Goal: Information Seeking & Learning: Find specific page/section

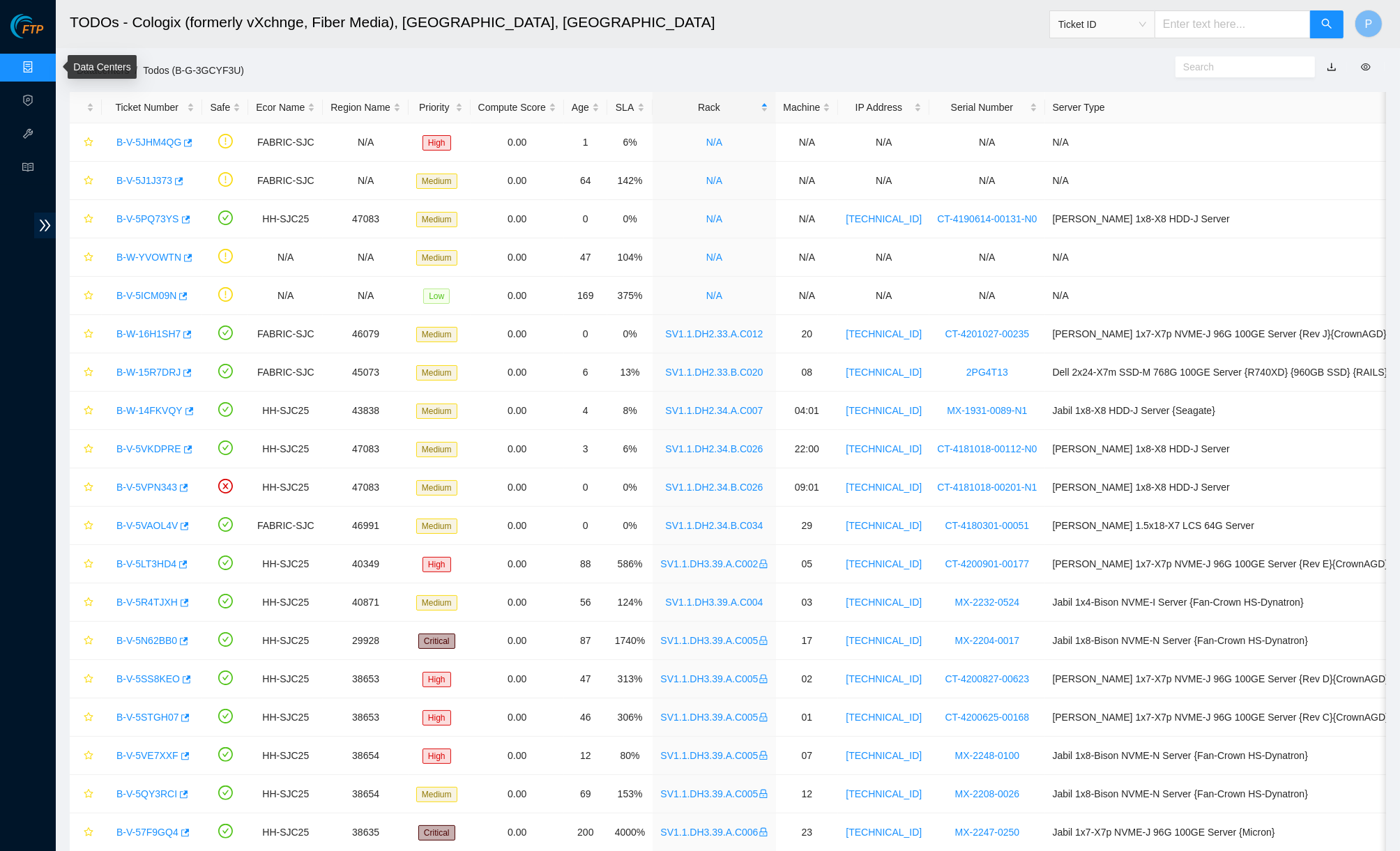
click at [41, 62] on link "Data Centers" at bounding box center [69, 67] width 57 height 11
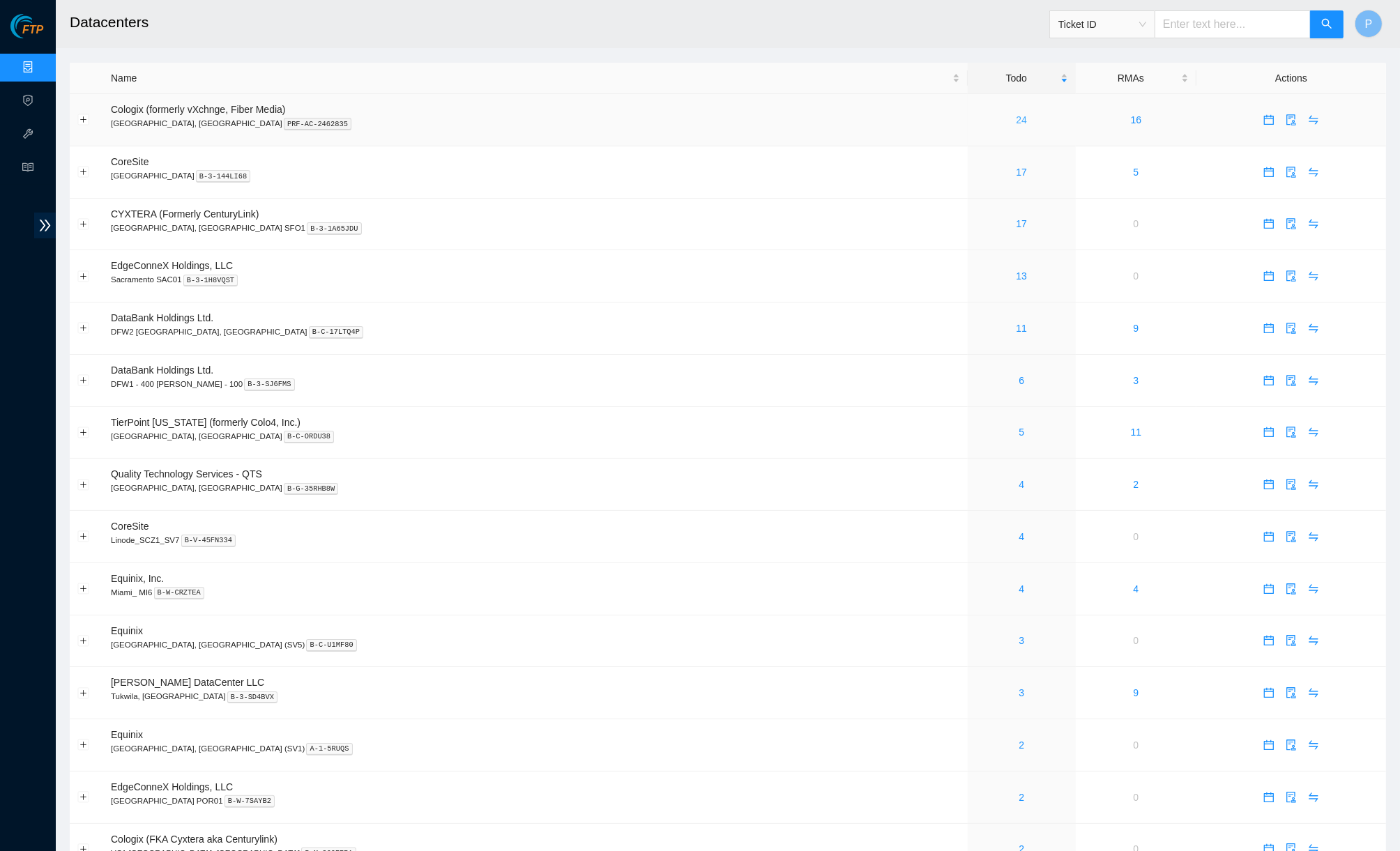
click at [1016, 118] on link "24" at bounding box center [1022, 120] width 11 height 11
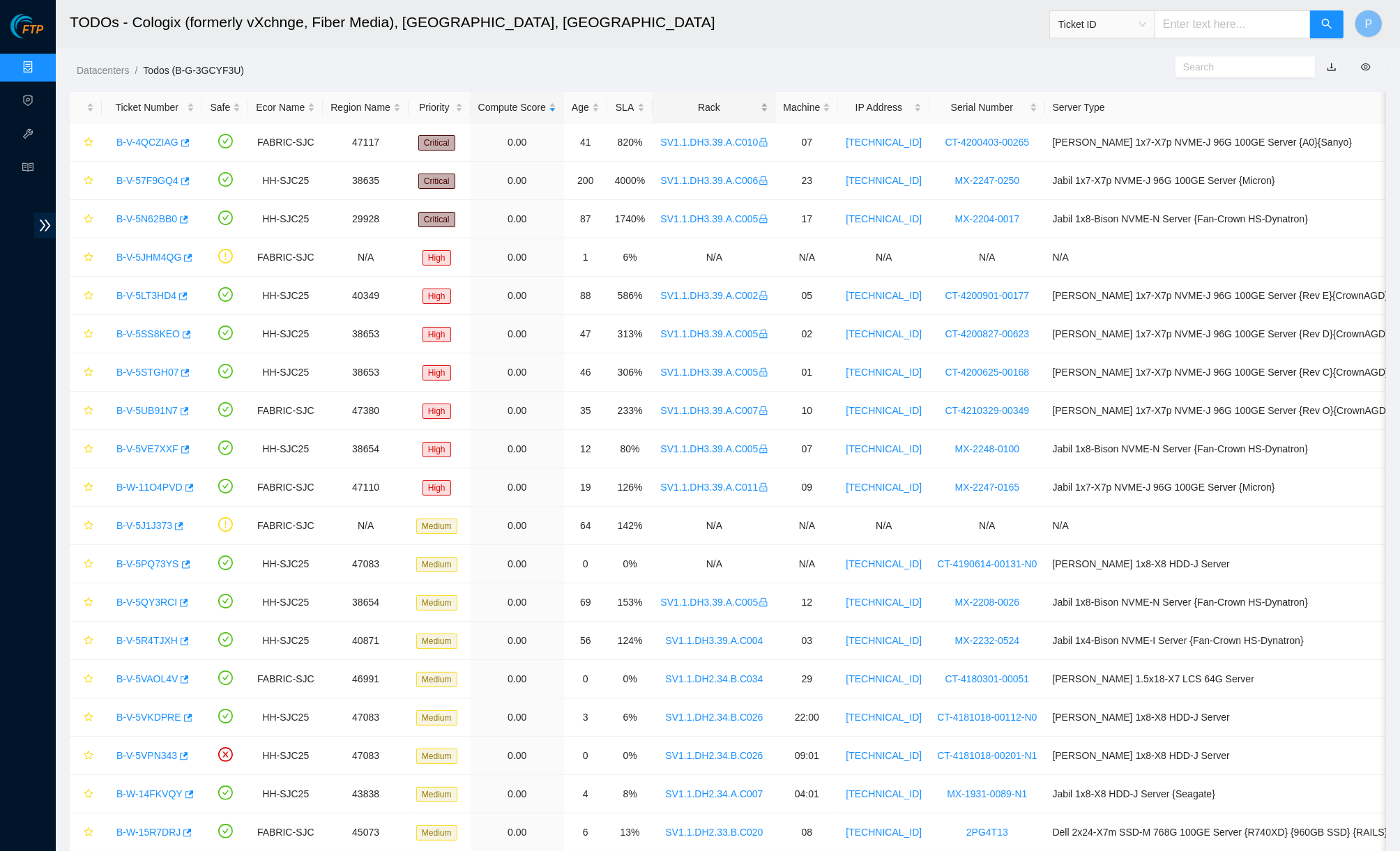
click at [722, 105] on div "Rack" at bounding box center [714, 107] width 107 height 15
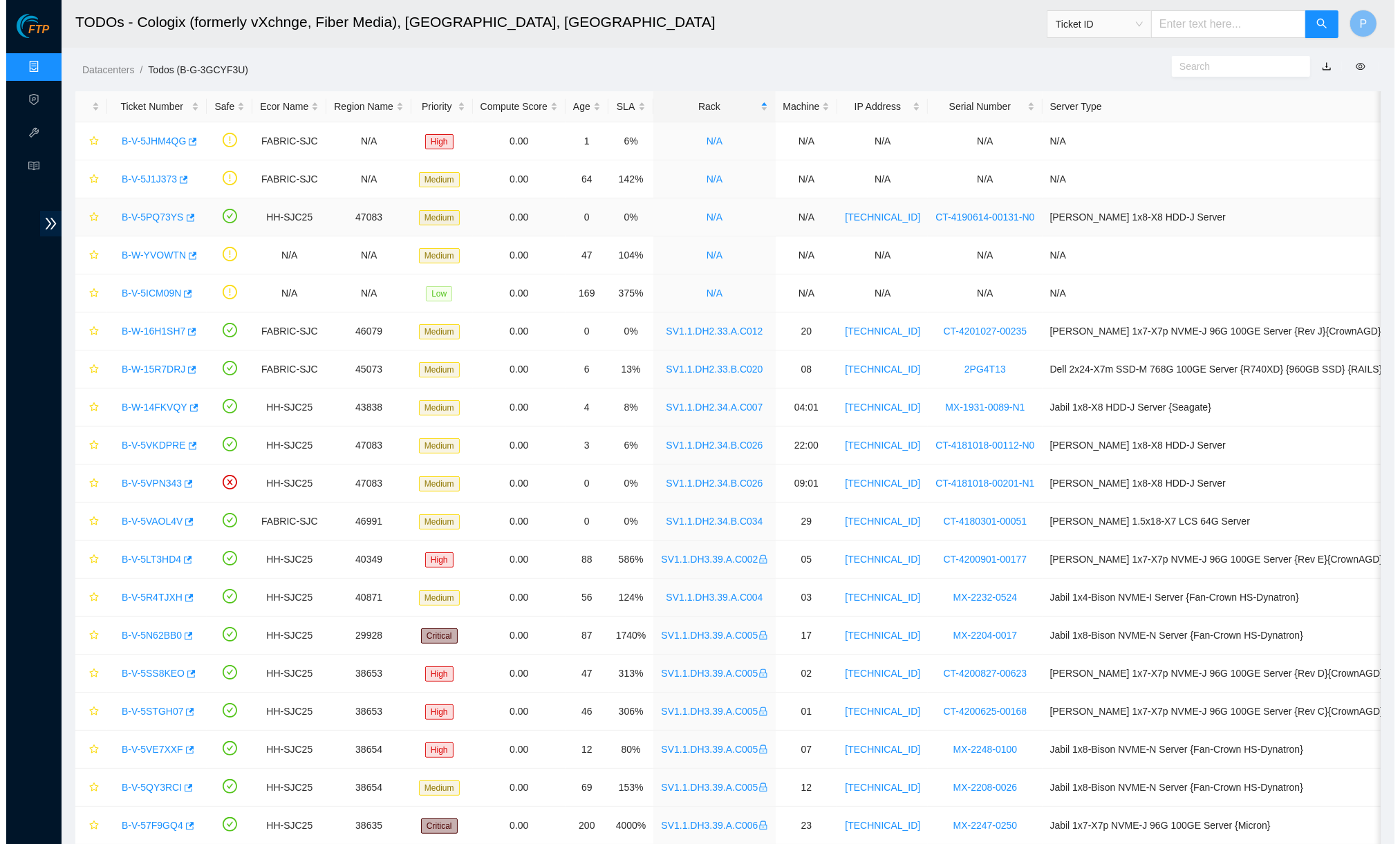
scroll to position [33, 0]
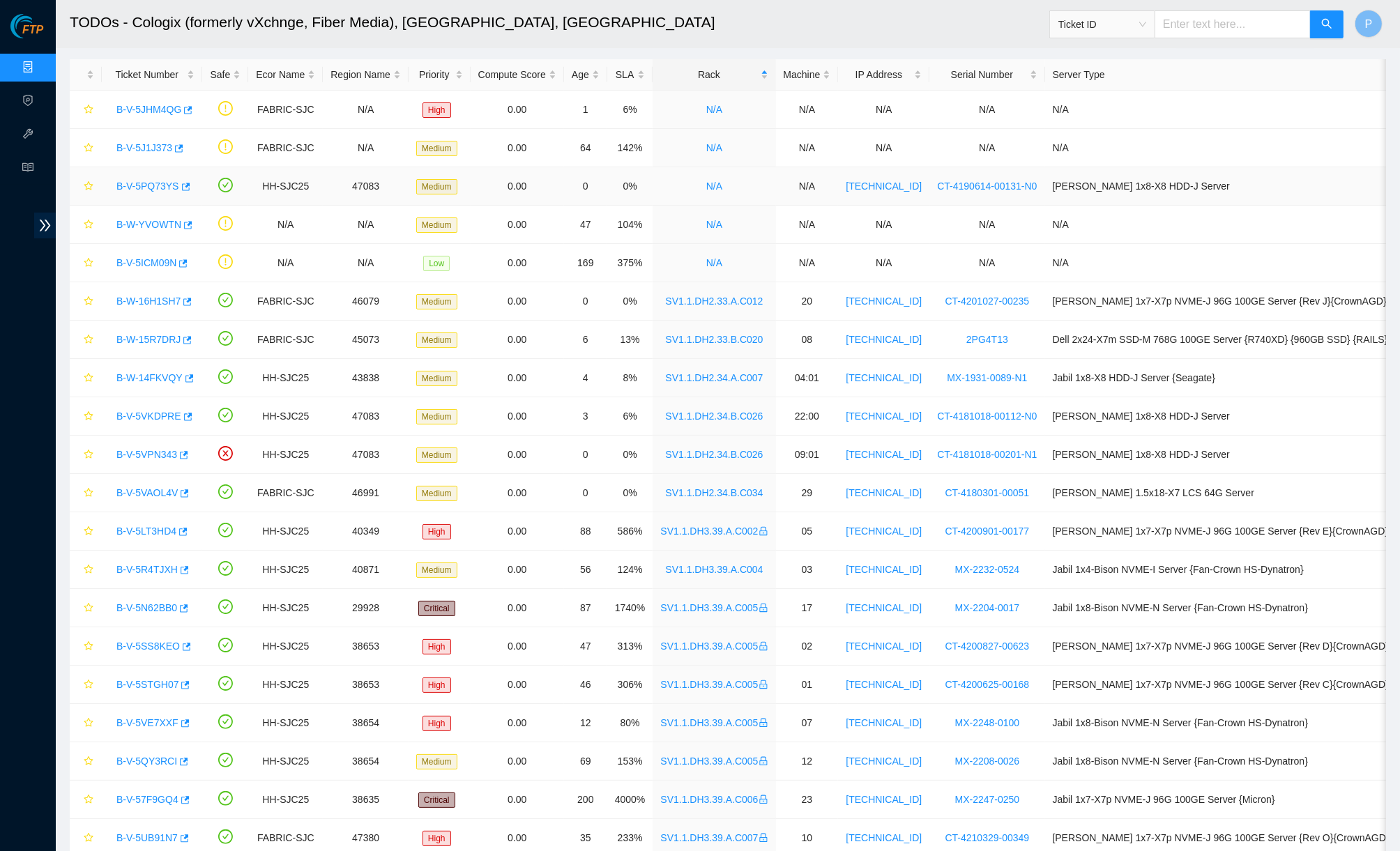
click at [149, 194] on div "B-V-5PQ73YS" at bounding box center [152, 186] width 85 height 22
click at [147, 180] on link "B-V-5PQ73YS" at bounding box center [148, 186] width 63 height 11
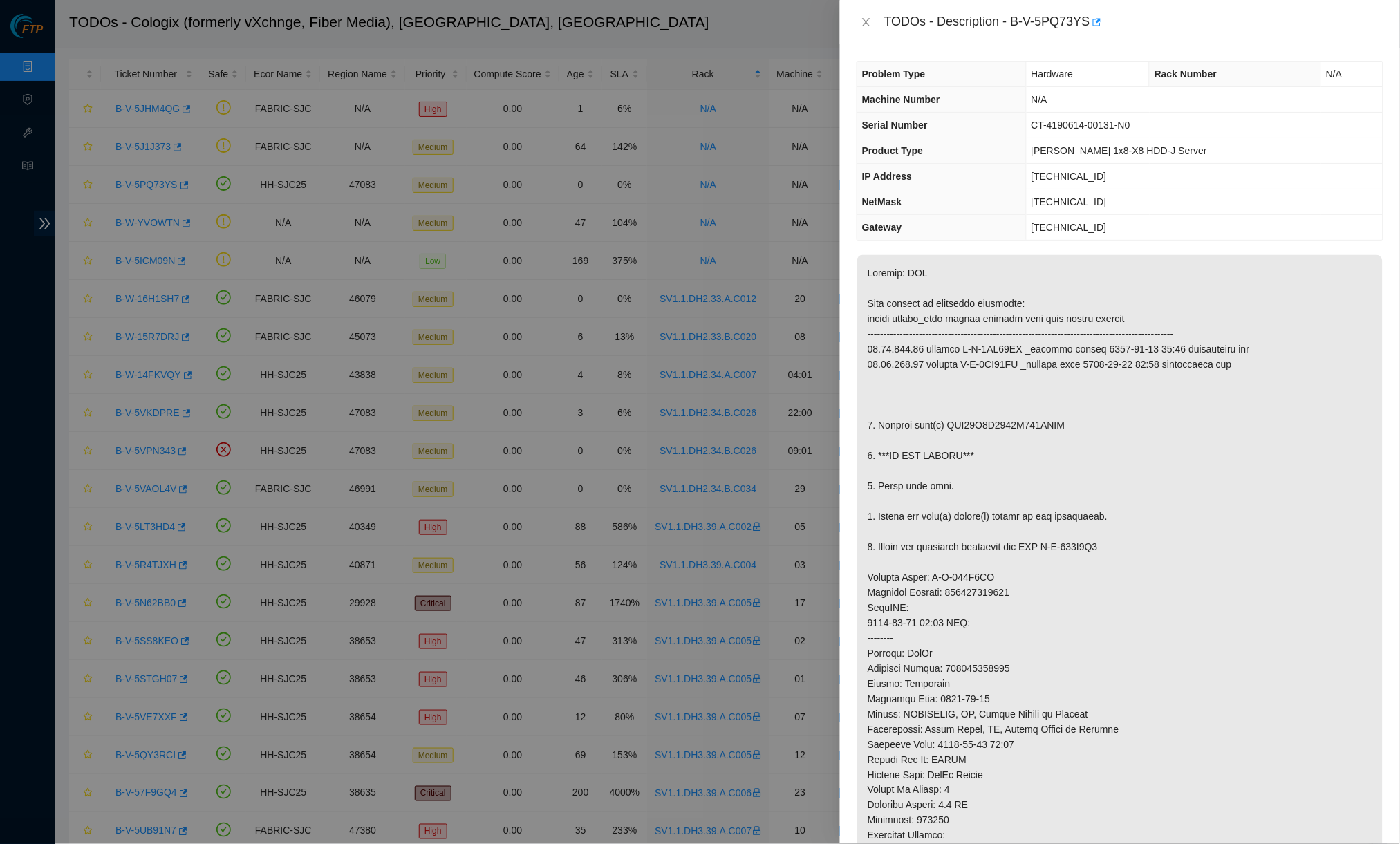
click at [885, 19] on div "TODOs - Description - B-V-5PQ73YS" at bounding box center [1133, 22] width 499 height 22
click at [867, 19] on icon "close" at bounding box center [866, 22] width 11 height 11
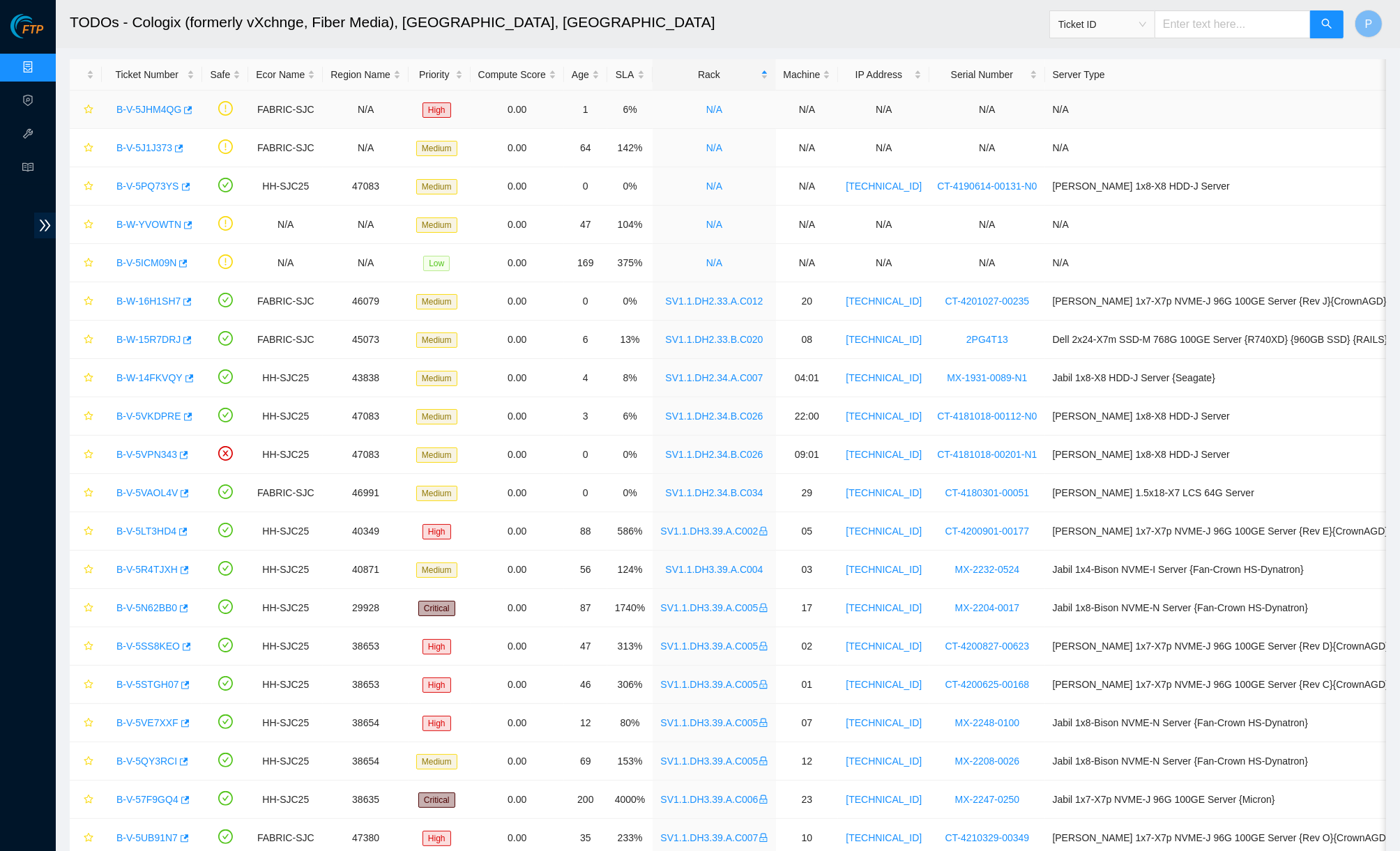
click at [164, 106] on link "B-V-5JHM4QG" at bounding box center [149, 110] width 65 height 11
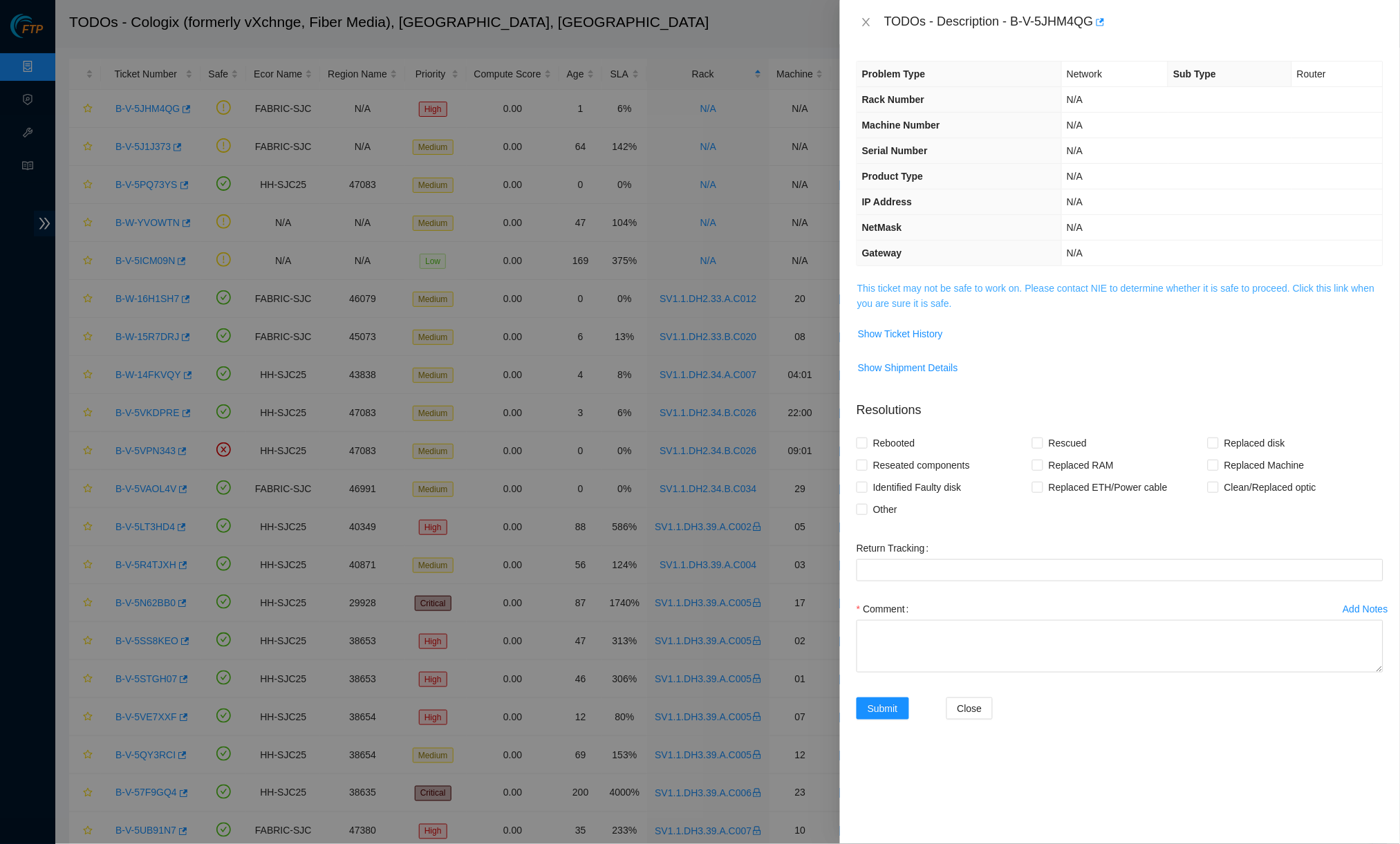
click at [968, 297] on link "This ticket may not be safe to work on. Please contact NIE to determine whether…" at bounding box center [1116, 296] width 518 height 26
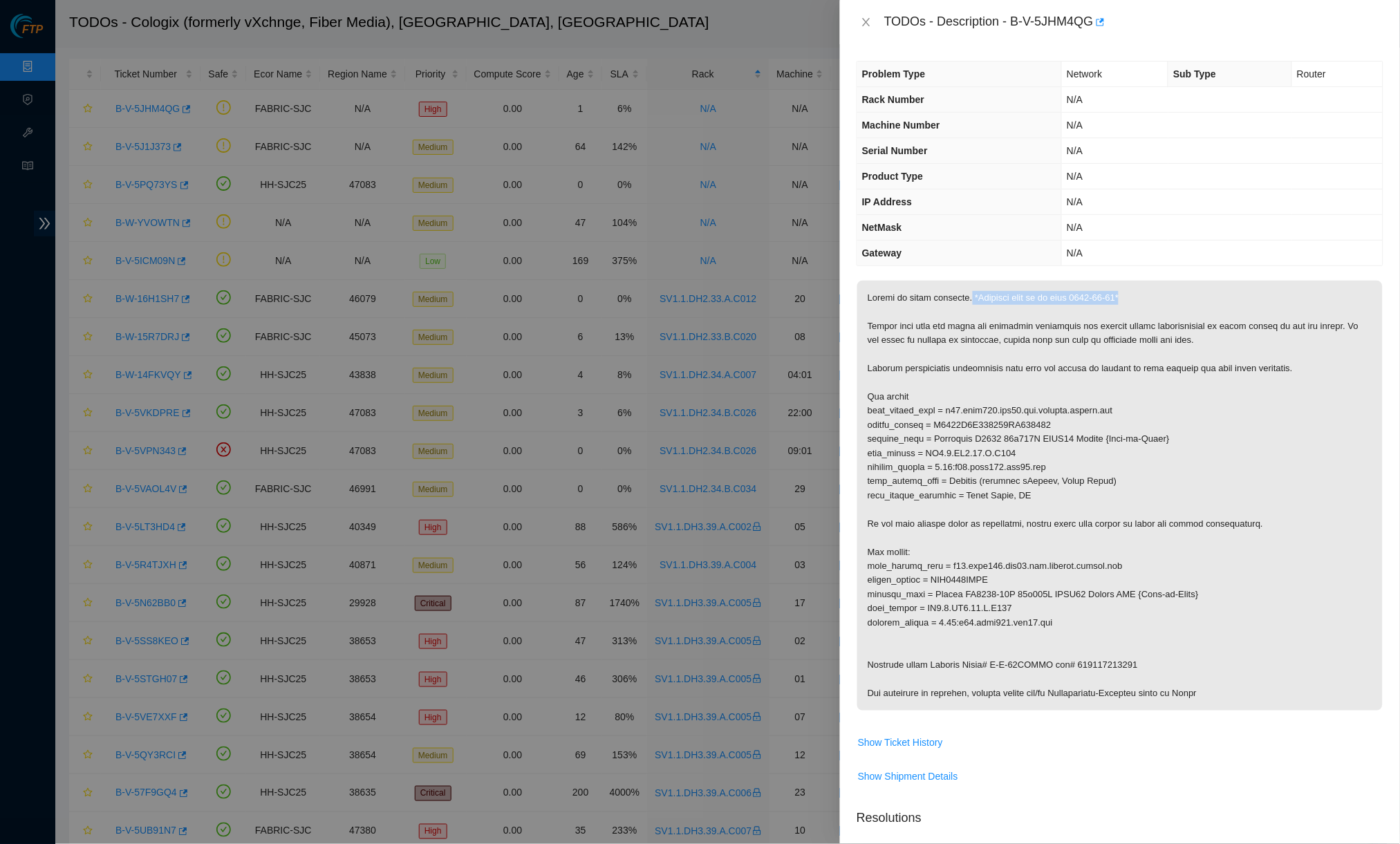
drag, startPoint x: 975, startPoint y: 292, endPoint x: 1158, endPoint y: 292, distance: 183.0
click at [1089, 292] on p at bounding box center [1120, 495] width 525 height 430
click at [1089, 218] on td "N/A" at bounding box center [1222, 228] width 320 height 26
click at [860, 17] on button "Close" at bounding box center [866, 22] width 20 height 13
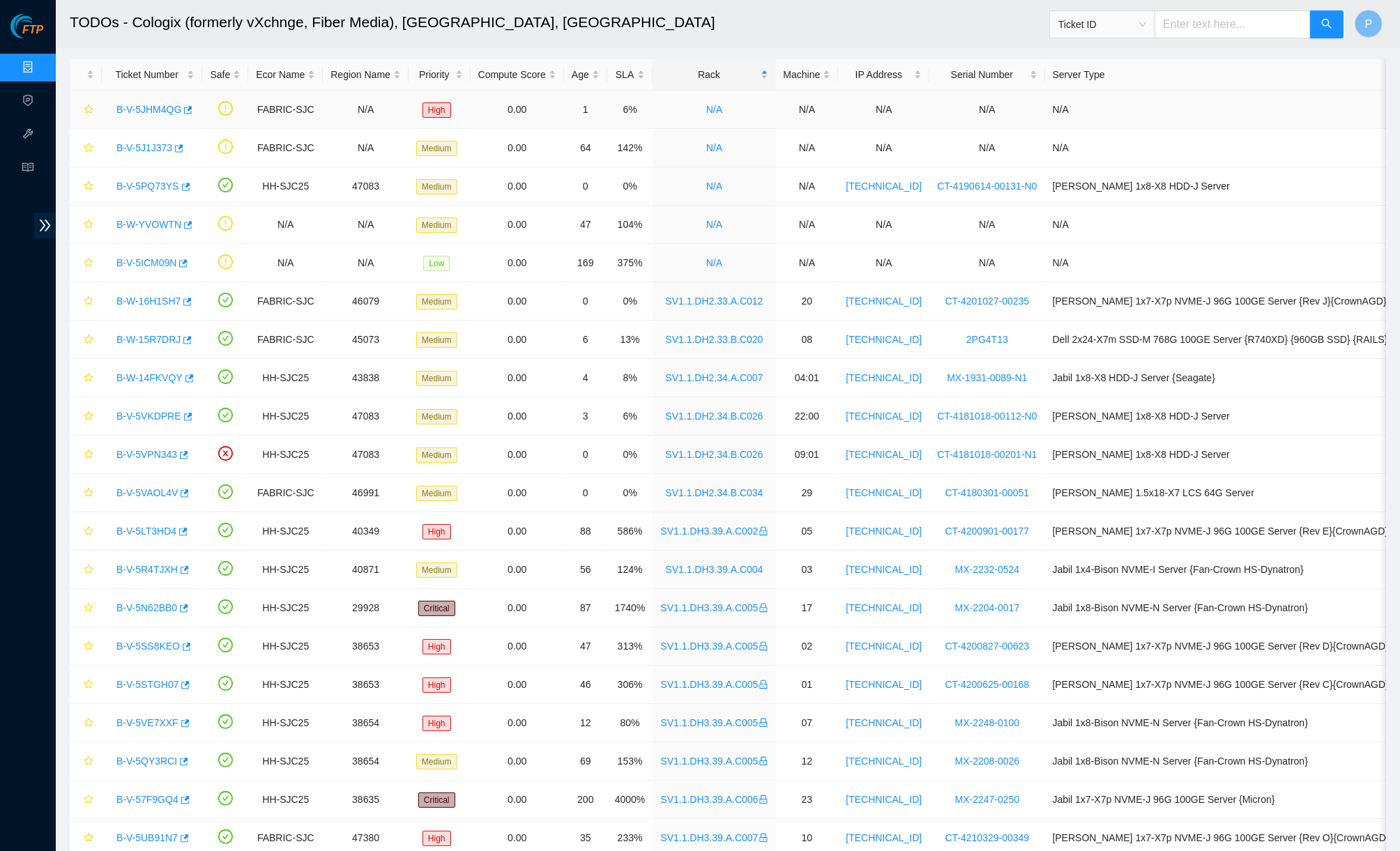
click at [155, 104] on link "B-V-5JHM4QG" at bounding box center [149, 110] width 65 height 11
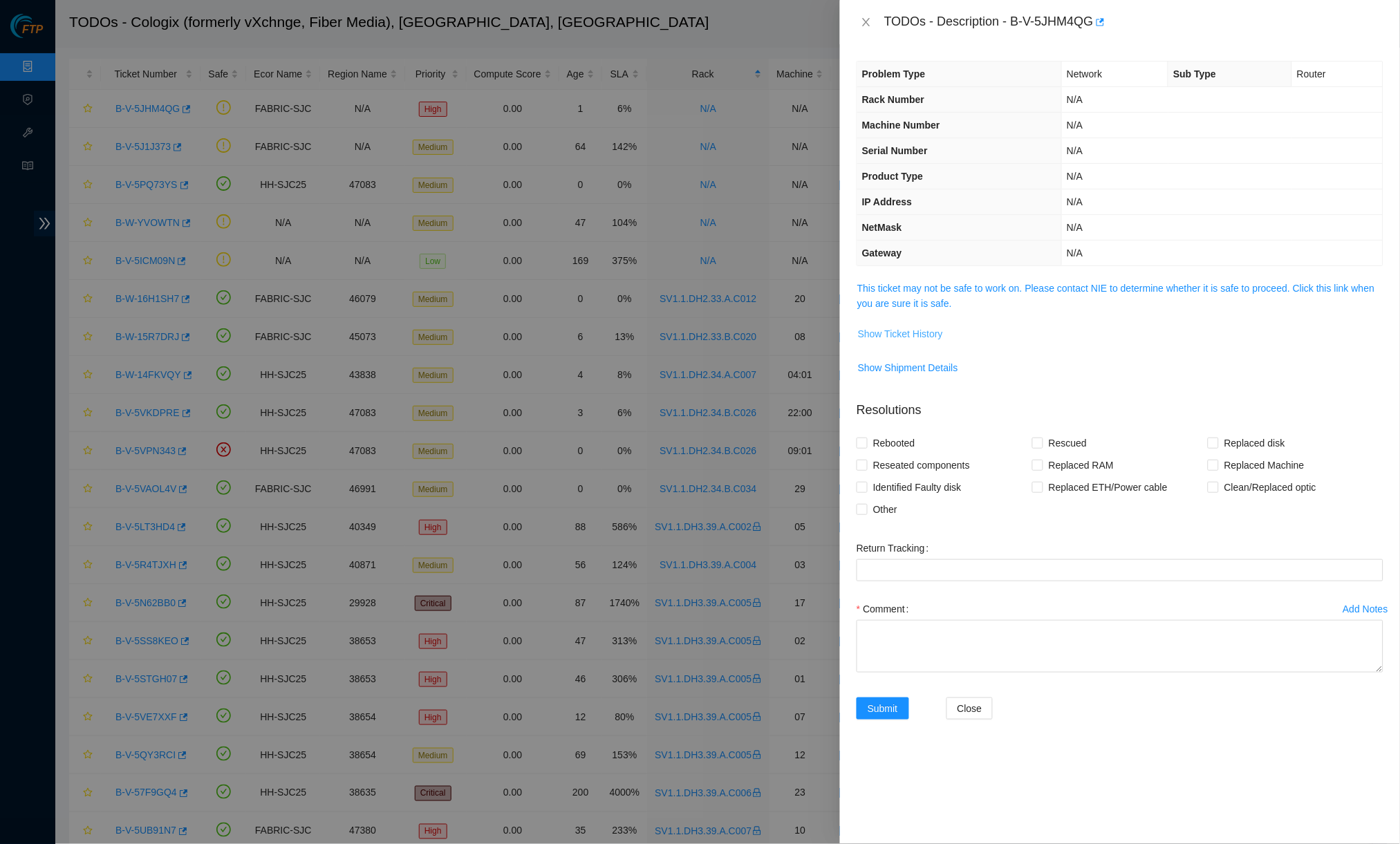
click at [918, 326] on span "Show Ticket History" at bounding box center [901, 334] width 85 height 15
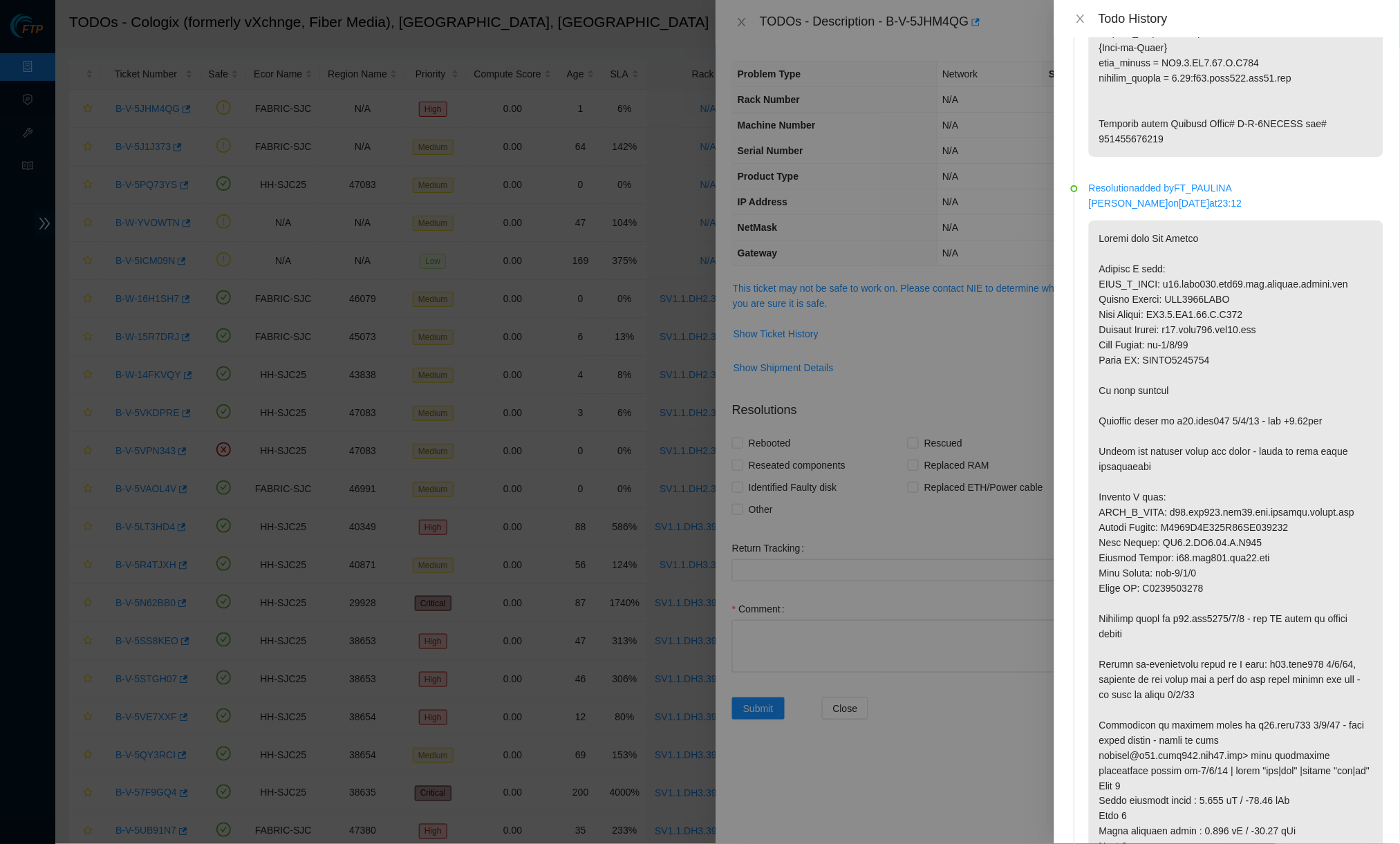
scroll to position [2721, 0]
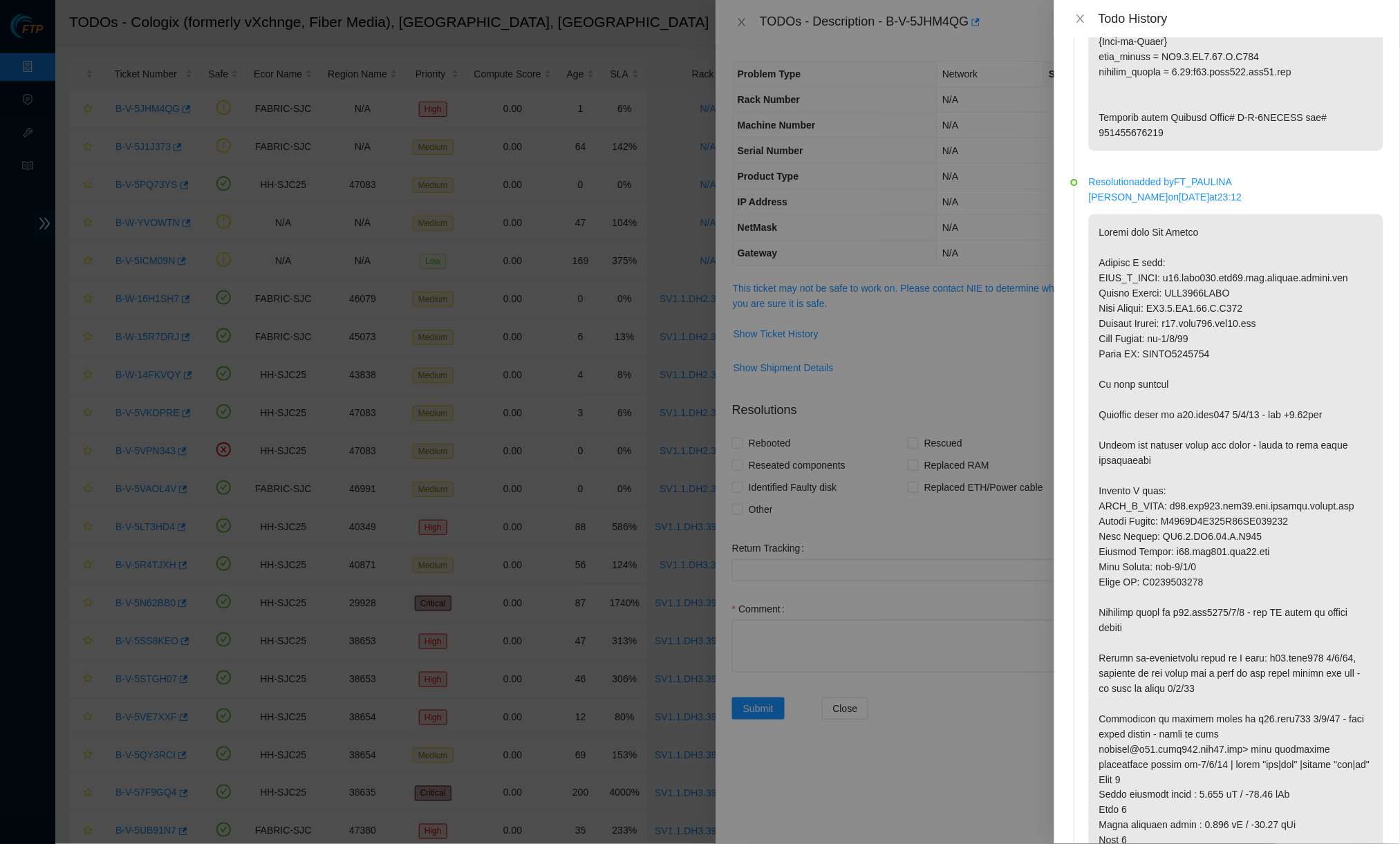
drag, startPoint x: 1149, startPoint y: 225, endPoint x: 1229, endPoint y: 225, distance: 80.0
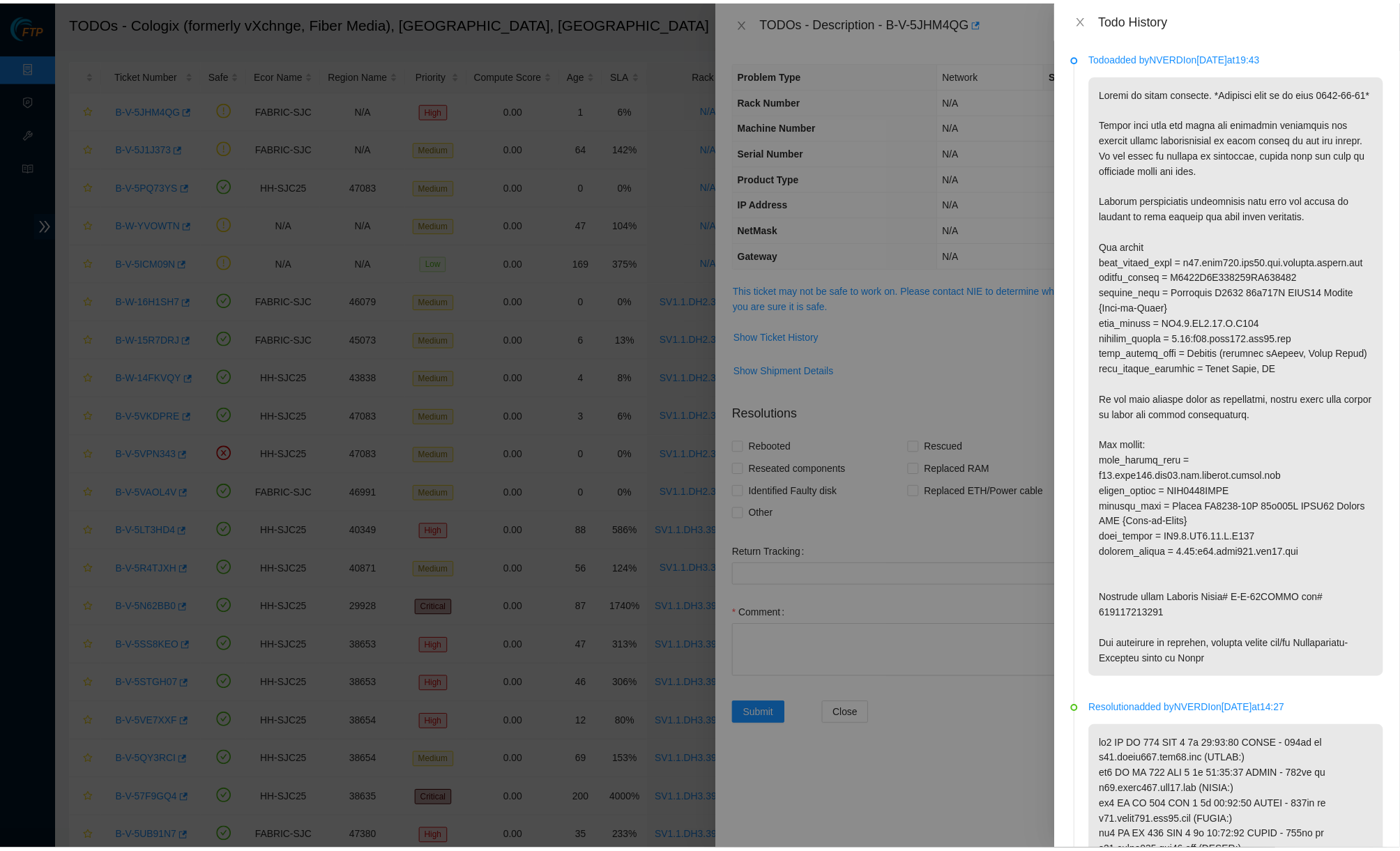
scroll to position [0, 0]
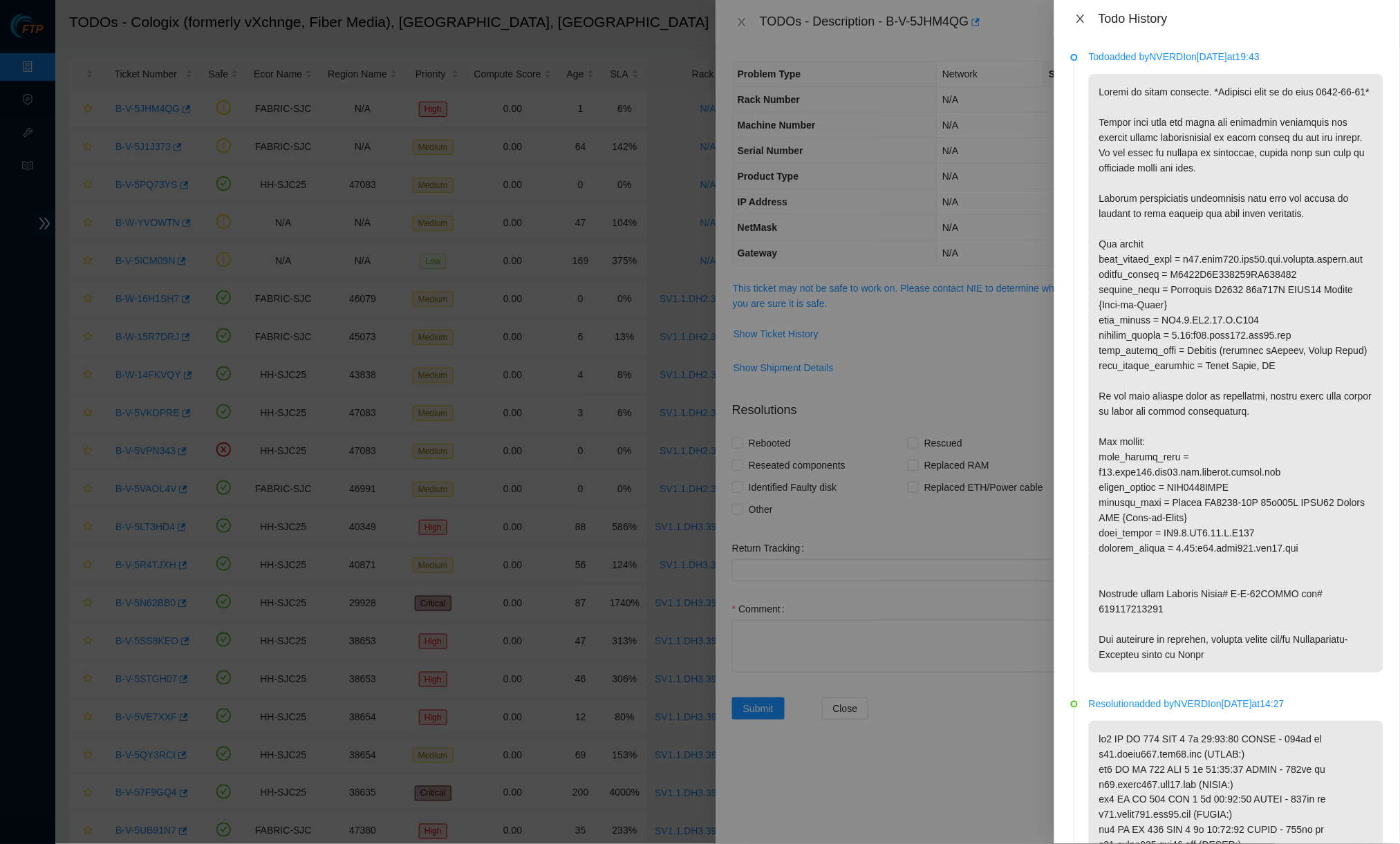
click at [1081, 15] on icon "close" at bounding box center [1080, 19] width 11 height 11
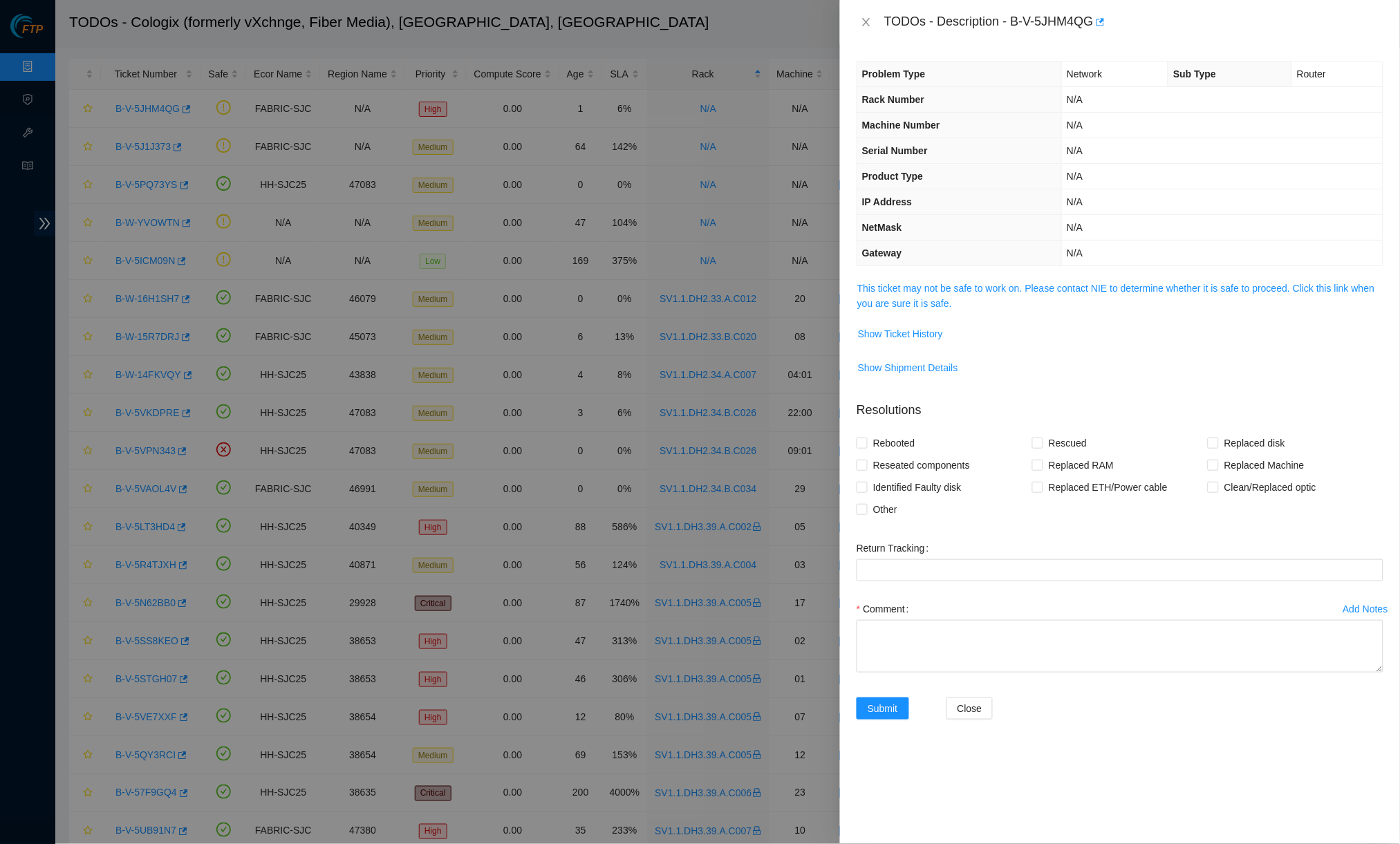
click at [855, 22] on div "TODOs - Description - B-V-5JHM4QG" at bounding box center [1120, 22] width 560 height 45
click at [860, 22] on icon "close" at bounding box center [866, 22] width 11 height 11
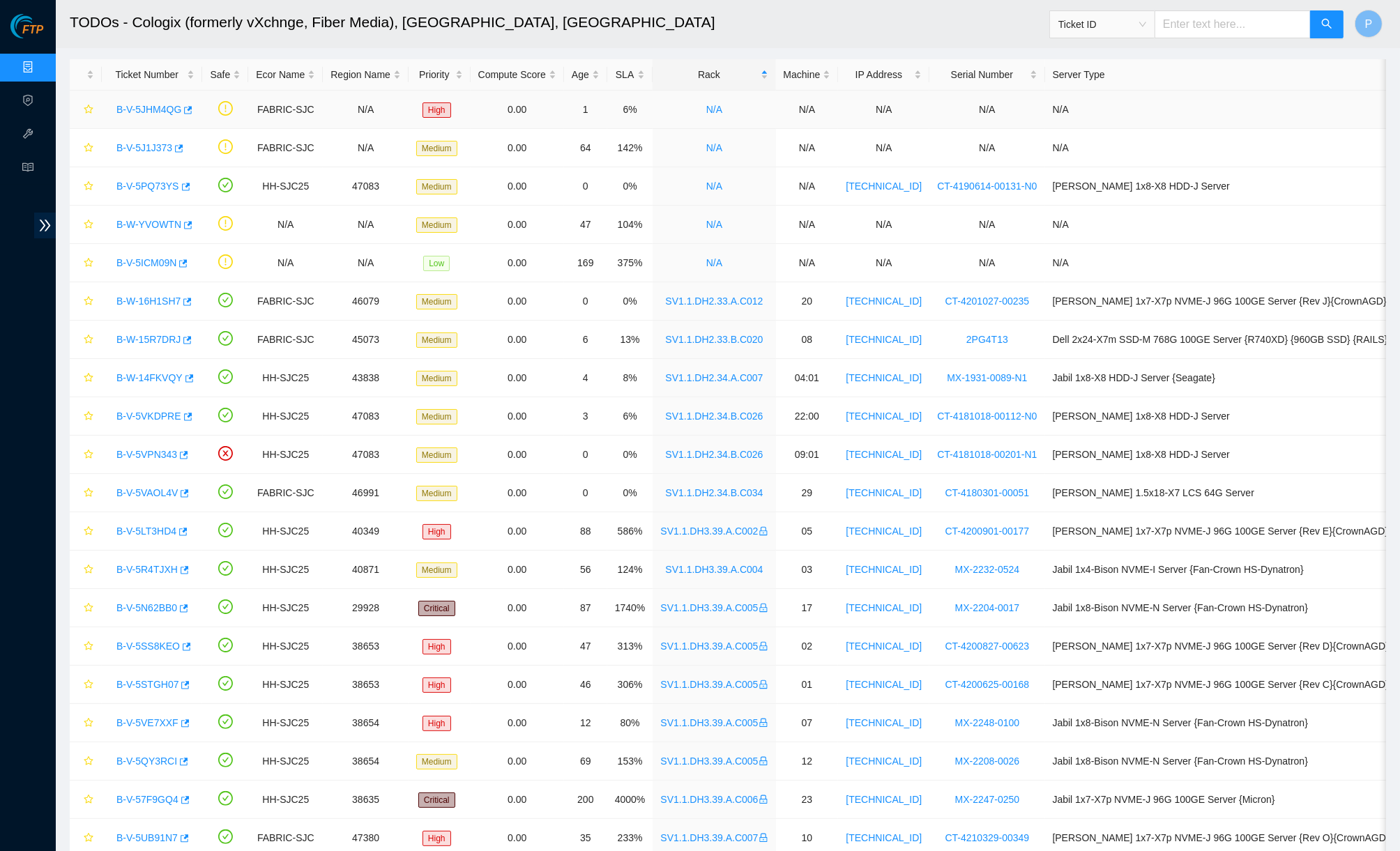
click at [161, 104] on link "B-V-5JHM4QG" at bounding box center [149, 110] width 65 height 11
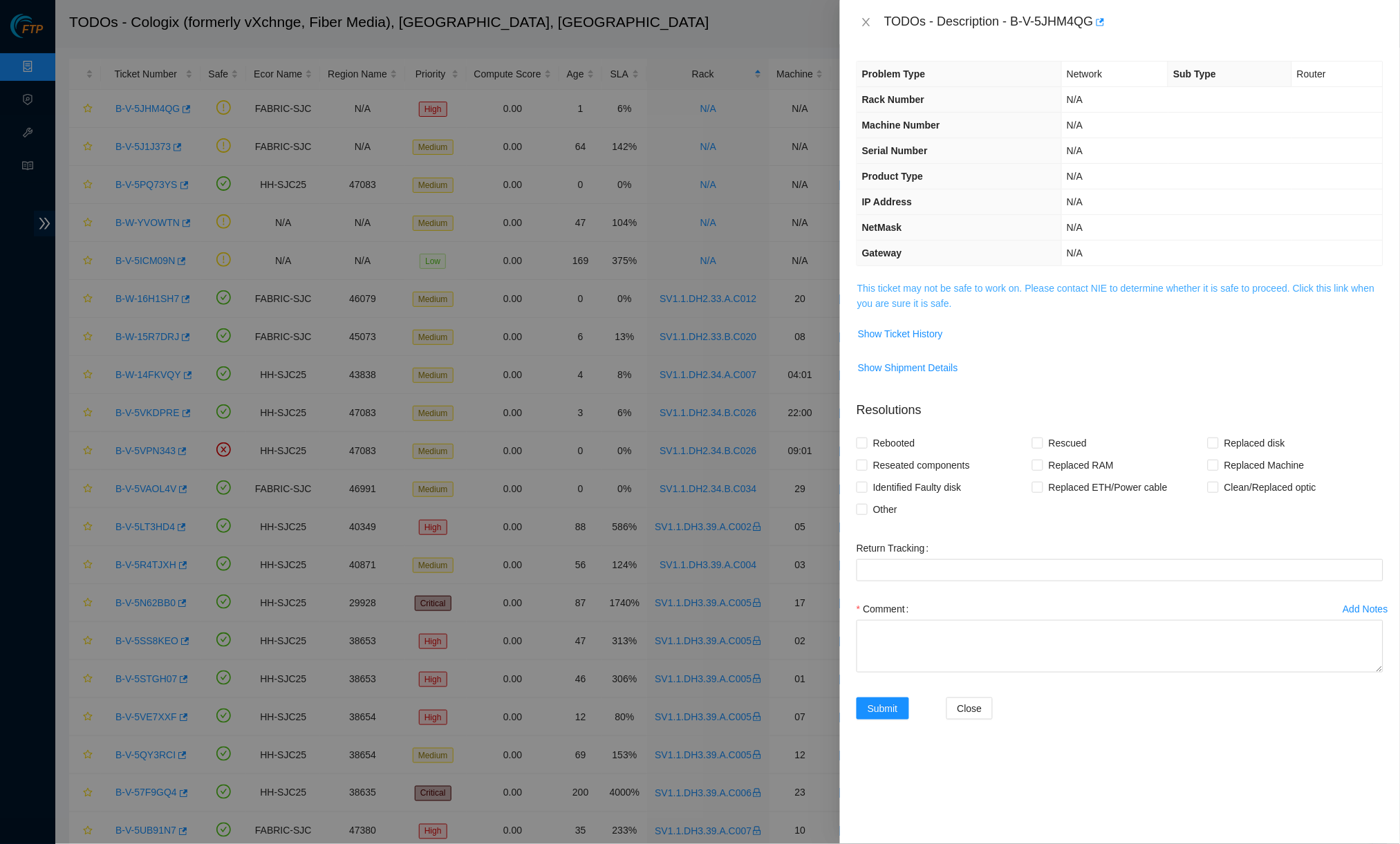
click at [941, 304] on link "This ticket may not be safe to work on. Please contact NIE to determine whether…" at bounding box center [1116, 296] width 518 height 26
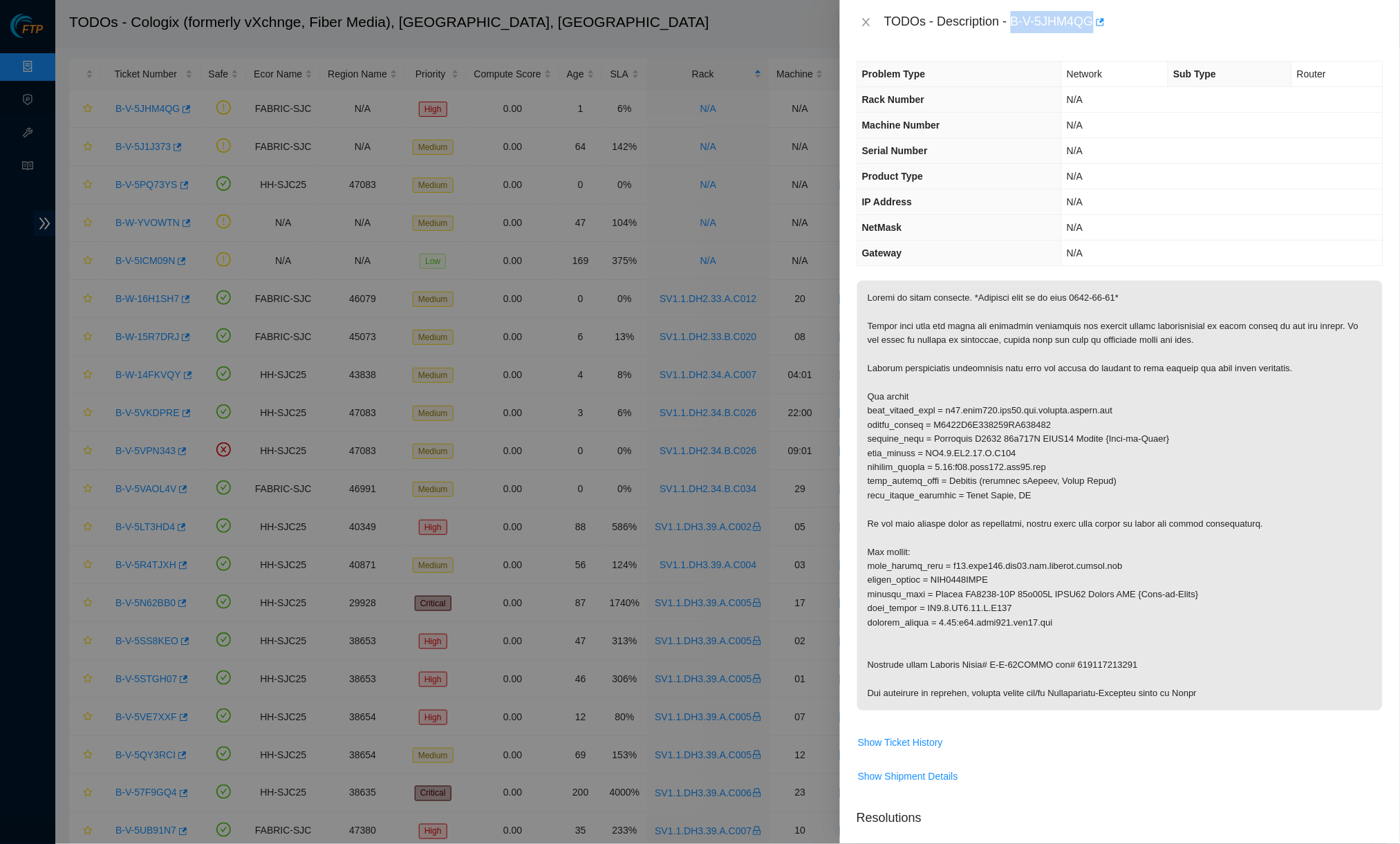
drag, startPoint x: 1017, startPoint y: 20, endPoint x: 1102, endPoint y: 20, distance: 85.0
click at [1089, 20] on div "TODOs - Description - B-V-5JHM4QG" at bounding box center [1133, 22] width 499 height 22
copy div "B-V-5JHM4QG"
click at [1066, 204] on span "N/A" at bounding box center [1074, 202] width 16 height 11
click at [867, 26] on icon "close" at bounding box center [866, 22] width 11 height 11
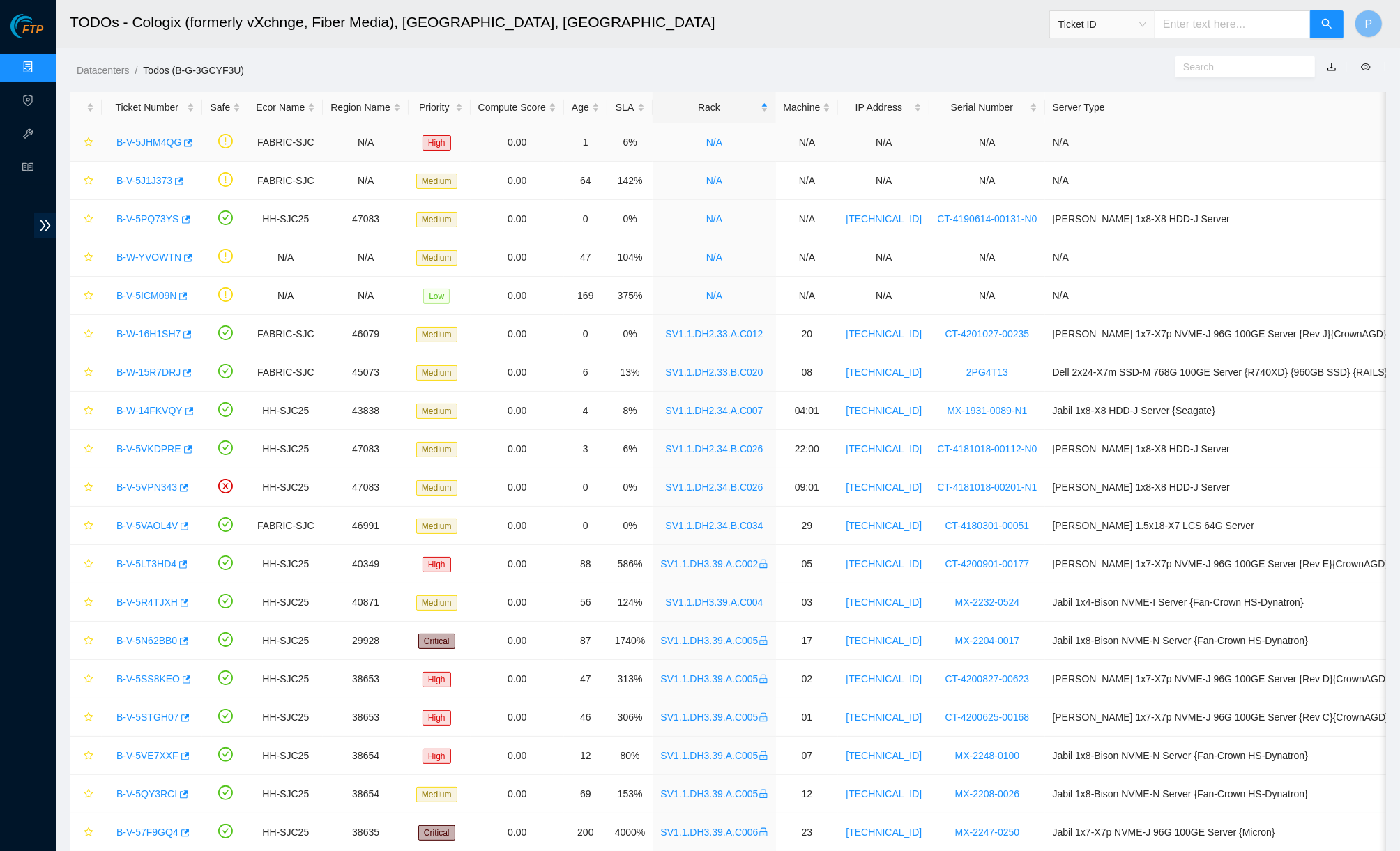
click at [169, 142] on link "B-V-5JHM4QG" at bounding box center [149, 143] width 65 height 11
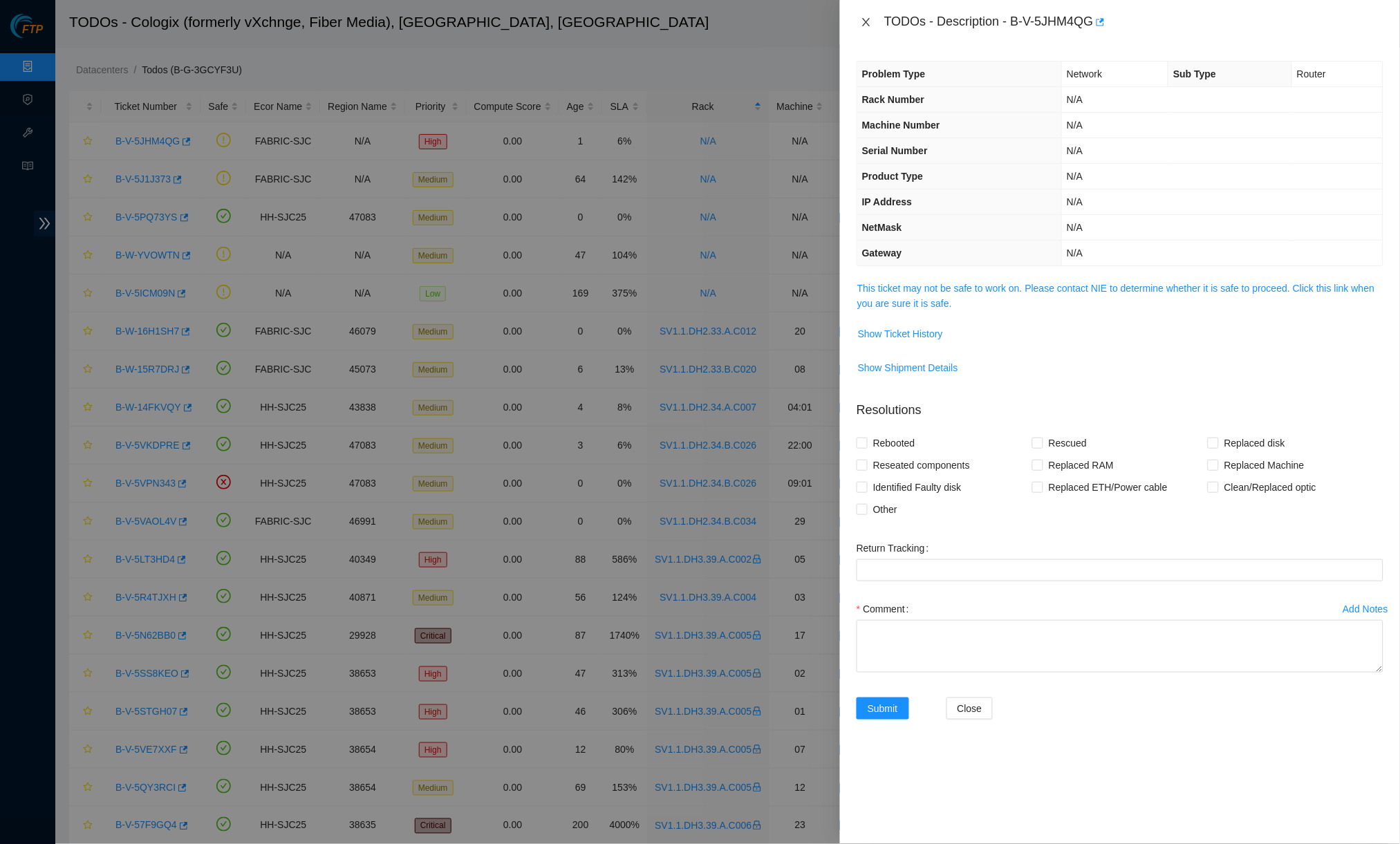
click at [863, 17] on icon "close" at bounding box center [866, 22] width 11 height 11
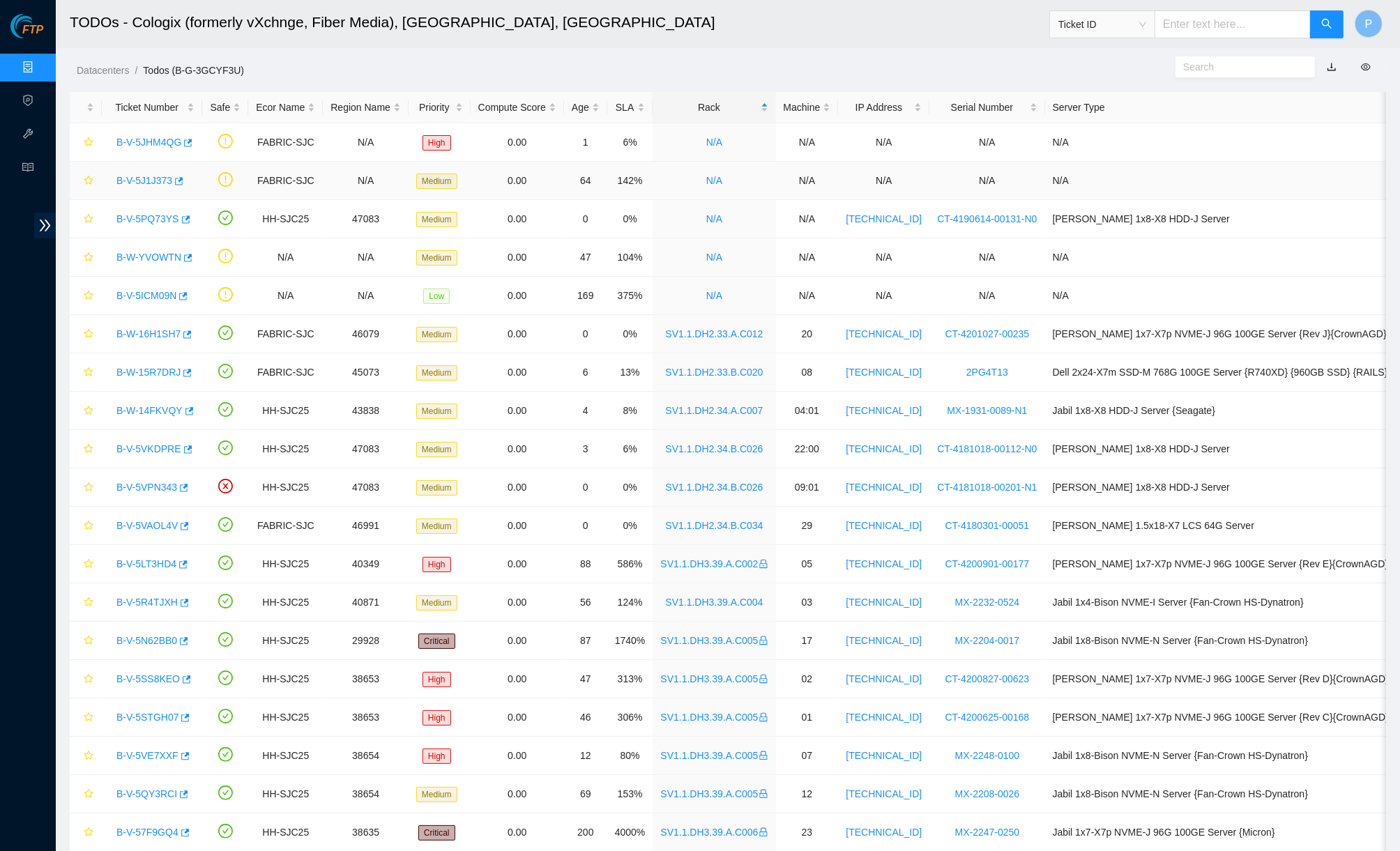
click at [137, 184] on link "B-V-5J1J373" at bounding box center [144, 180] width 55 height 11
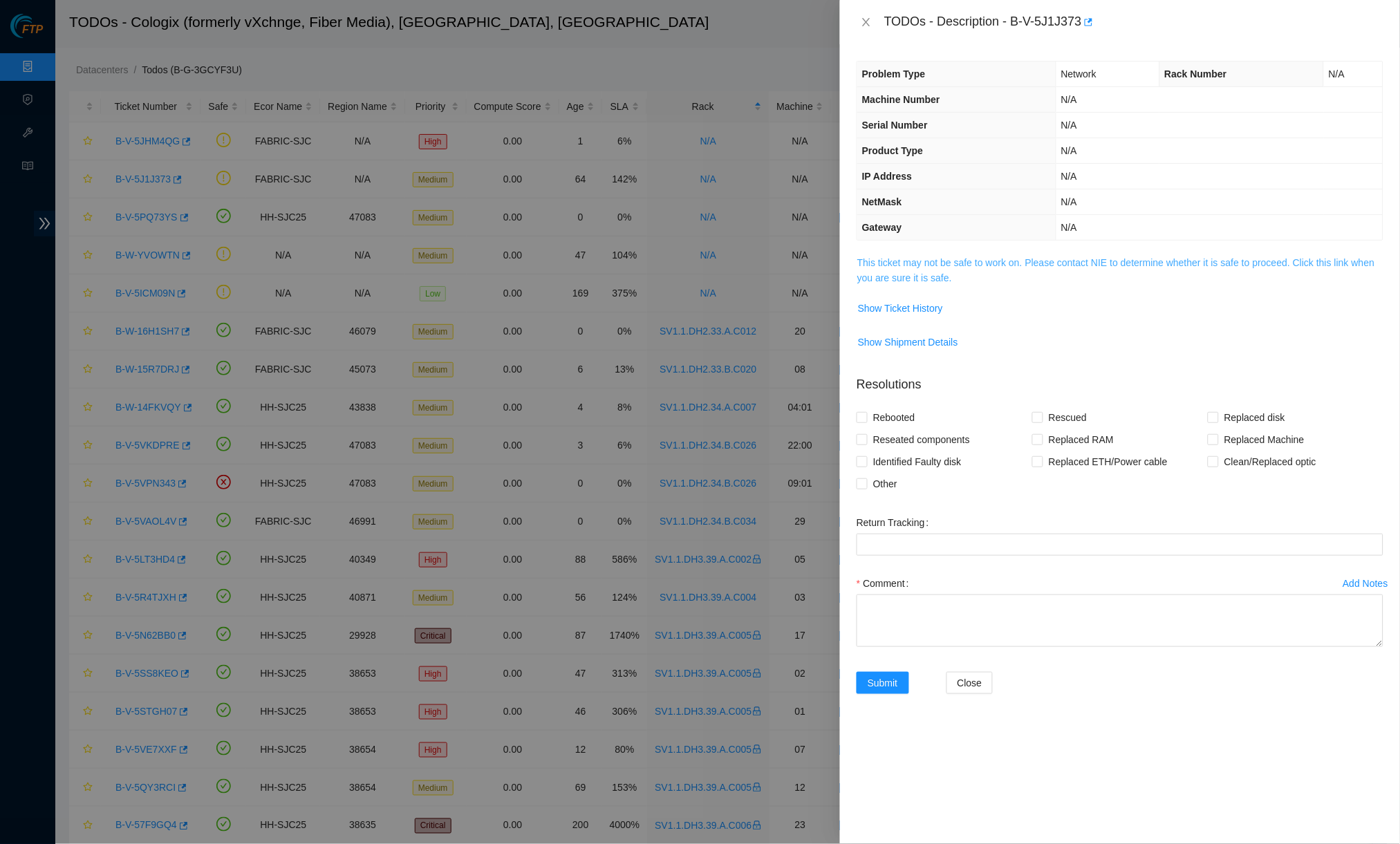
click at [950, 275] on link "This ticket may not be safe to work on. Please contact NIE to determine whether…" at bounding box center [1116, 270] width 518 height 26
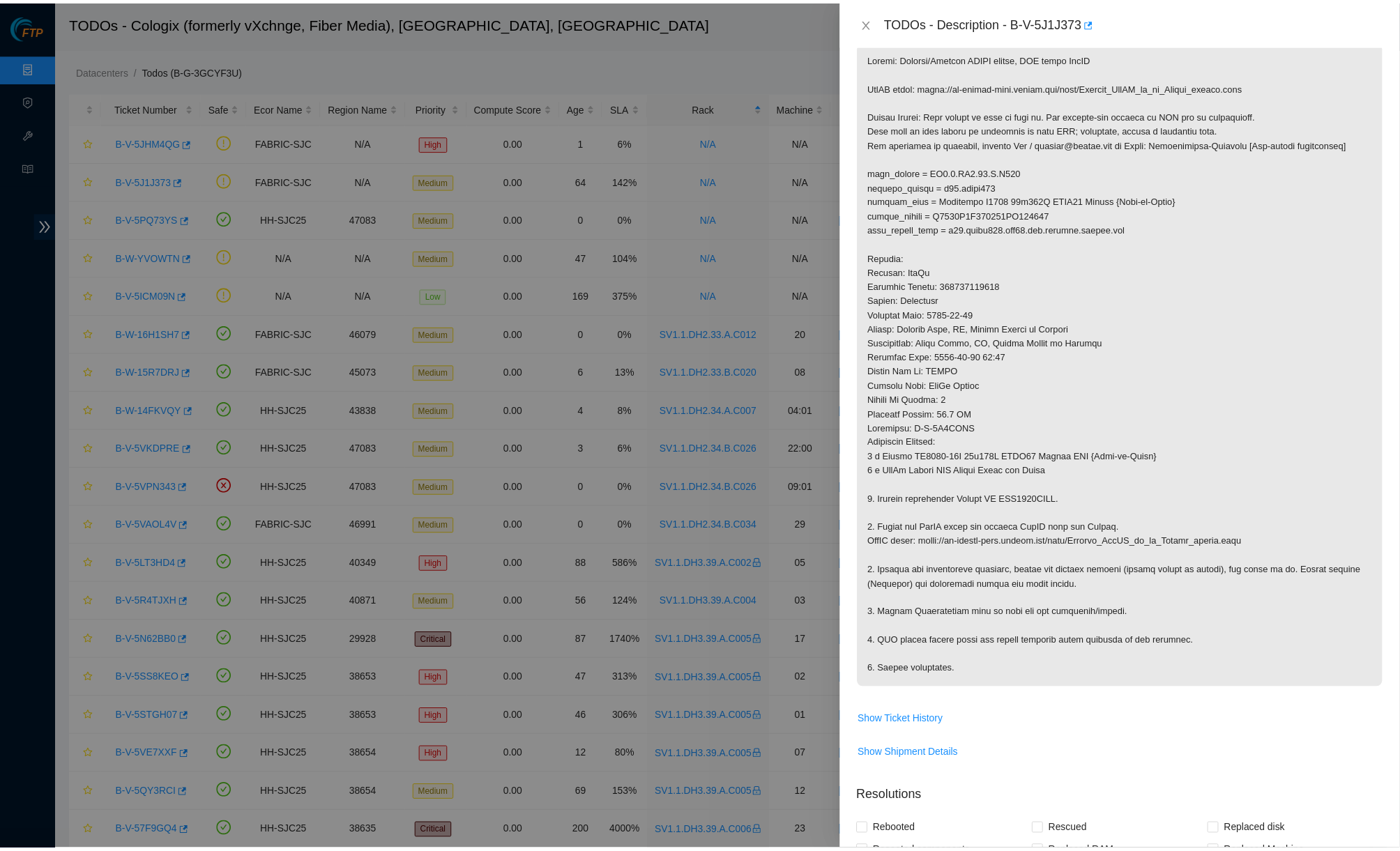
scroll to position [258, 0]
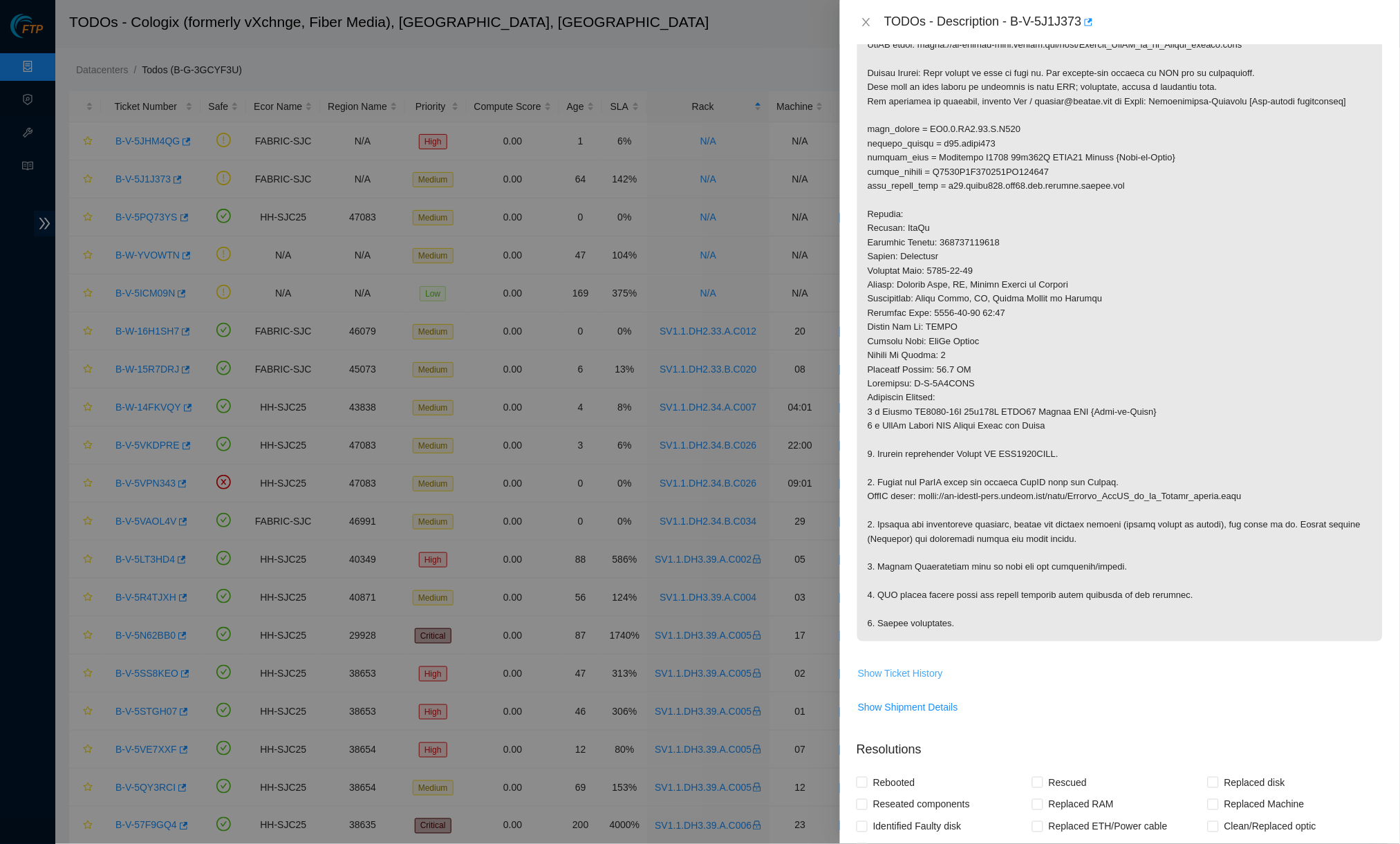
click at [923, 669] on span "Show Ticket History" at bounding box center [901, 673] width 85 height 15
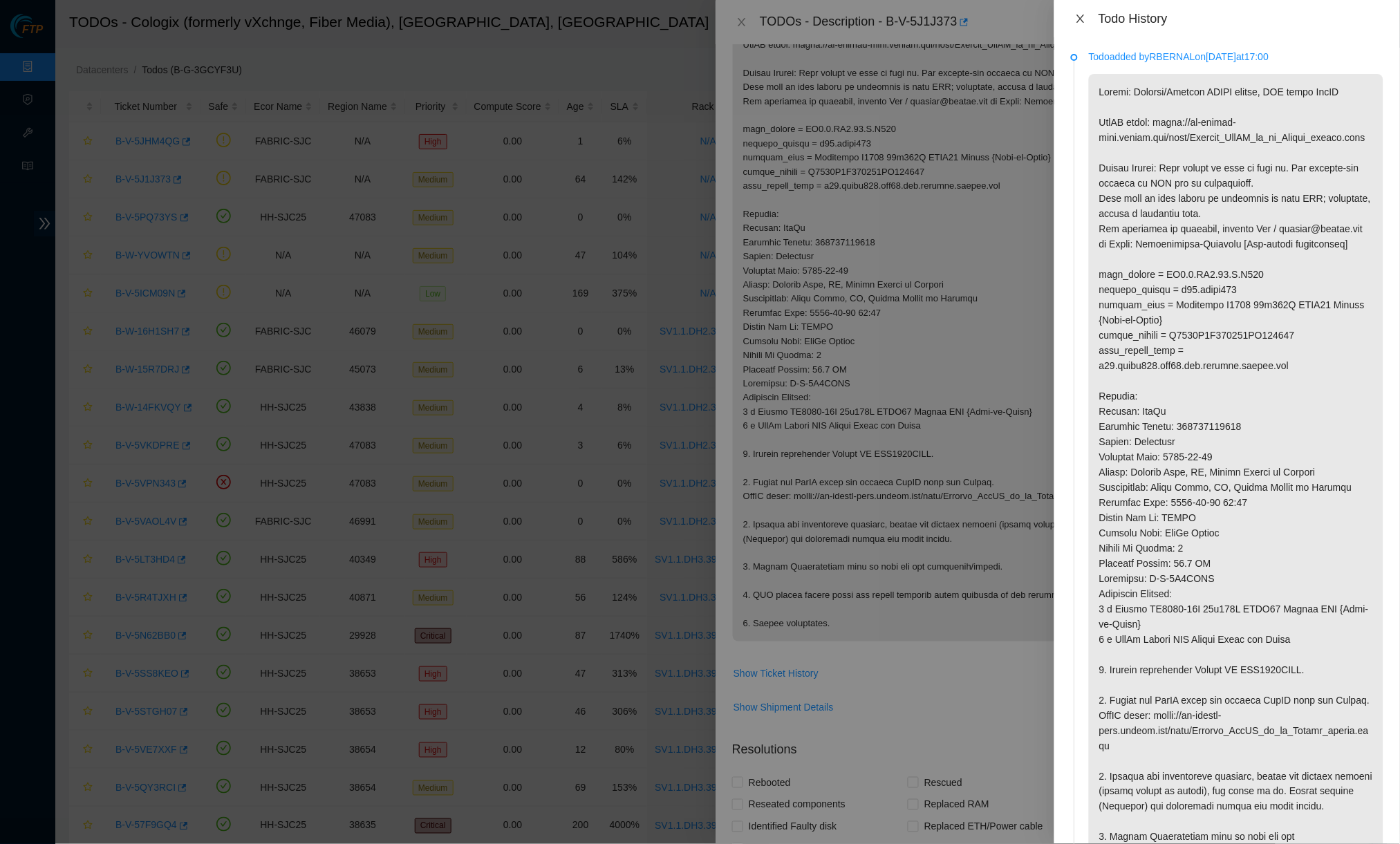
click at [1075, 15] on icon "close" at bounding box center [1080, 19] width 11 height 11
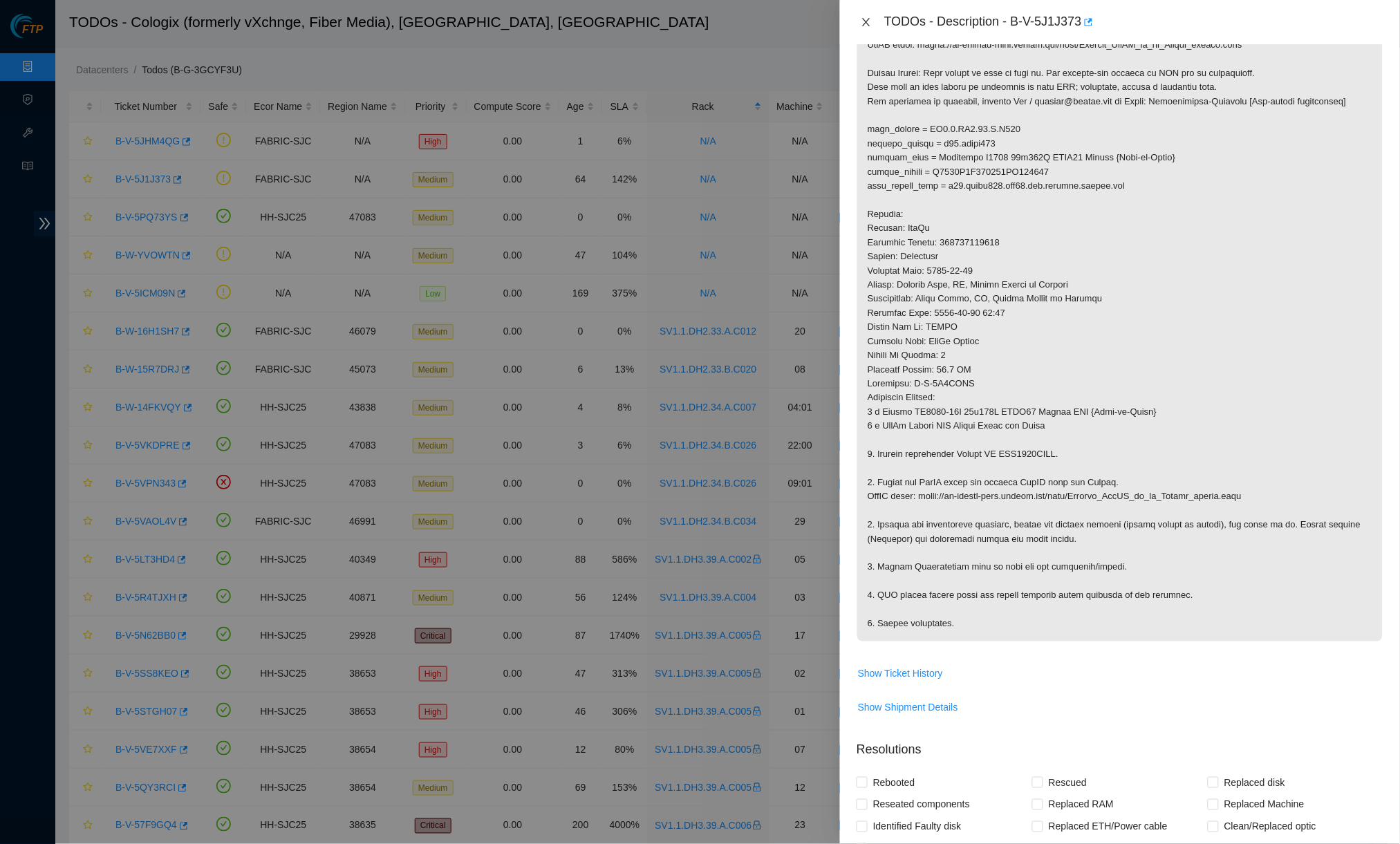
click at [873, 16] on button "Close" at bounding box center [866, 22] width 20 height 13
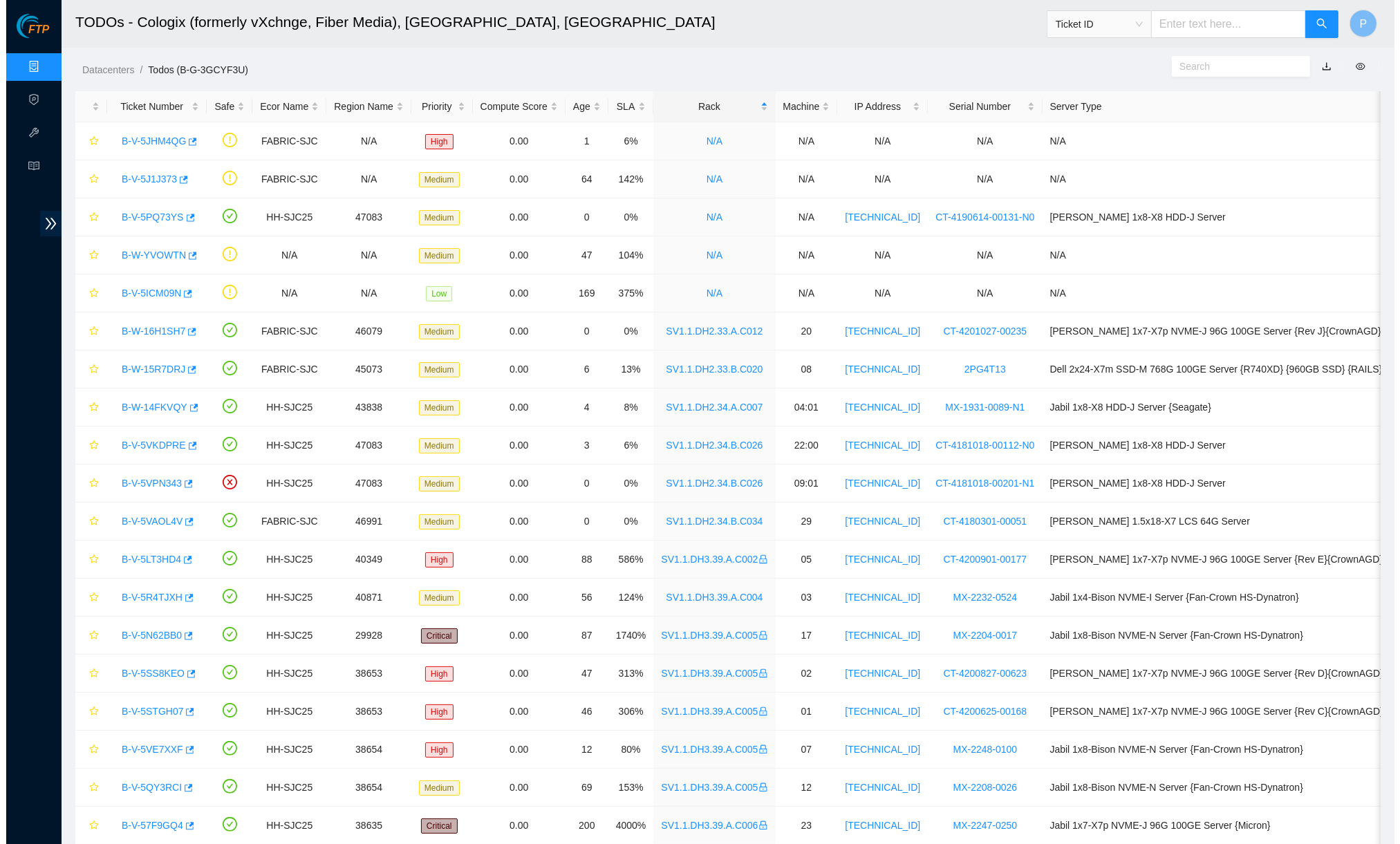
scroll to position [0, 0]
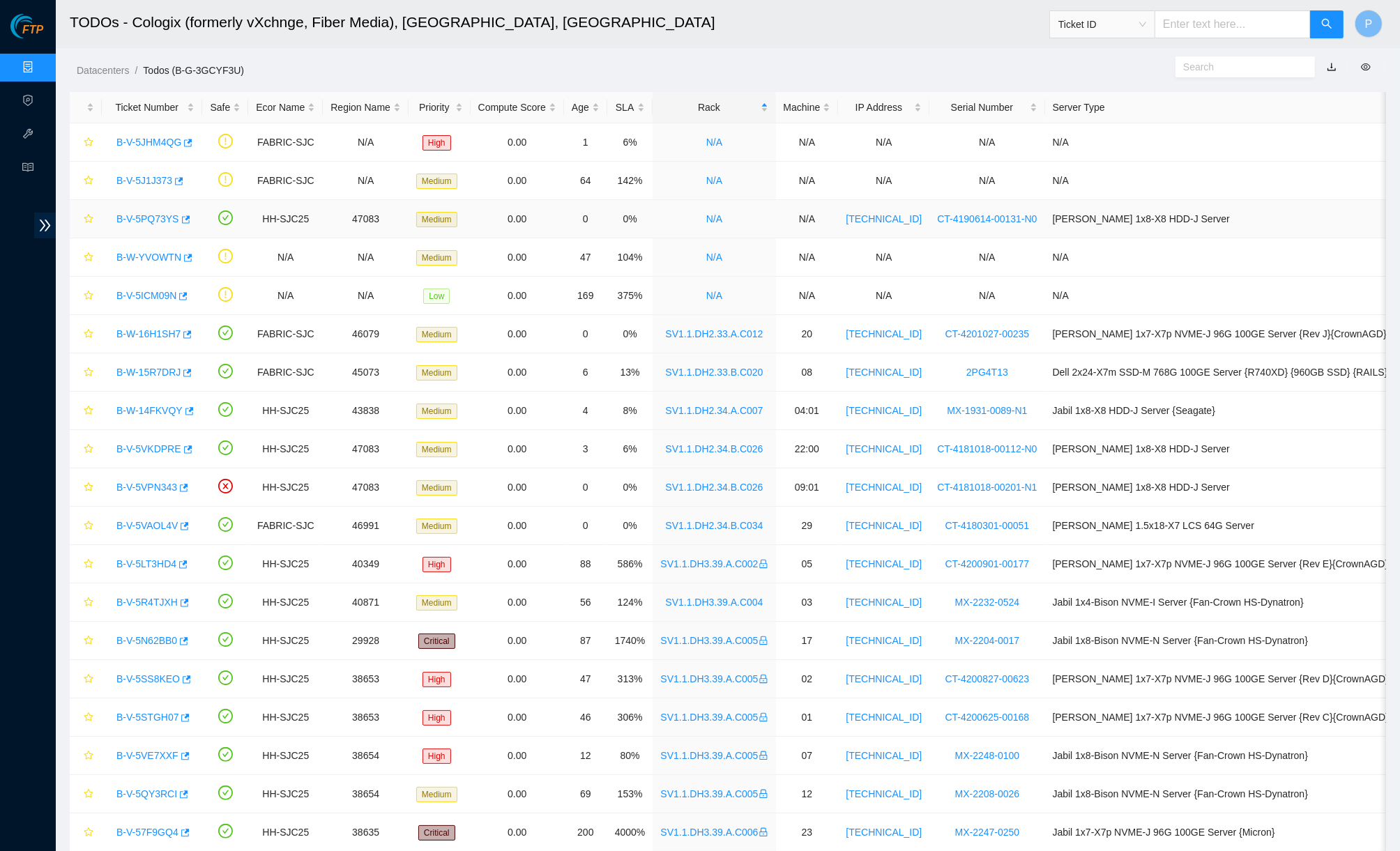
click at [150, 218] on link "B-V-5PQ73YS" at bounding box center [148, 219] width 63 height 11
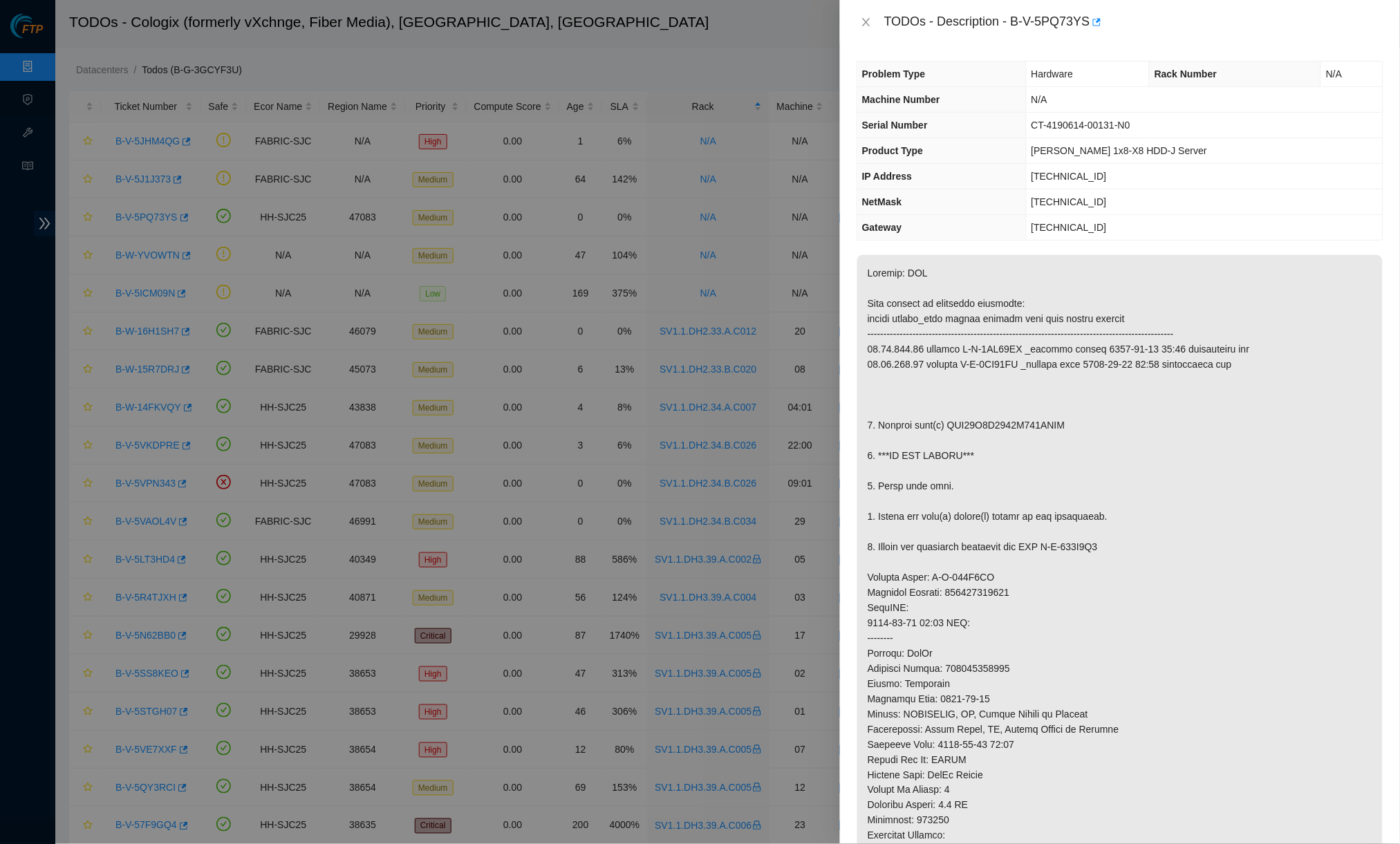
click at [866, 33] on div "TODOs - Description - B-V-5PQ73YS" at bounding box center [1120, 22] width 560 height 45
click at [866, 20] on icon "close" at bounding box center [866, 22] width 11 height 11
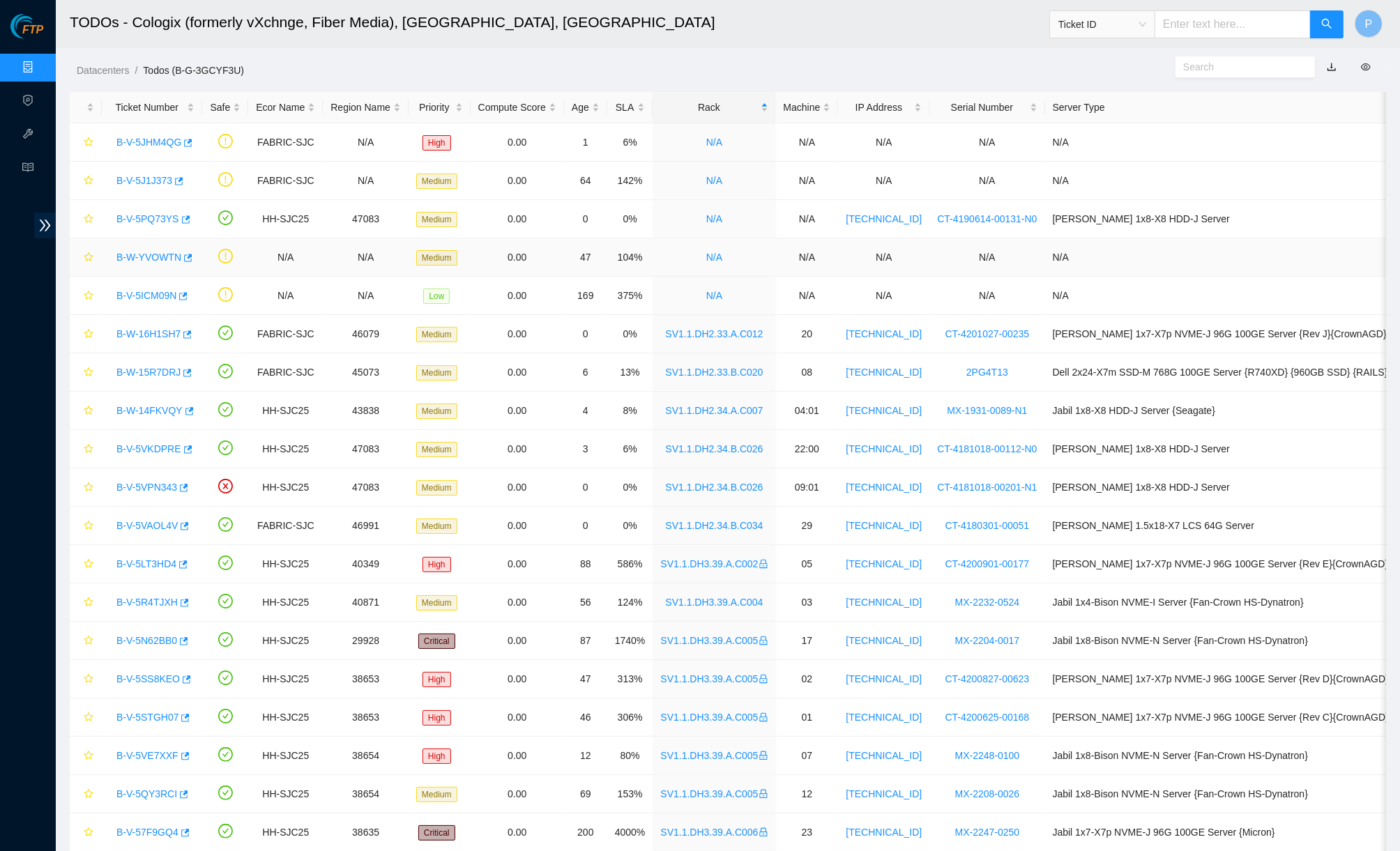
click at [155, 251] on link "B-W-YVOWTN" at bounding box center [149, 257] width 65 height 11
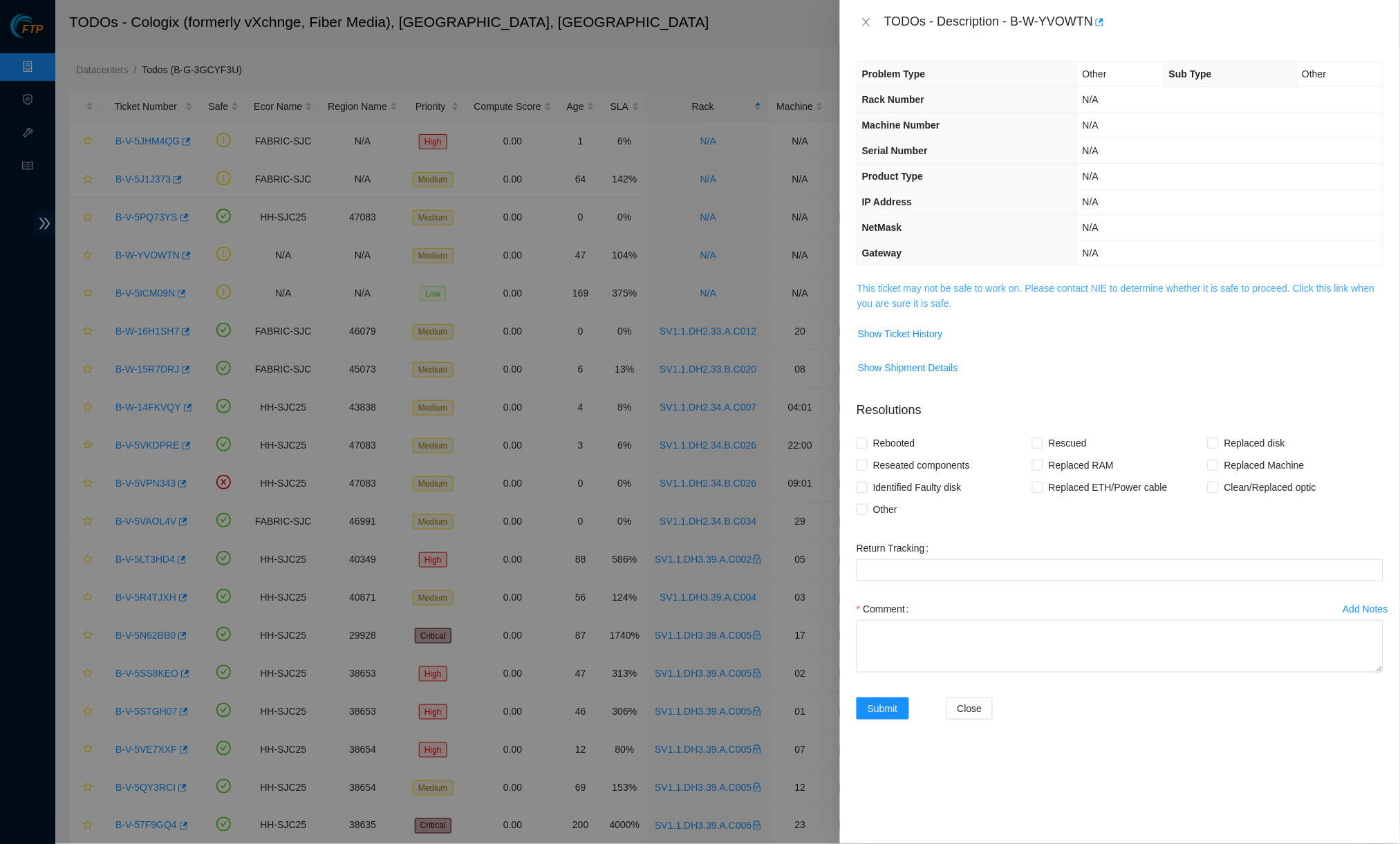
click at [983, 283] on link "This ticket may not be safe to work on. Please contact NIE to determine whether…" at bounding box center [1116, 296] width 518 height 26
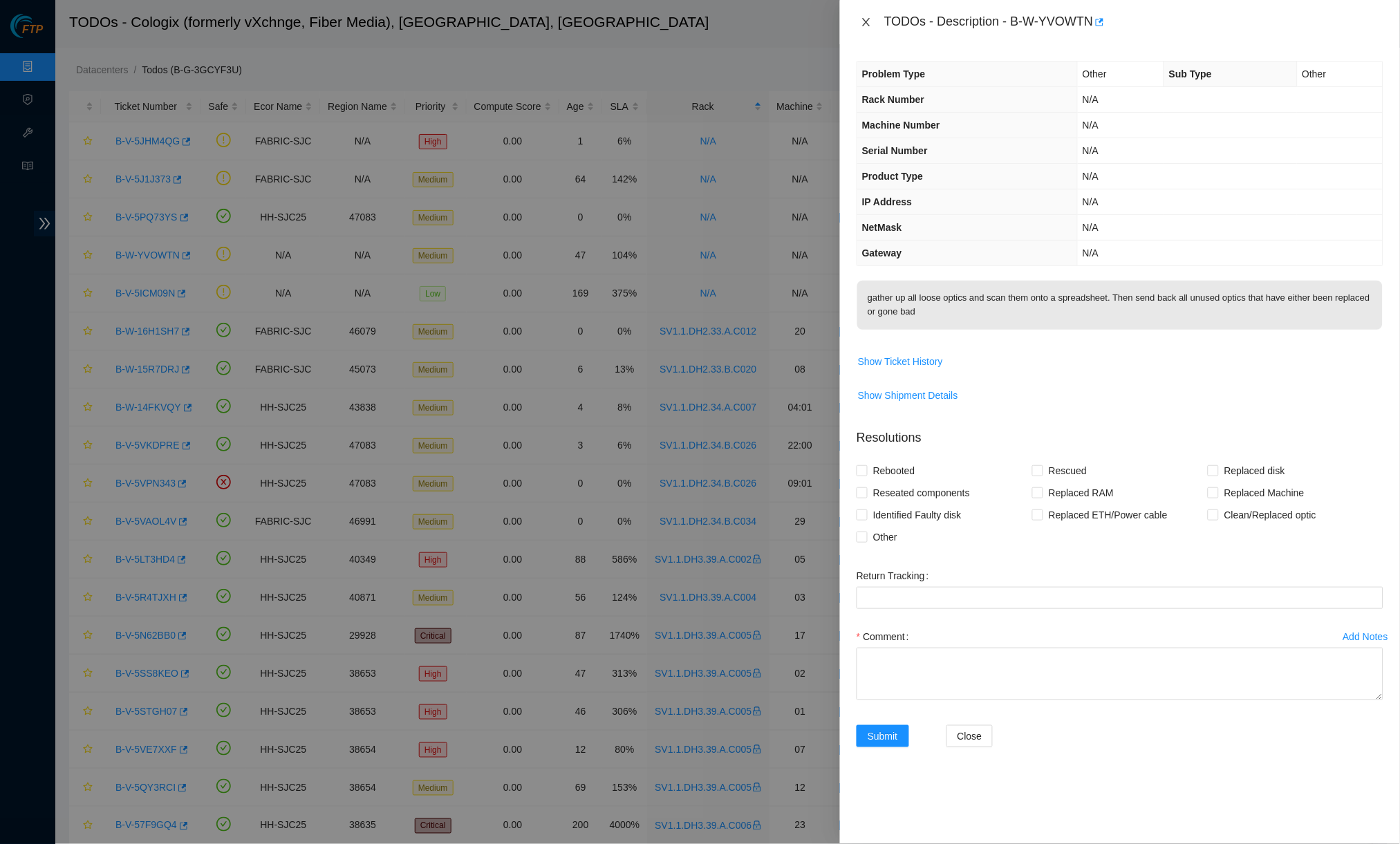
click at [867, 22] on icon "close" at bounding box center [865, 22] width 8 height 8
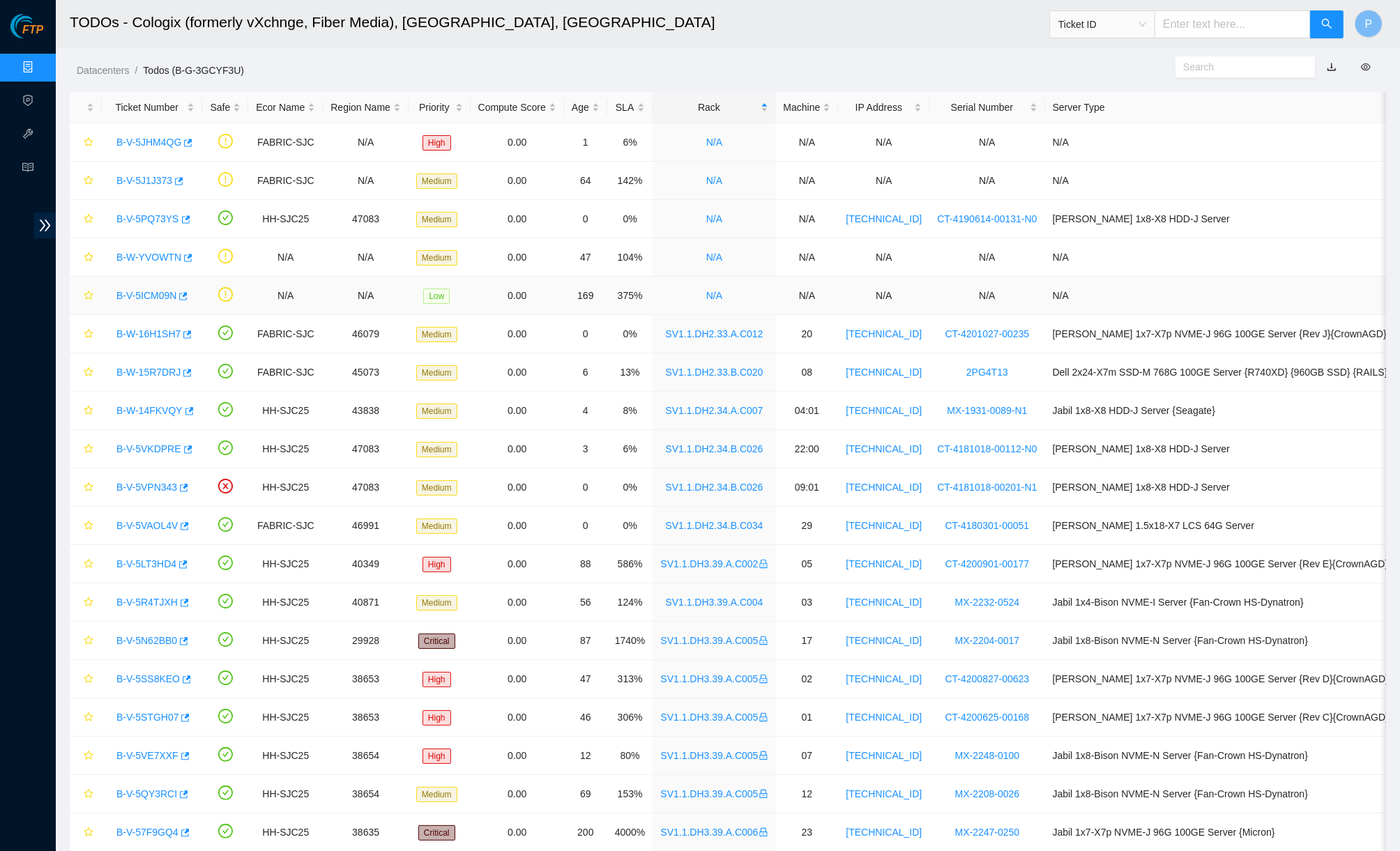
click at [150, 291] on link "B-V-5ICM09N" at bounding box center [146, 296] width 60 height 11
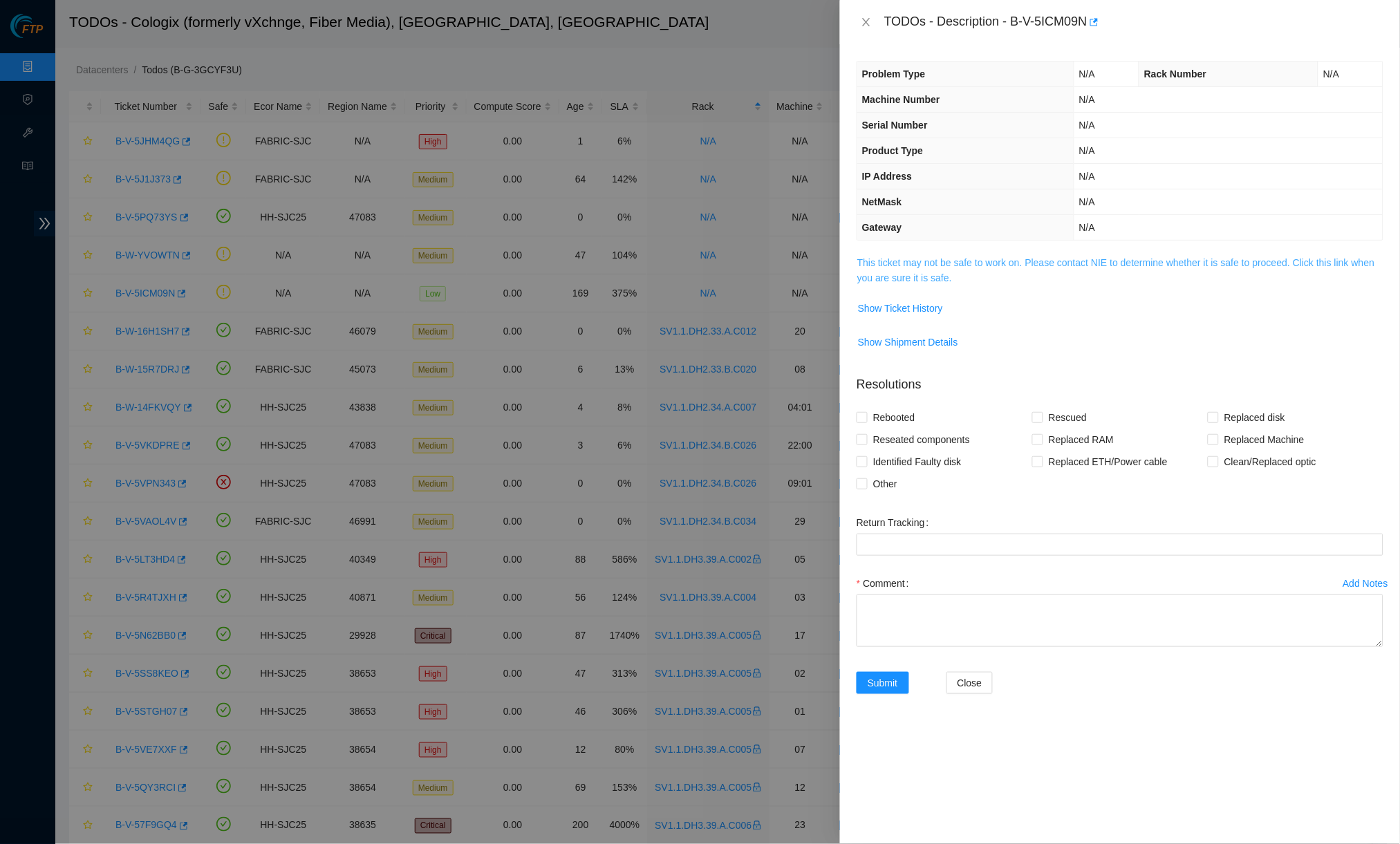
click at [967, 264] on link "This ticket may not be safe to work on. Please contact NIE to determine whether…" at bounding box center [1116, 270] width 518 height 26
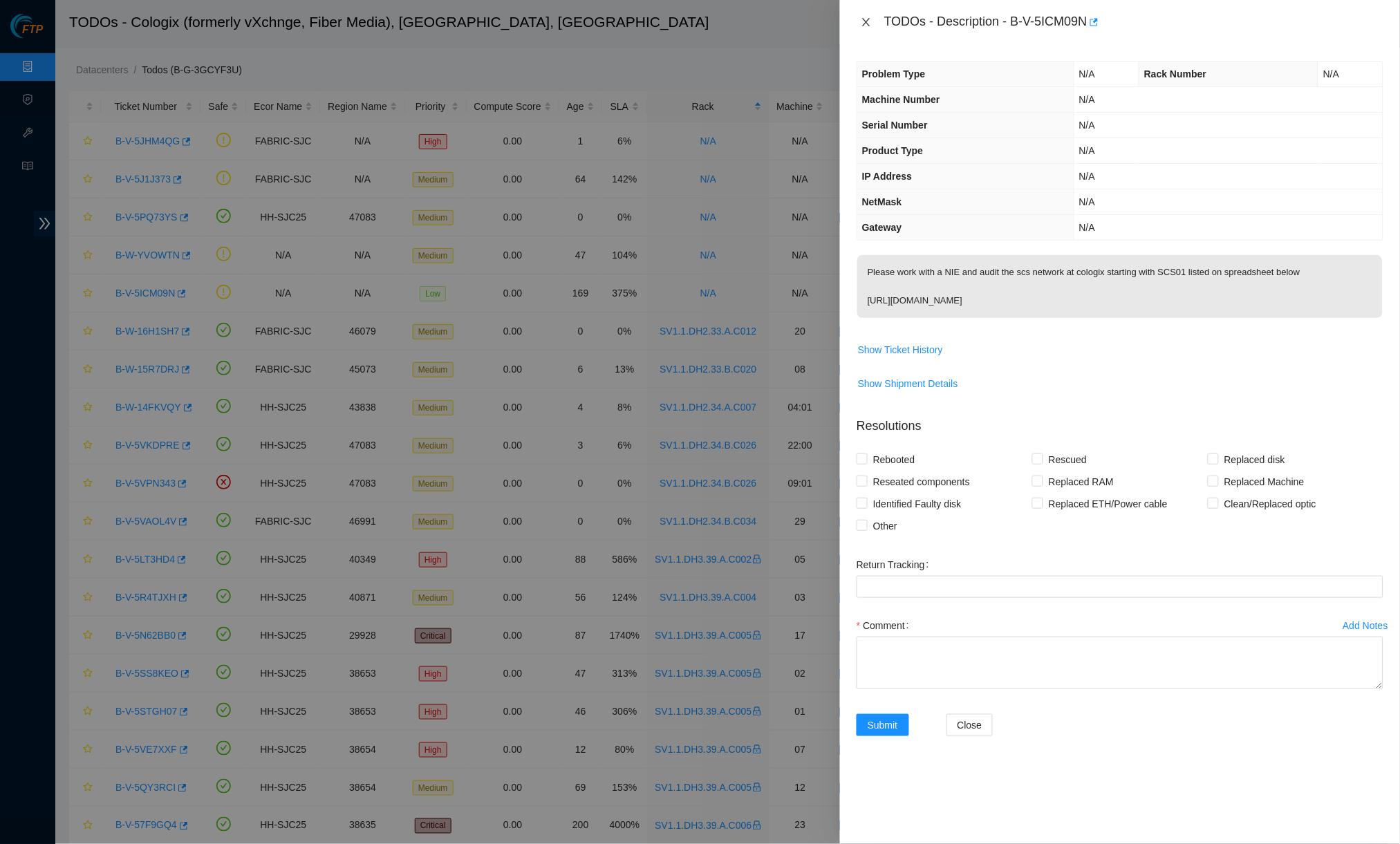
click at [870, 17] on icon "close" at bounding box center [866, 22] width 11 height 11
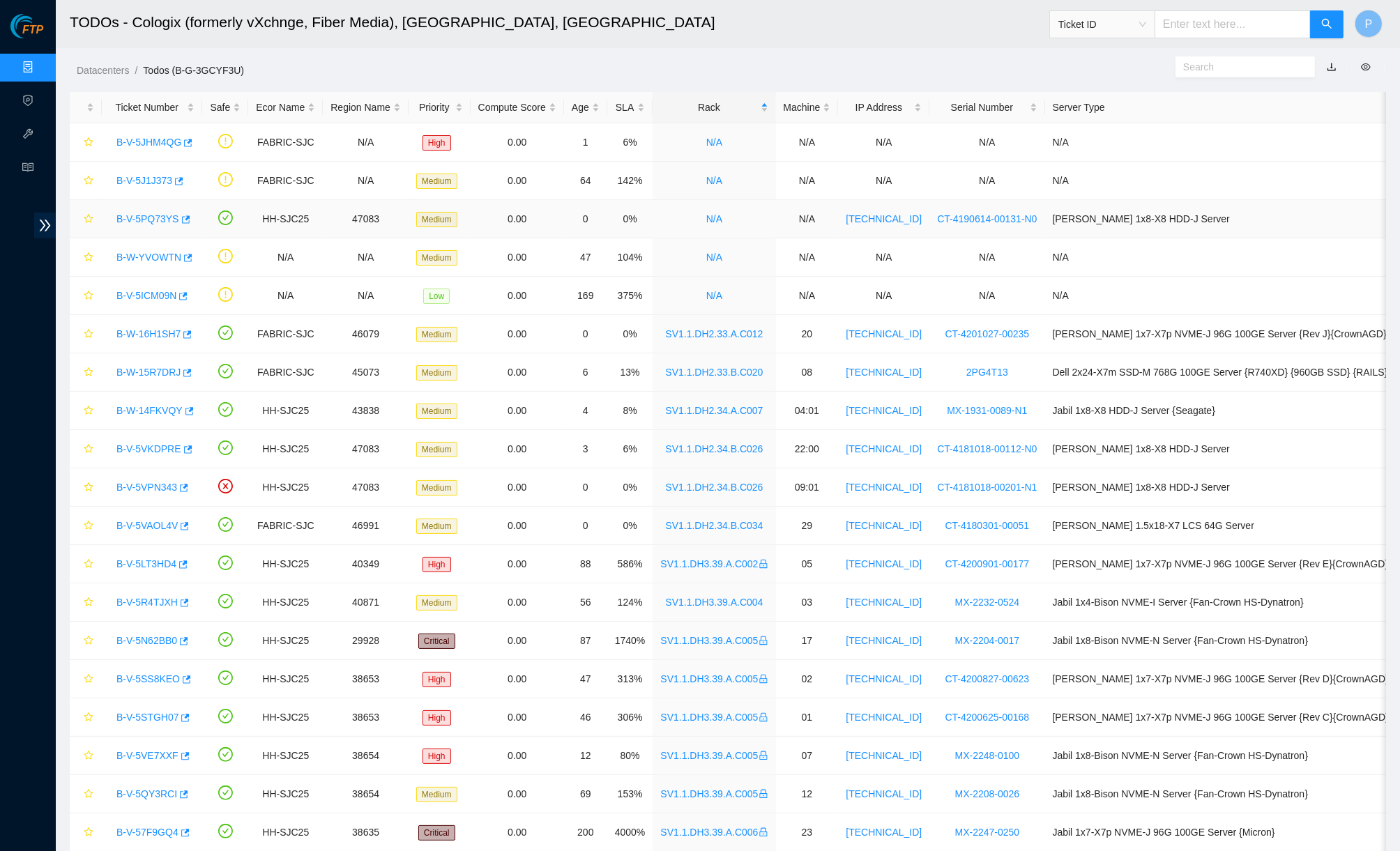
click at [150, 220] on link "B-V-5PQ73YS" at bounding box center [148, 219] width 63 height 11
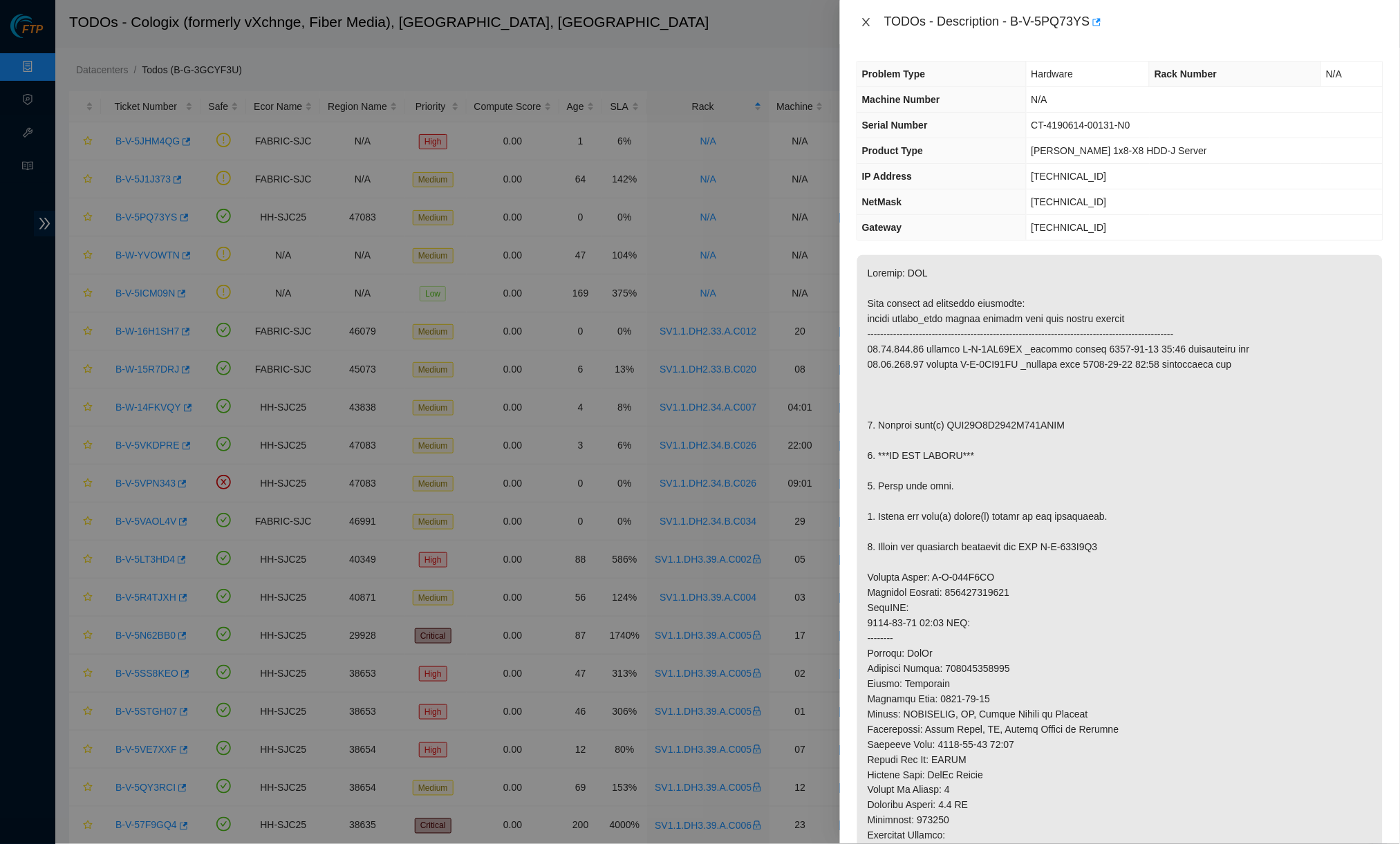
click at [864, 17] on icon "close" at bounding box center [866, 22] width 11 height 11
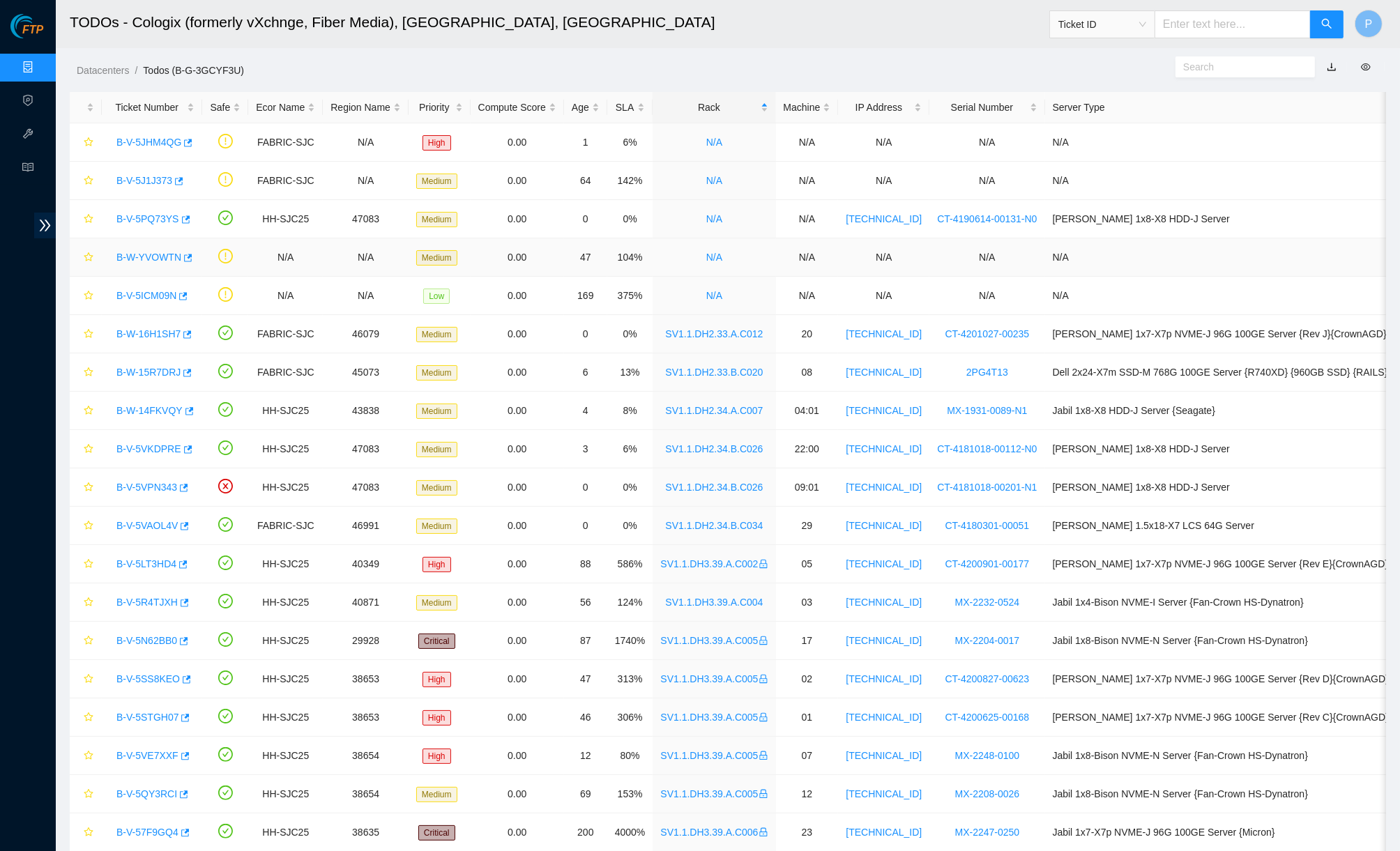
click at [141, 257] on link "B-W-YVOWTN" at bounding box center [149, 257] width 65 height 11
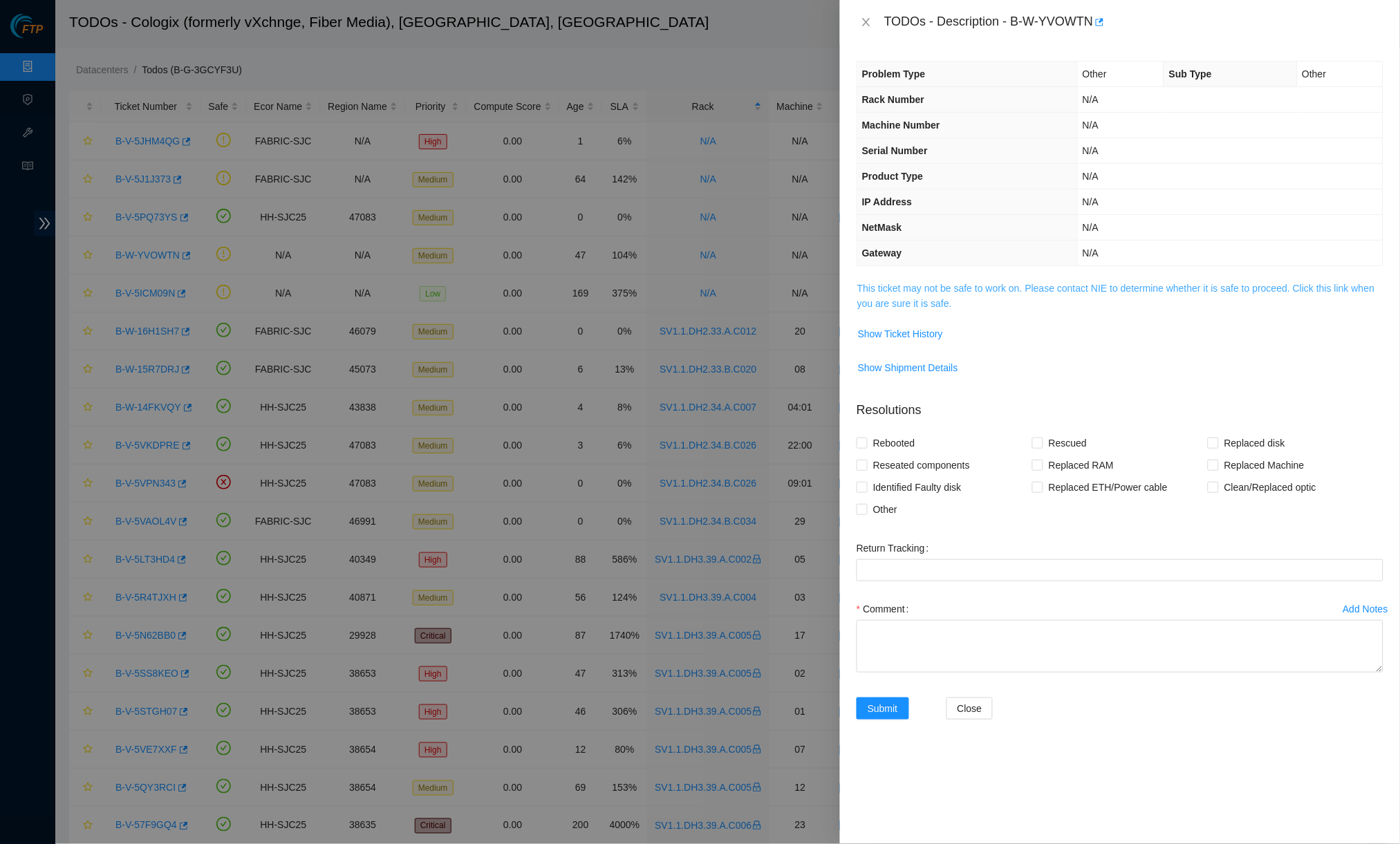
click at [957, 283] on link "This ticket may not be safe to work on. Please contact NIE to determine whether…" at bounding box center [1116, 296] width 518 height 26
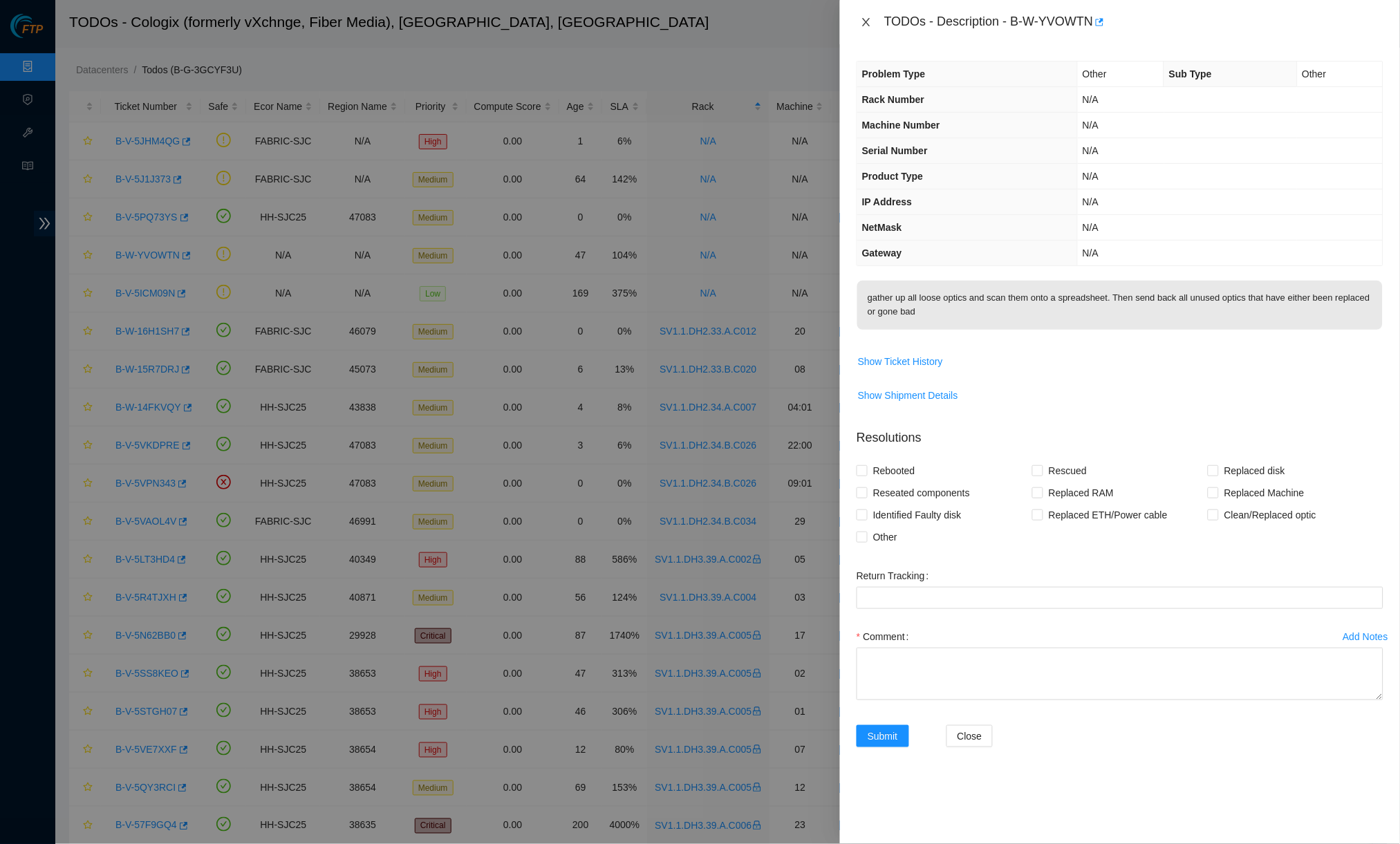
click at [873, 26] on button "Close" at bounding box center [866, 22] width 20 height 13
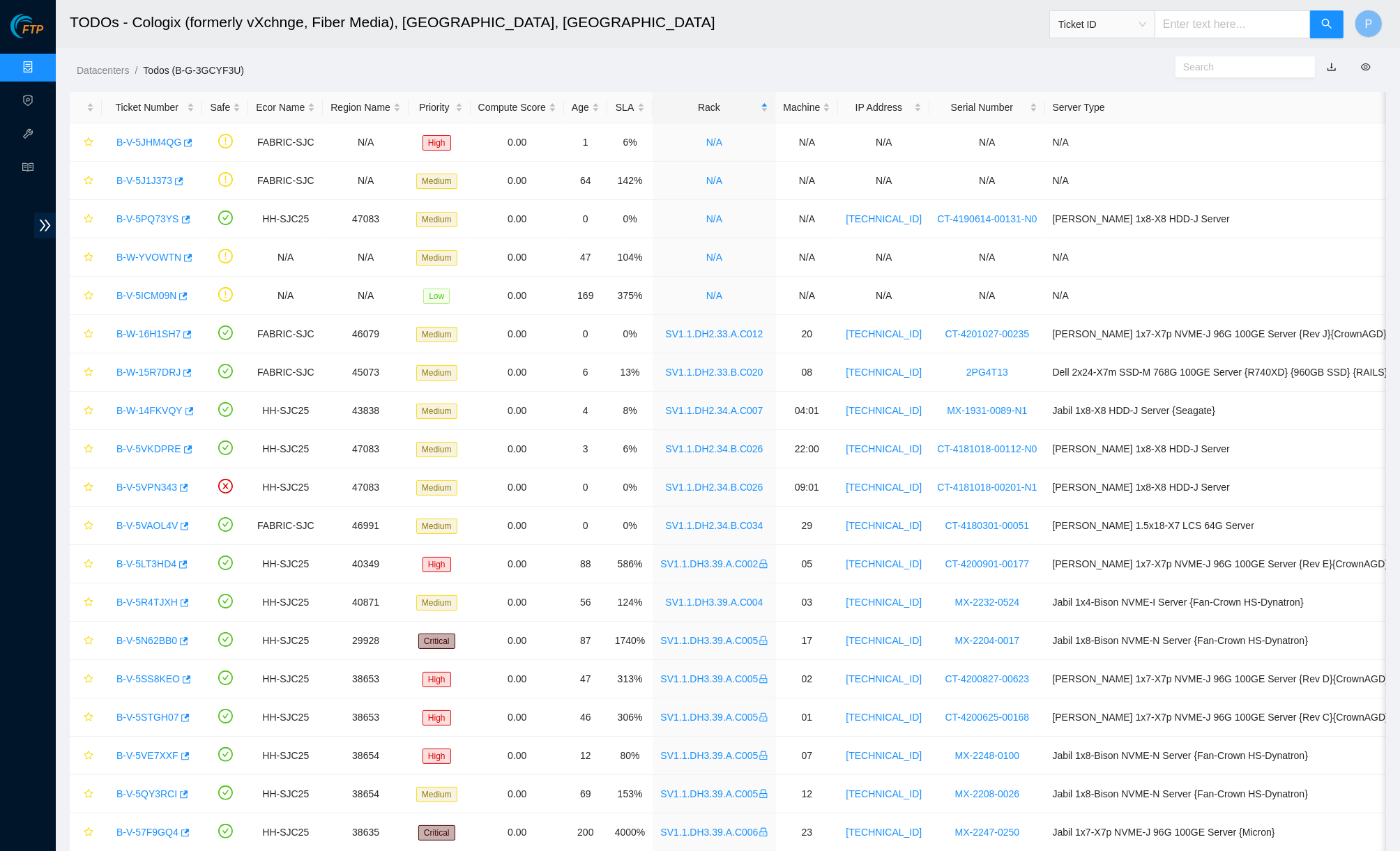
click at [41, 64] on link "Data Centers" at bounding box center [69, 67] width 57 height 11
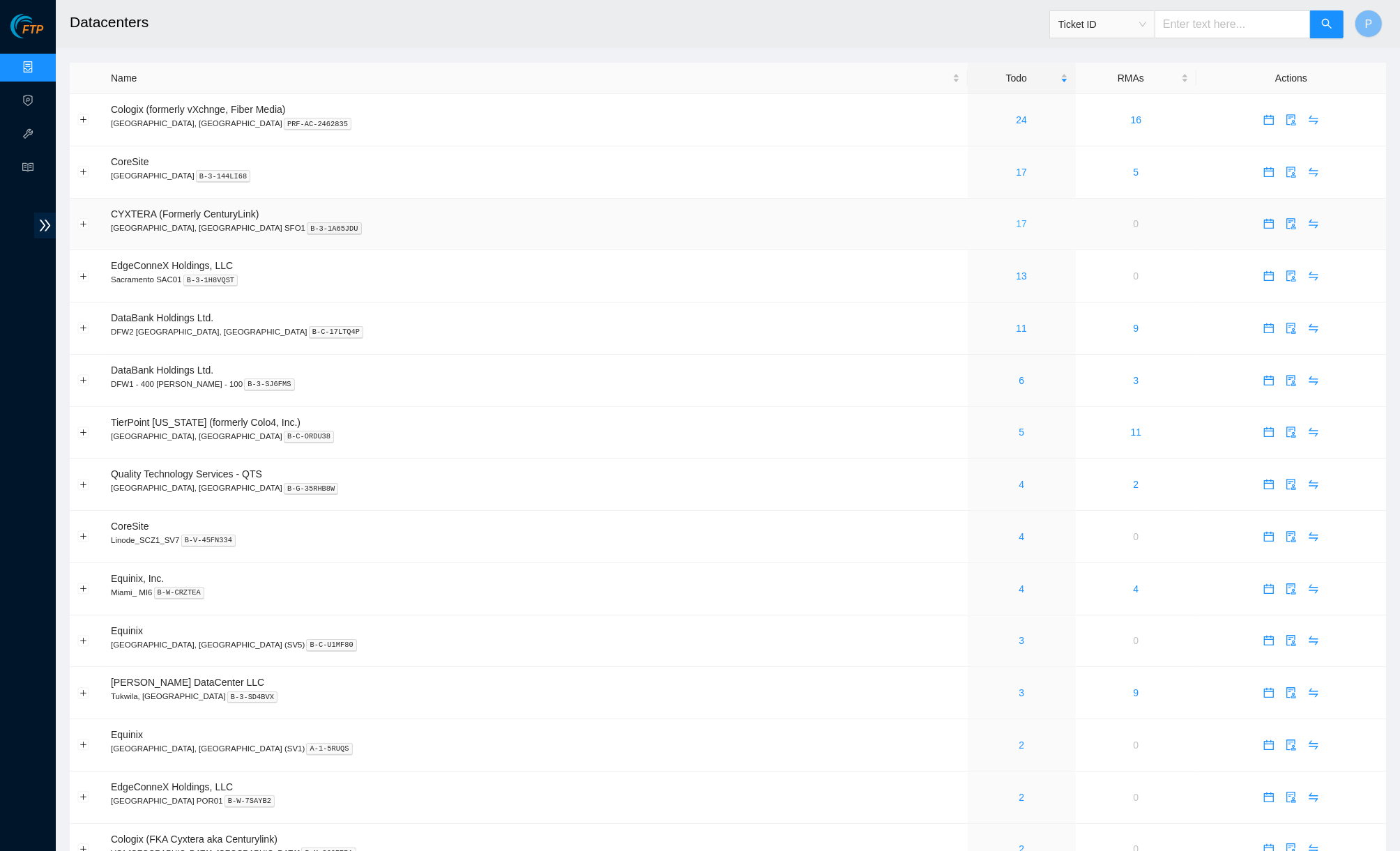
click at [1016, 222] on link "17" at bounding box center [1022, 224] width 11 height 11
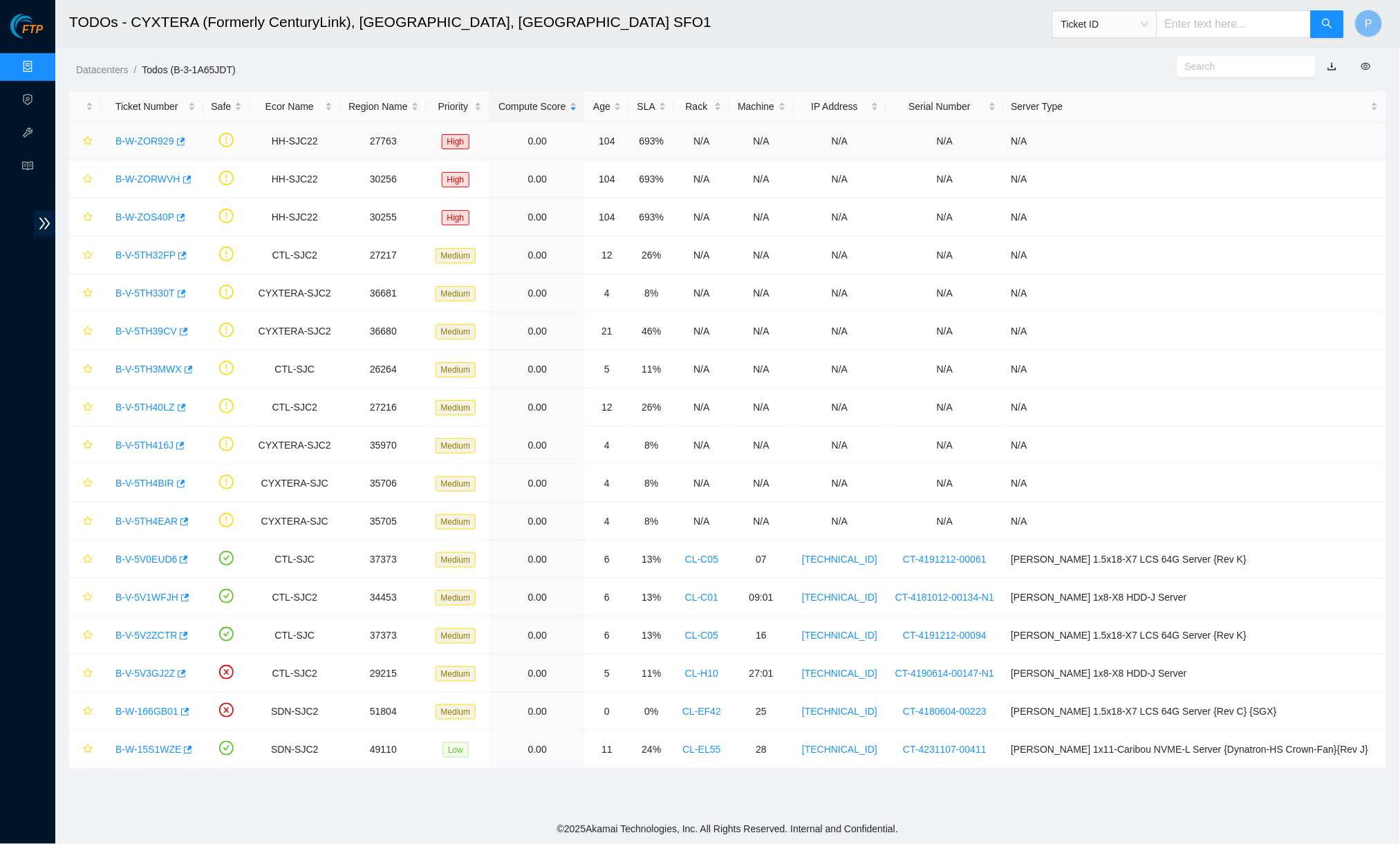
click at [149, 139] on link "B-W-ZOR929" at bounding box center [145, 141] width 59 height 11
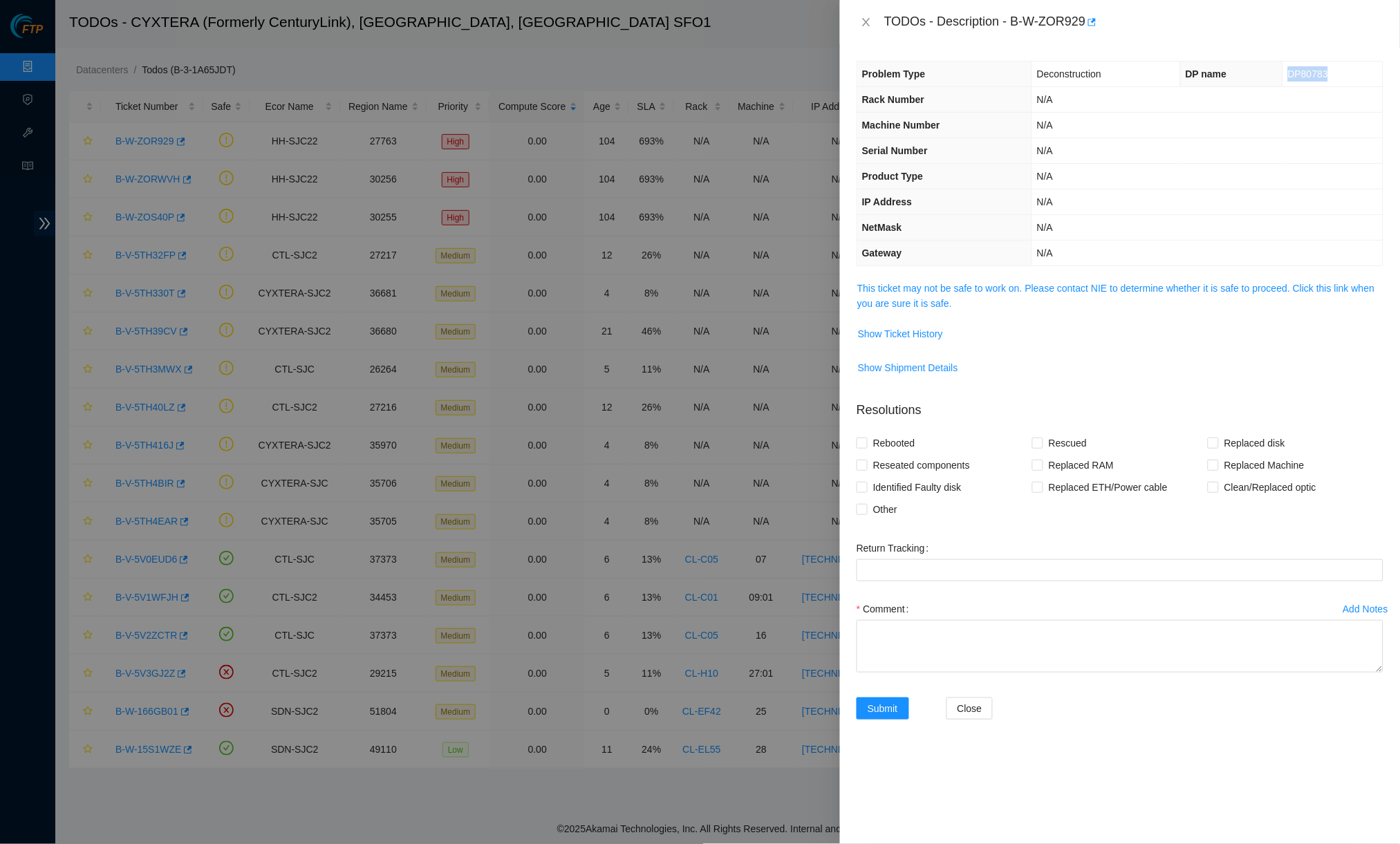
drag, startPoint x: 1283, startPoint y: 76, endPoint x: 1363, endPoint y: 76, distance: 80.0
click at [1089, 76] on td "DP80783" at bounding box center [1332, 74] width 100 height 26
click at [976, 286] on link "This ticket may not be safe to work on. Please contact NIE to determine whether…" at bounding box center [1116, 296] width 518 height 26
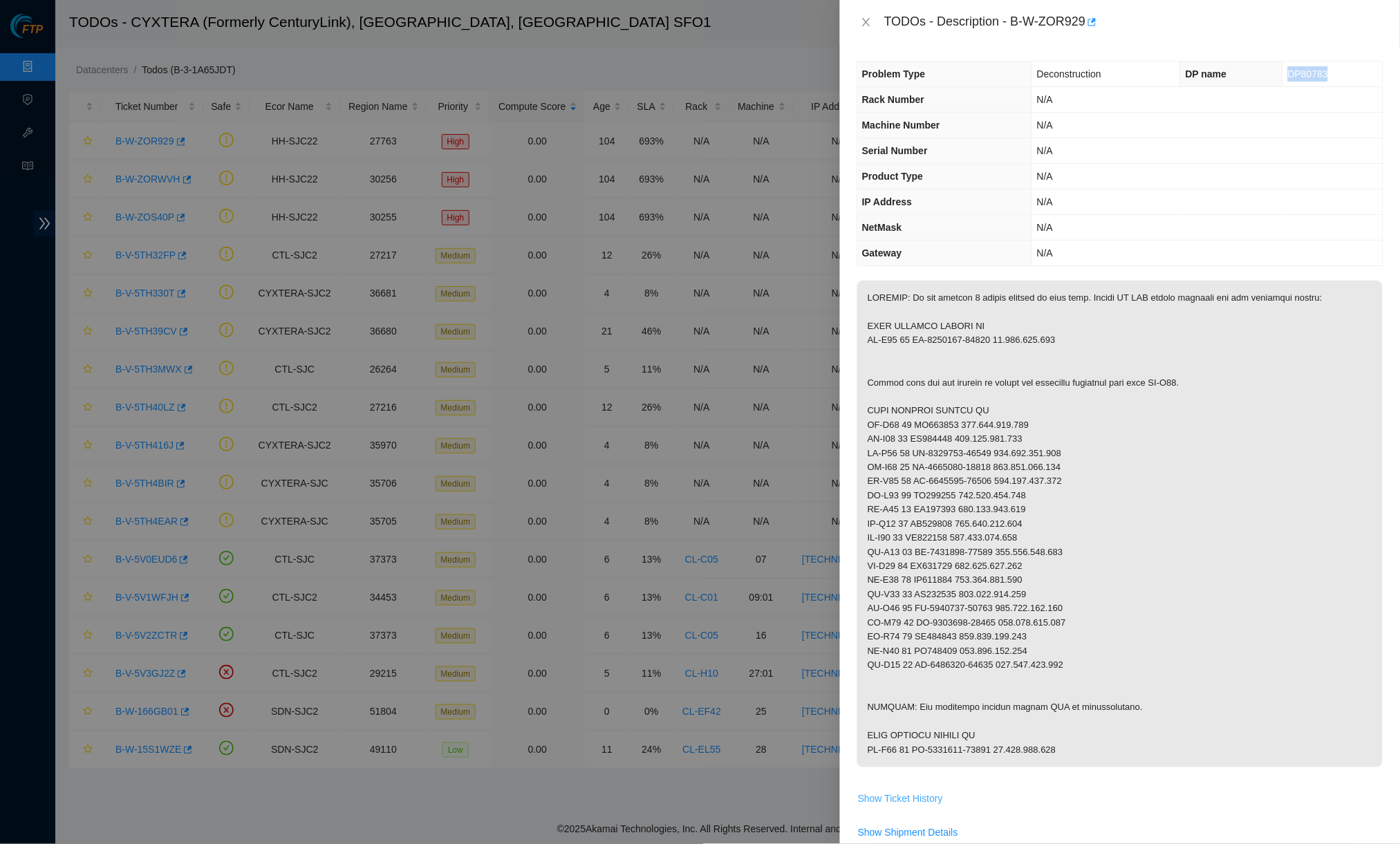
click at [907, 791] on span "Show Ticket History" at bounding box center [901, 799] width 85 height 15
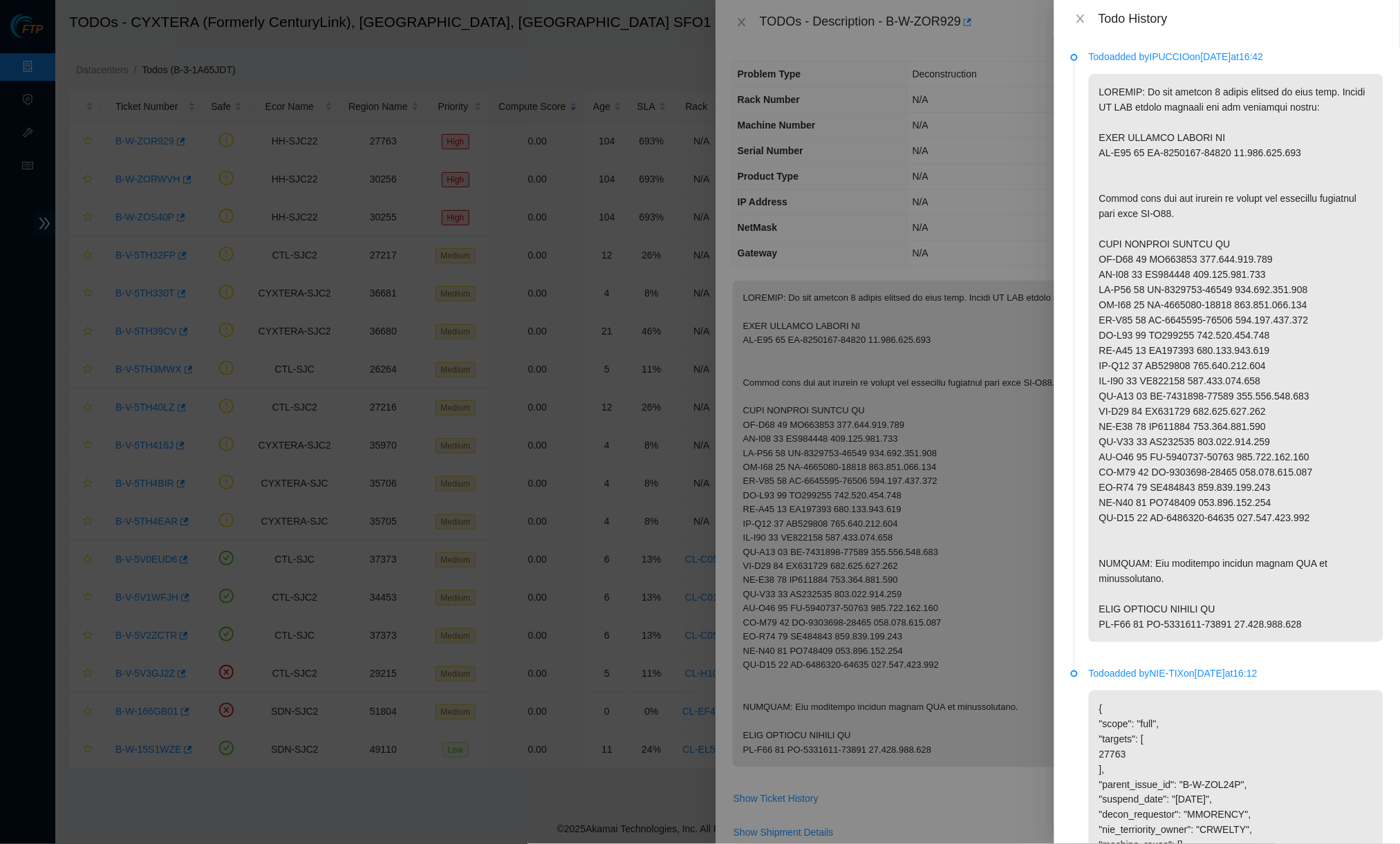
drag, startPoint x: 1156, startPoint y: 52, endPoint x: 1220, endPoint y: 52, distance: 64.0
click at [1089, 52] on p "Todo added by IPUCCIO on 2025-08-11 at 16:42" at bounding box center [1236, 56] width 295 height 15
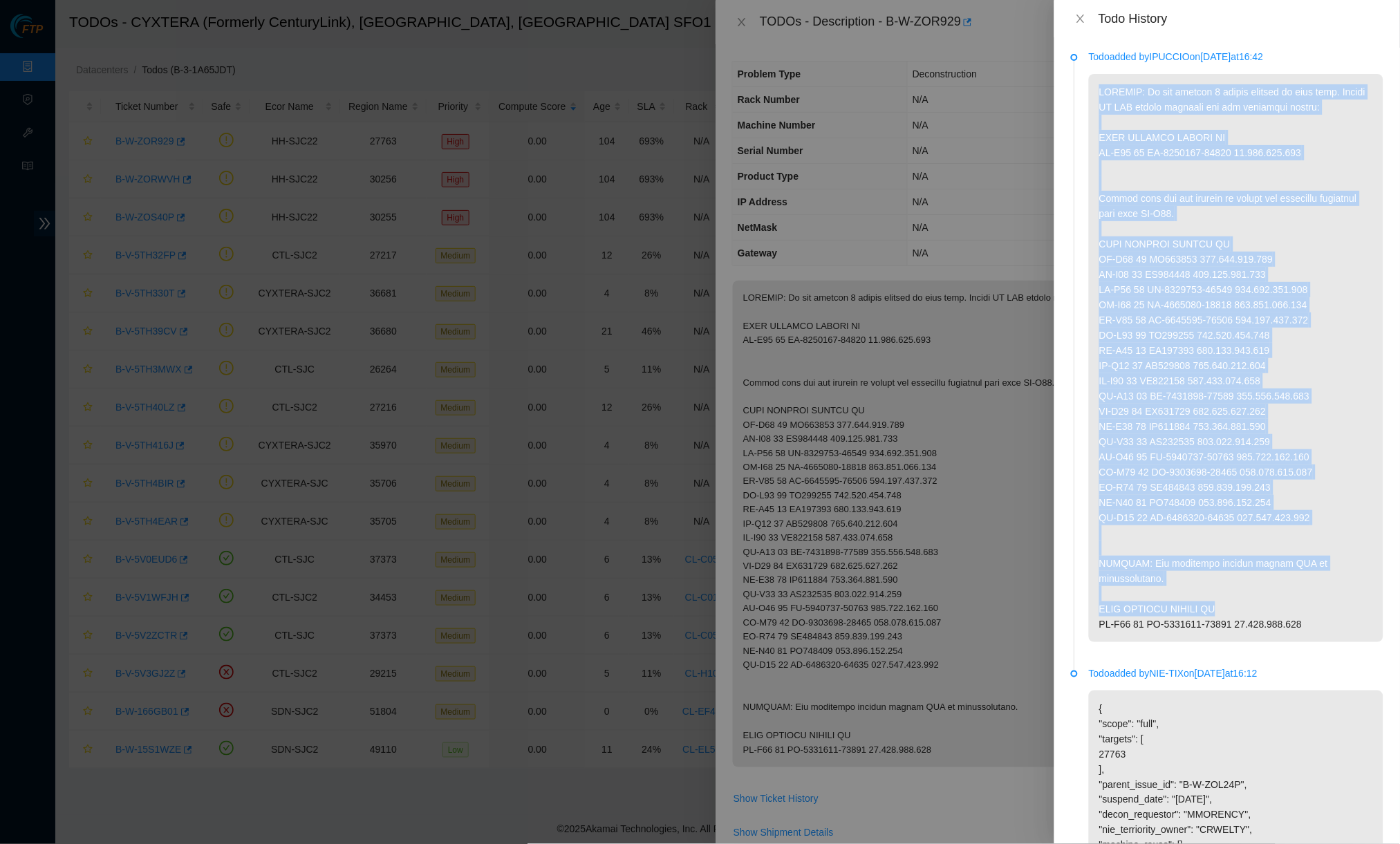
drag, startPoint x: 1094, startPoint y: 84, endPoint x: 1349, endPoint y: 595, distance: 571.1
click at [1089, 595] on p at bounding box center [1236, 358] width 295 height 568
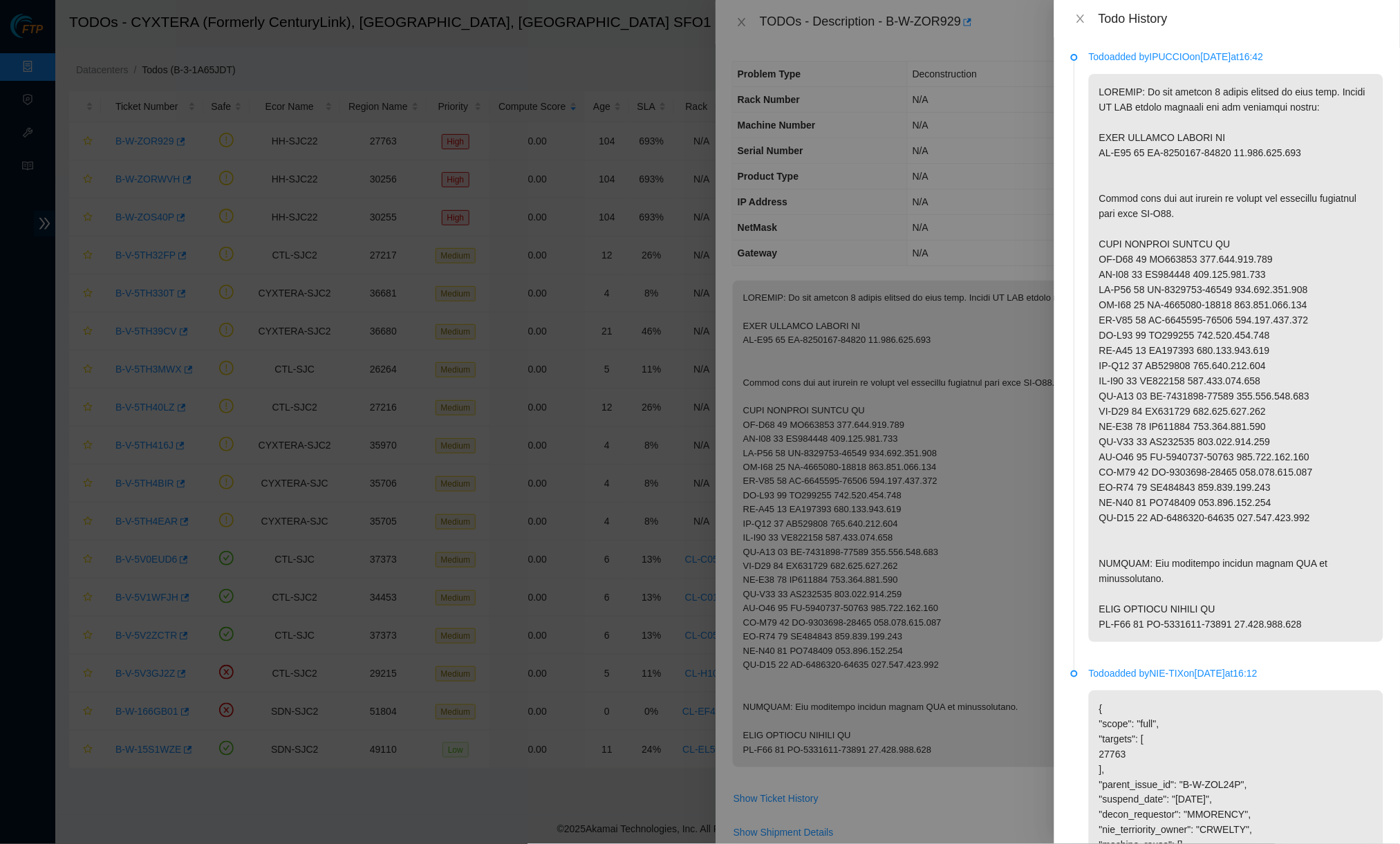
click at [1089, 535] on p at bounding box center [1236, 358] width 295 height 568
drag, startPoint x: 1167, startPoint y: 86, endPoint x: 1252, endPoint y: 86, distance: 85.0
click at [1089, 86] on p at bounding box center [1236, 358] width 295 height 568
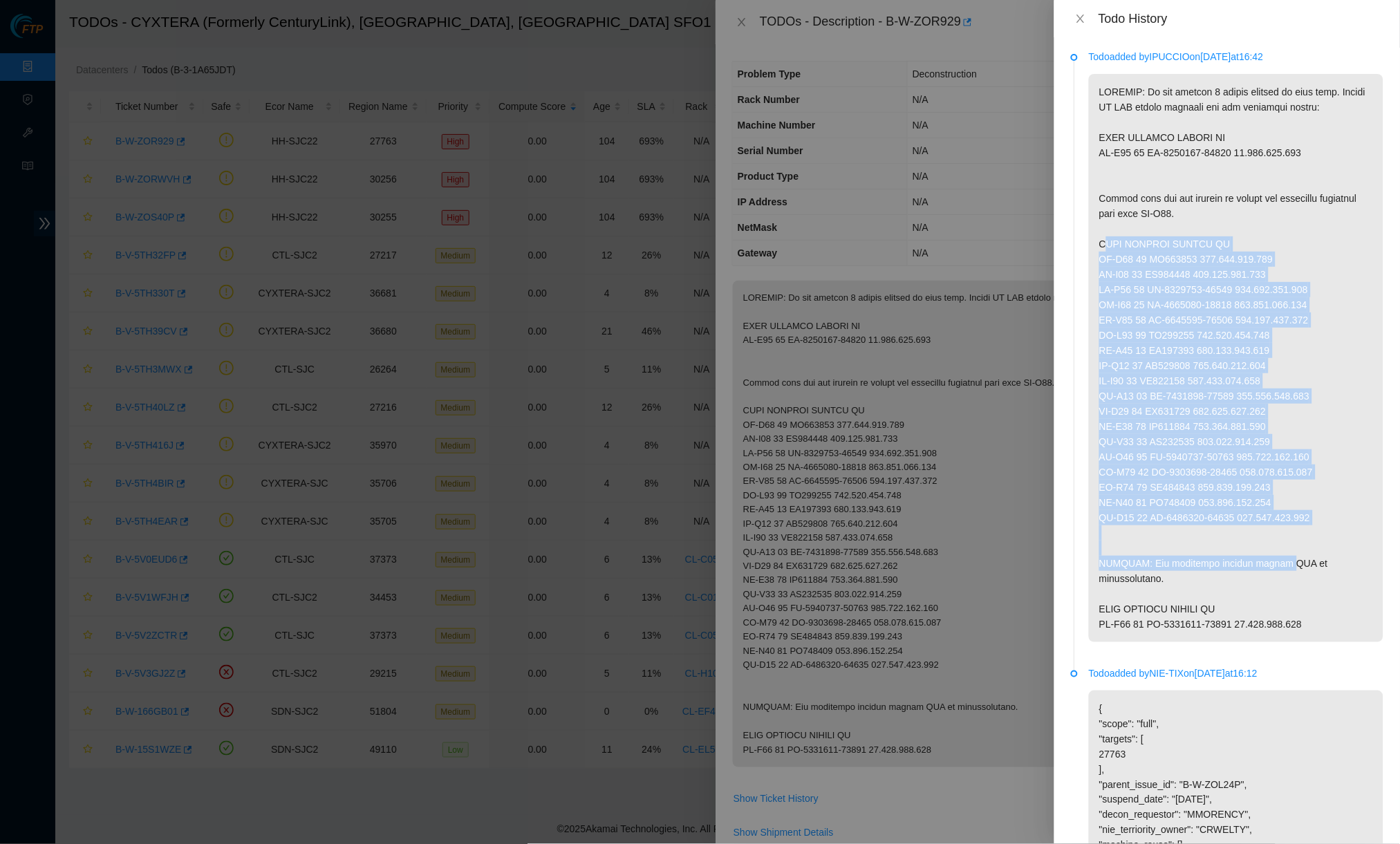
drag, startPoint x: 1103, startPoint y: 246, endPoint x: 1291, endPoint y: 549, distance: 356.6
click at [1089, 549] on p at bounding box center [1236, 358] width 295 height 568
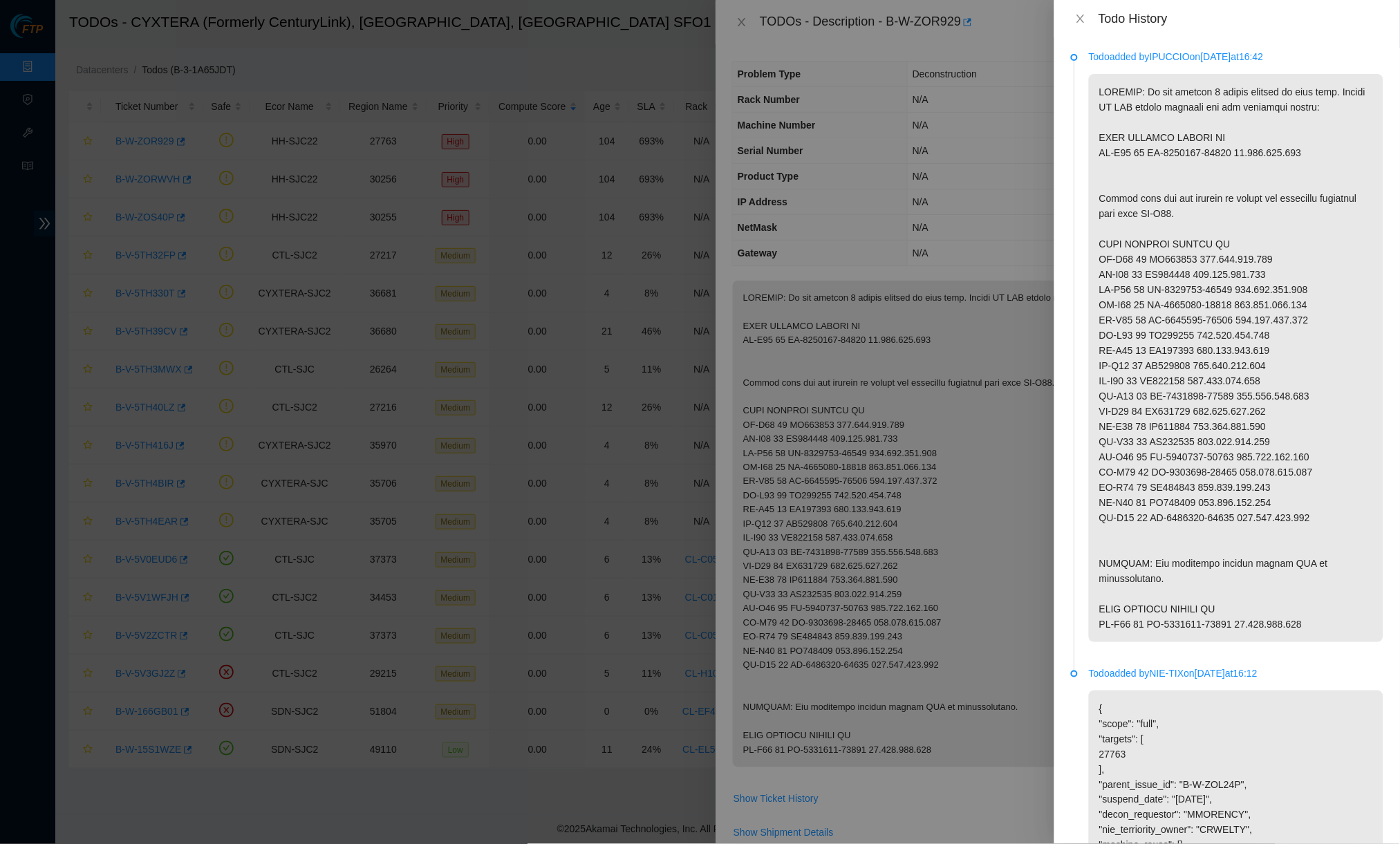
click at [1089, 268] on p at bounding box center [1236, 358] width 295 height 568
click at [1089, 269] on p at bounding box center [1236, 358] width 295 height 568
click at [1089, 272] on p at bounding box center [1236, 358] width 295 height 568
click at [1075, 16] on icon "close" at bounding box center [1080, 19] width 11 height 11
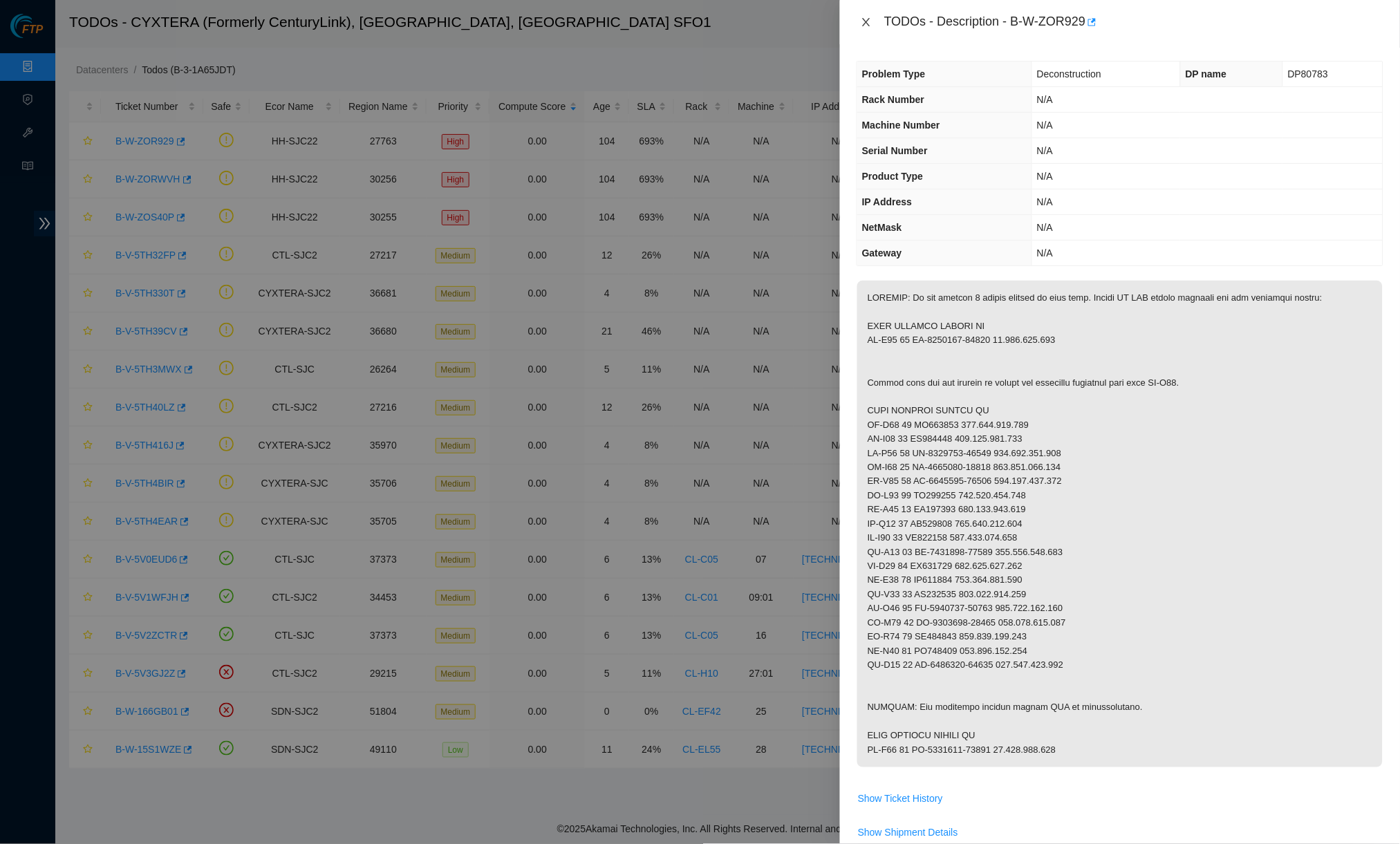
click at [860, 19] on icon "close" at bounding box center [866, 22] width 11 height 11
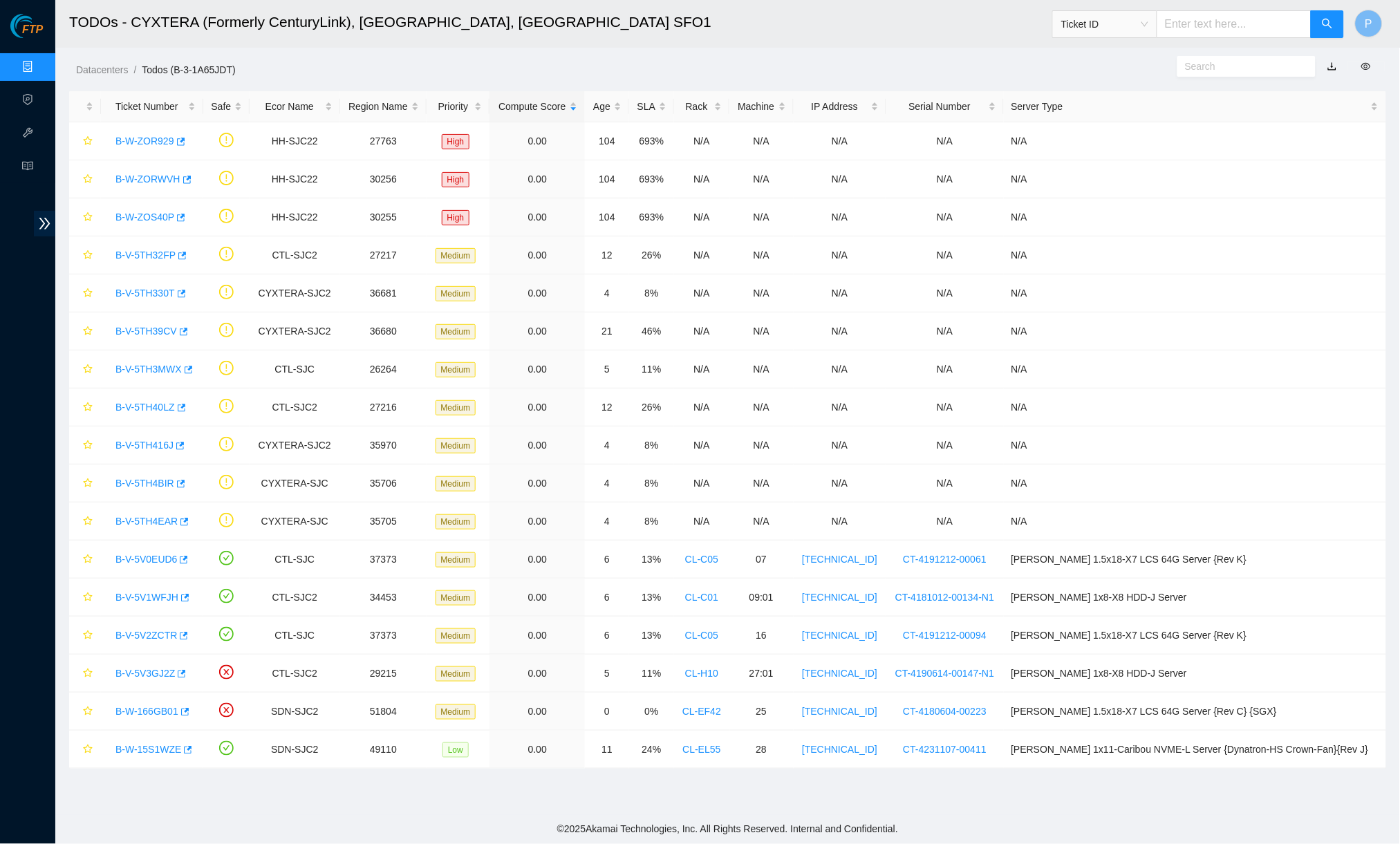
click at [40, 72] on link "Data Centers" at bounding box center [68, 67] width 56 height 11
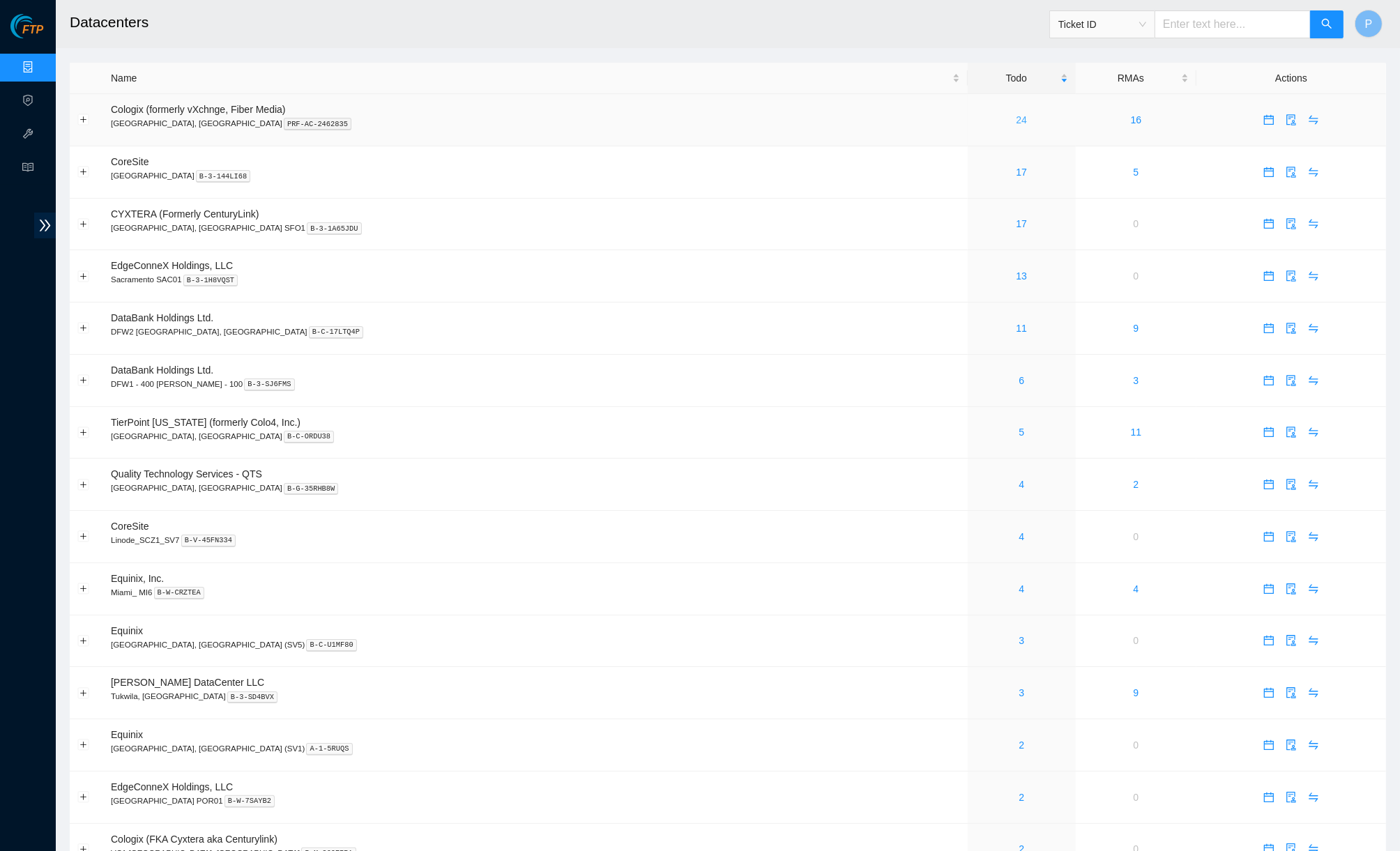
click at [1016, 115] on link "24" at bounding box center [1022, 120] width 11 height 11
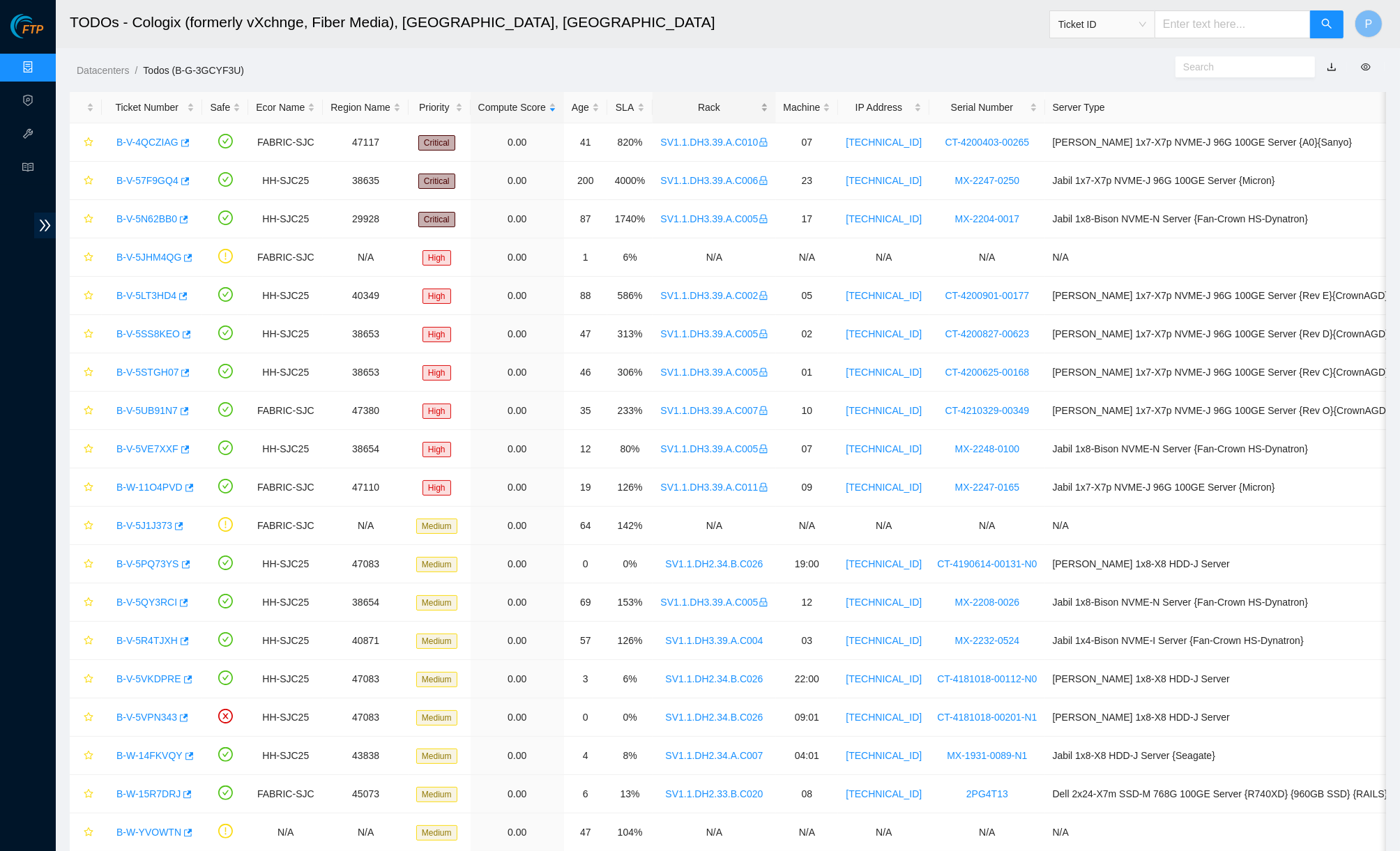
click at [740, 110] on div "Rack" at bounding box center [714, 107] width 107 height 15
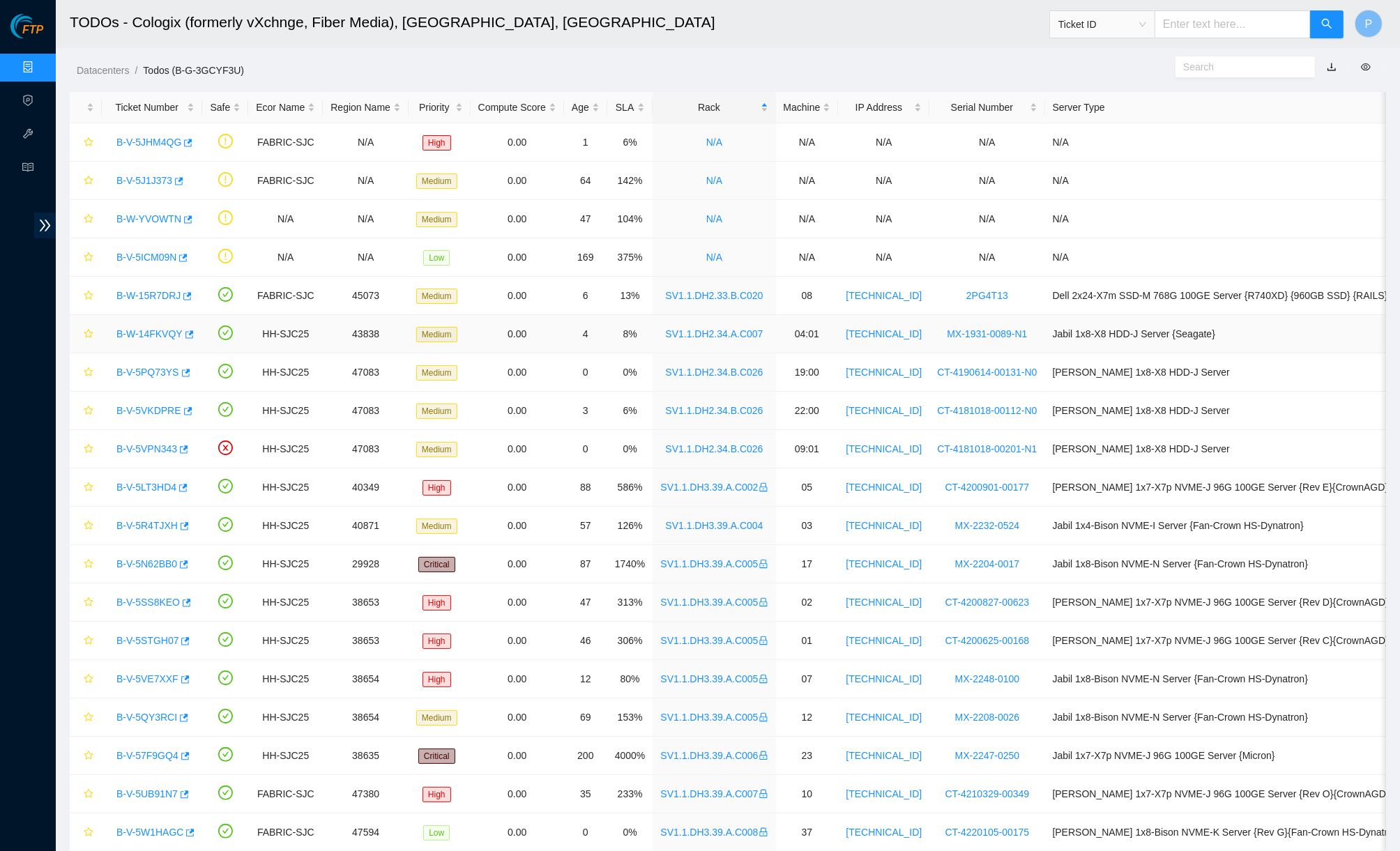
click at [159, 334] on link "B-W-14FKVQY" at bounding box center [150, 334] width 66 height 11
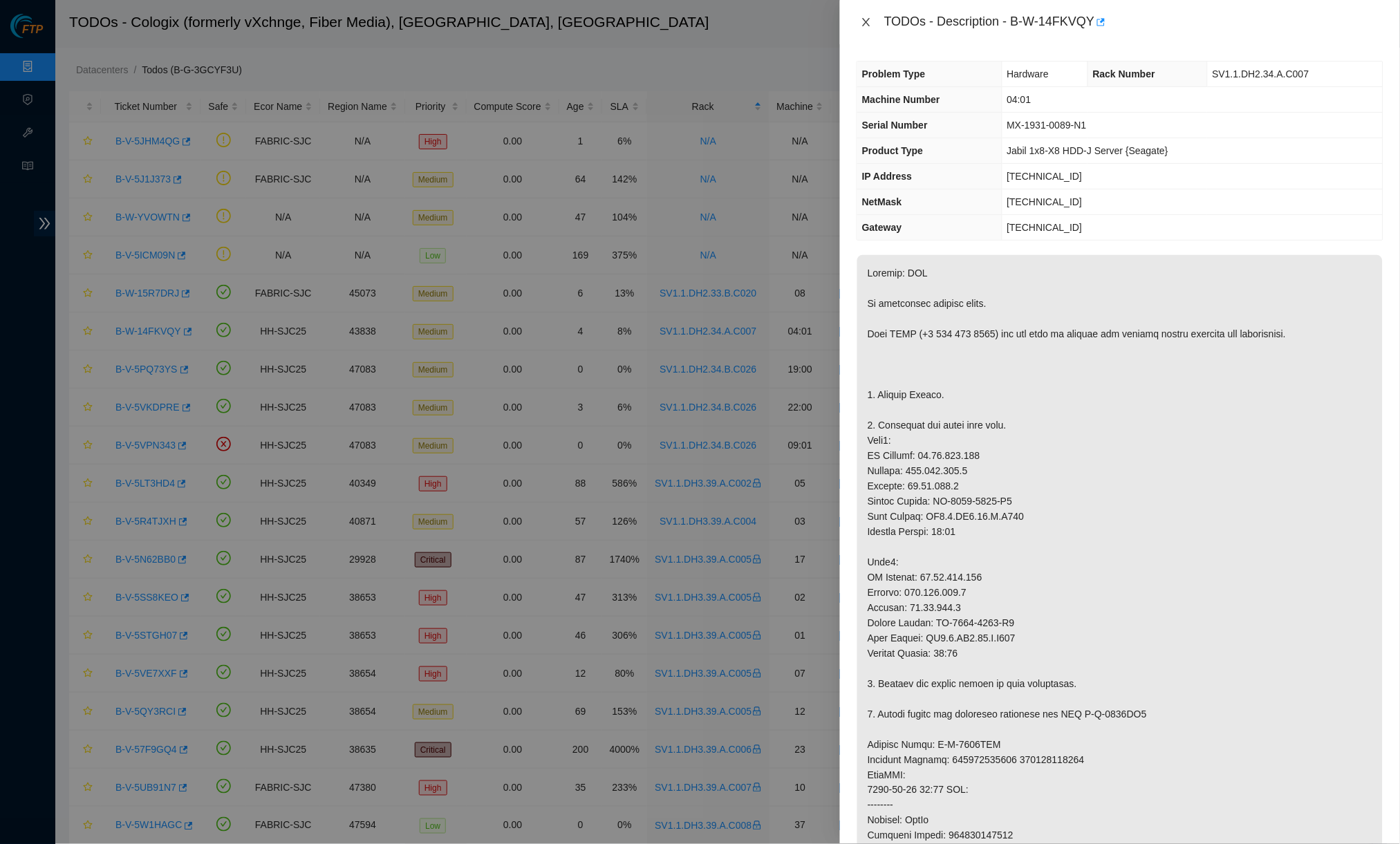
click at [860, 17] on icon "close" at bounding box center [866, 22] width 11 height 11
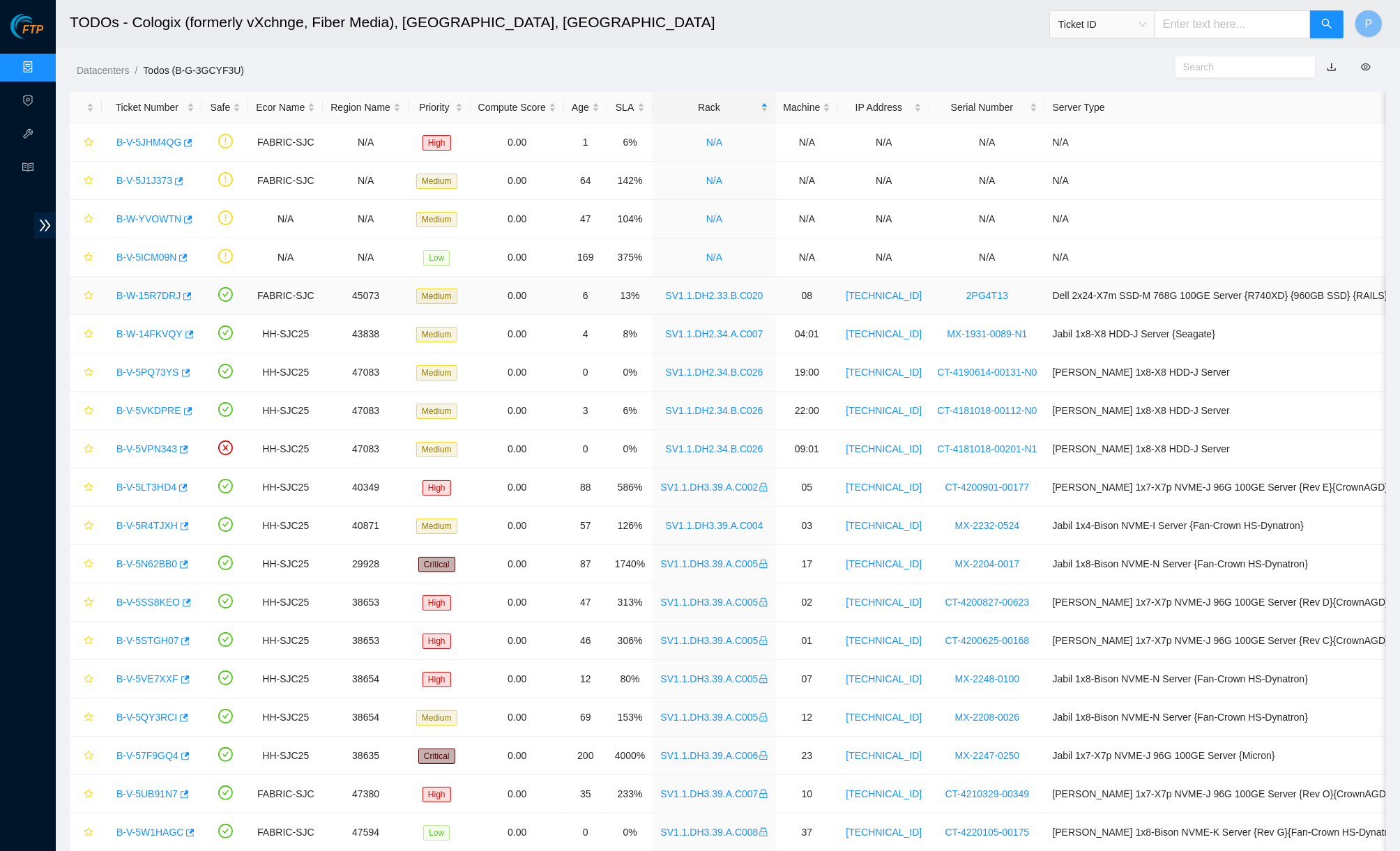
click at [163, 301] on div "B-W-15R7DRJ" at bounding box center [152, 296] width 85 height 22
click at [163, 291] on link "B-W-15R7DRJ" at bounding box center [148, 296] width 64 height 11
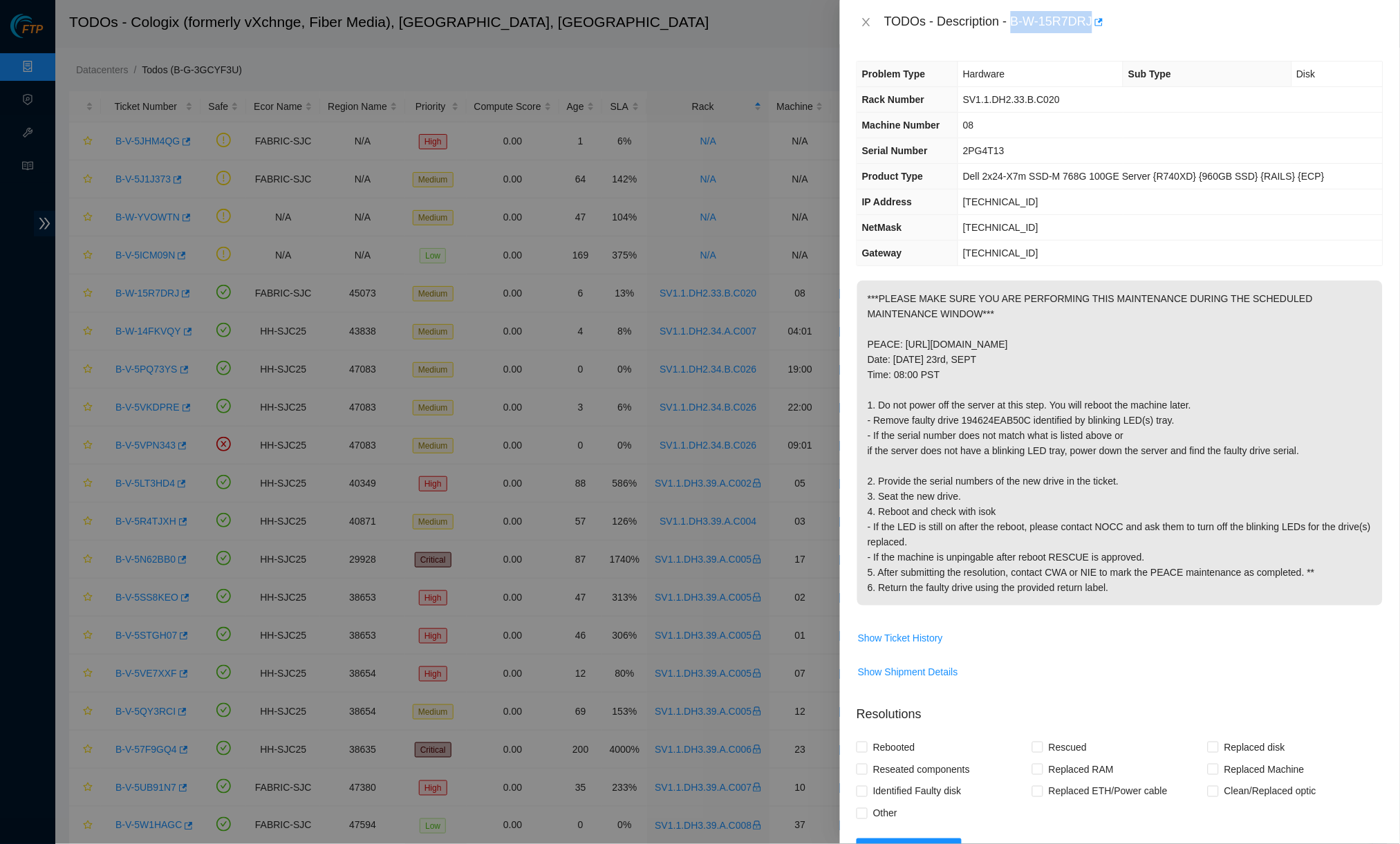
drag, startPoint x: 1020, startPoint y: 15, endPoint x: 1100, endPoint y: 15, distance: 80.0
click at [1089, 15] on div "TODOs - Description - B-W-15R7DRJ" at bounding box center [1133, 22] width 499 height 22
copy div "B-W-15R7DRJ"
click at [1049, 33] on div "TODOs - Description - B-W-15R7DRJ" at bounding box center [1133, 22] width 499 height 22
click at [1043, 27] on div "TODOs - Description - B-W-15R7DRJ" at bounding box center [1133, 22] width 499 height 22
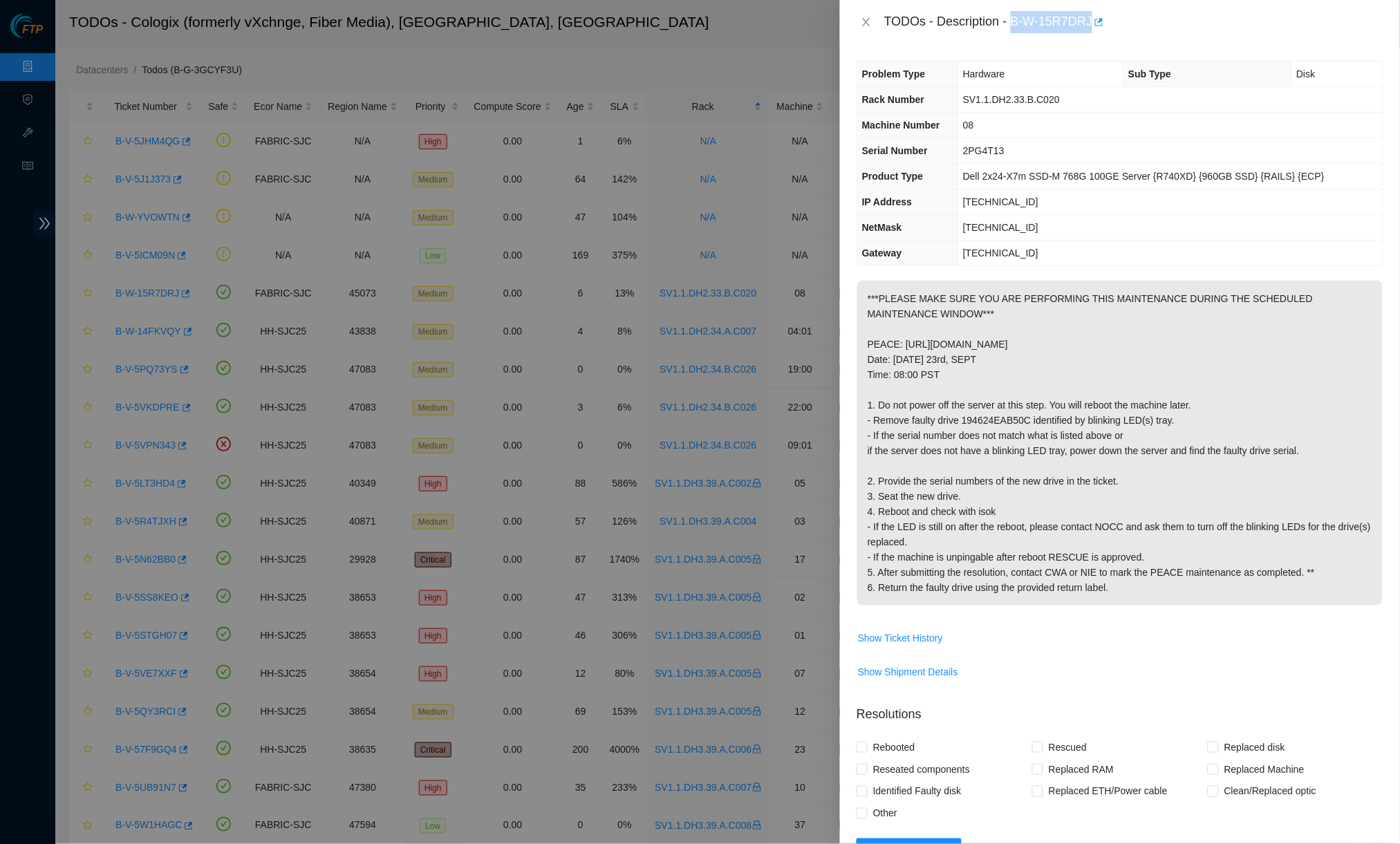
drag, startPoint x: 1019, startPoint y: 21, endPoint x: 1100, endPoint y: 16, distance: 81.2
click at [1089, 16] on div "TODOs - Description - B-W-15R7DRJ" at bounding box center [1133, 22] width 499 height 22
copy div "B-W-15R7DRJ"
click at [1089, 22] on div "TODOs - Description - B-W-15R7DRJ" at bounding box center [1133, 22] width 499 height 22
click at [1032, 270] on div "Problem Type Hardware Sub Type Disk Rack Number SV1.1.DH2.33.B.C020 Machine Num…" at bounding box center [1120, 444] width 560 height 799
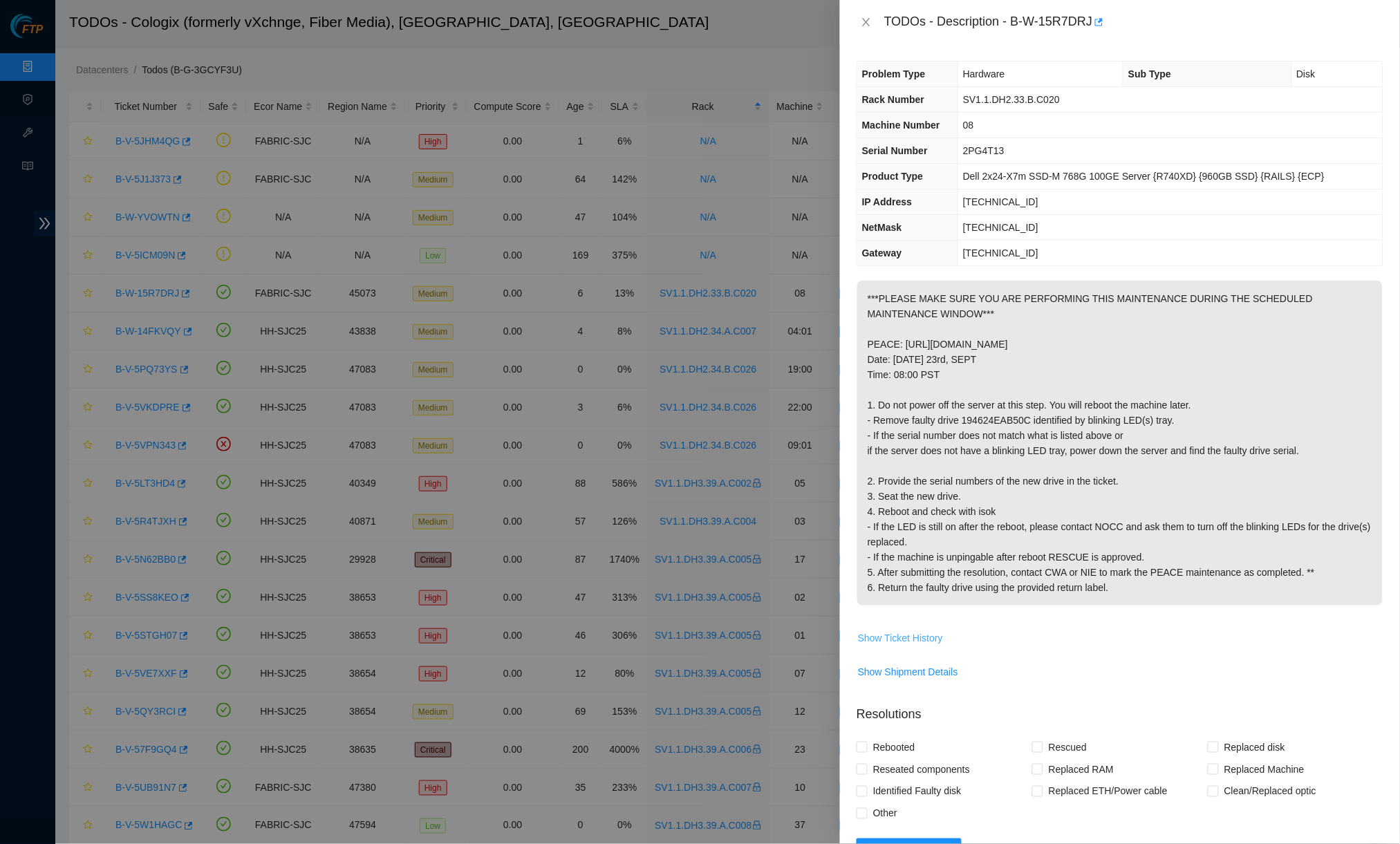
click at [905, 646] on span "Show Ticket History" at bounding box center [901, 638] width 85 height 15
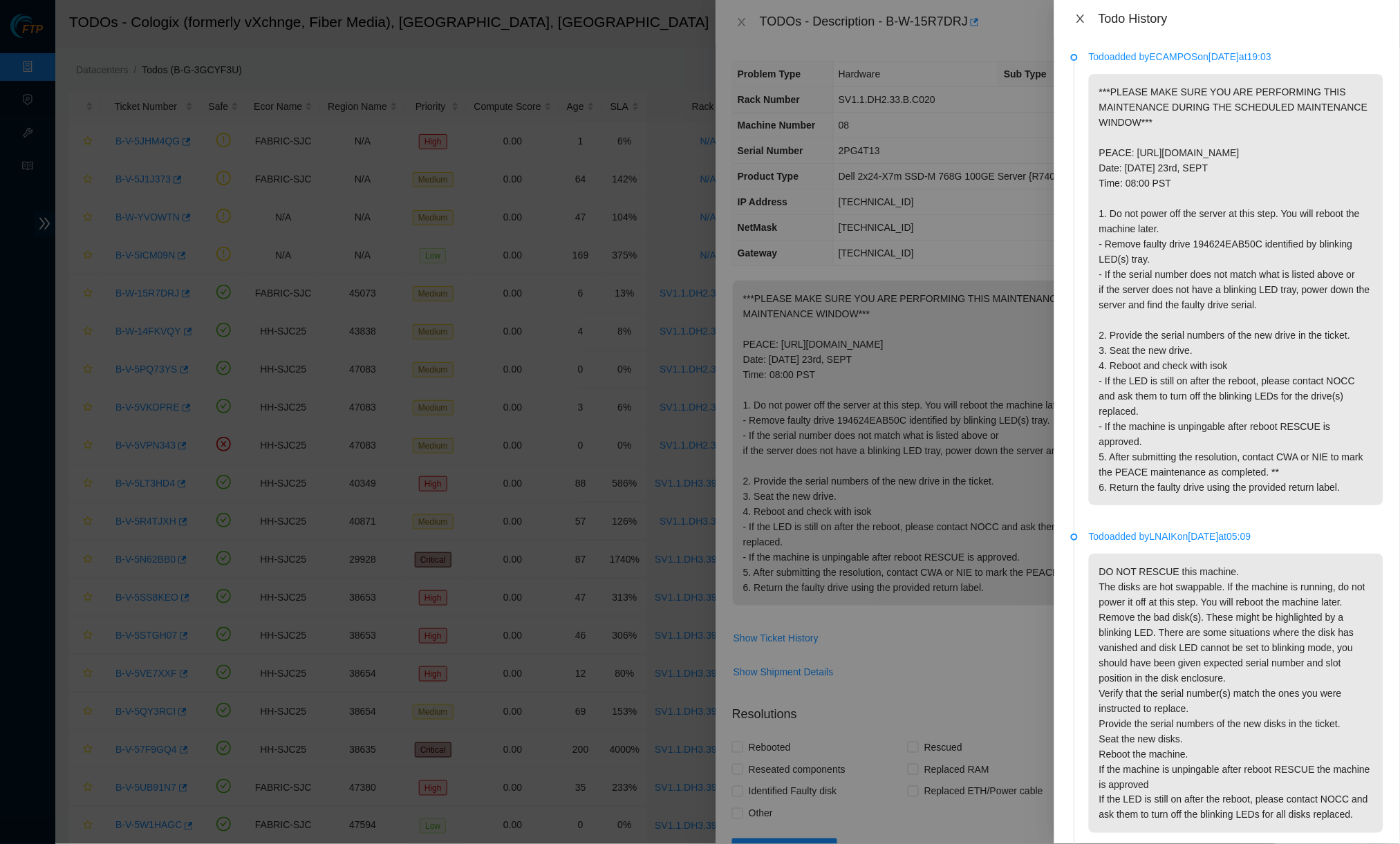
click at [1076, 15] on icon "close" at bounding box center [1080, 19] width 11 height 11
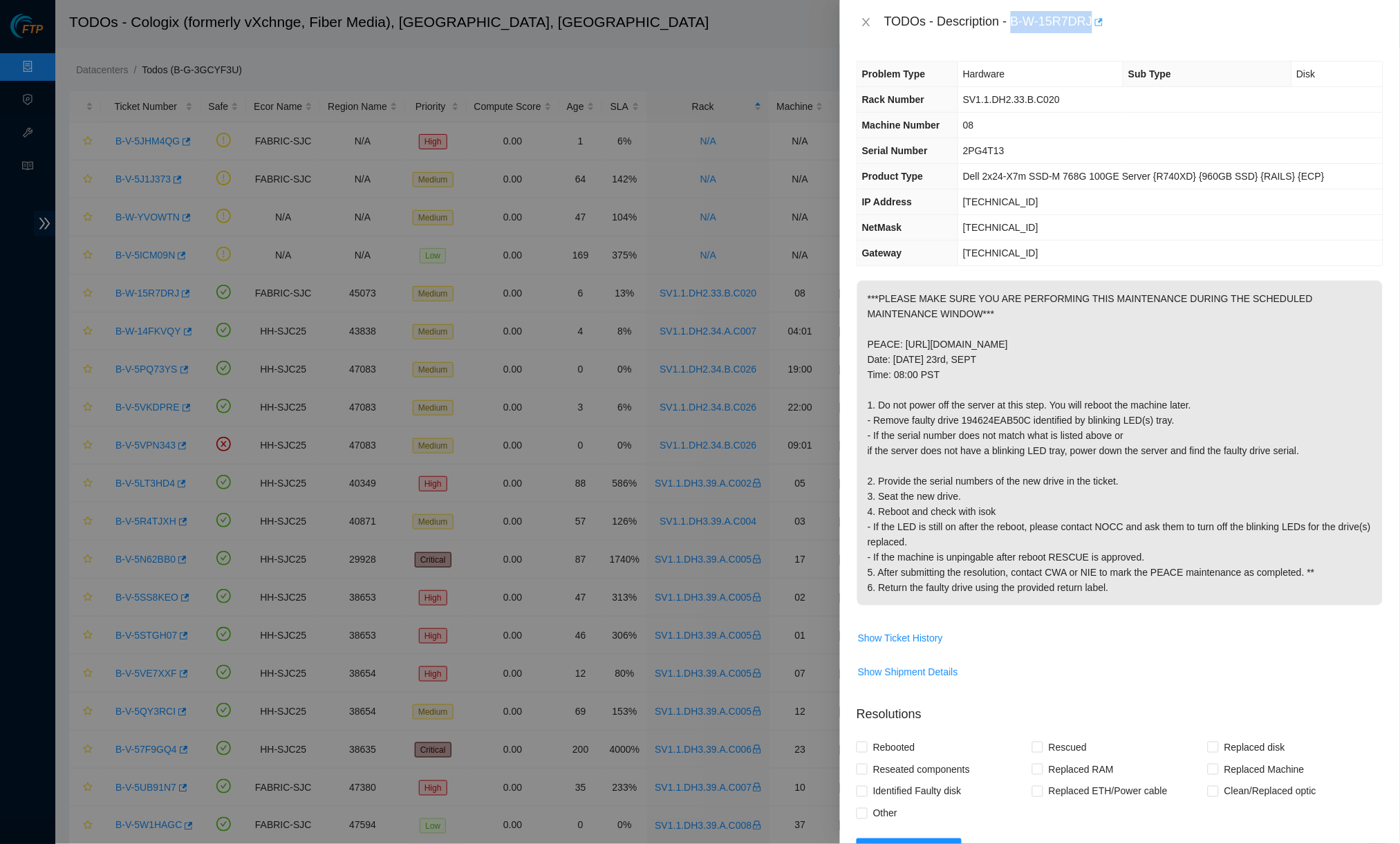
drag, startPoint x: 1019, startPoint y: 17, endPoint x: 1103, endPoint y: 15, distance: 84.0
click at [1089, 15] on div "TODOs - Description - B-W-15R7DRJ" at bounding box center [1133, 22] width 499 height 22
click at [1024, 72] on td "Hardware" at bounding box center [1040, 74] width 165 height 26
drag, startPoint x: 1020, startPoint y: 17, endPoint x: 1100, endPoint y: 15, distance: 80.0
click at [1089, 15] on div "TODOs - Description - B-W-15R7DRJ" at bounding box center [1133, 22] width 499 height 22
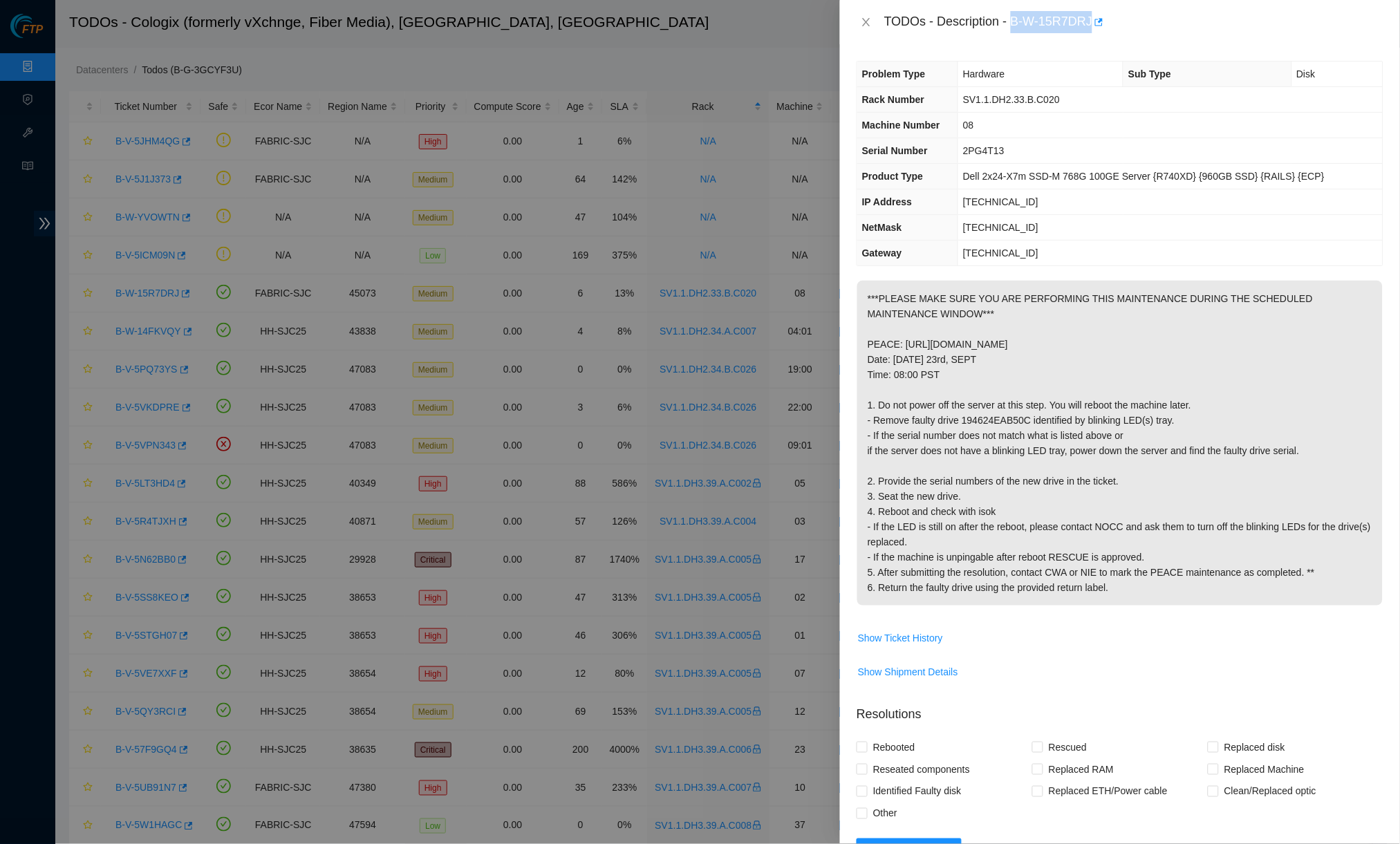
copy div "B-W-15R7DRJ"
click at [849, 13] on div "TODOs - Description - B-W-15R7DRJ" at bounding box center [1120, 22] width 560 height 45
click at [872, 27] on button "Close" at bounding box center [866, 22] width 20 height 13
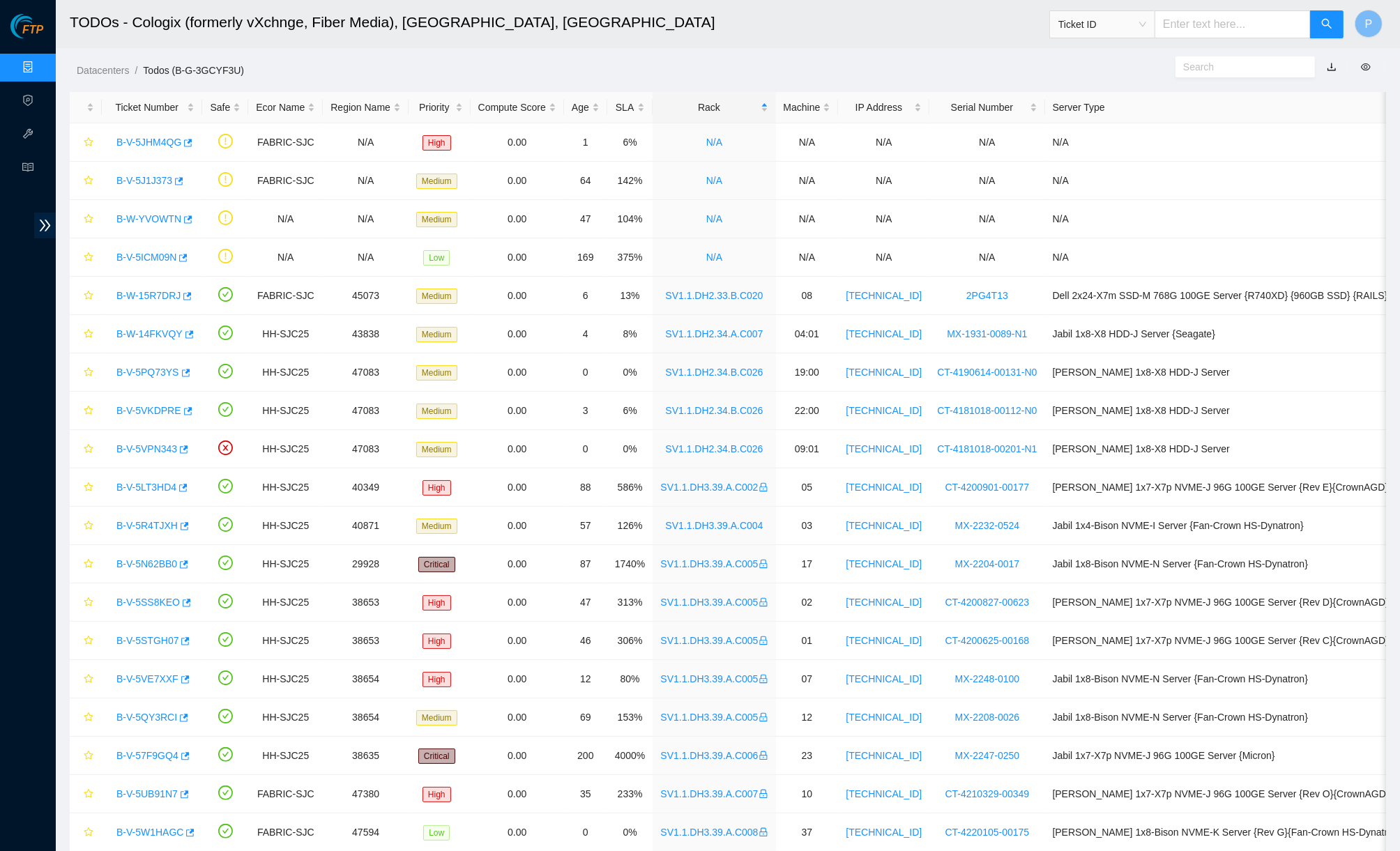
click at [1099, 31] on input "text" at bounding box center [1232, 25] width 156 height 28
paste input "B-V-5J1J373"
type input "B-V-5J1J373"
click at [1099, 24] on icon "search" at bounding box center [1327, 24] width 11 height 11
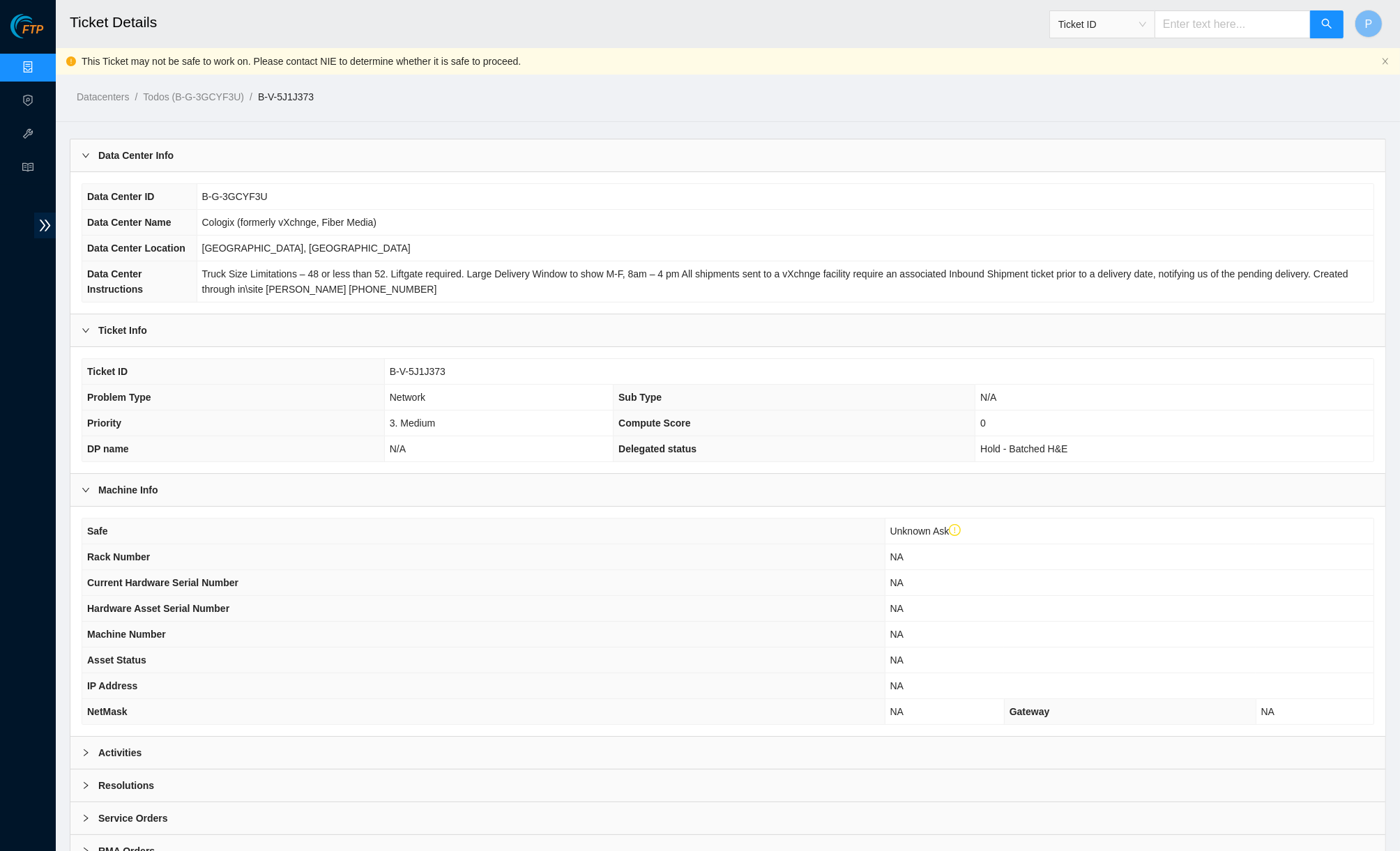
scroll to position [62, 0]
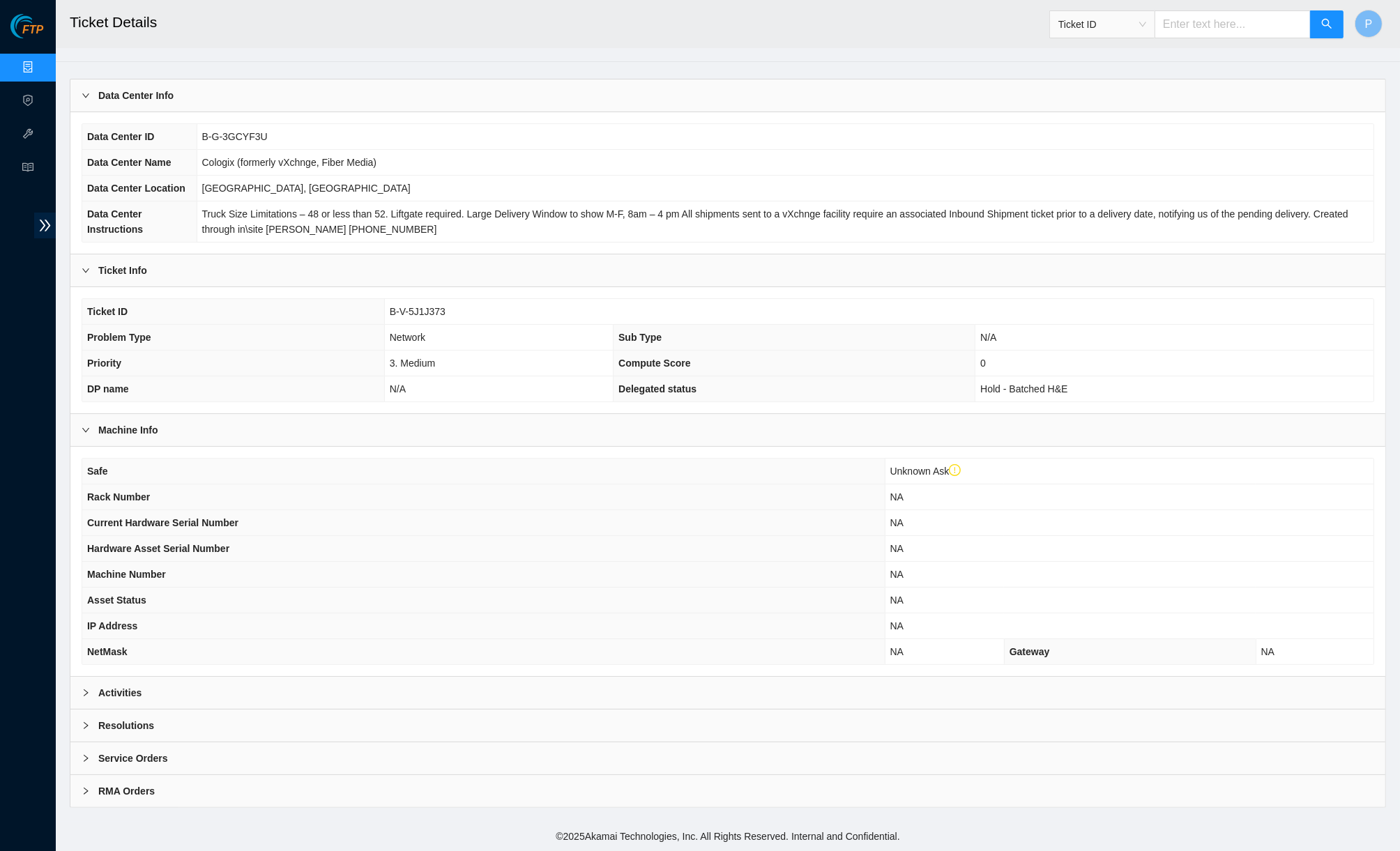
click at [721, 696] on div "Activities" at bounding box center [728, 693] width 1315 height 32
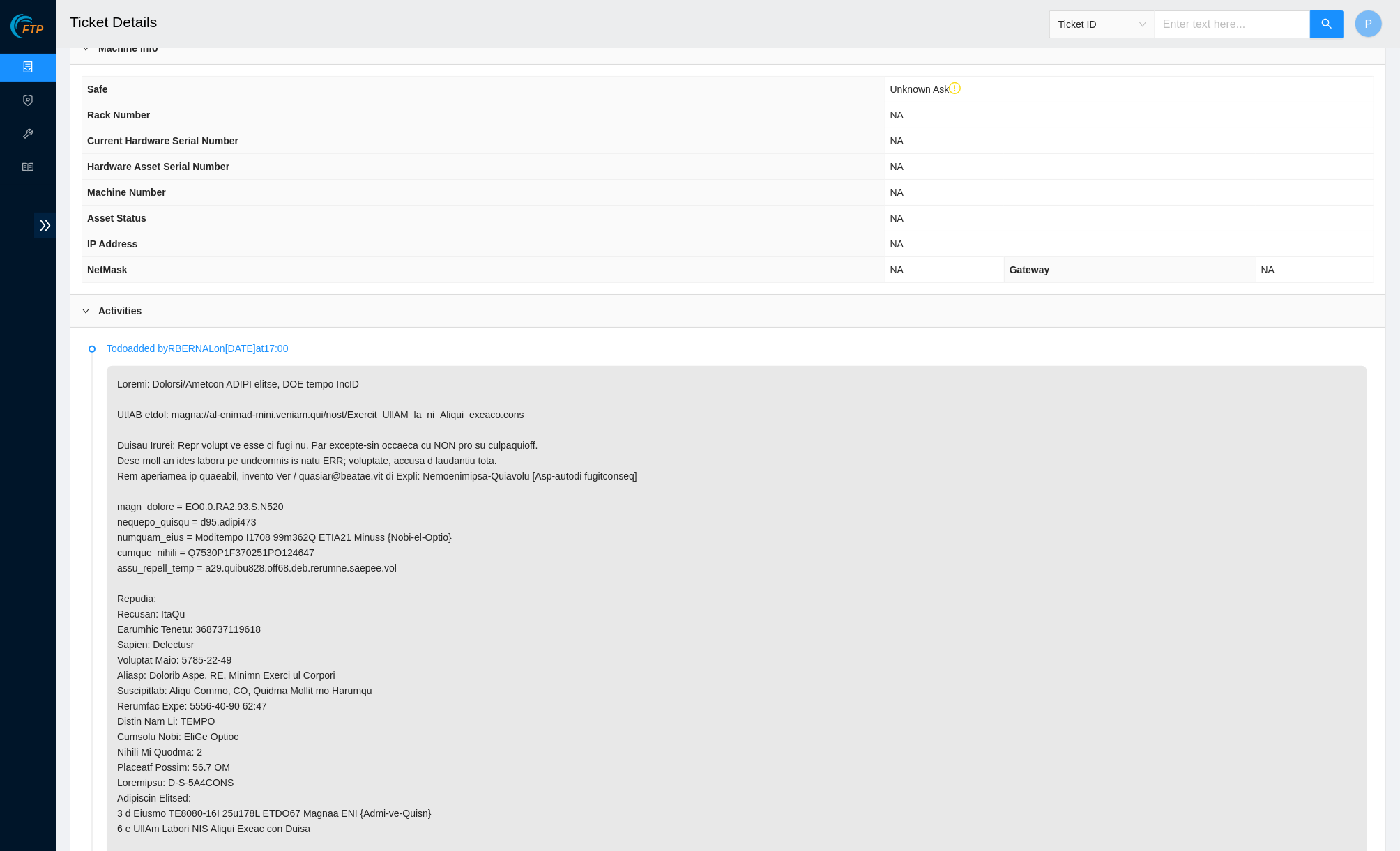
scroll to position [748, 0]
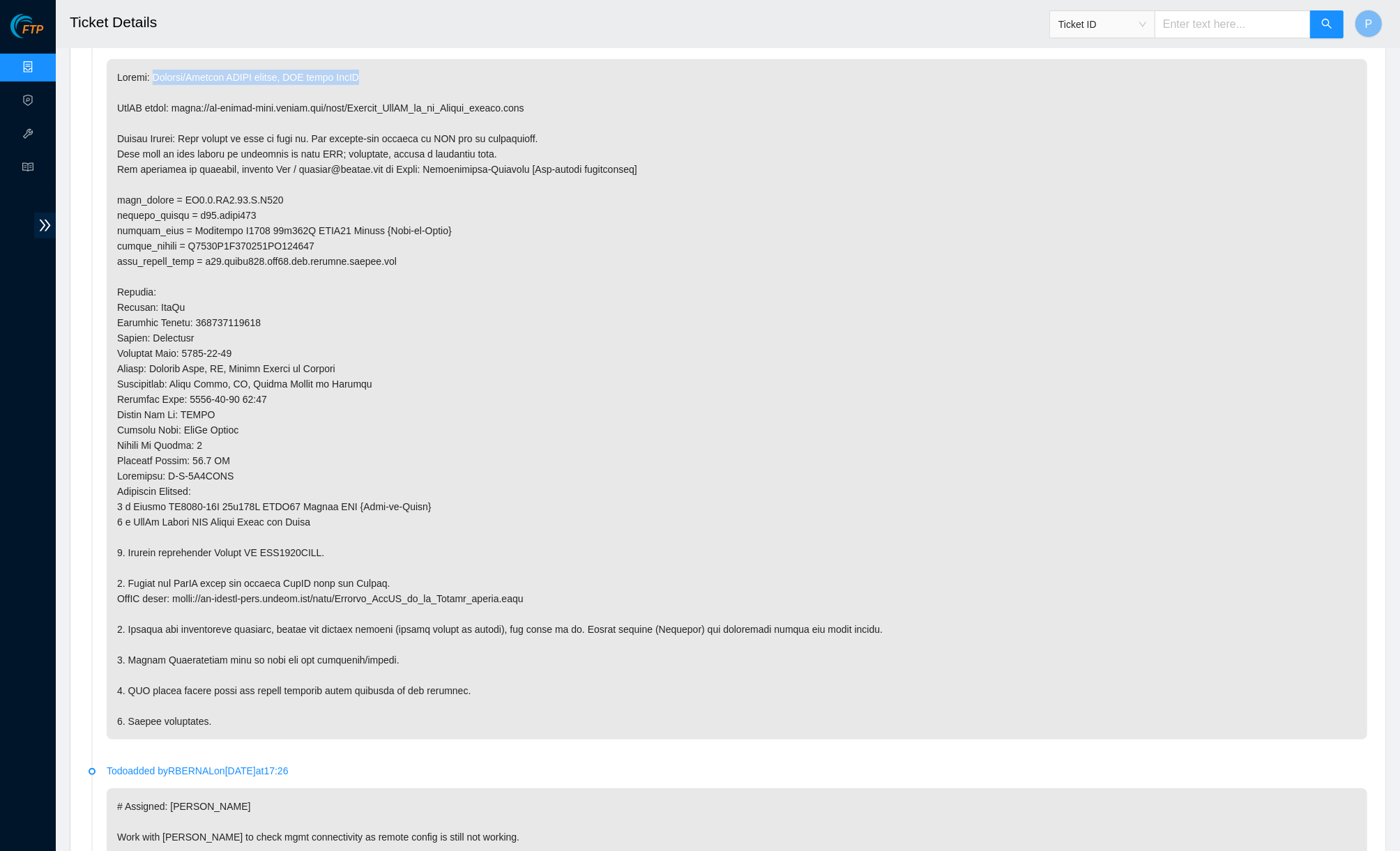
drag, startPoint x: 152, startPoint y: 77, endPoint x: 507, endPoint y: 76, distance: 355.0
click at [507, 76] on p at bounding box center [737, 399] width 1260 height 680
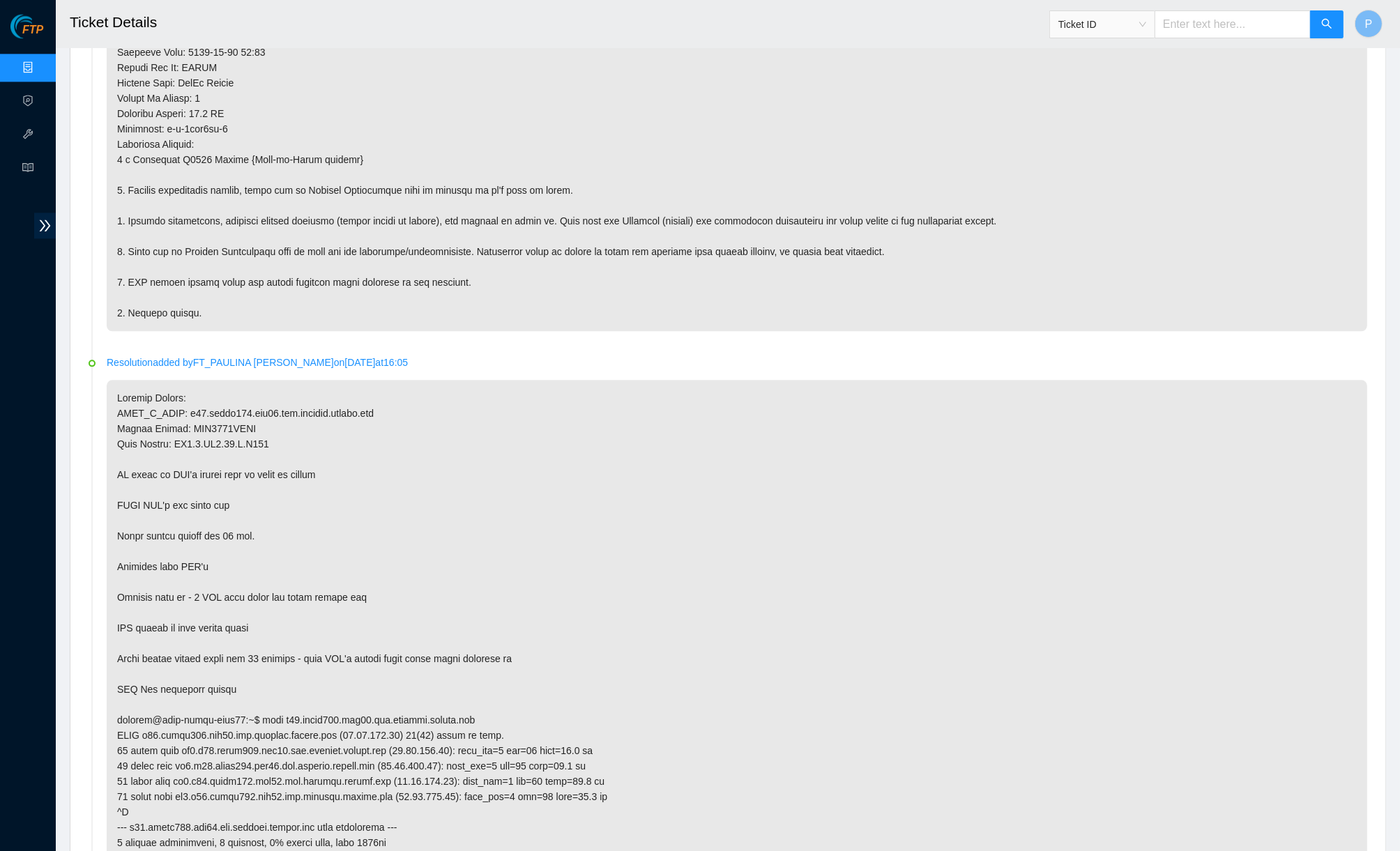
scroll to position [3913, 0]
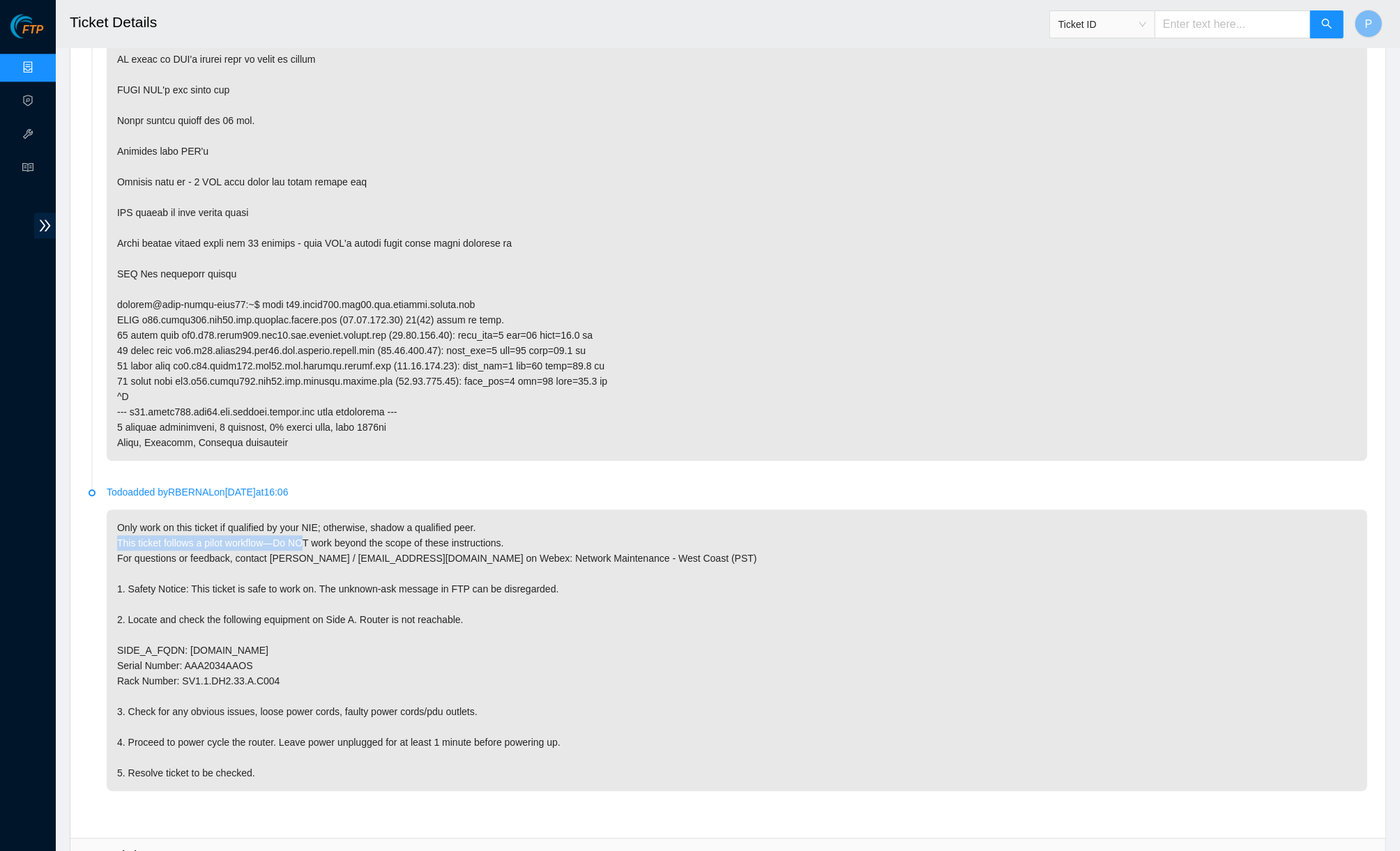
drag, startPoint x: 109, startPoint y: 420, endPoint x: 312, endPoint y: 425, distance: 203.1
click at [312, 489] on li "Todo added by RBERNAL on 2025-04-08 at 16:06 Only work on this ticket if qualif…" at bounding box center [728, 654] width 1278 height 330
drag, startPoint x: 406, startPoint y: 374, endPoint x: 235, endPoint y: 375, distance: 171.0
click at [235, 484] on p "Todo added by RBERNAL on 2025-04-08 at 16:06" at bounding box center [737, 492] width 1260 height 15
click at [338, 509] on p "Only work on this ticket if qualified by your NIE; otherwise, shadow a qualifie…" at bounding box center [737, 649] width 1260 height 282
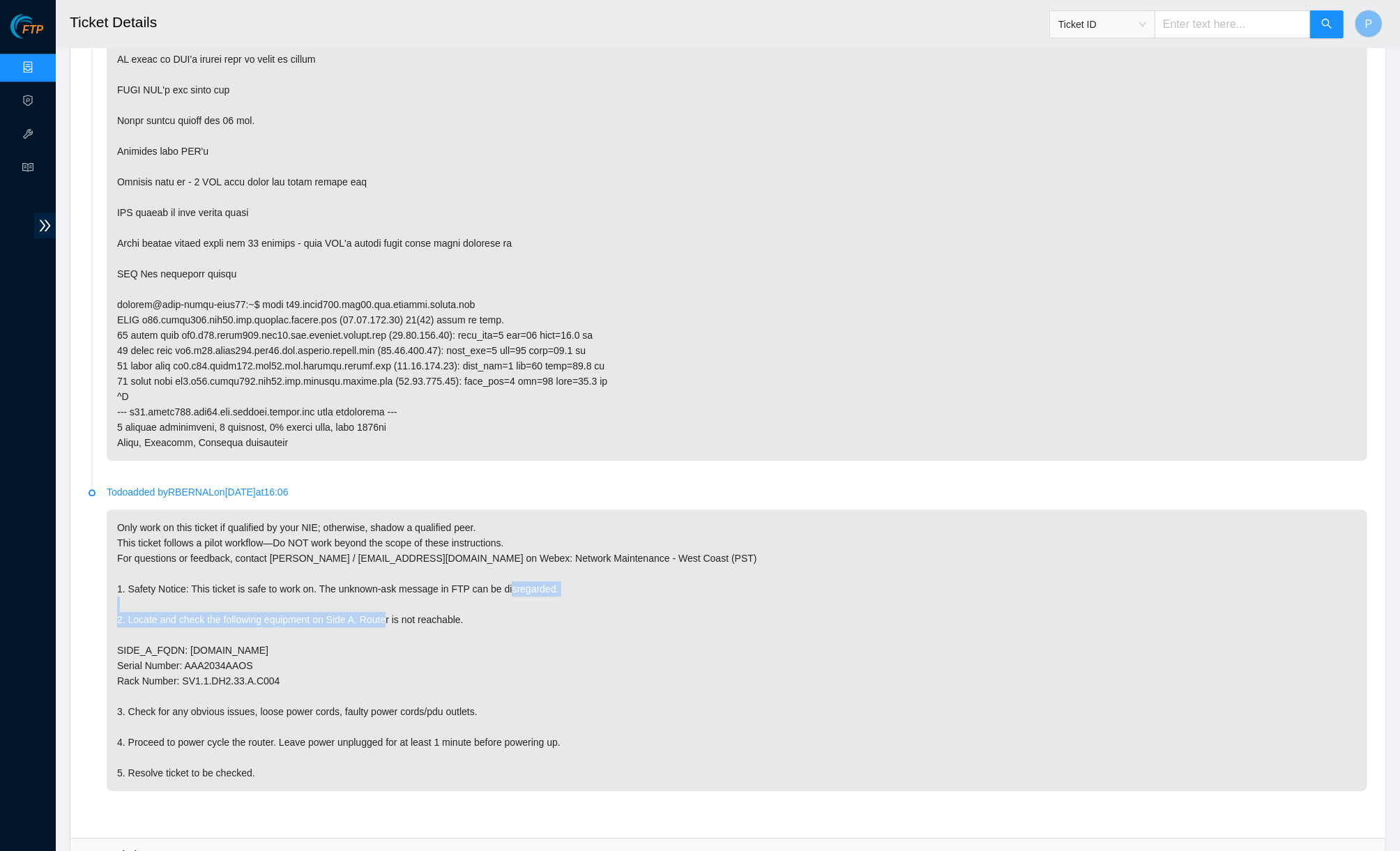
drag, startPoint x: 143, startPoint y: 500, endPoint x: 503, endPoint y: 501, distance: 360.0
click at [503, 509] on p "Only work on this ticket if qualified by your NIE; otherwise, shadow a qualifie…" at bounding box center [737, 649] width 1260 height 282
drag, startPoint x: 178, startPoint y: 588, endPoint x: 454, endPoint y: 582, distance: 276.1
click at [454, 582] on p "Only work on this ticket if qualified by your NIE; otherwise, shadow a qualifie…" at bounding box center [737, 649] width 1260 height 282
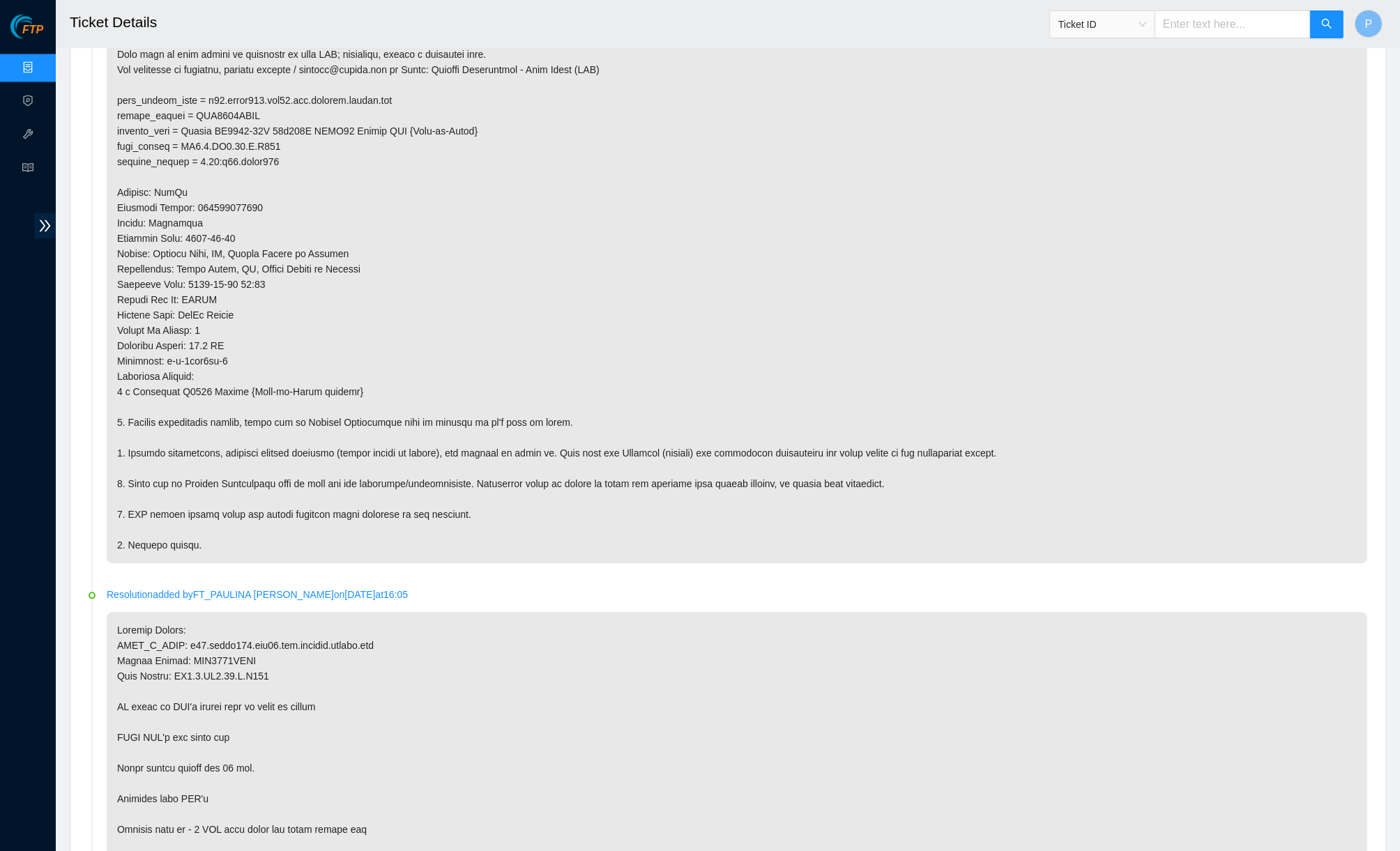
scroll to position [3268, 0]
drag, startPoint x: 124, startPoint y: 751, endPoint x: 282, endPoint y: 752, distance: 158.0
click at [282, 752] on p at bounding box center [737, 857] width 1260 height 496
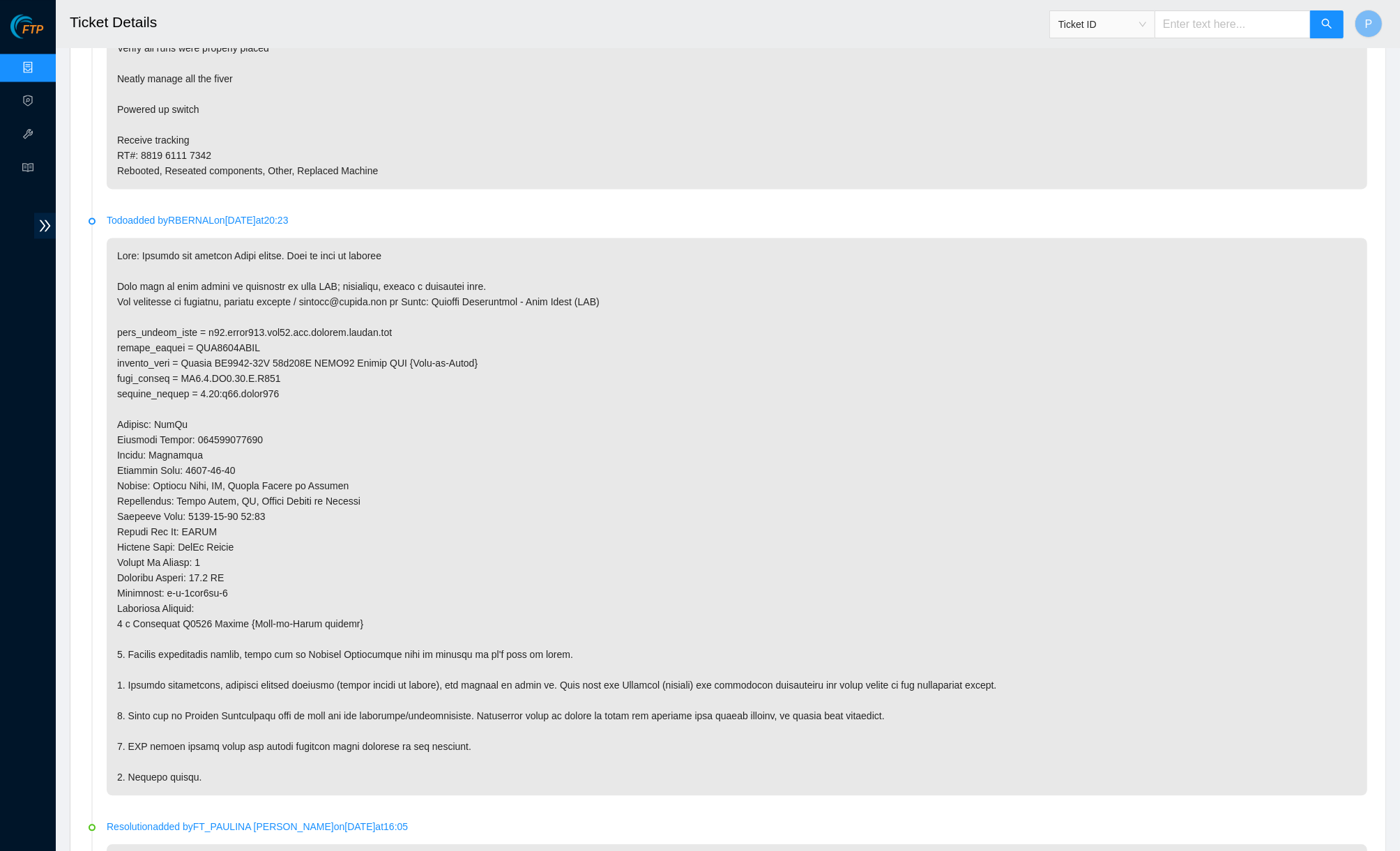
scroll to position [3030, 0]
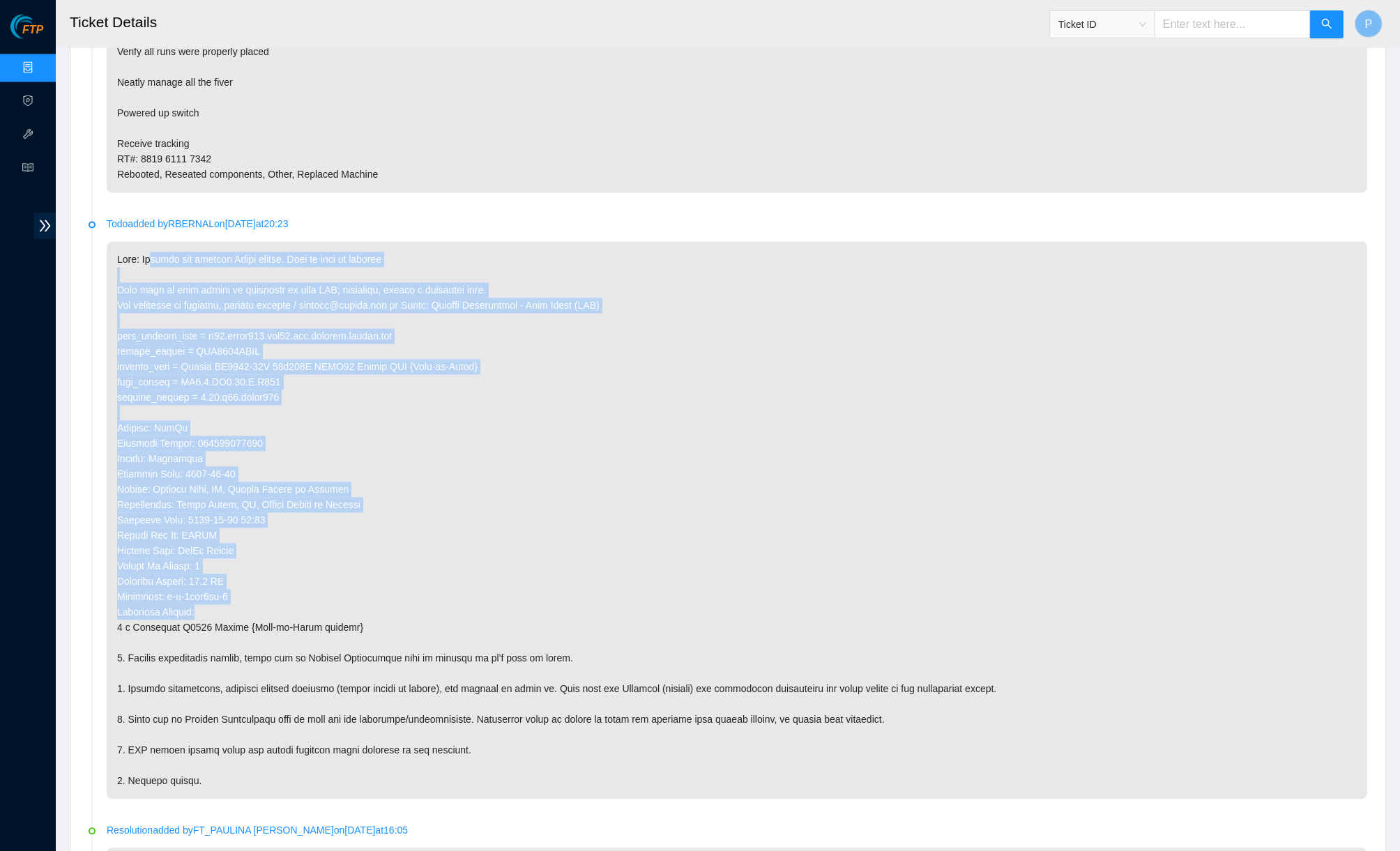
drag, startPoint x: 152, startPoint y: 179, endPoint x: 328, endPoint y: 516, distance: 380.2
click at [331, 520] on p at bounding box center [737, 520] width 1260 height 558
click at [335, 411] on p at bounding box center [737, 520] width 1260 height 558
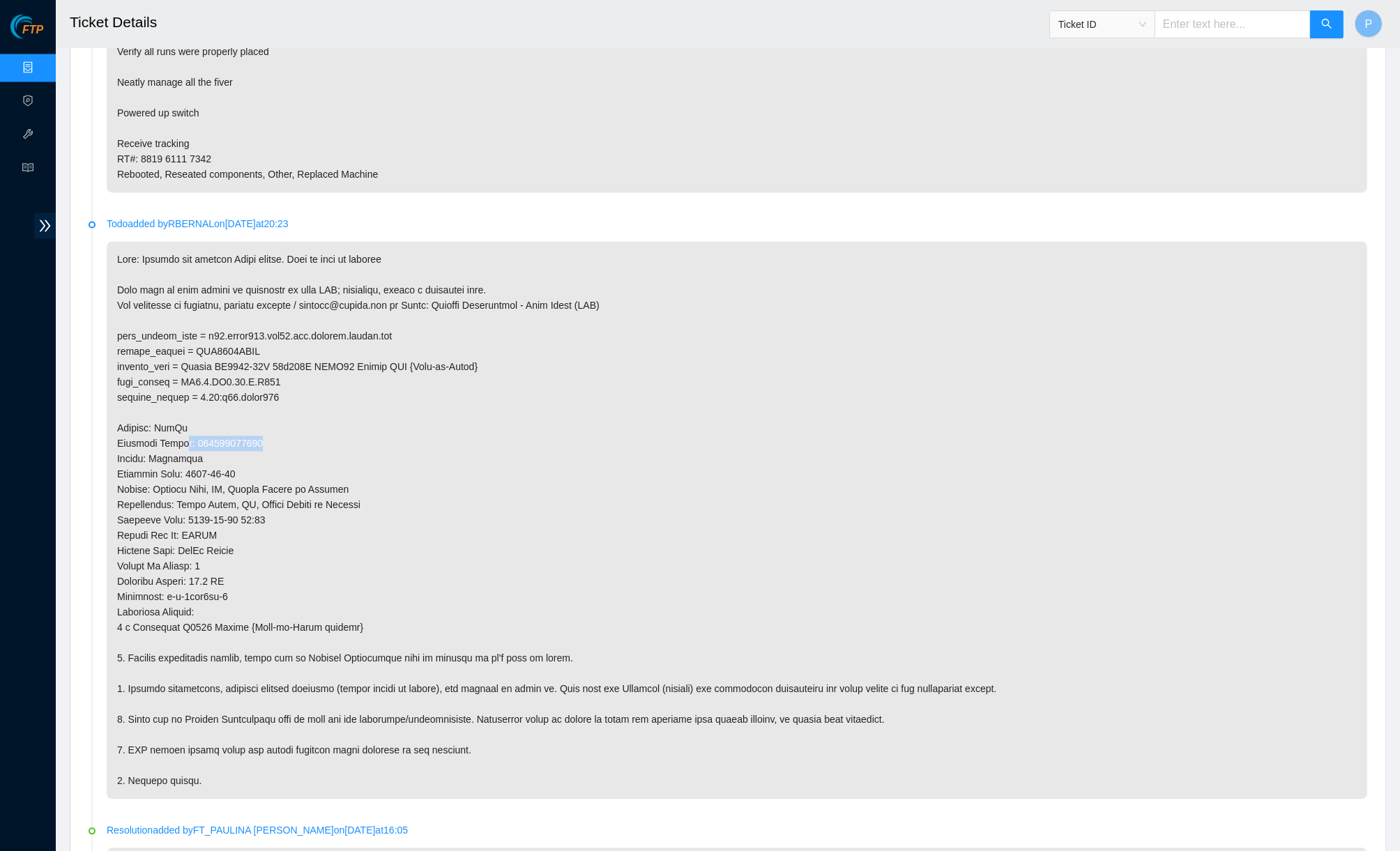
drag, startPoint x: 221, startPoint y: 360, endPoint x: 308, endPoint y: 355, distance: 87.1
click at [308, 355] on p at bounding box center [737, 520] width 1260 height 558
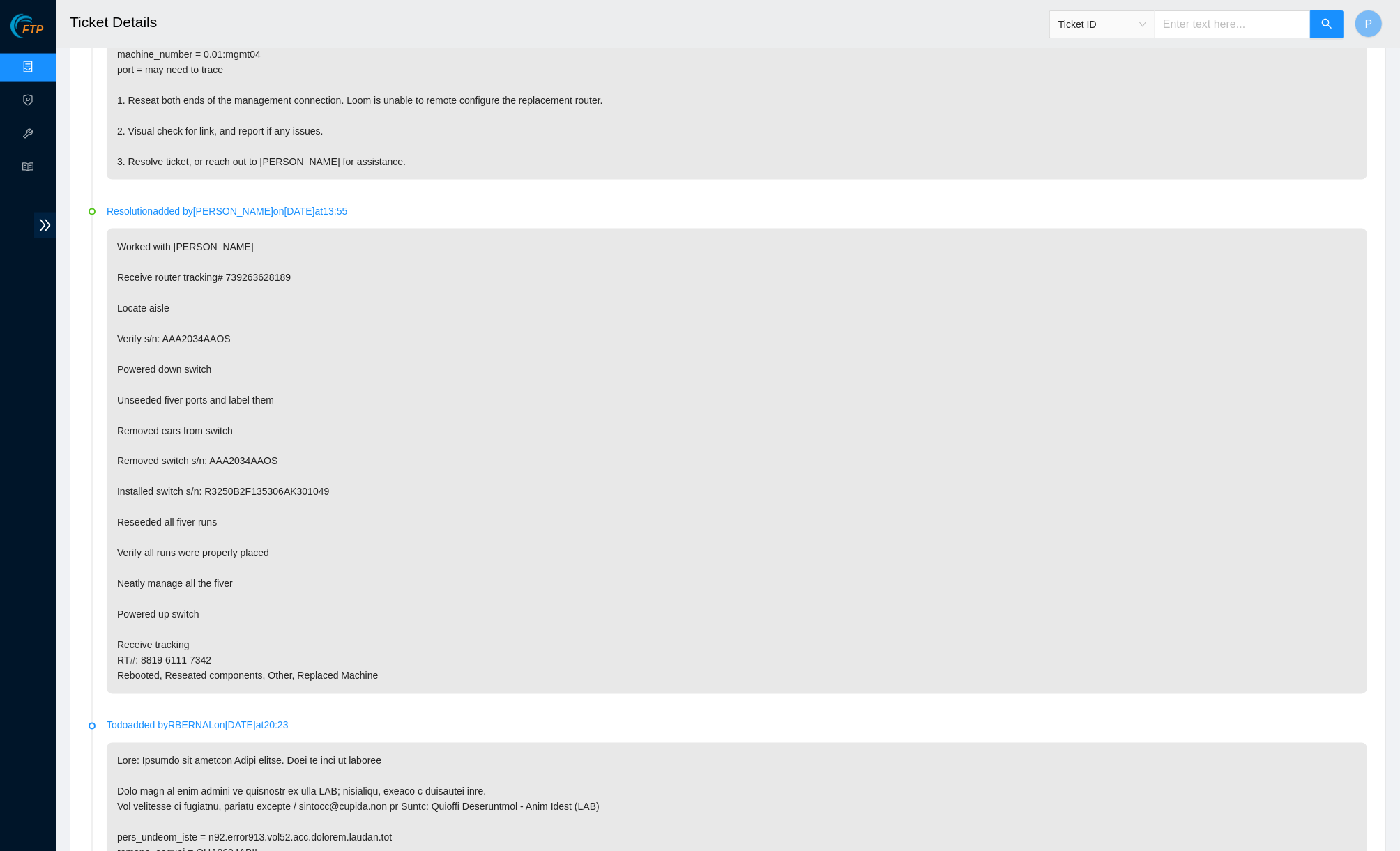
scroll to position [2515, 0]
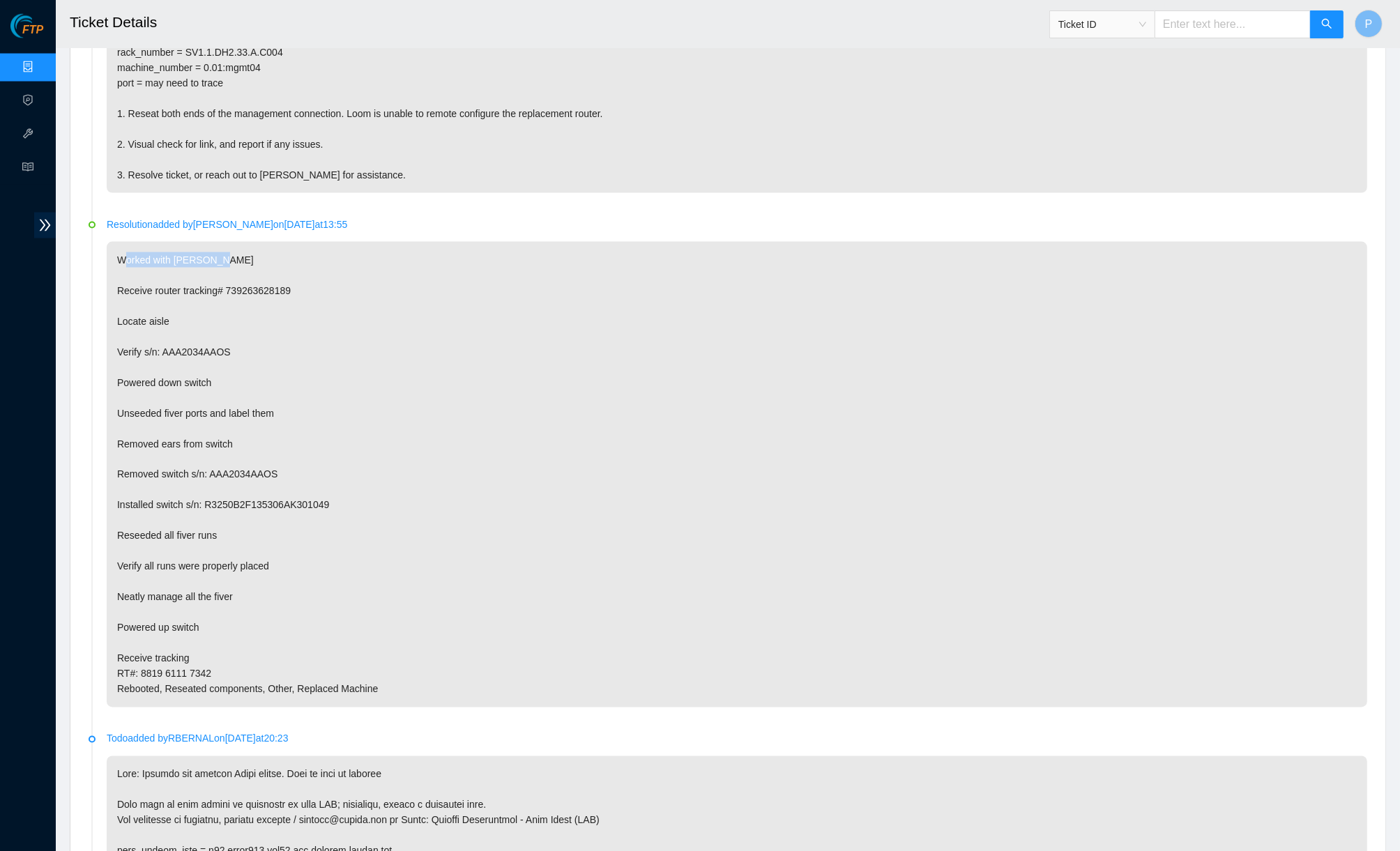
drag, startPoint x: 129, startPoint y: 194, endPoint x: 287, endPoint y: 197, distance: 158.0
click at [287, 242] on p "Worked with Paulina Receive router tracking# 739263628189 Locate aisle Verify s…" at bounding box center [737, 474] width 1260 height 466
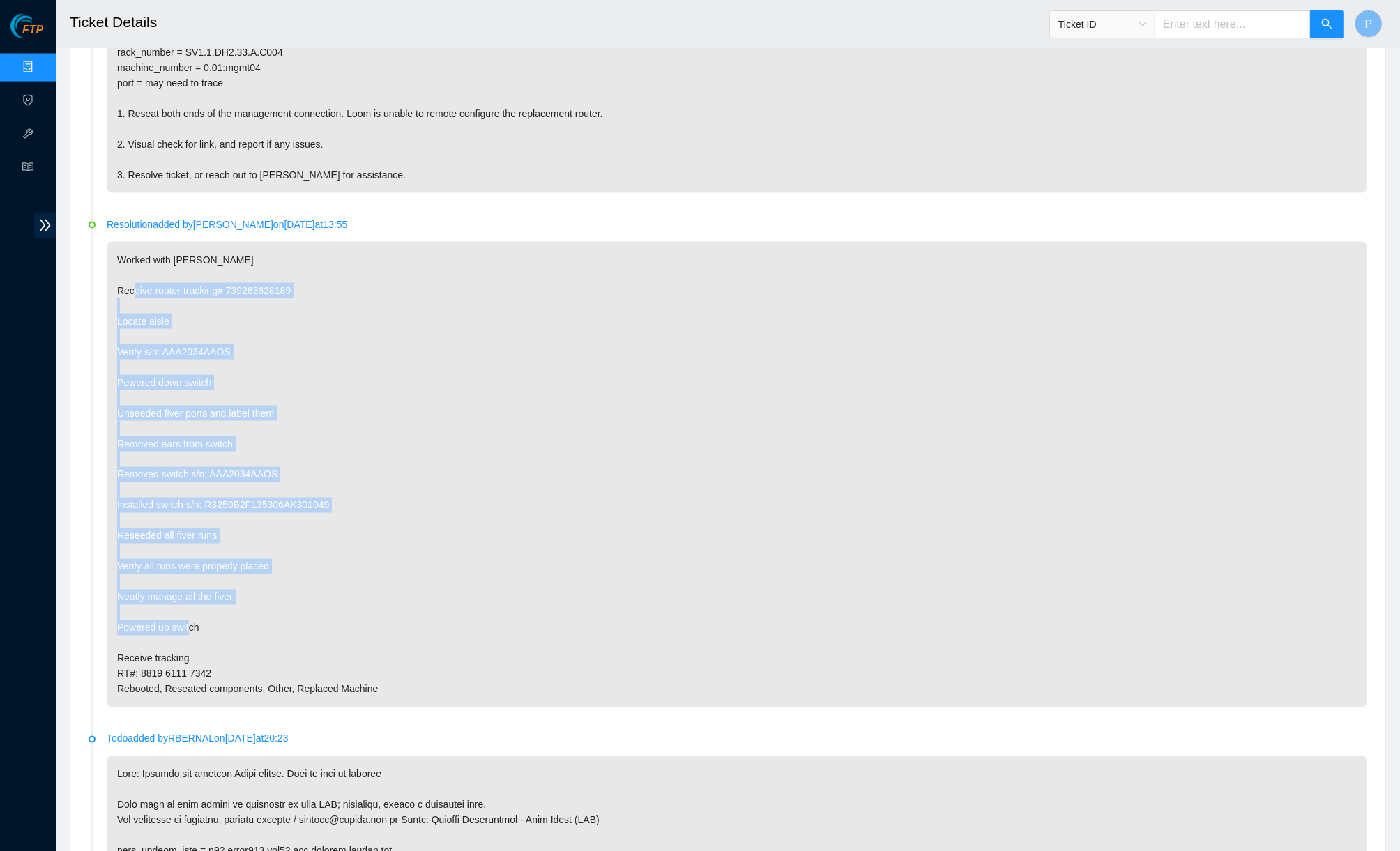
drag, startPoint x: 158, startPoint y: 232, endPoint x: 287, endPoint y: 566, distance: 358.0
click at [287, 566] on p "Worked with Paulina Receive router tracking# 739263628189 Locate aisle Verify s…" at bounding box center [737, 474] width 1260 height 466
click at [292, 542] on p "Worked with Paulina Receive router tracking# 739263628189 Locate aisle Verify s…" at bounding box center [737, 474] width 1260 height 466
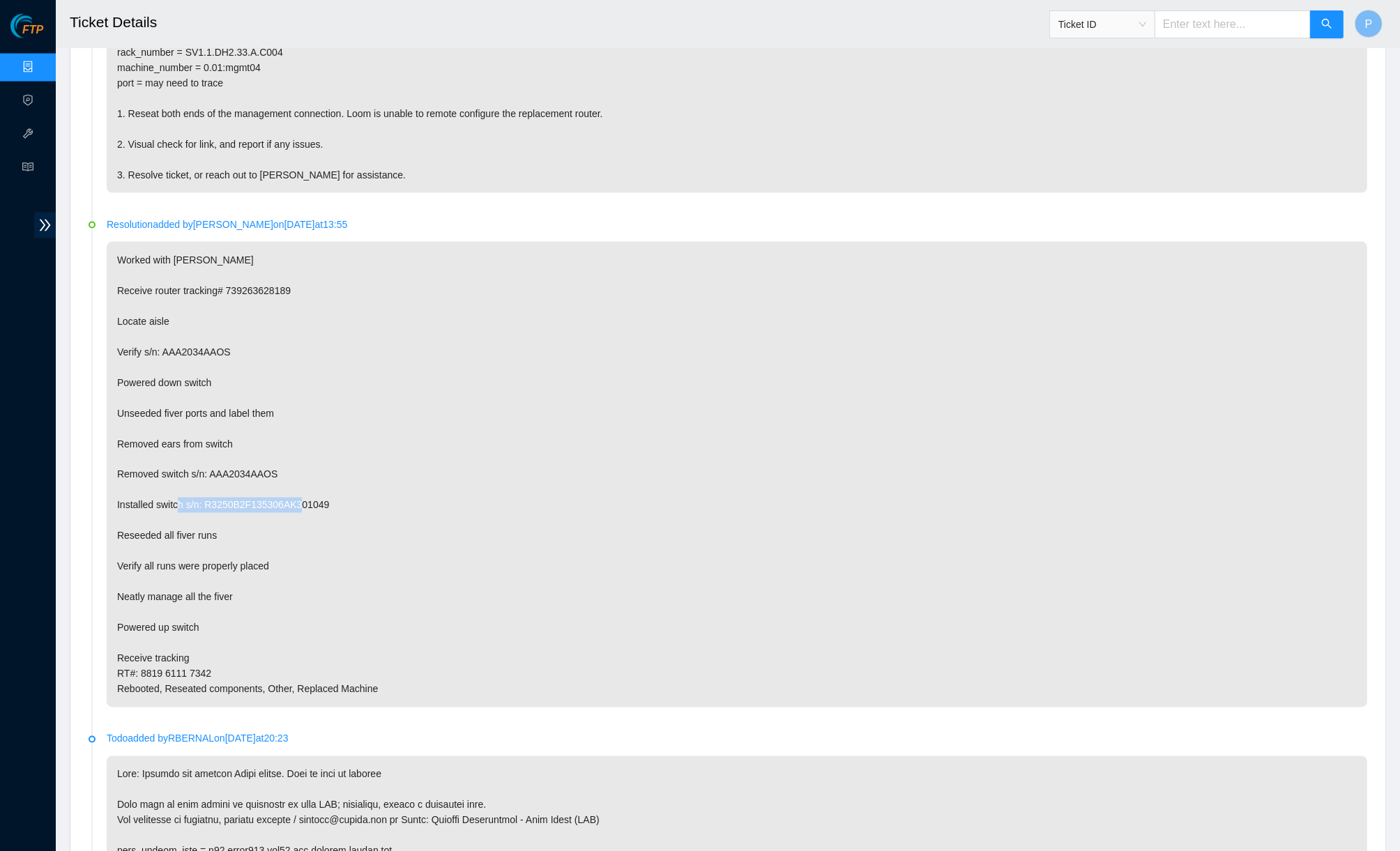
drag, startPoint x: 209, startPoint y: 430, endPoint x: 355, endPoint y: 428, distance: 146.0
click at [355, 428] on p "Worked with Paulina Receive router tracking# 739263628189 Locate aisle Verify s…" at bounding box center [737, 474] width 1260 height 466
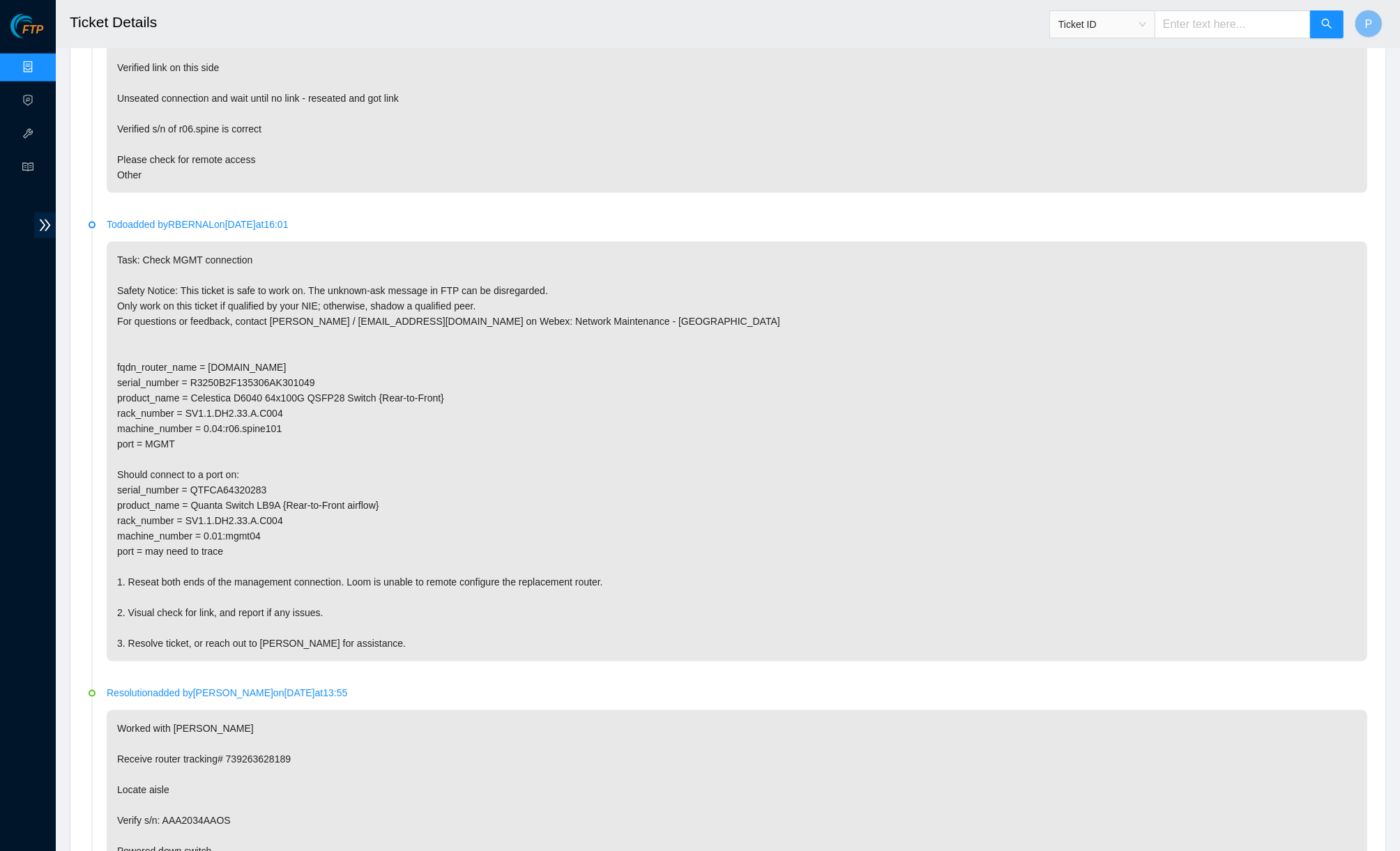
scroll to position [1979, 0]
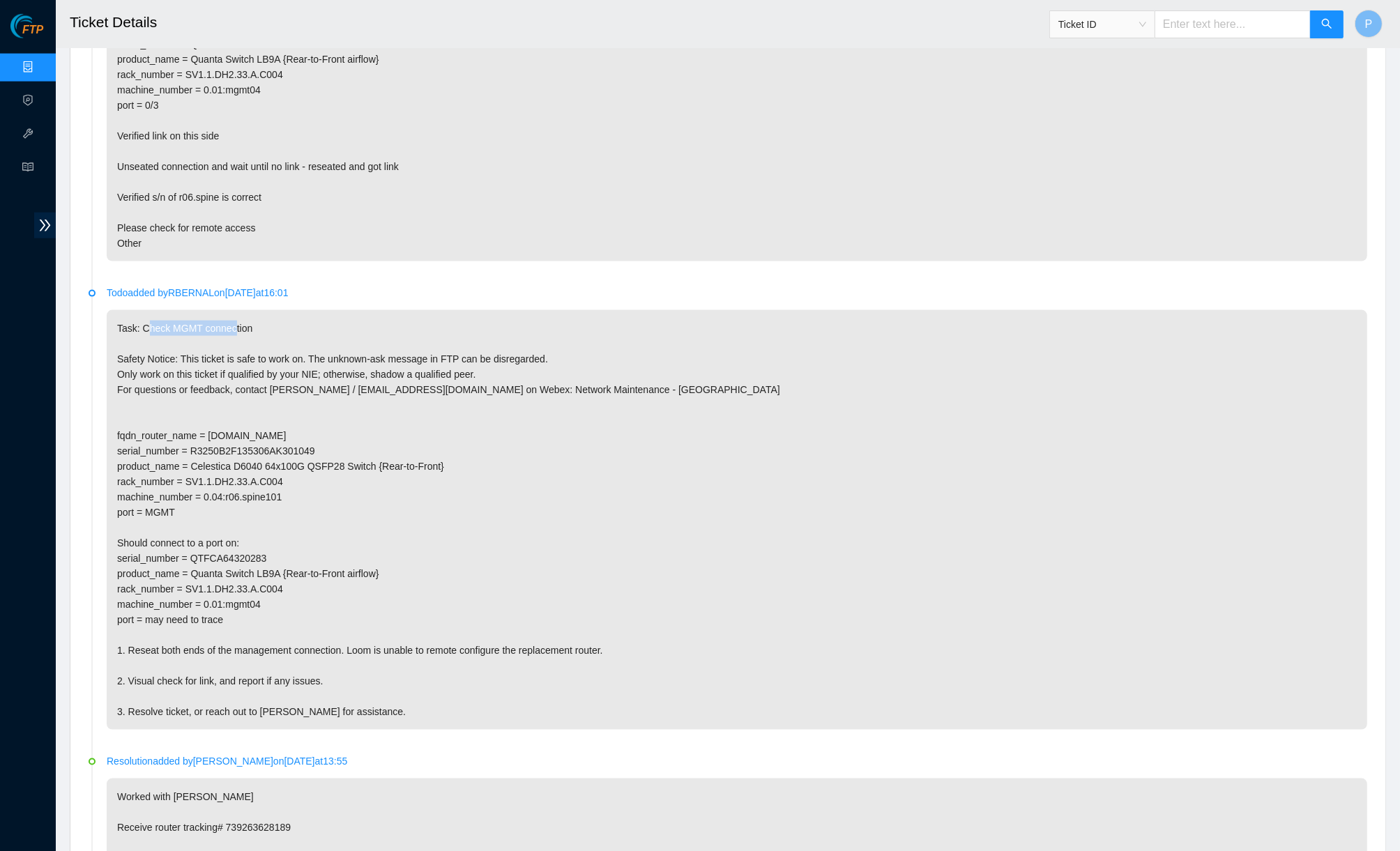
drag, startPoint x: 152, startPoint y: 284, endPoint x: 243, endPoint y: 277, distance: 91.3
click at [243, 310] on p "Task: Check MGMT connection Safety Notice: This ticket is safe to work on. The …" at bounding box center [737, 520] width 1260 height 419
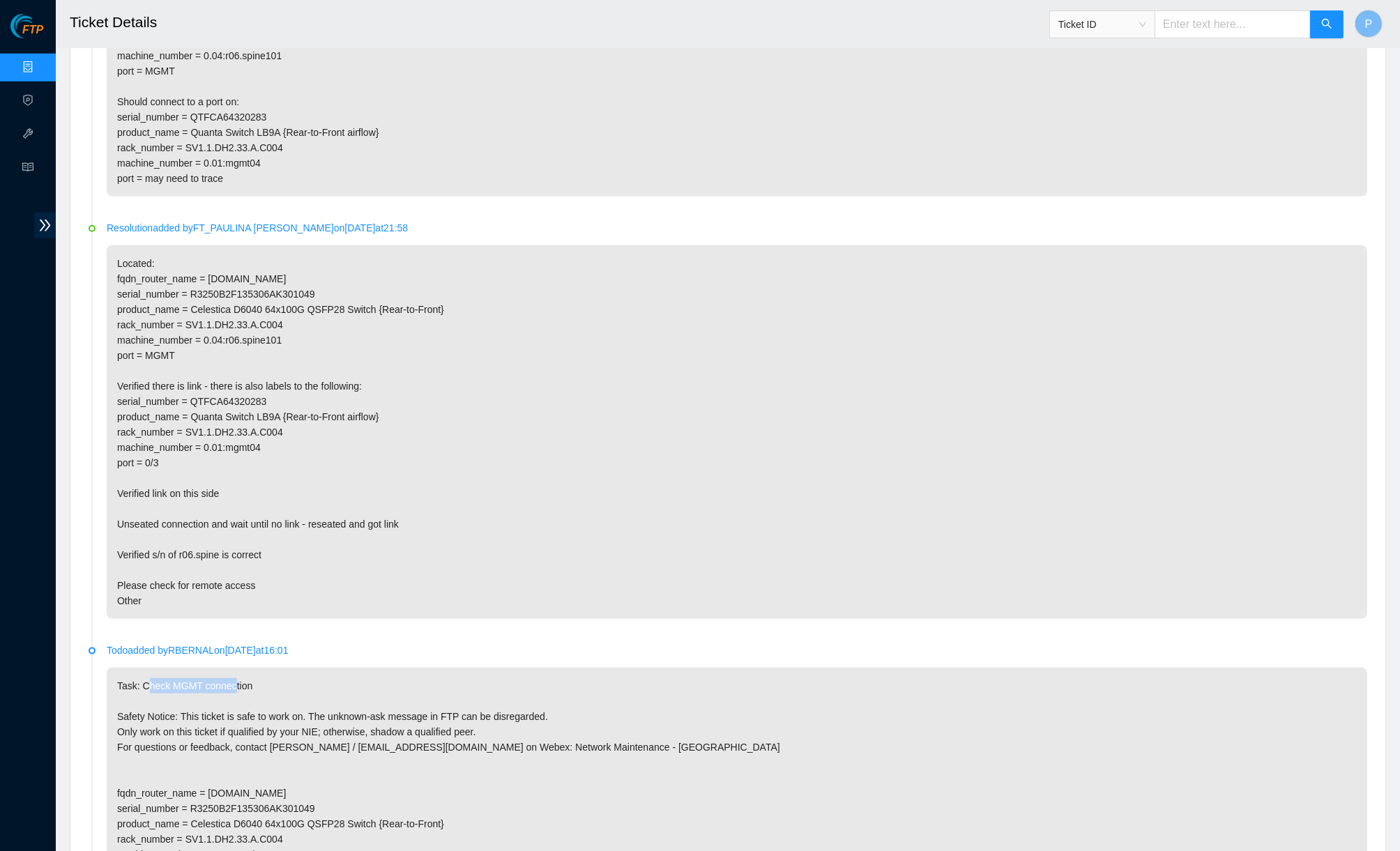
scroll to position [1552, 0]
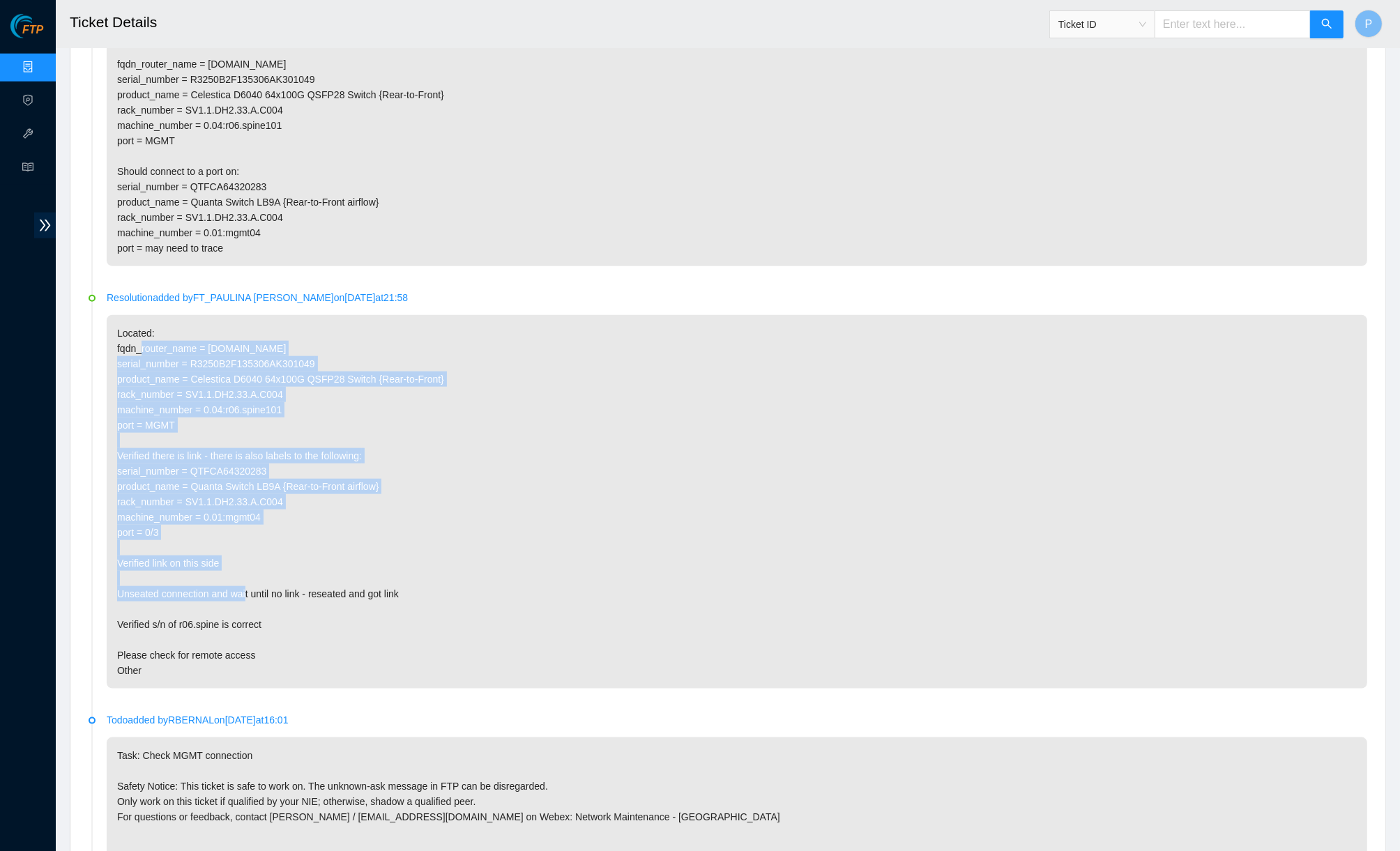
drag, startPoint x: 140, startPoint y: 308, endPoint x: 239, endPoint y: 530, distance: 243.1
click at [239, 530] on p "Located: fqdn_router_name = r06.spine101.sjc01.fab.netarch.akamai.com serial_nu…" at bounding box center [737, 502] width 1260 height 374
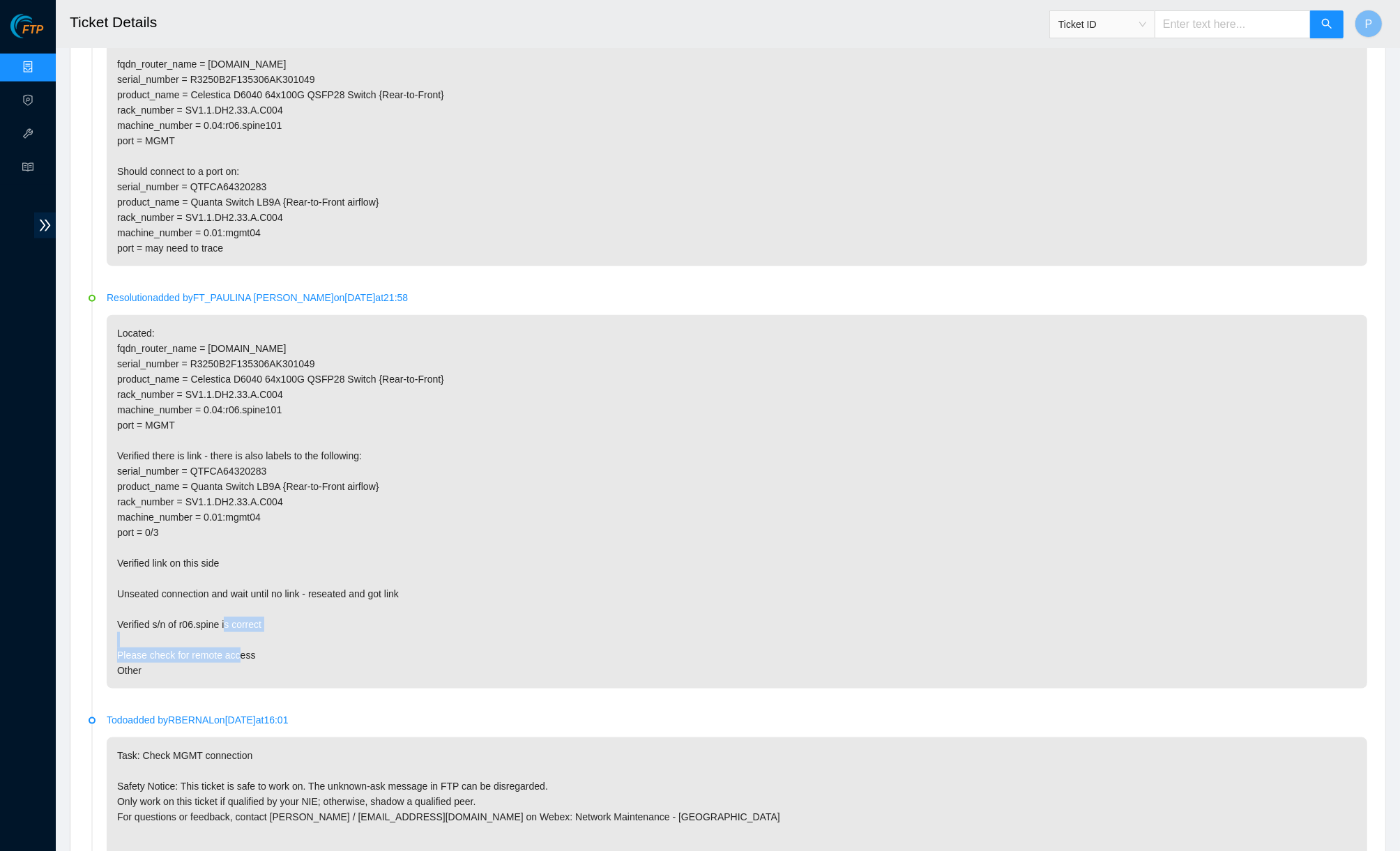
drag, startPoint x: 149, startPoint y: 560, endPoint x: 198, endPoint y: 597, distance: 61.4
click at [198, 597] on p "Located: fqdn_router_name = r06.spine101.sjc01.fab.netarch.akamai.com serial_nu…" at bounding box center [737, 502] width 1260 height 374
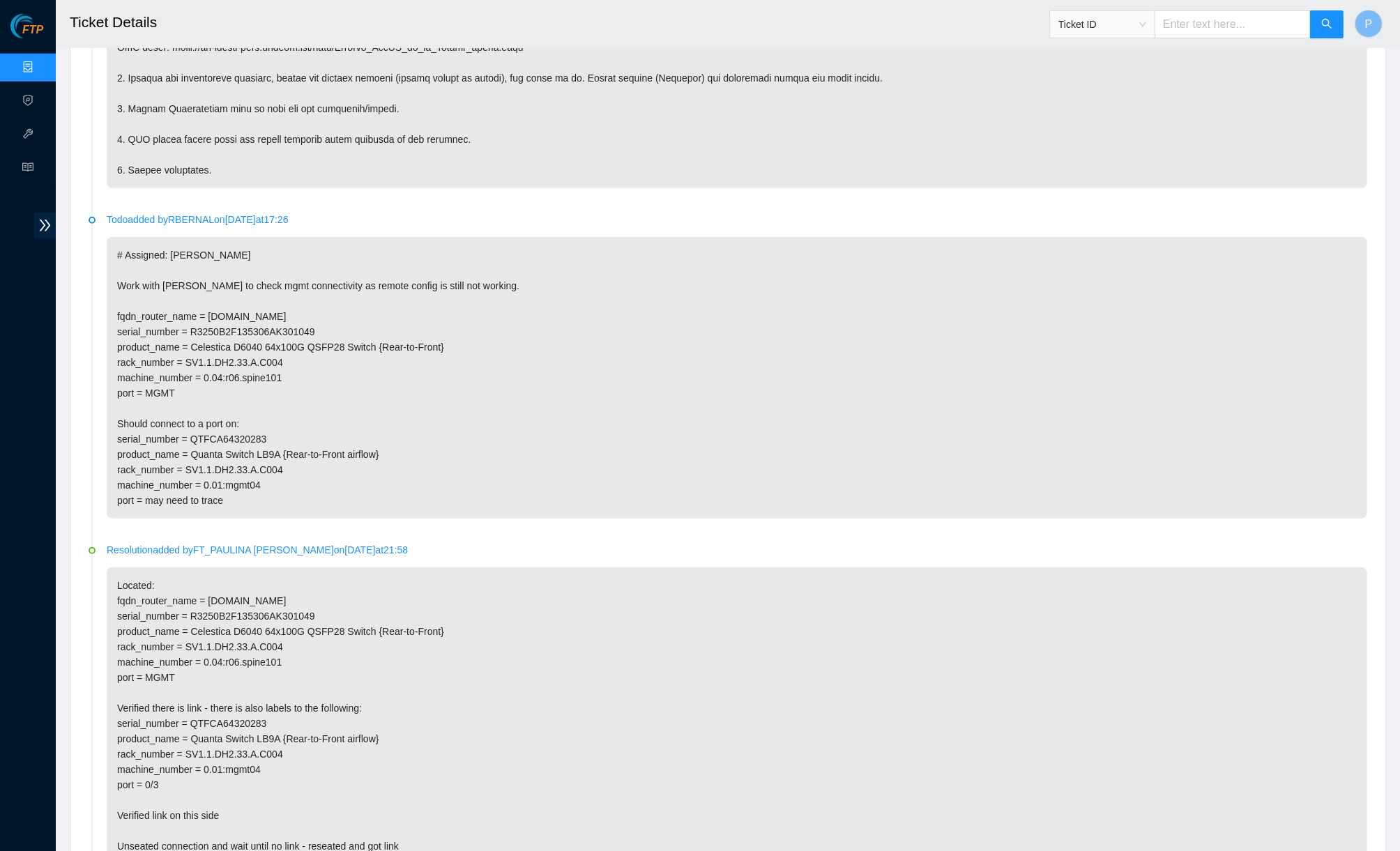
scroll to position [1255, 0]
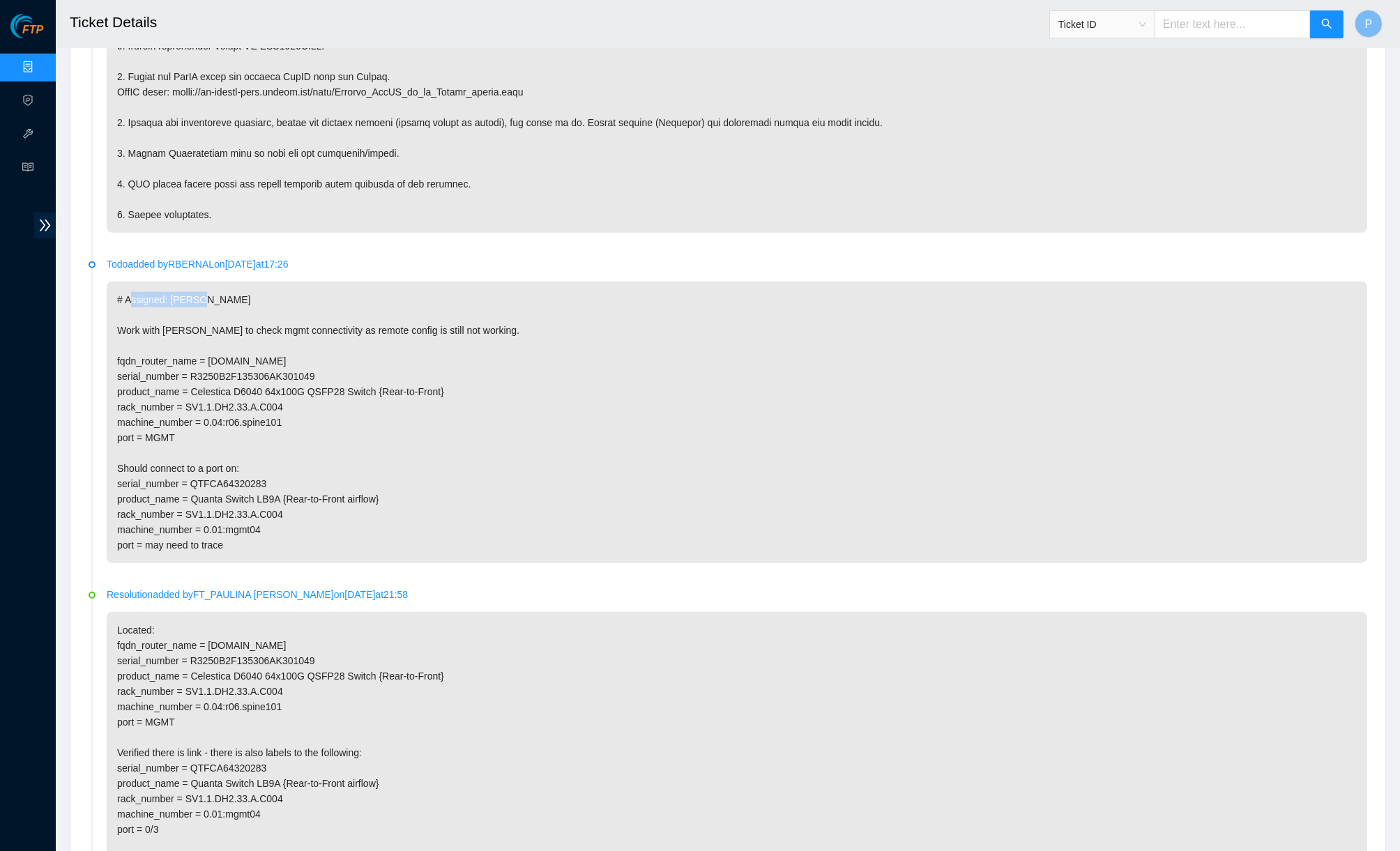
drag, startPoint x: 131, startPoint y: 277, endPoint x: 200, endPoint y: 284, distance: 69.4
click at [200, 284] on p "# Assigned: Paulina Work with Ray to check mgmt connectivity as remote config i…" at bounding box center [737, 422] width 1260 height 282
drag, startPoint x: 125, startPoint y: 308, endPoint x: 338, endPoint y: 303, distance: 213.1
click at [338, 303] on p "# Assigned: Paulina Work with Ray to check mgmt connectivity as remote config i…" at bounding box center [737, 422] width 1260 height 282
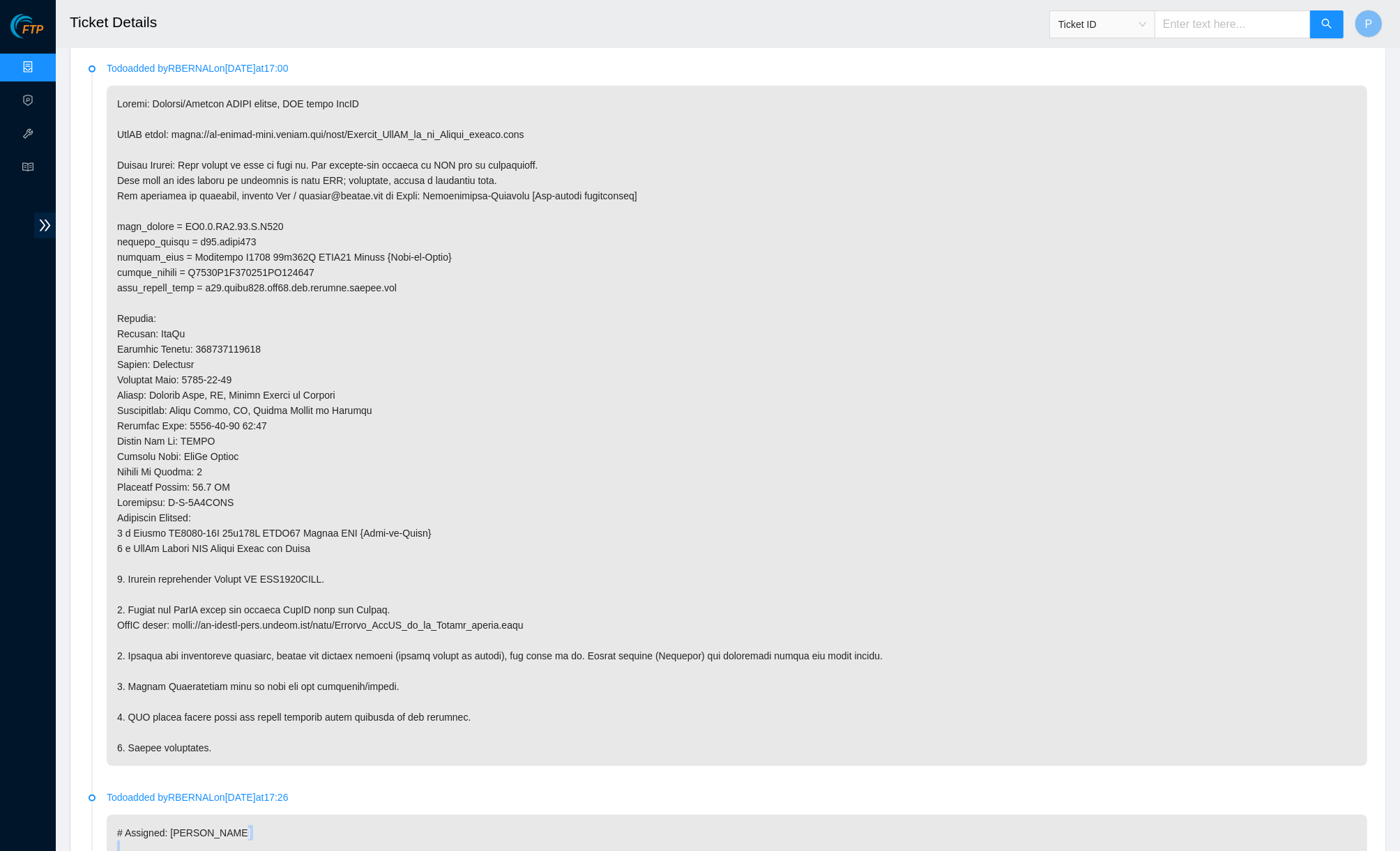
scroll to position [652, 0]
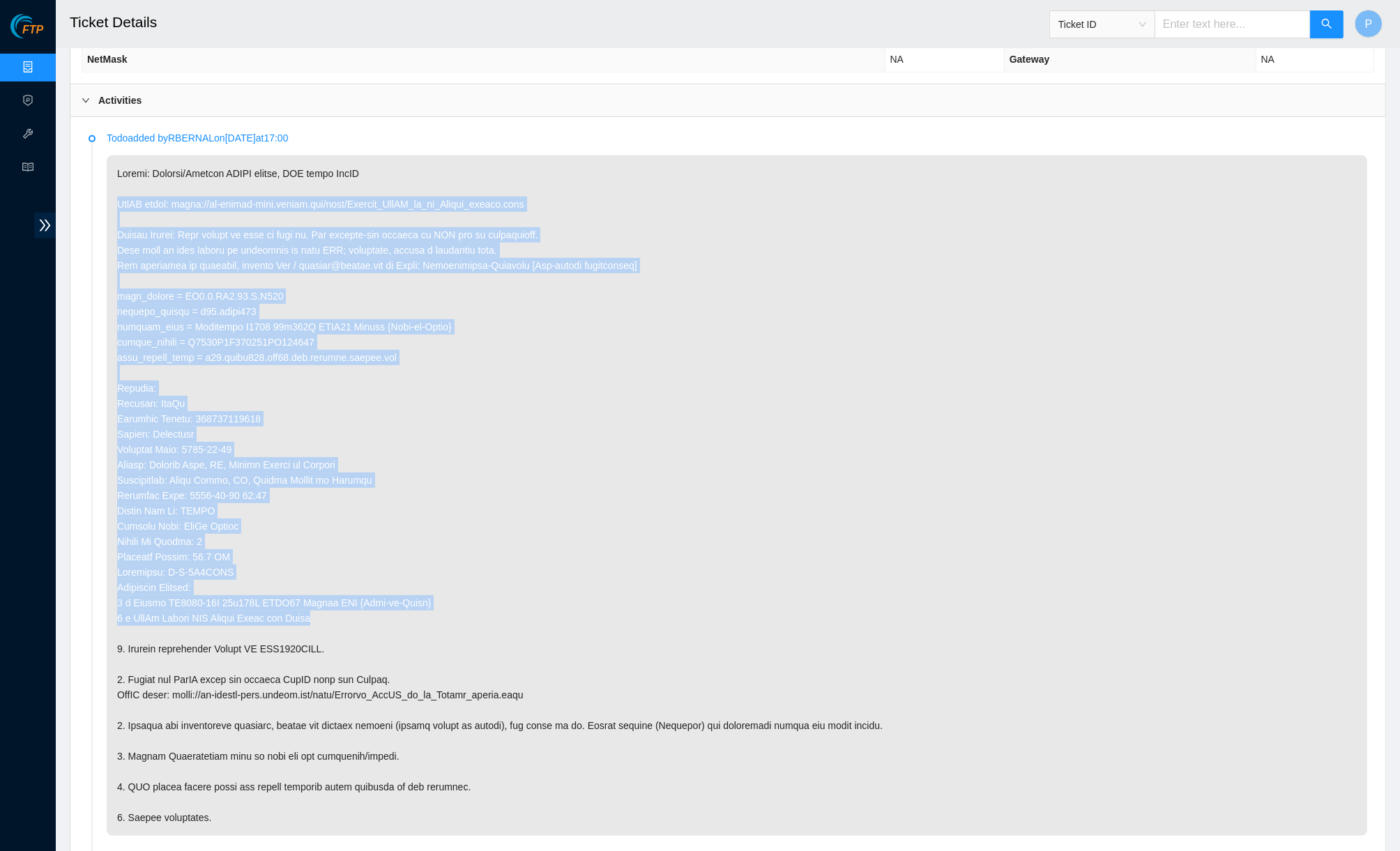
drag, startPoint x: 119, startPoint y: 200, endPoint x: 378, endPoint y: 600, distance: 476.5
click at [378, 600] on p at bounding box center [737, 495] width 1260 height 680
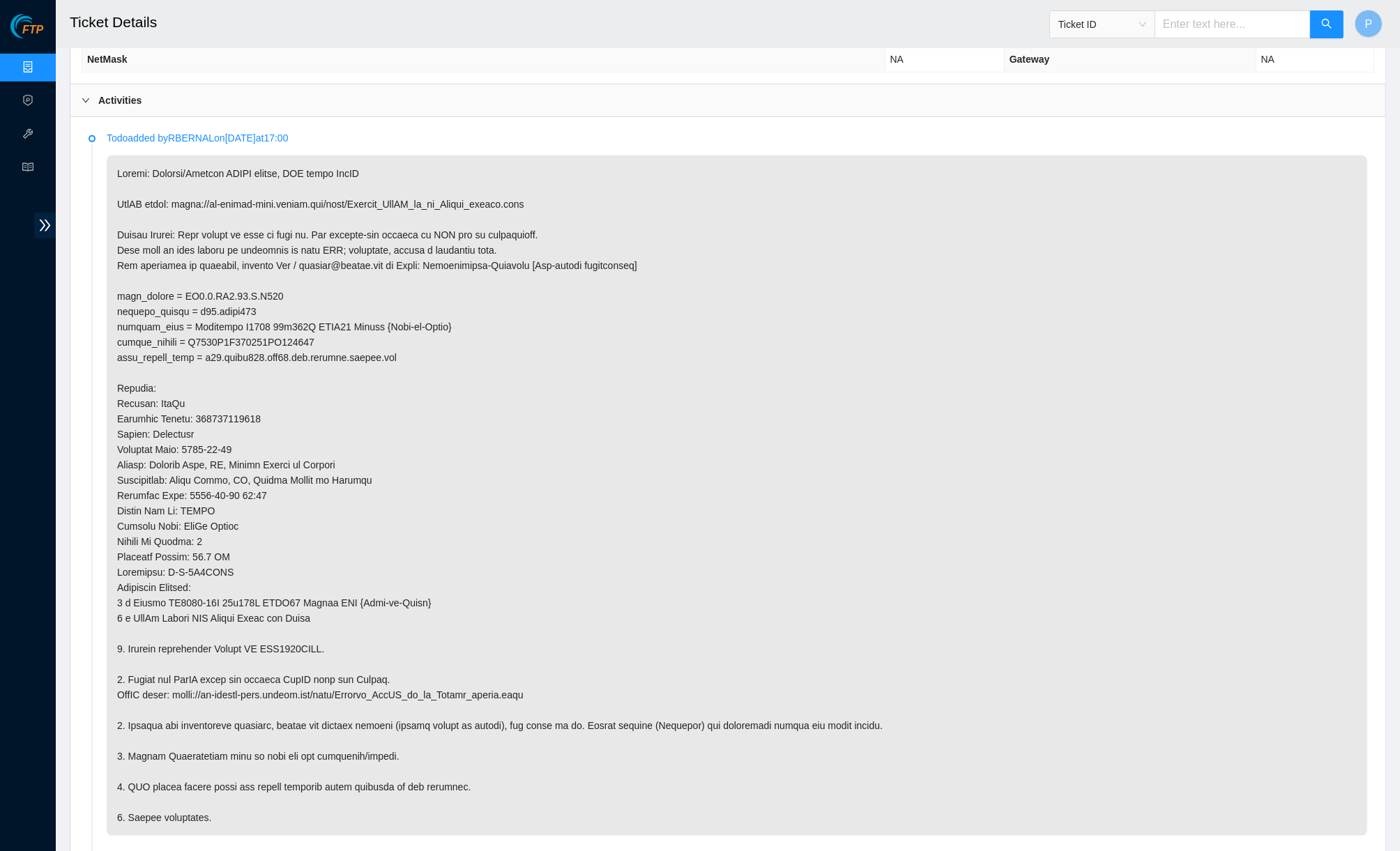
click at [193, 619] on p at bounding box center [737, 495] width 1260 height 680
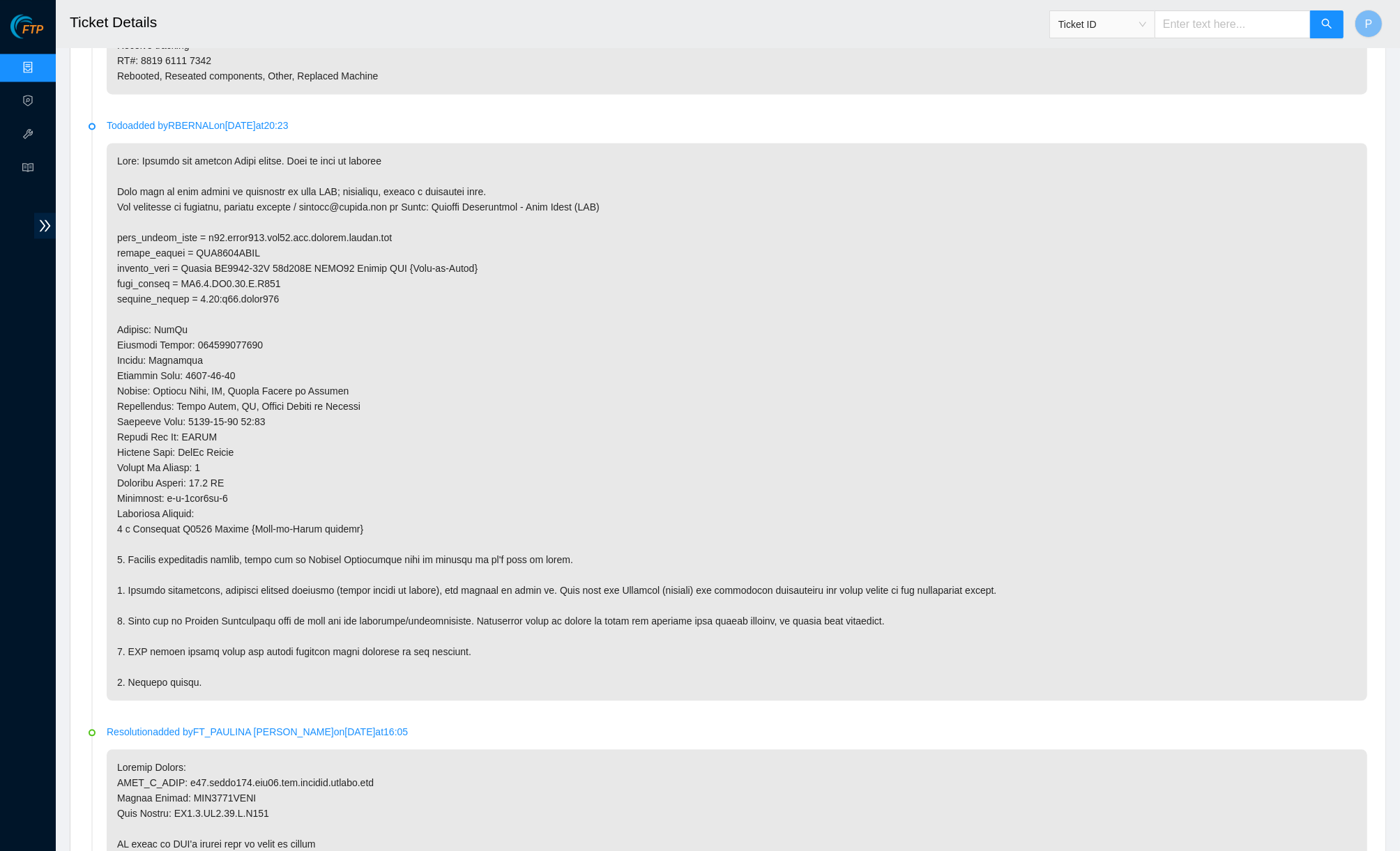
scroll to position [3087, 0]
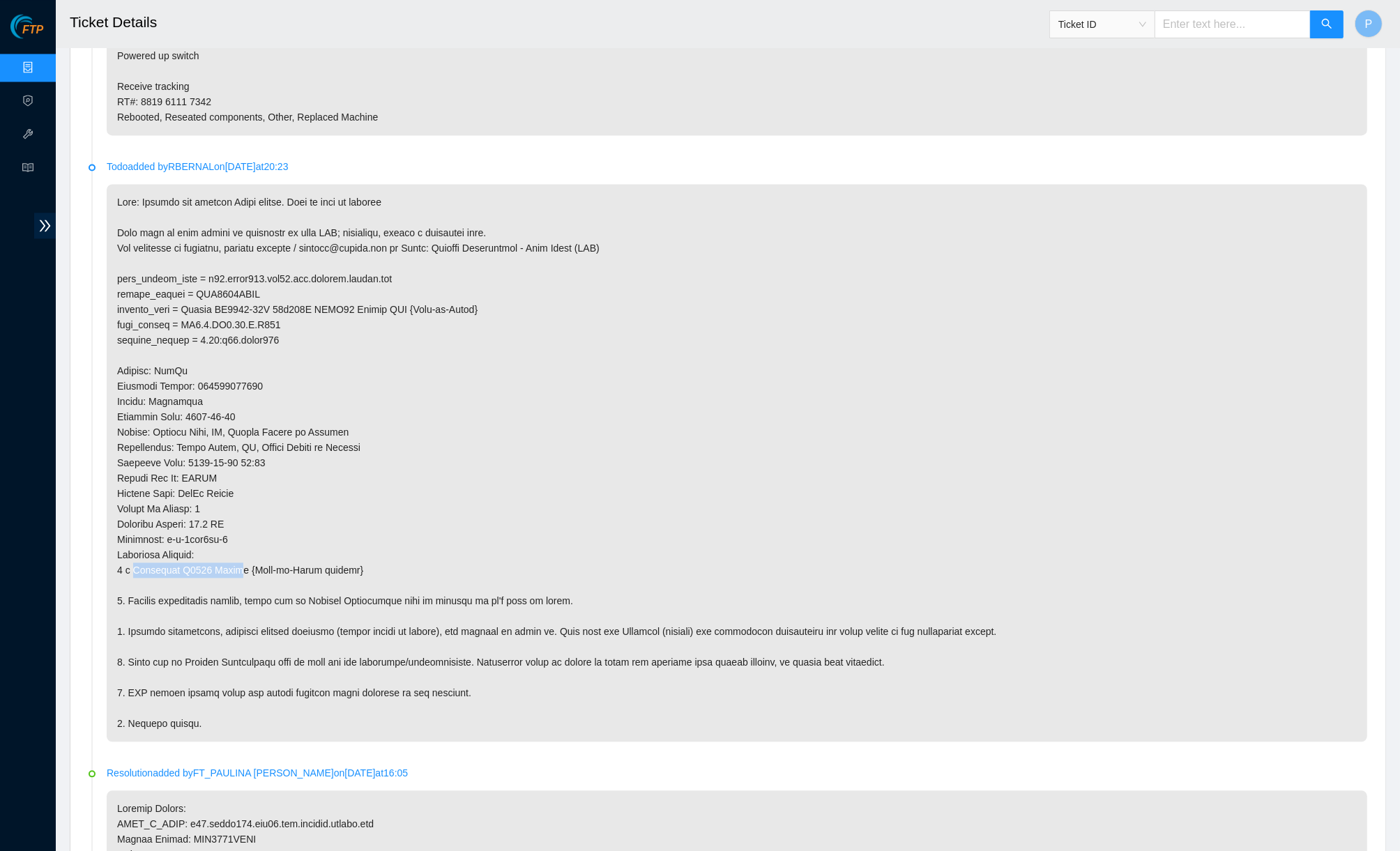
drag, startPoint x: 134, startPoint y: 475, endPoint x: 237, endPoint y: 479, distance: 103.1
click at [237, 479] on p at bounding box center [737, 463] width 1260 height 558
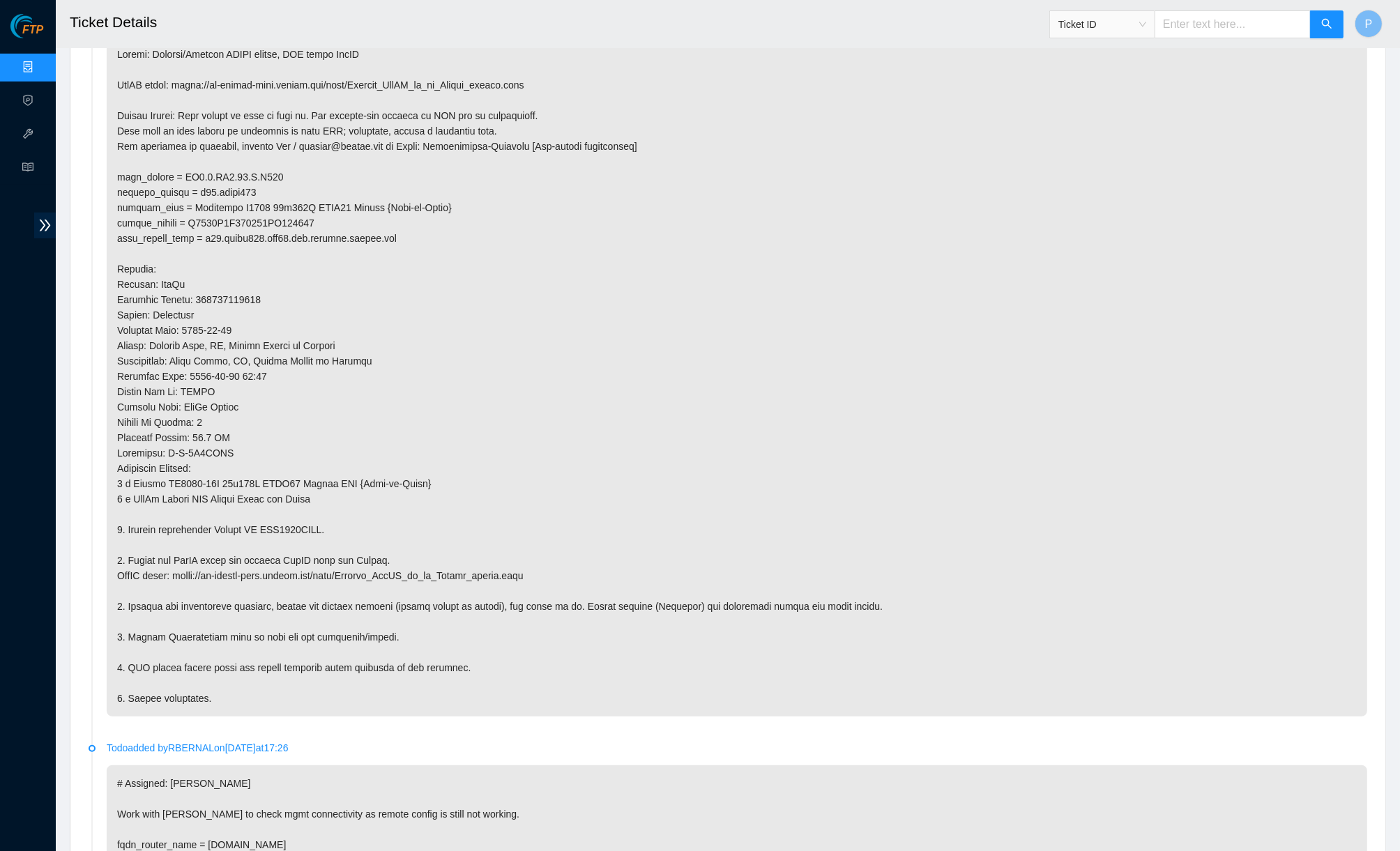
scroll to position [826, 0]
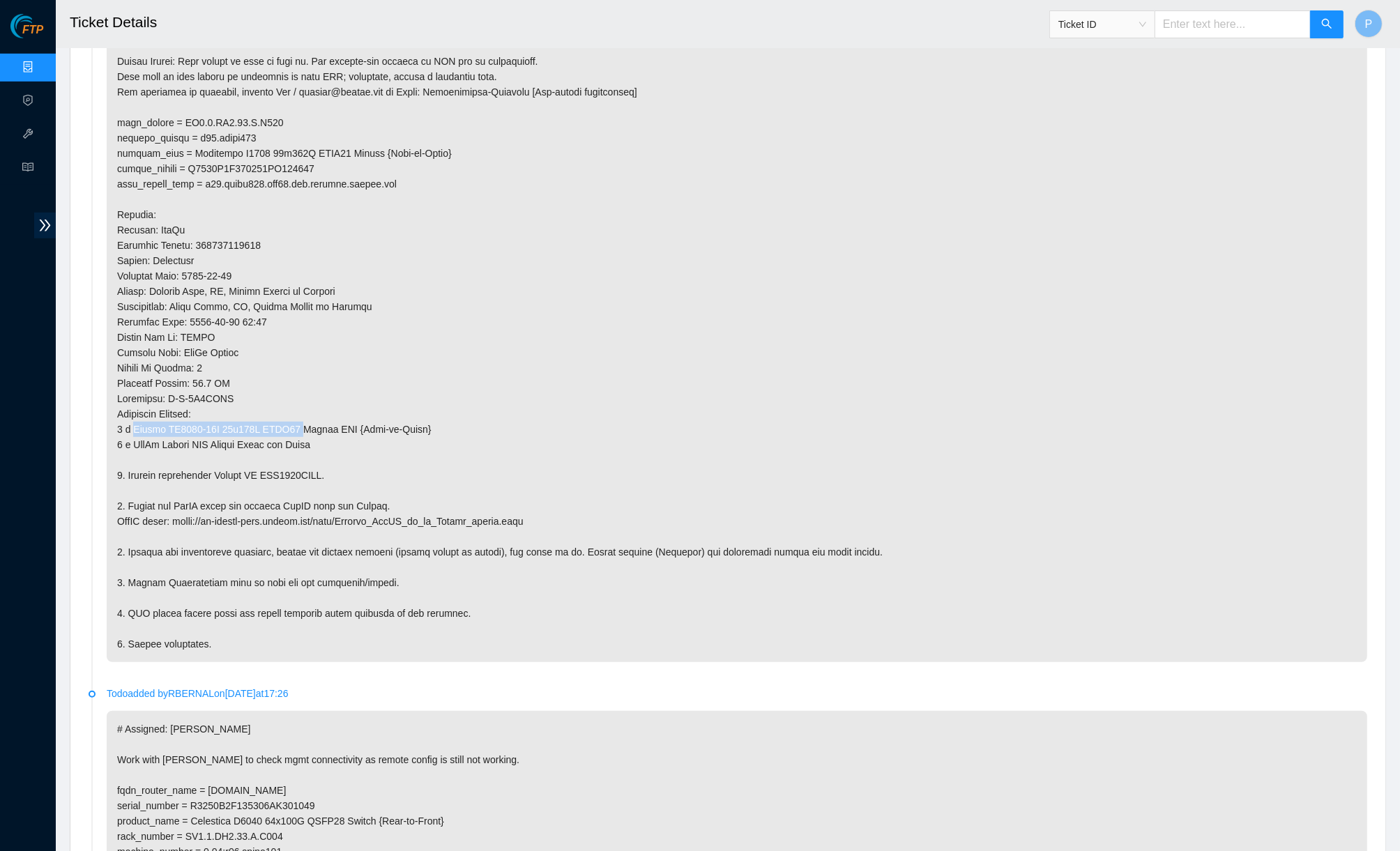
drag, startPoint x: 133, startPoint y: 416, endPoint x: 318, endPoint y: 412, distance: 185.0
click at [318, 412] on p at bounding box center [737, 322] width 1260 height 680
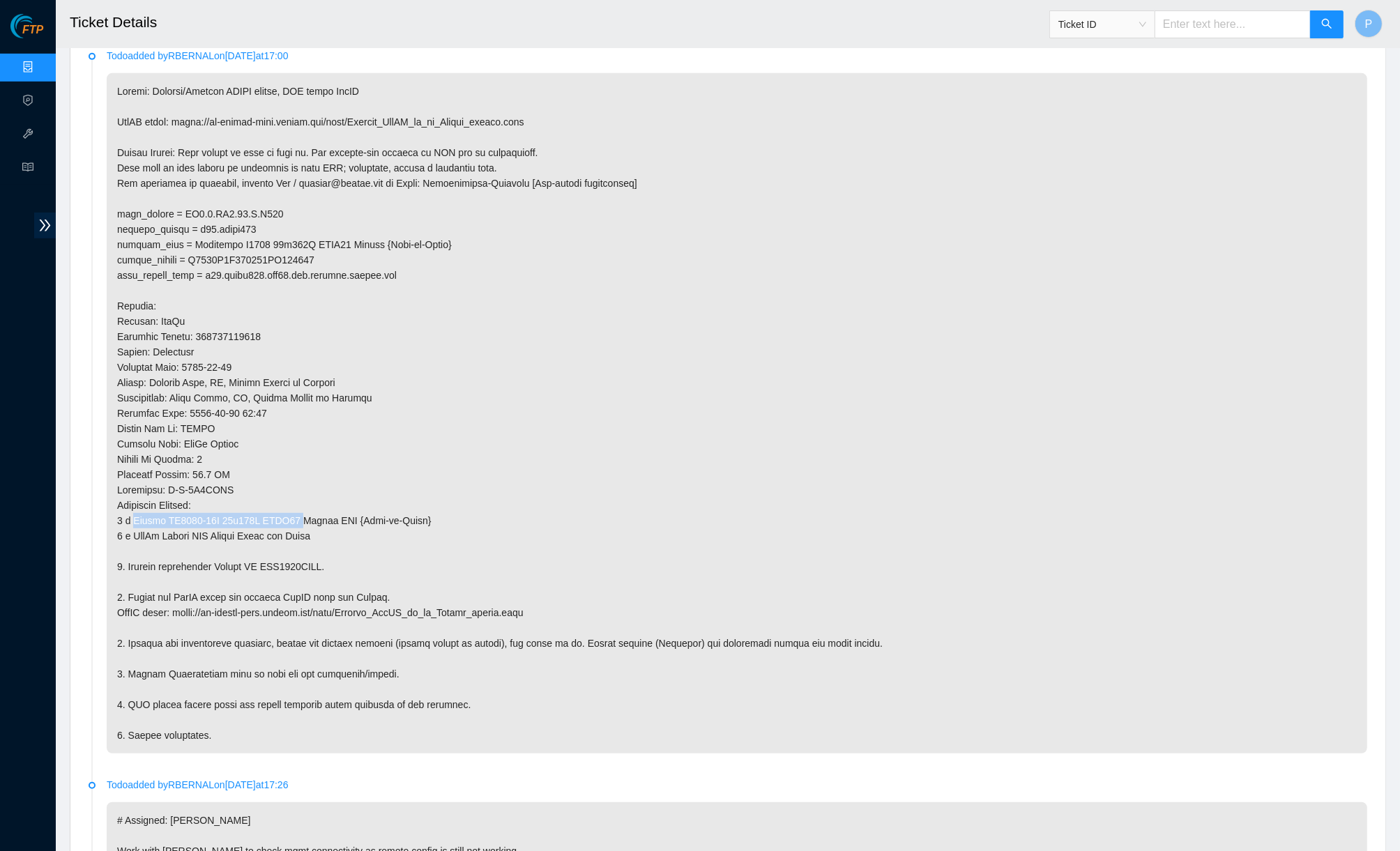
scroll to position [733, 0]
drag, startPoint x: 369, startPoint y: 55, endPoint x: 208, endPoint y: 58, distance: 161.0
click at [208, 58] on p "Todo added by RBERNAL on 2025-09-17 at 17:00" at bounding box center [737, 57] width 1260 height 15
click at [454, 59] on p "Todo added by RBERNAL on 2025-09-17 at 17:00" at bounding box center [737, 57] width 1260 height 15
drag, startPoint x: 284, startPoint y: 58, endPoint x: 272, endPoint y: 58, distance: 12.0
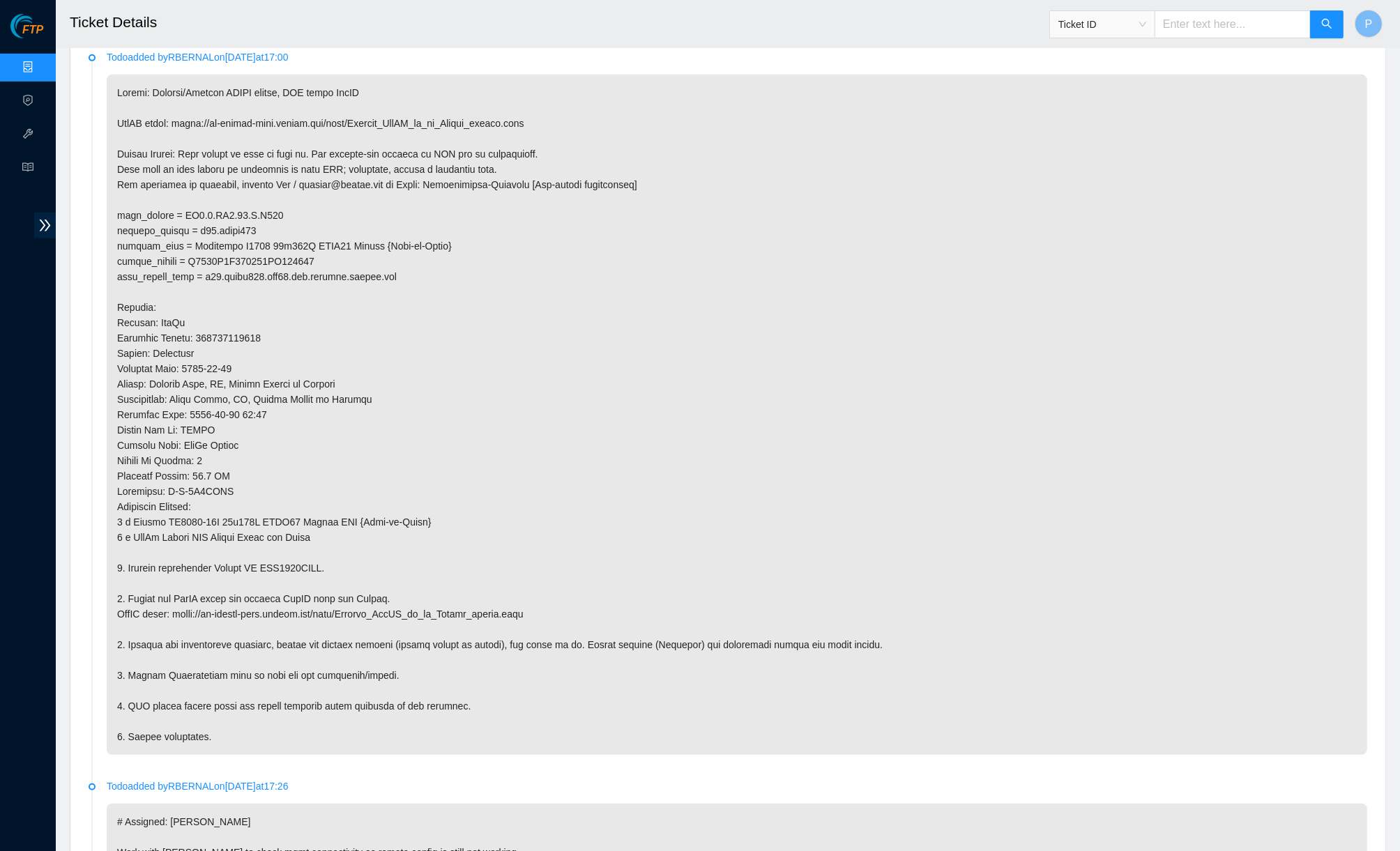
click at [272, 58] on p "Todo added by RBERNAL on 2025-09-17 at 17:00" at bounding box center [737, 57] width 1260 height 15
click at [292, 204] on p at bounding box center [737, 414] width 1260 height 680
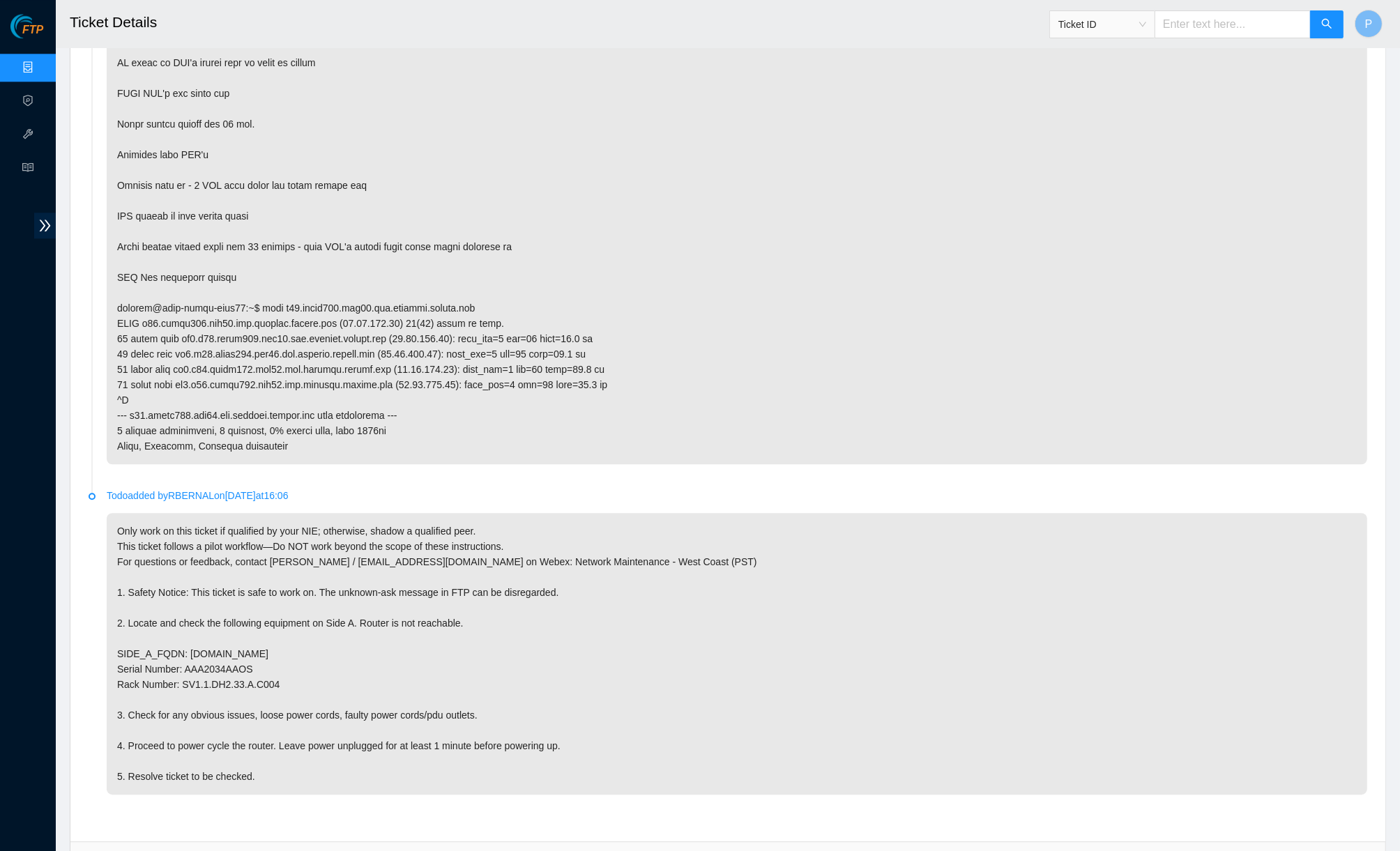
scroll to position [3913, 0]
drag, startPoint x: 278, startPoint y: 525, endPoint x: 406, endPoint y: 534, distance: 128.3
click at [406, 534] on p "Only work on this ticket if qualified by your NIE; otherwise, shadow a qualifie…" at bounding box center [737, 649] width 1260 height 282
click at [360, 532] on p "Only work on this ticket if qualified by your NIE; otherwise, shadow a qualifie…" at bounding box center [737, 649] width 1260 height 282
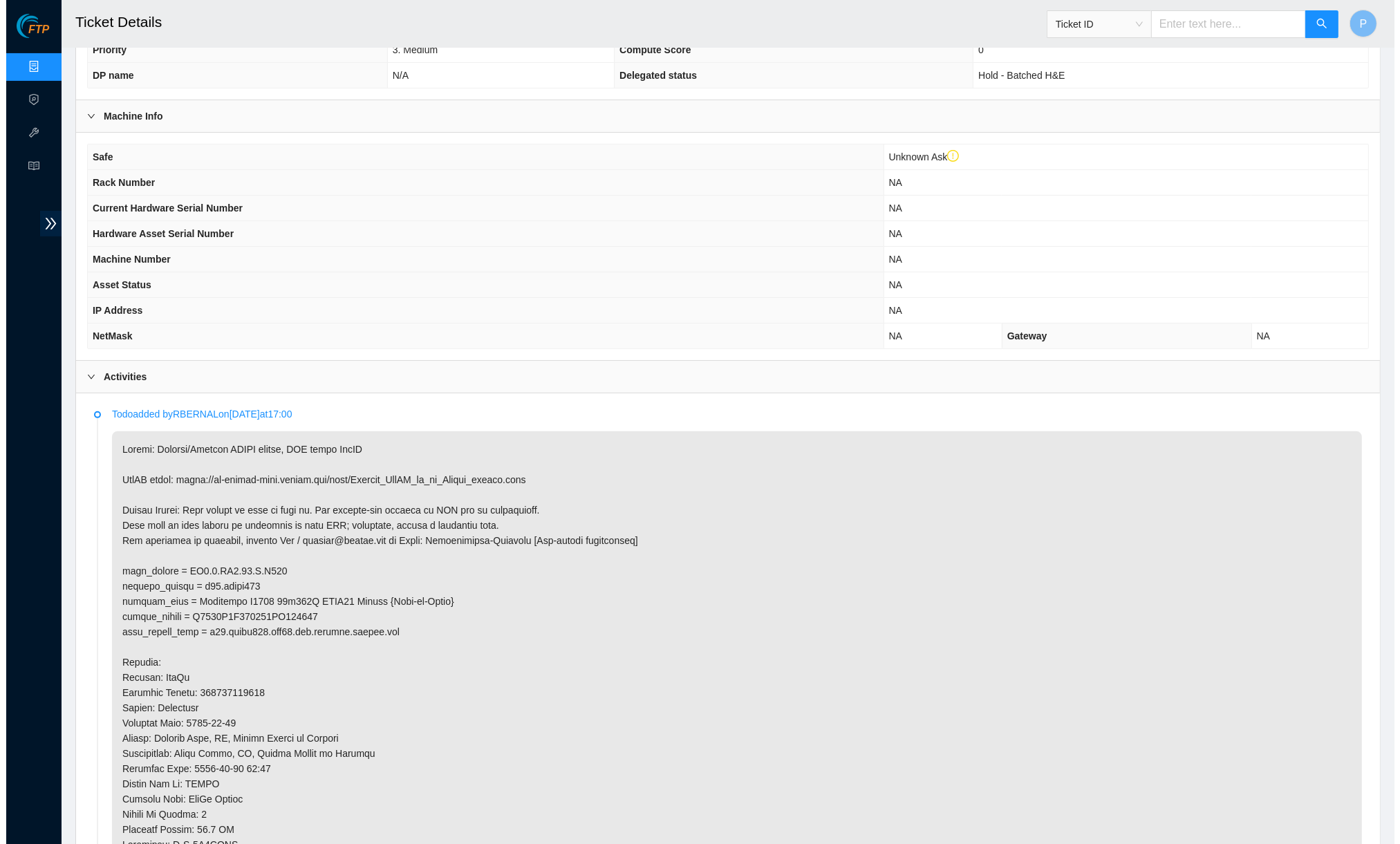
scroll to position [0, 0]
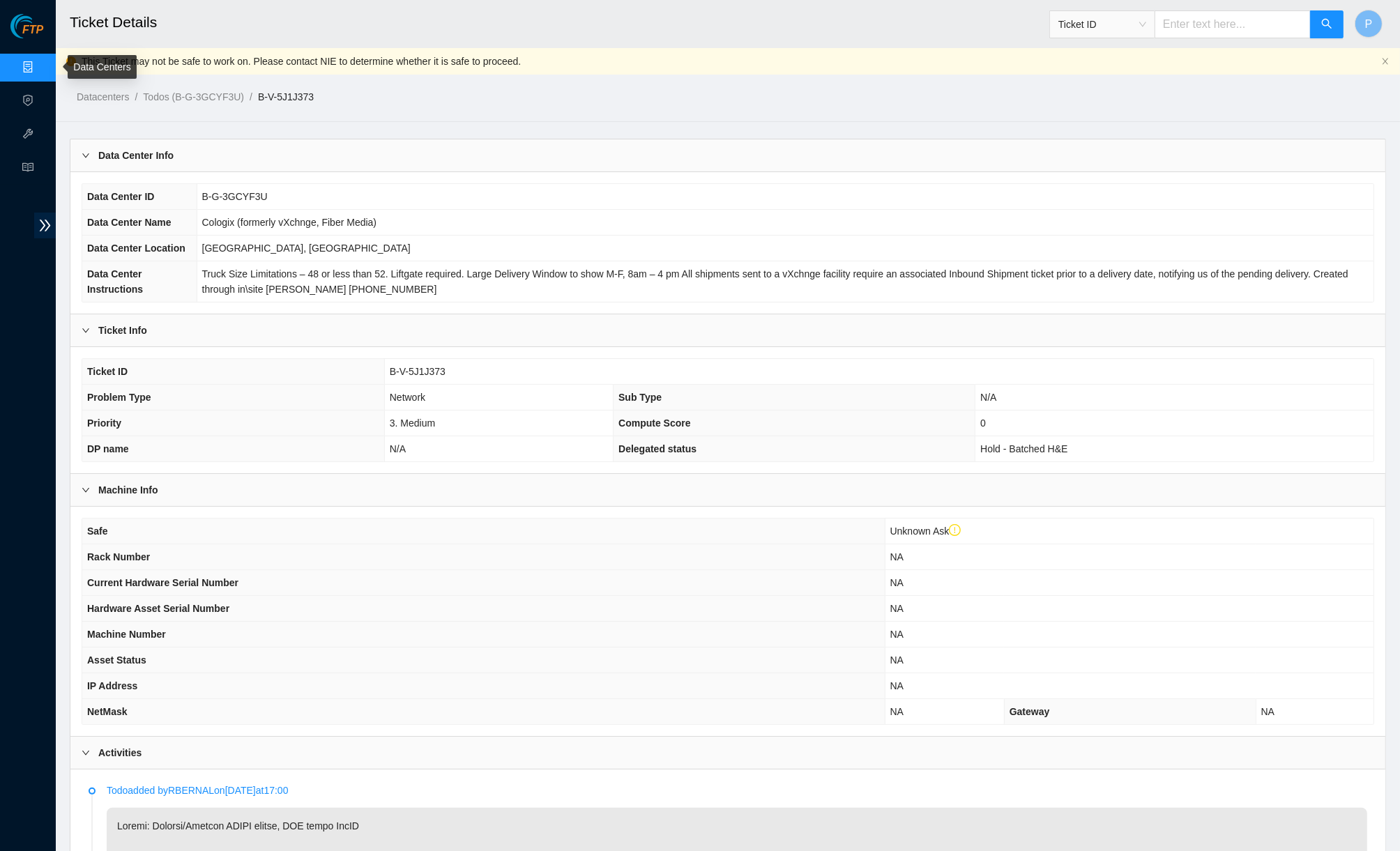
click at [41, 62] on link "Data Centers" at bounding box center [69, 67] width 57 height 11
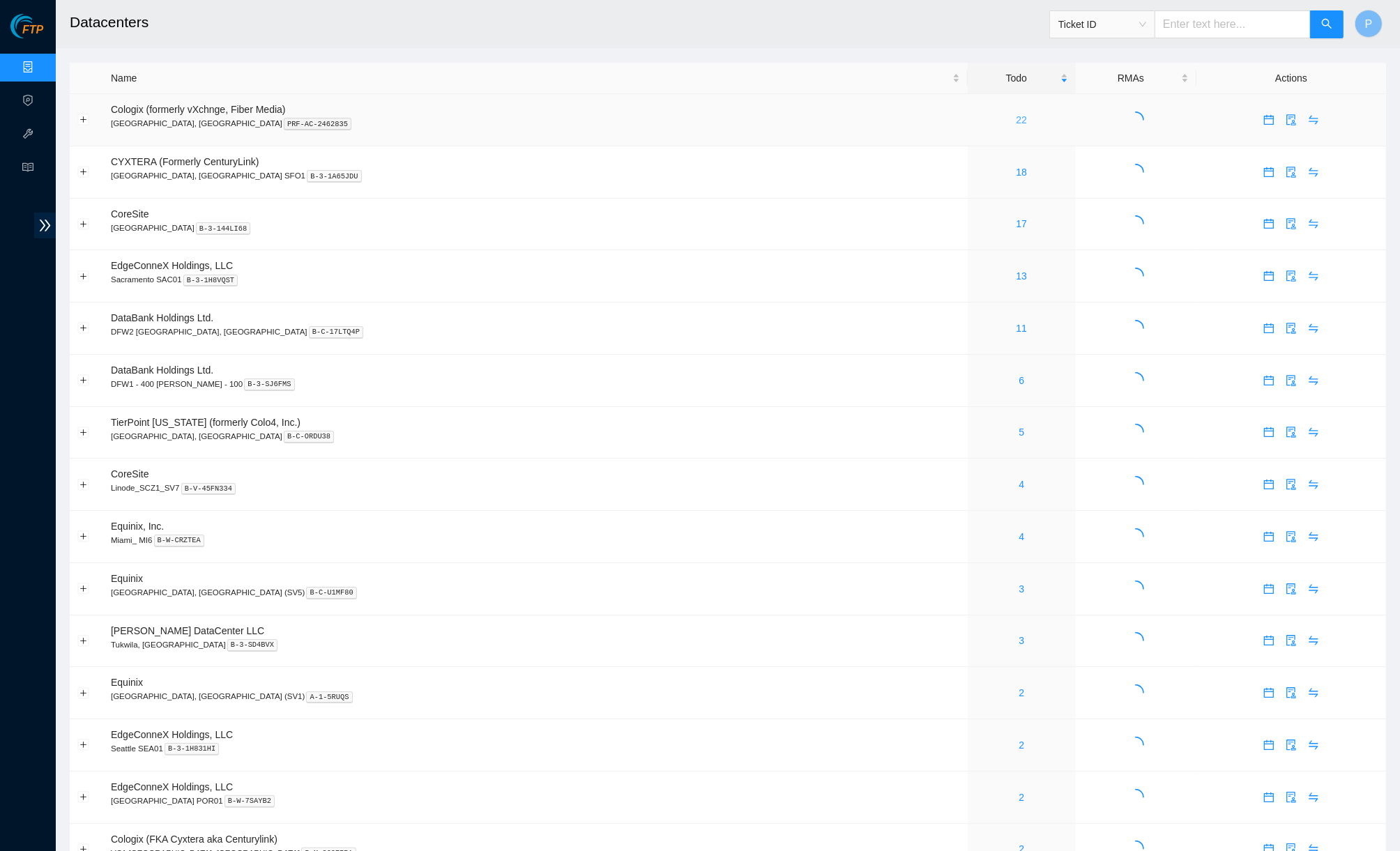
click at [1016, 119] on link "22" at bounding box center [1022, 120] width 11 height 11
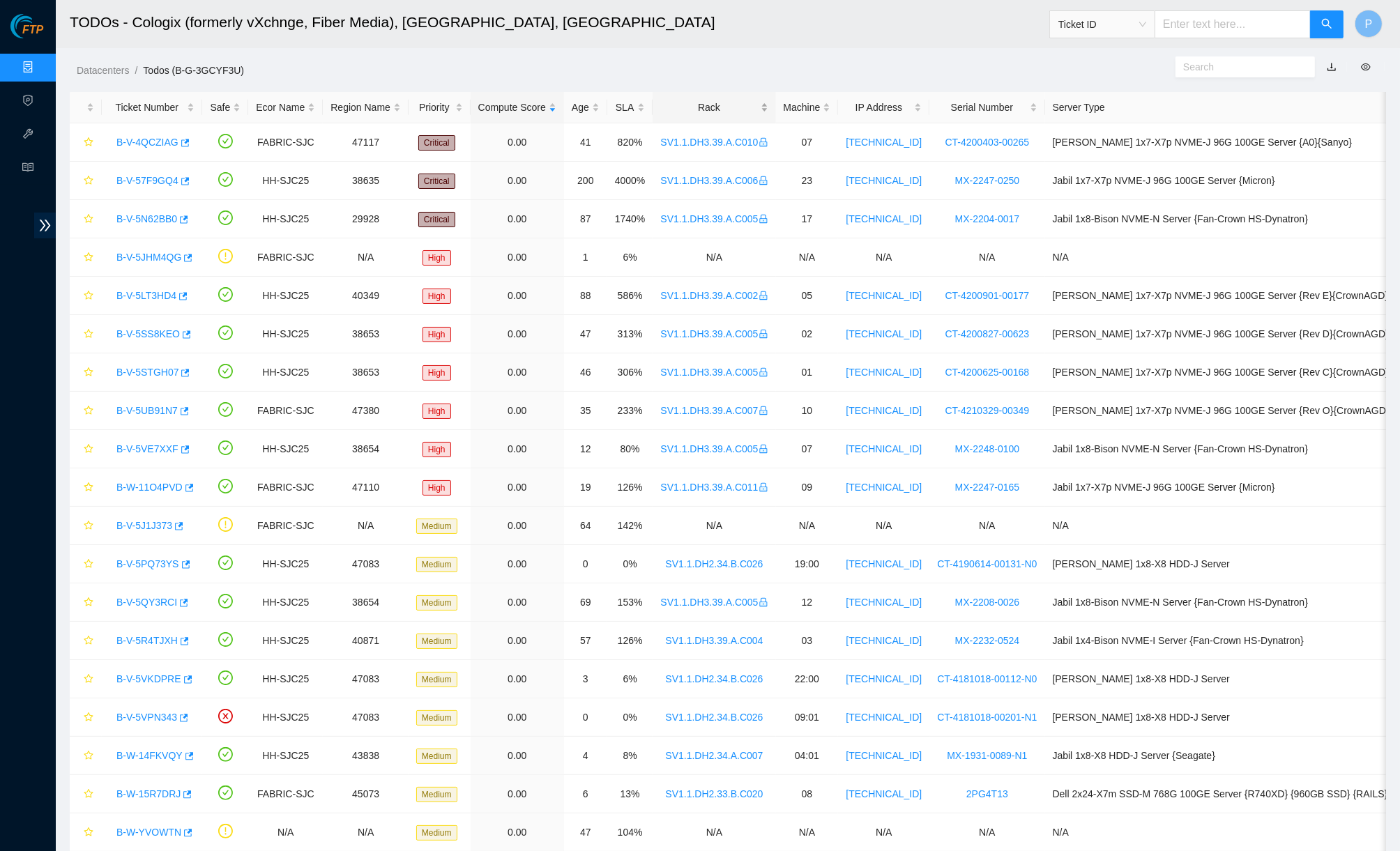
click at [735, 107] on div "Rack" at bounding box center [714, 107] width 107 height 15
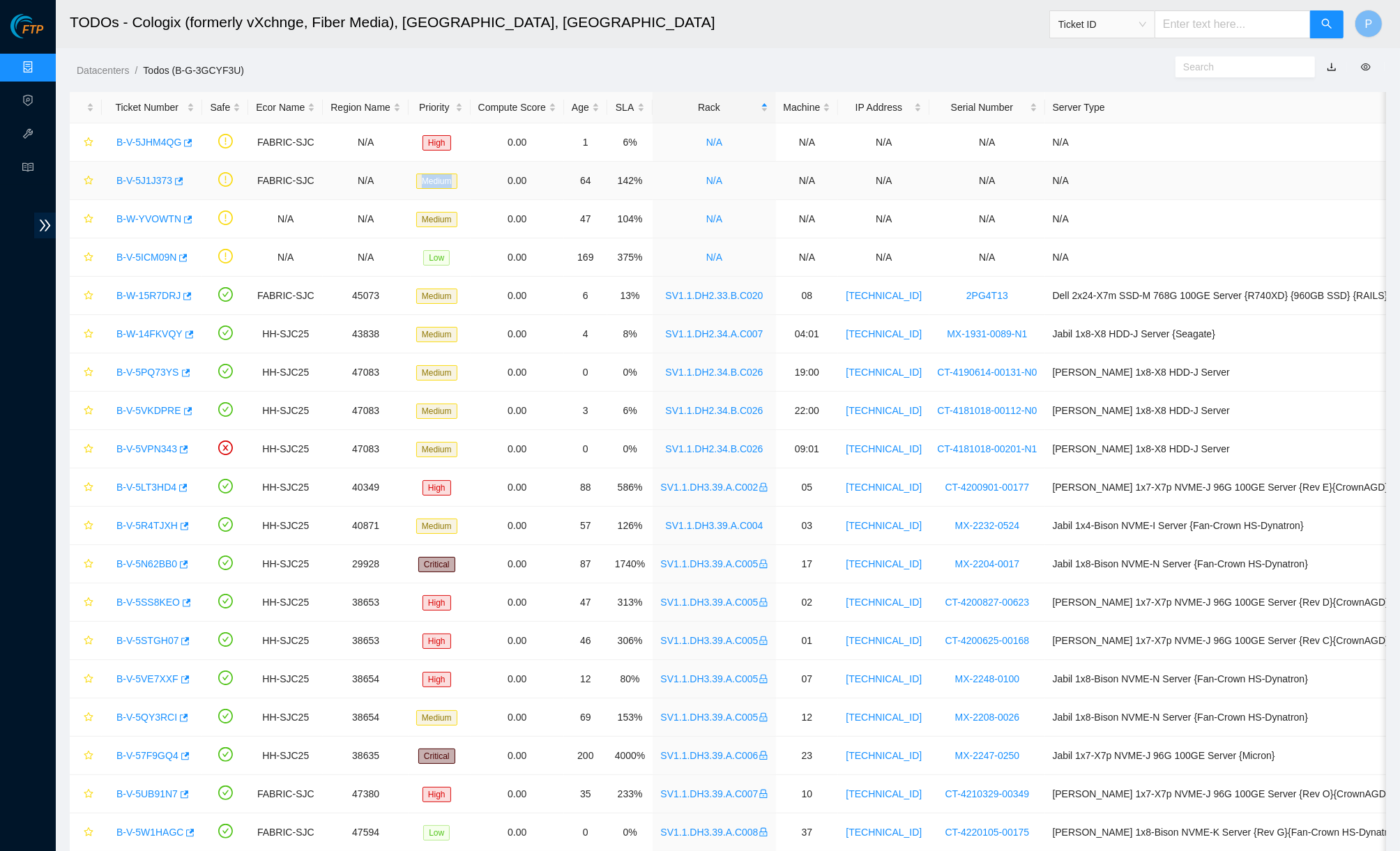
drag, startPoint x: 507, startPoint y: 170, endPoint x: 410, endPoint y: 179, distance: 97.4
click at [410, 179] on tr "B-V-5J1J373 FABRIC-SJC N/A Medium 0.00 64 142% N/A N/A N/A N/A N/A" at bounding box center [747, 180] width 1355 height 39
click at [447, 174] on span "Medium" at bounding box center [436, 181] width 41 height 15
click at [126, 178] on link "B-V-5J1J373" at bounding box center [144, 180] width 55 height 11
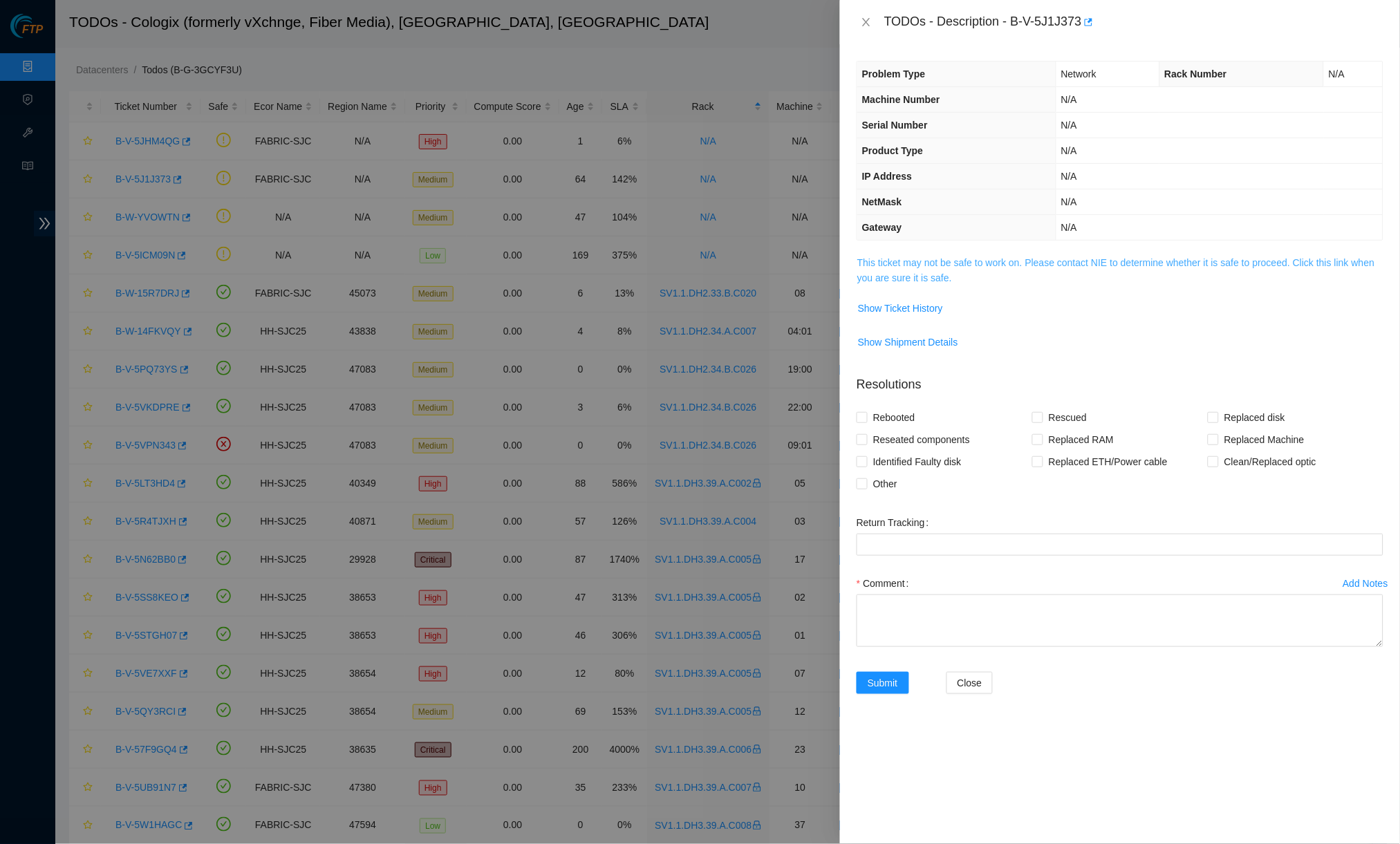
click at [1039, 257] on link "This ticket may not be safe to work on. Please contact NIE to determine whether…" at bounding box center [1116, 270] width 518 height 26
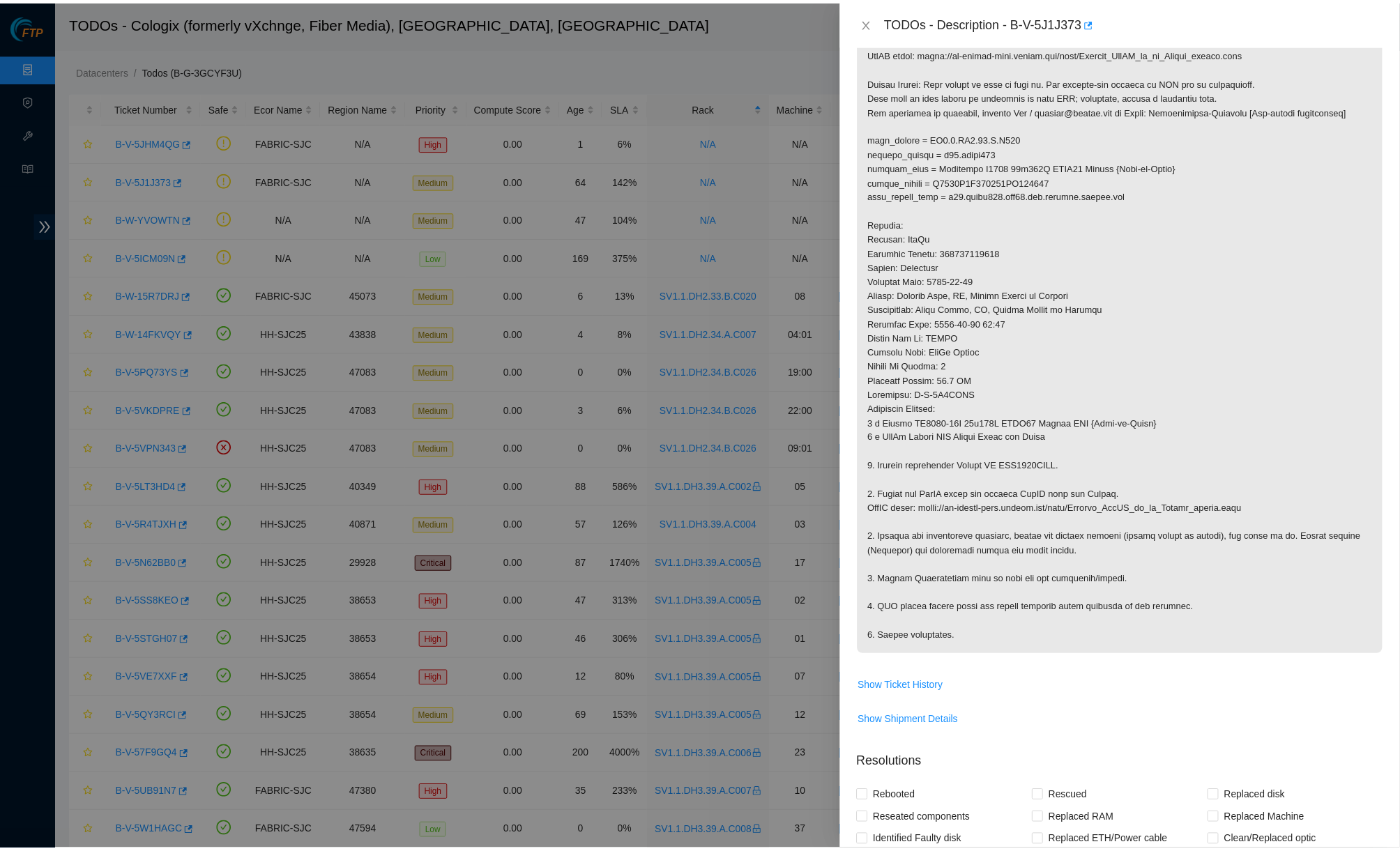
scroll to position [117, 0]
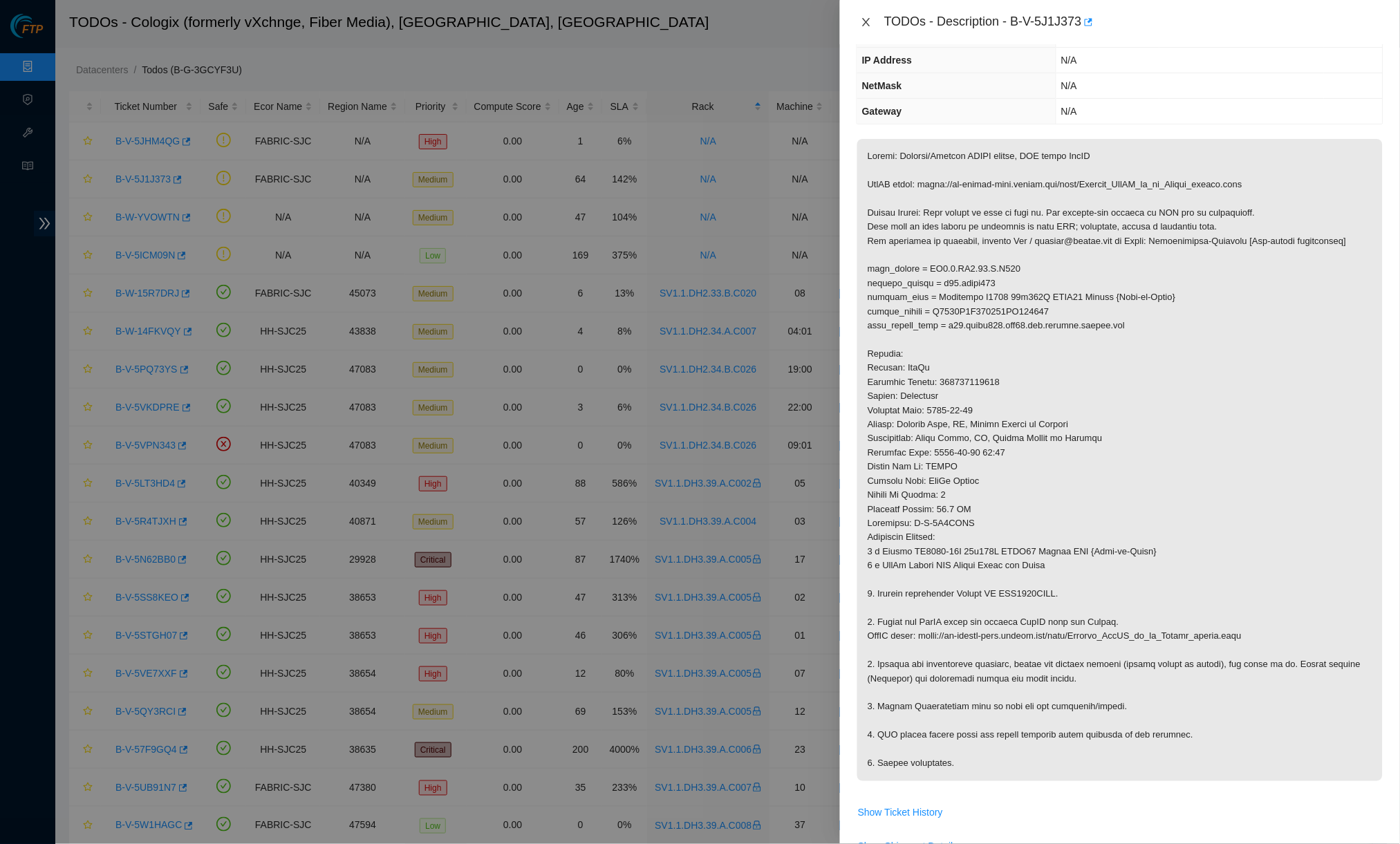
click at [869, 17] on icon "close" at bounding box center [866, 22] width 11 height 11
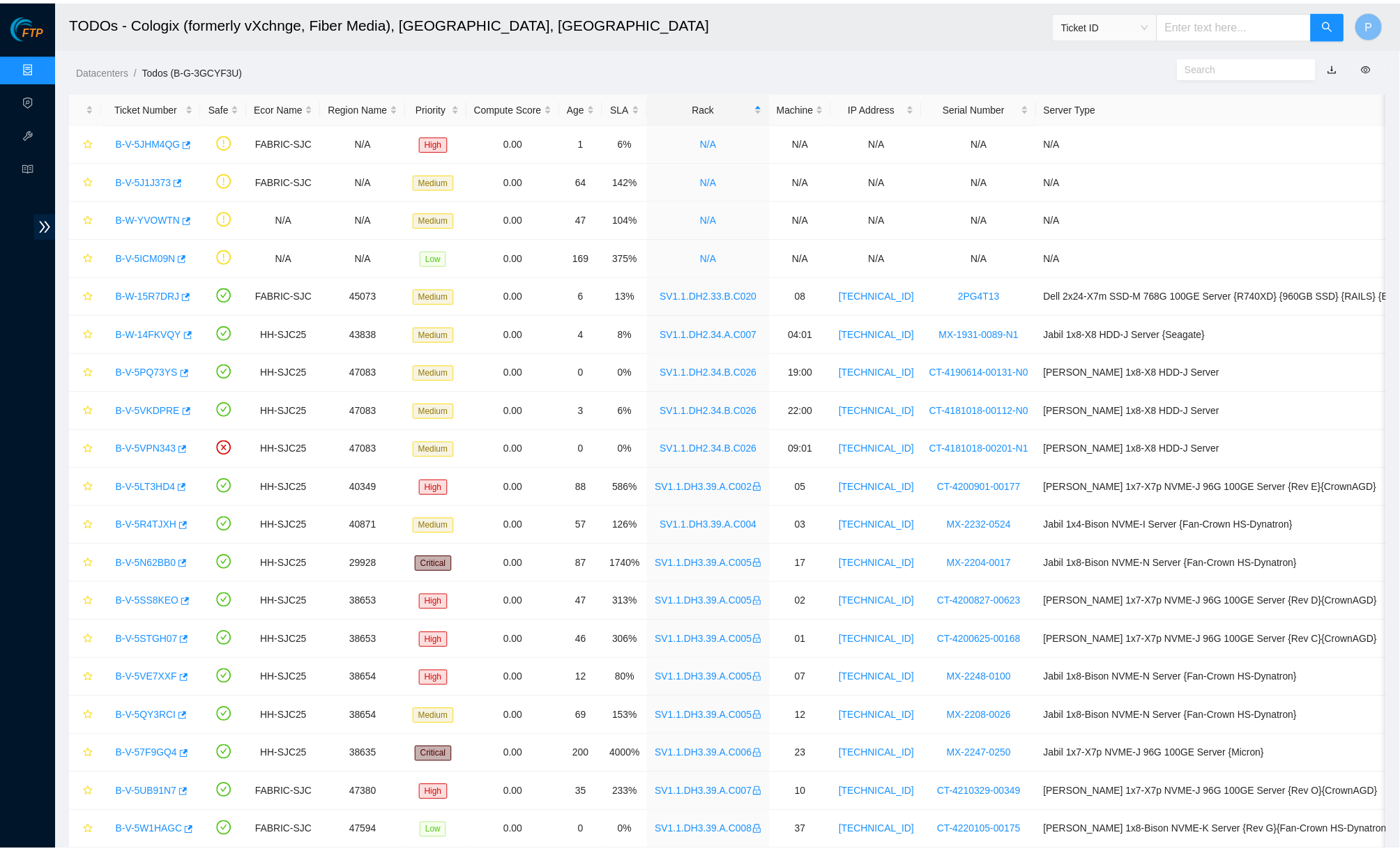
scroll to position [0, 0]
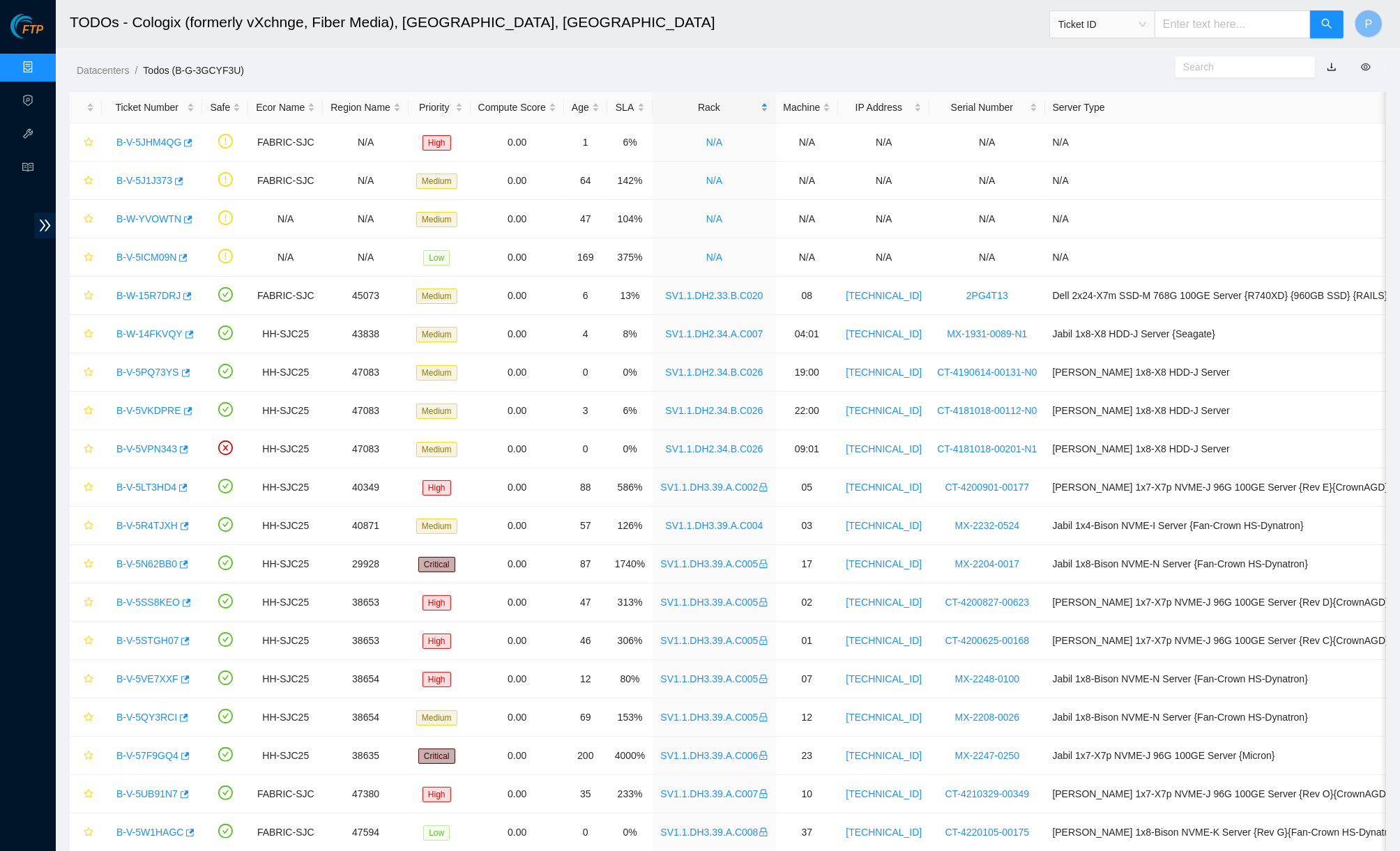
click at [722, 104] on div "Rack" at bounding box center [714, 107] width 107 height 15
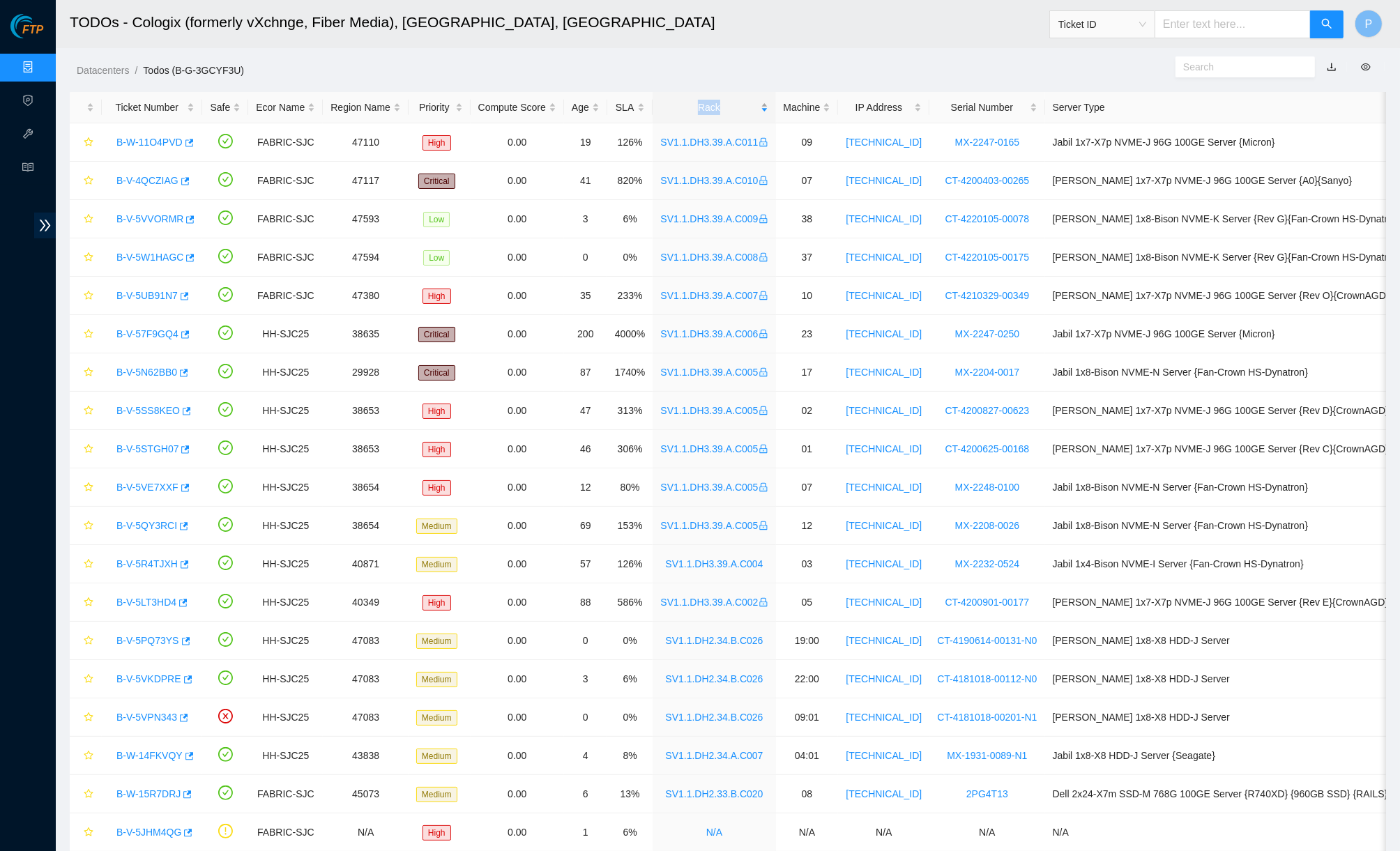
click at [722, 104] on div "Rack" at bounding box center [714, 107] width 107 height 15
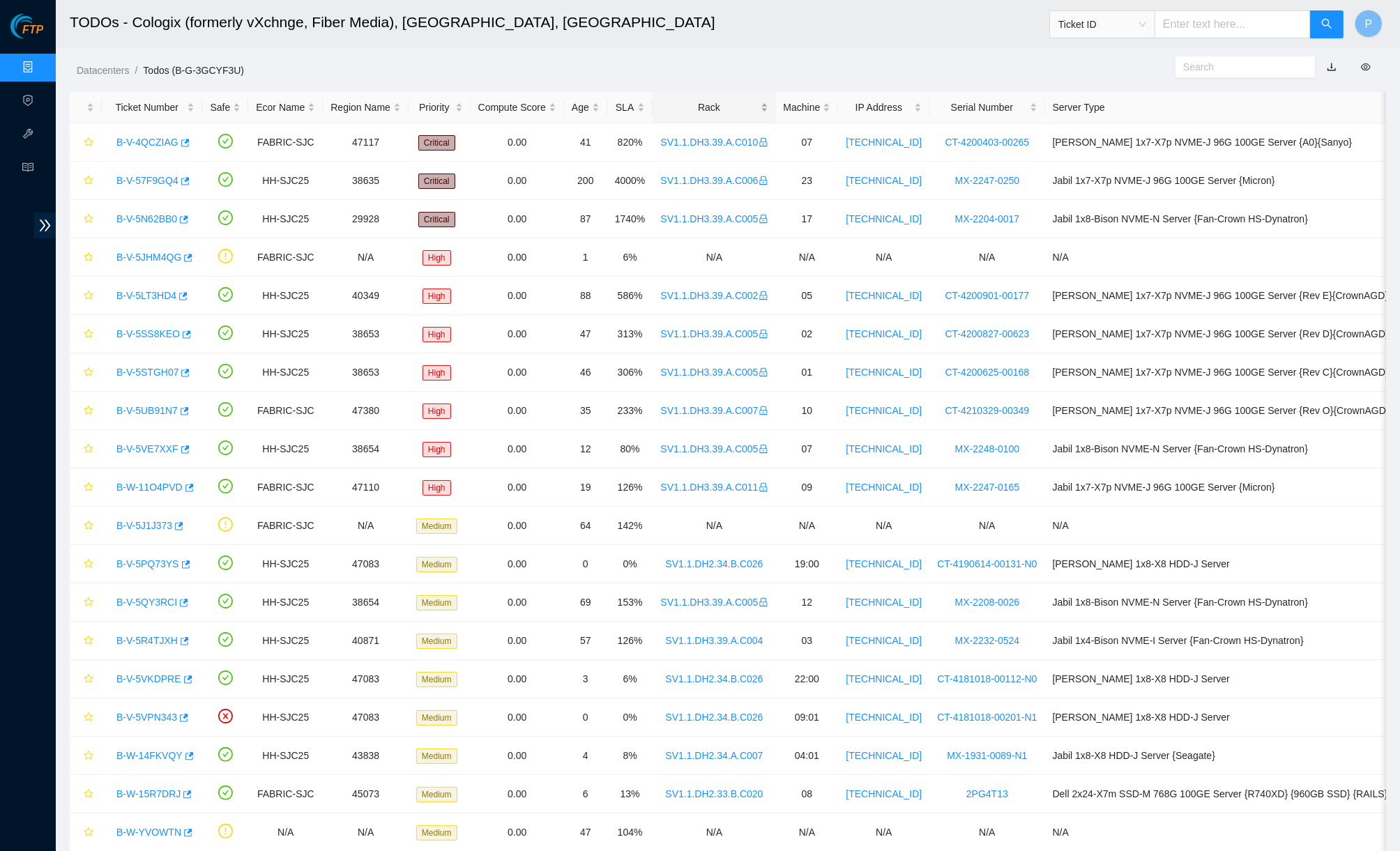
click at [742, 110] on div "Rack" at bounding box center [714, 107] width 107 height 15
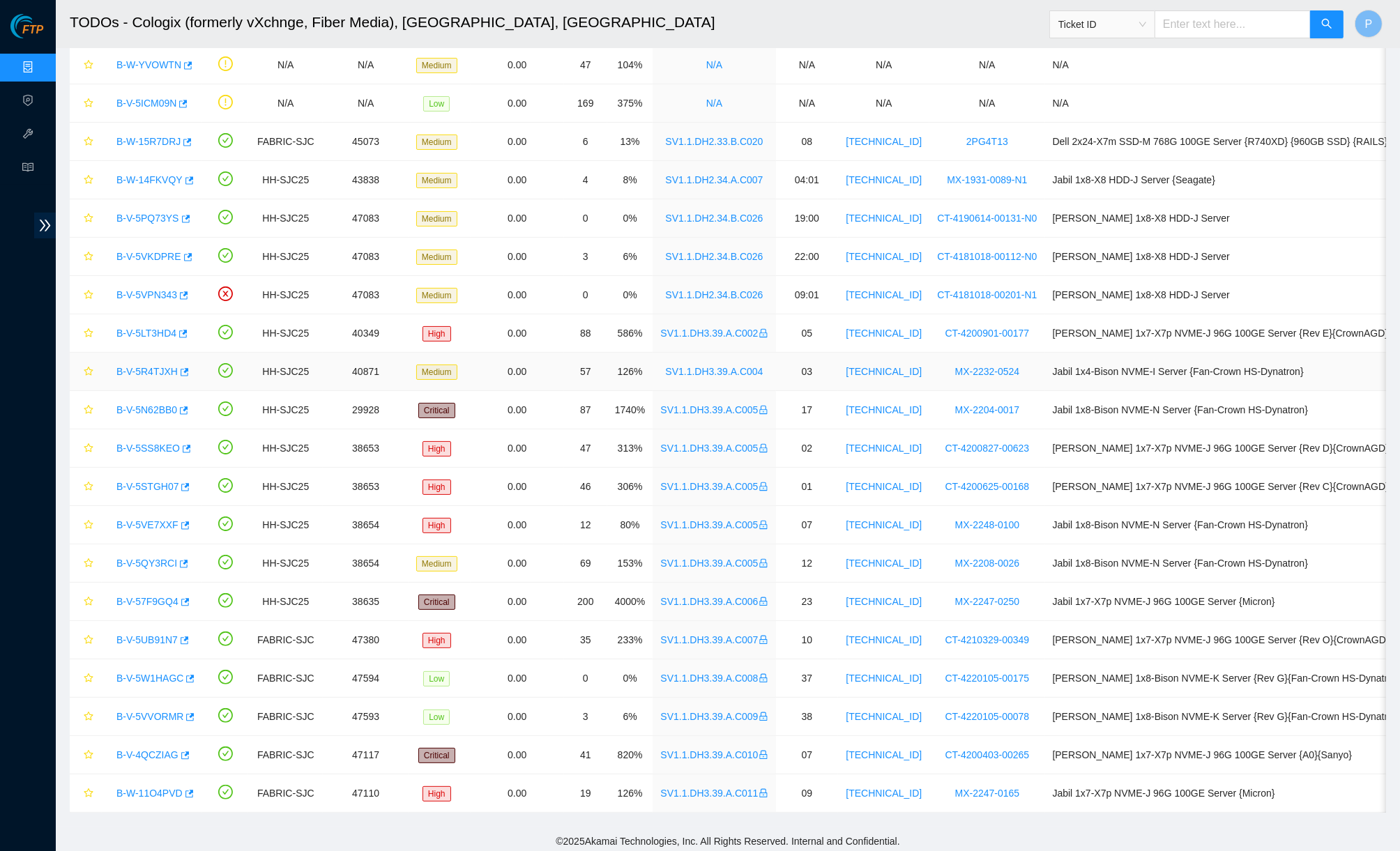
scroll to position [172, 0]
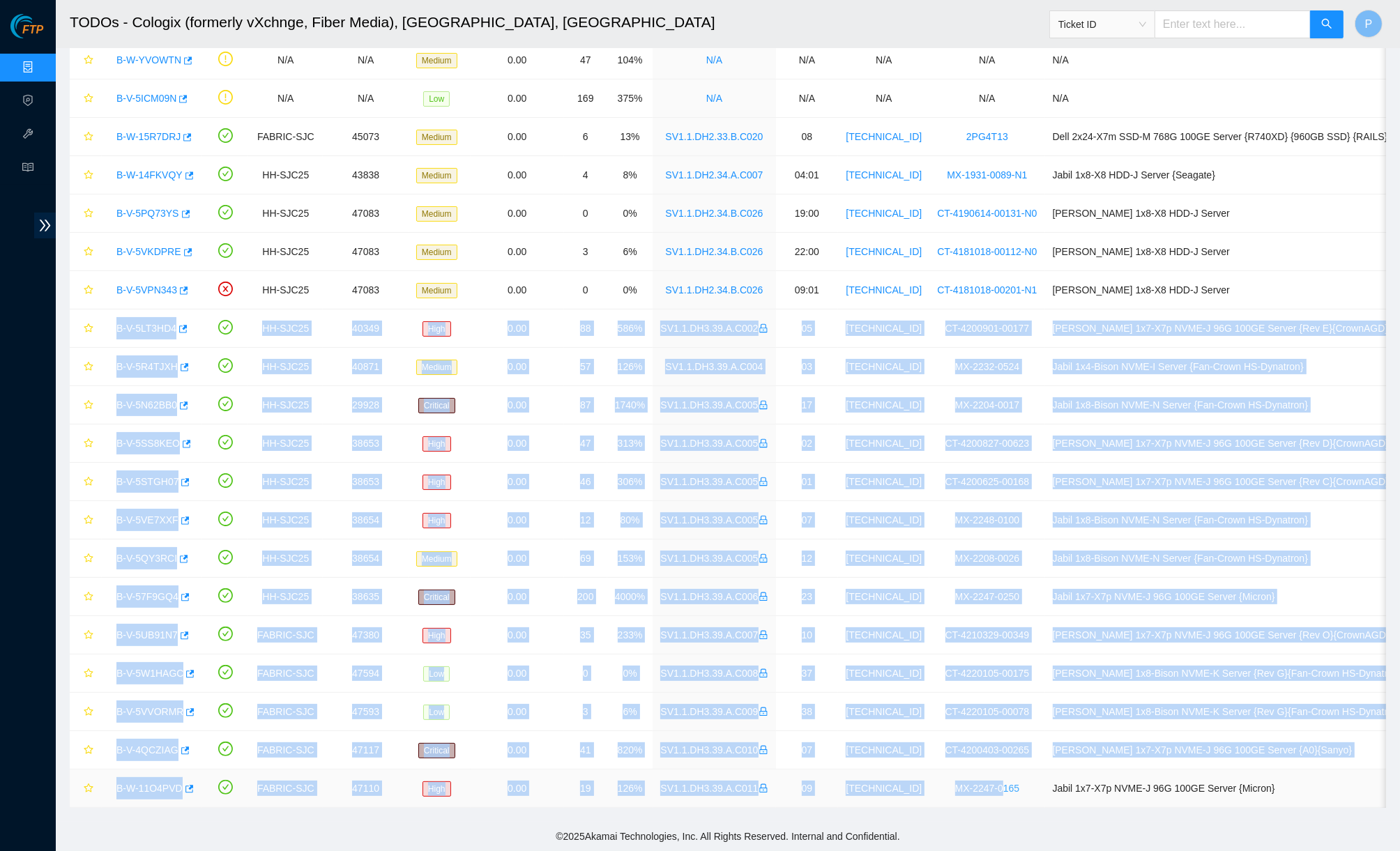
drag, startPoint x: 103, startPoint y: 310, endPoint x: 1042, endPoint y: 775, distance: 1047.8
click at [1047, 775] on tbody "B-V-5JHM4QG FABRIC-SJC N/A High 0.00 1 6% N/A N/A N/A N/A N/A B-V-5J1J373 FABRI…" at bounding box center [747, 385] width 1355 height 843
click at [833, 555] on td "12" at bounding box center [807, 558] width 63 height 39
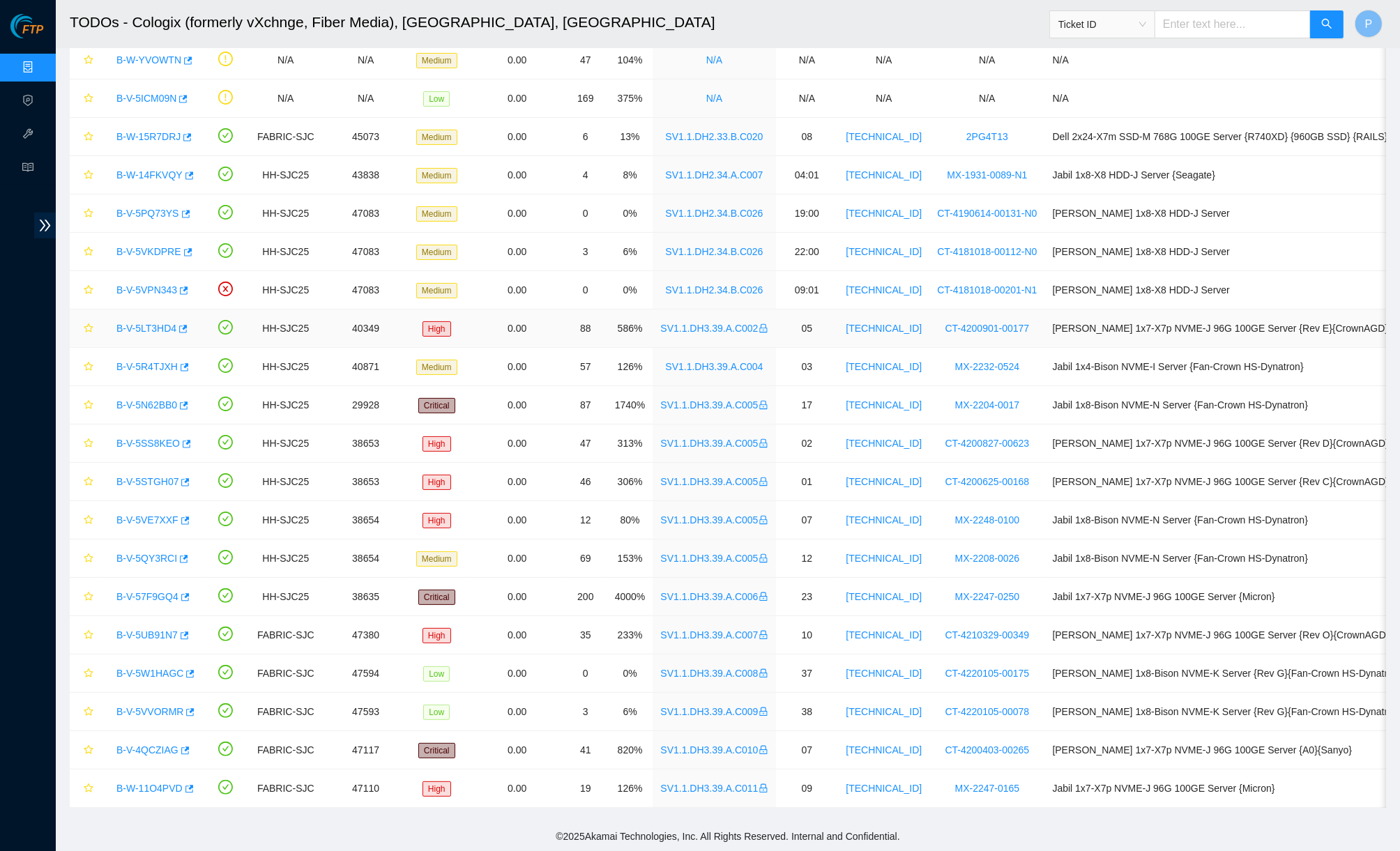
click at [157, 322] on link "B-V-5LT3HD4" at bounding box center [146, 328] width 60 height 11
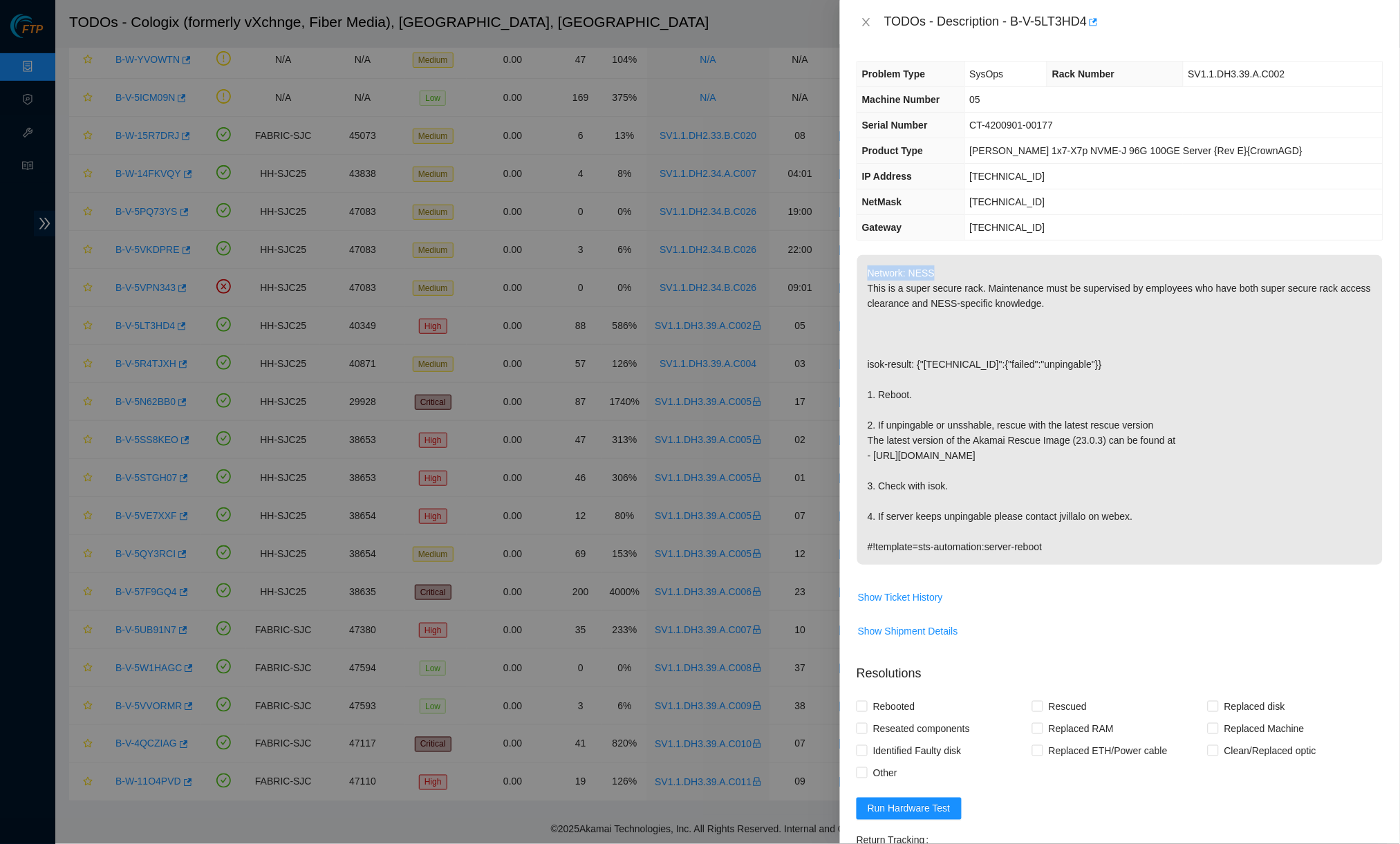
drag, startPoint x: 869, startPoint y: 267, endPoint x: 1016, endPoint y: 265, distance: 147.0
click at [1016, 265] on p "Network: NESS This is a super secure rack. Maintenance must be supervised by em…" at bounding box center [1120, 409] width 525 height 310
drag, startPoint x: 901, startPoint y: 286, endPoint x: 1055, endPoint y: 280, distance: 154.1
click at [1055, 280] on p "Network: NESS This is a super secure rack. Maintenance must be supervised by em…" at bounding box center [1120, 409] width 525 height 310
click at [871, 29] on button "Close" at bounding box center [866, 22] width 20 height 13
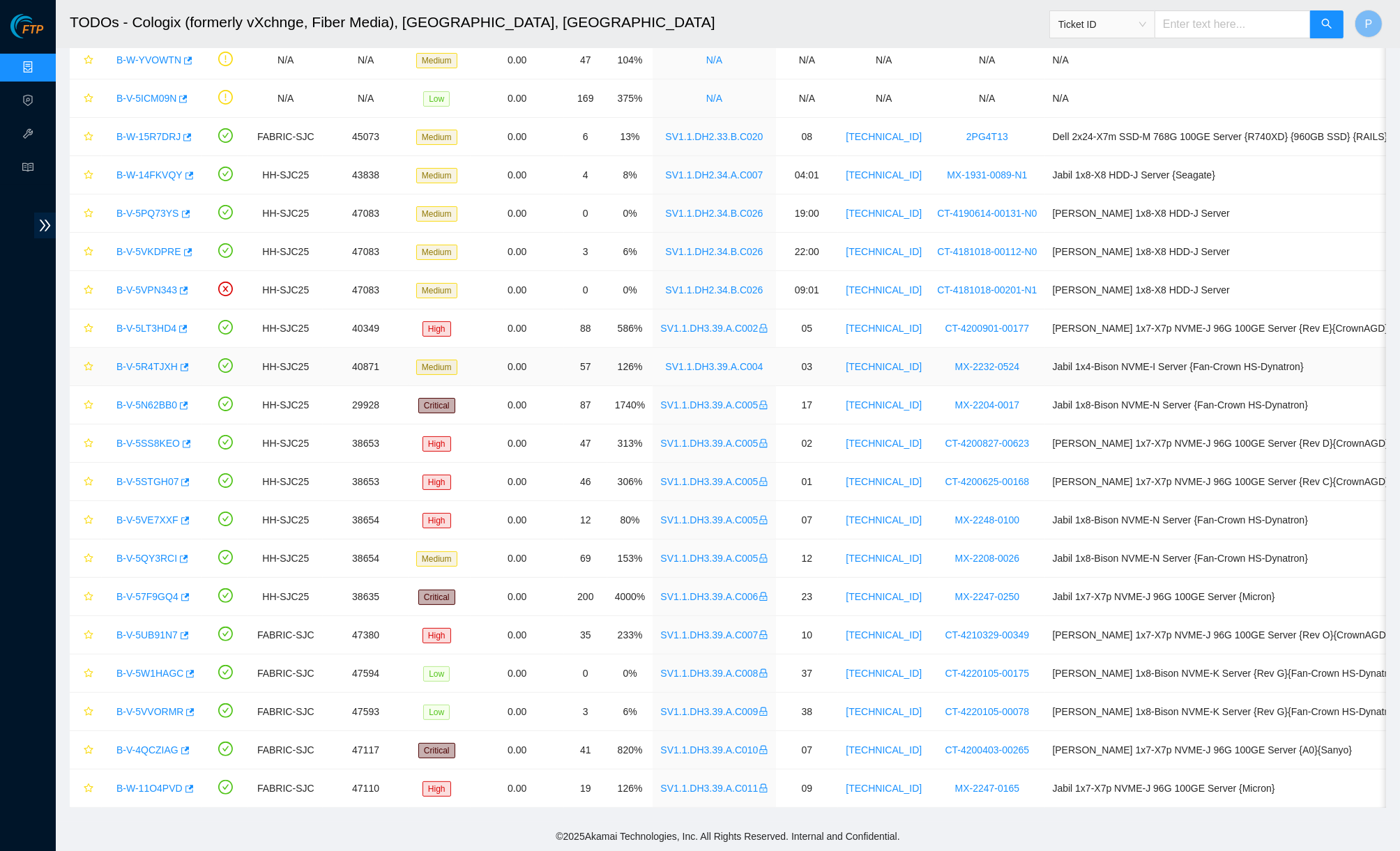
click at [145, 355] on div "B-V-5R4TJXH" at bounding box center [152, 367] width 85 height 22
click at [141, 361] on link "B-V-5R4TJXH" at bounding box center [147, 367] width 61 height 11
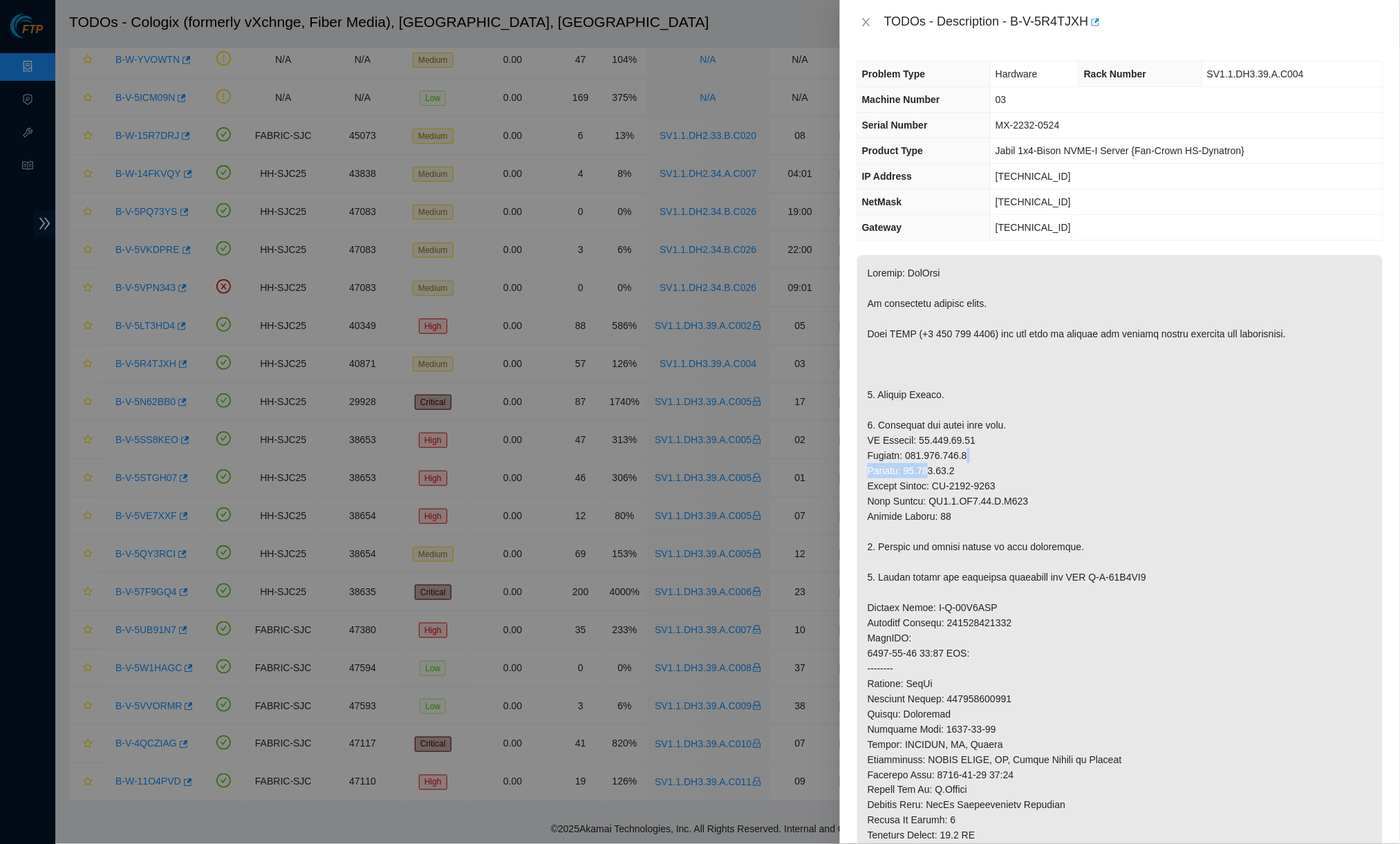
drag, startPoint x: 942, startPoint y: 464, endPoint x: 1116, endPoint y: 444, distance: 175.1
click at [1089, 444] on p at bounding box center [1120, 630] width 525 height 751
click at [864, 16] on button "Close" at bounding box center [866, 22] width 20 height 13
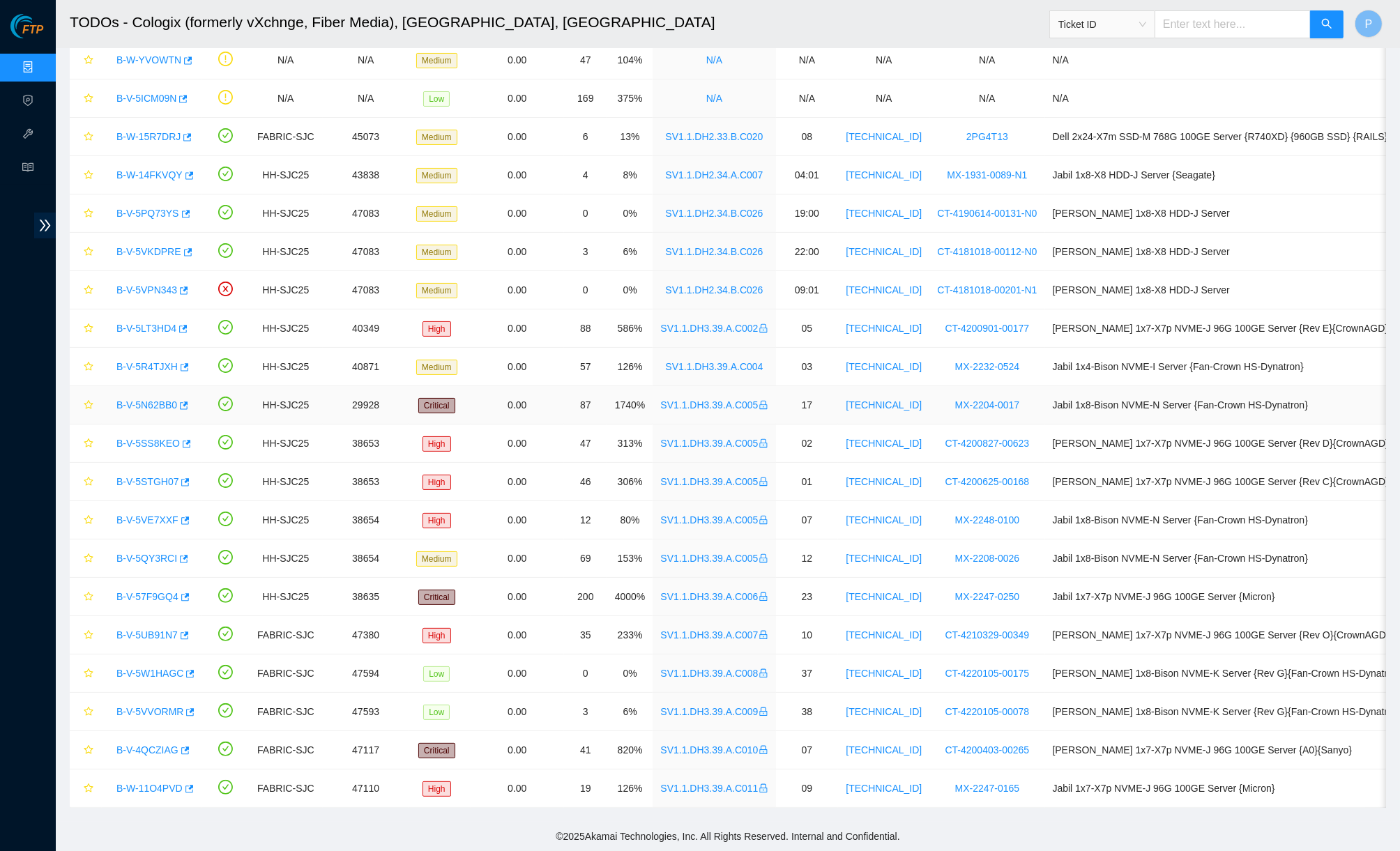
click at [149, 400] on link "B-V-5N62BB0" at bounding box center [147, 405] width 60 height 11
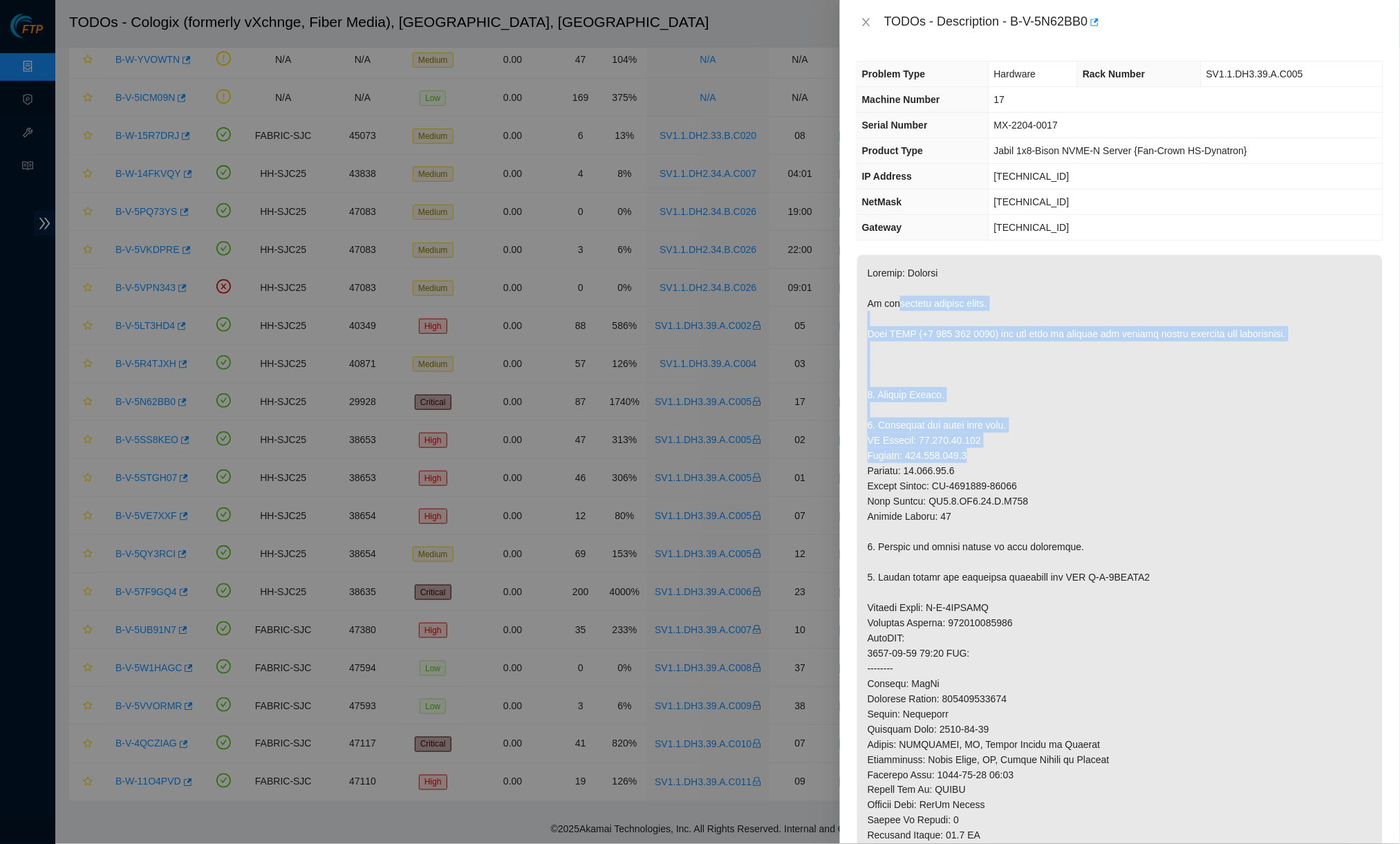
drag, startPoint x: 900, startPoint y: 301, endPoint x: 988, endPoint y: 439, distance: 163.7
click at [988, 439] on p at bounding box center [1120, 630] width 525 height 751
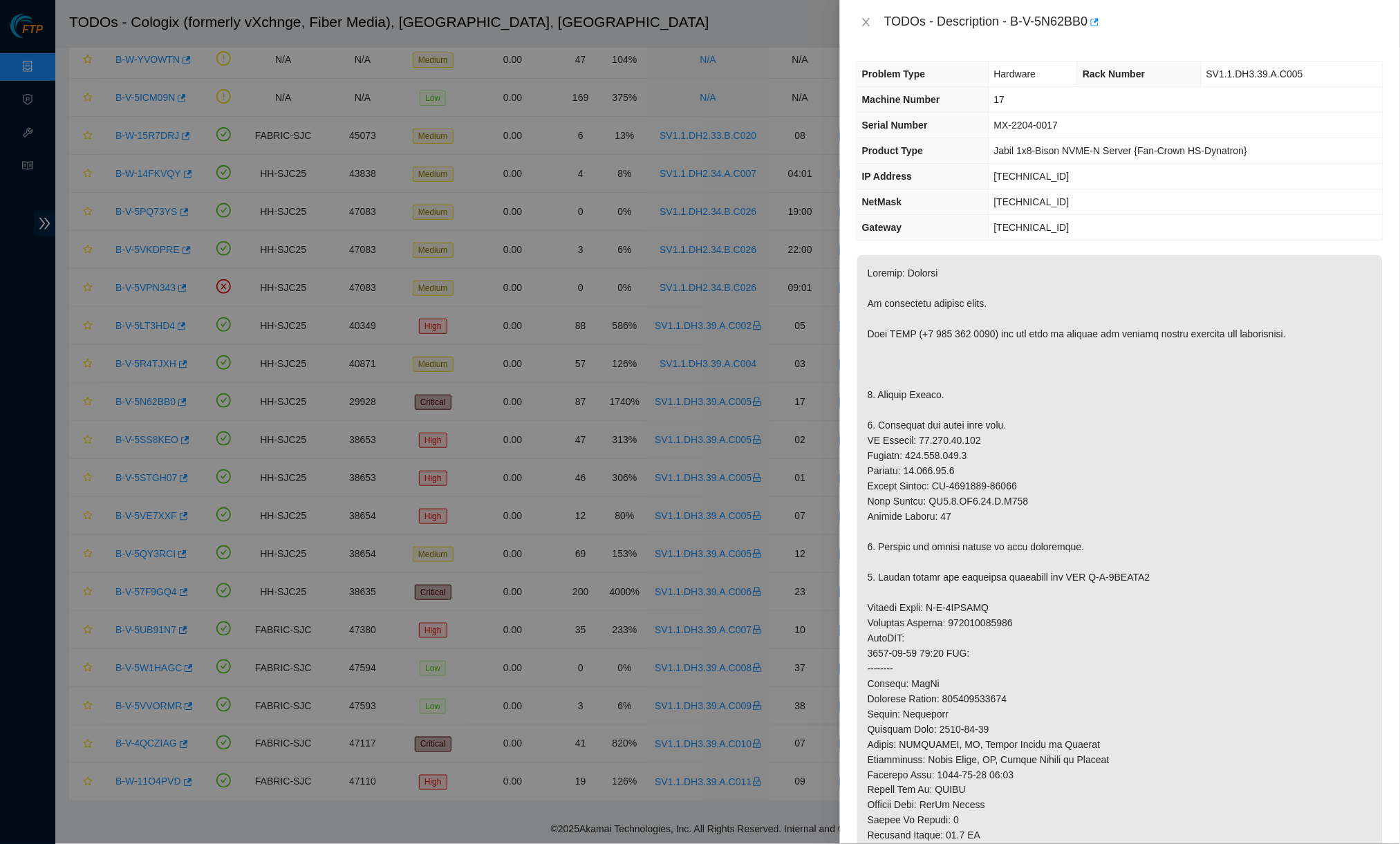
click at [869, 38] on div "TODOs - Description - B-V-5N62BB0" at bounding box center [1120, 22] width 560 height 45
click at [867, 26] on icon "close" at bounding box center [866, 22] width 11 height 11
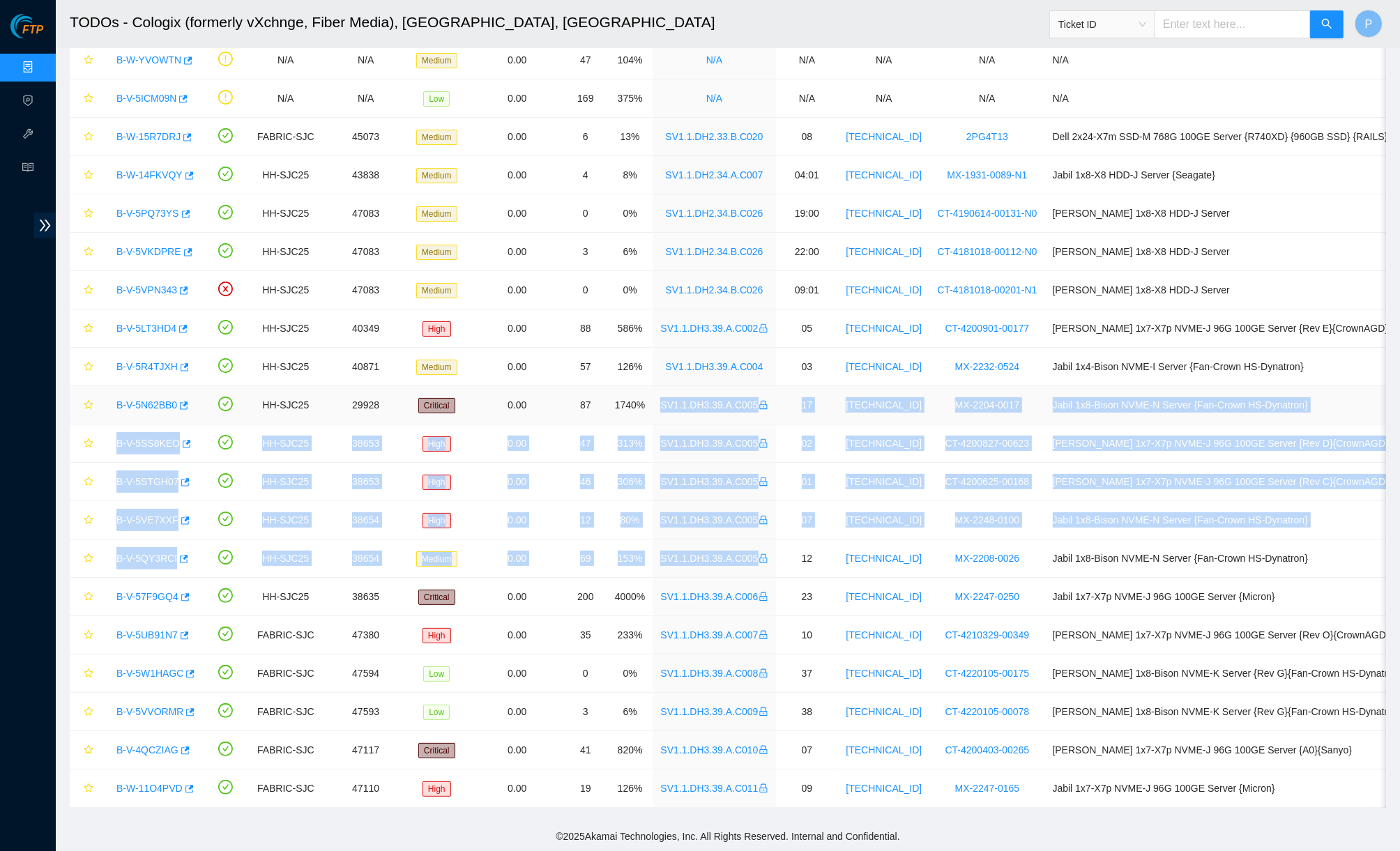
drag, startPoint x: 778, startPoint y: 551, endPoint x: 775, endPoint y: 383, distance: 168.0
click at [775, 383] on tbody "B-V-5JHM4QG FABRIC-SJC N/A High 0.00 1 6% N/A N/A N/A N/A N/A B-V-5J1J373 FABRI…" at bounding box center [747, 385] width 1355 height 843
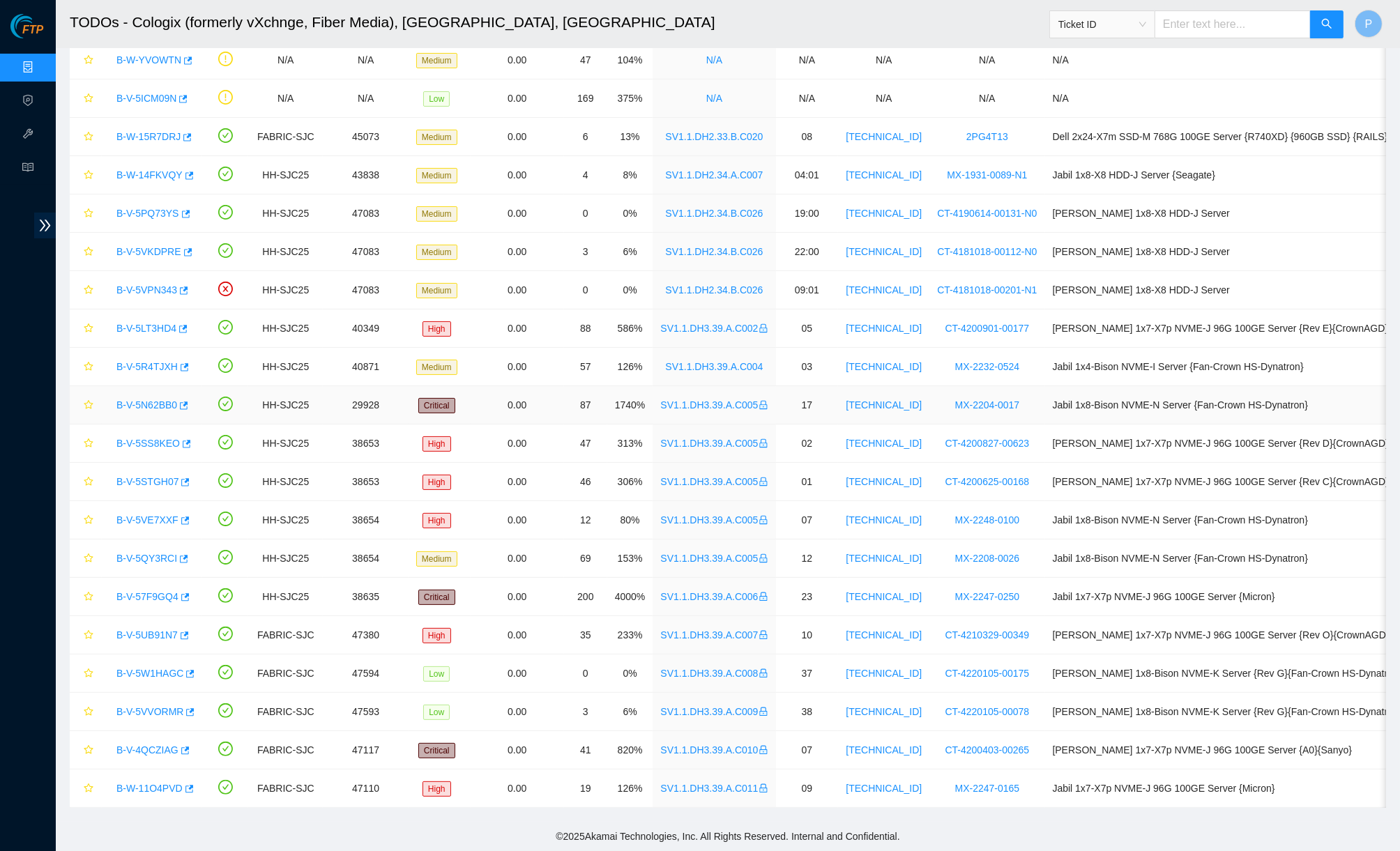
click at [839, 398] on td "17" at bounding box center [807, 405] width 63 height 39
click at [142, 591] on link "B-V-57F9GQ4" at bounding box center [148, 597] width 62 height 11
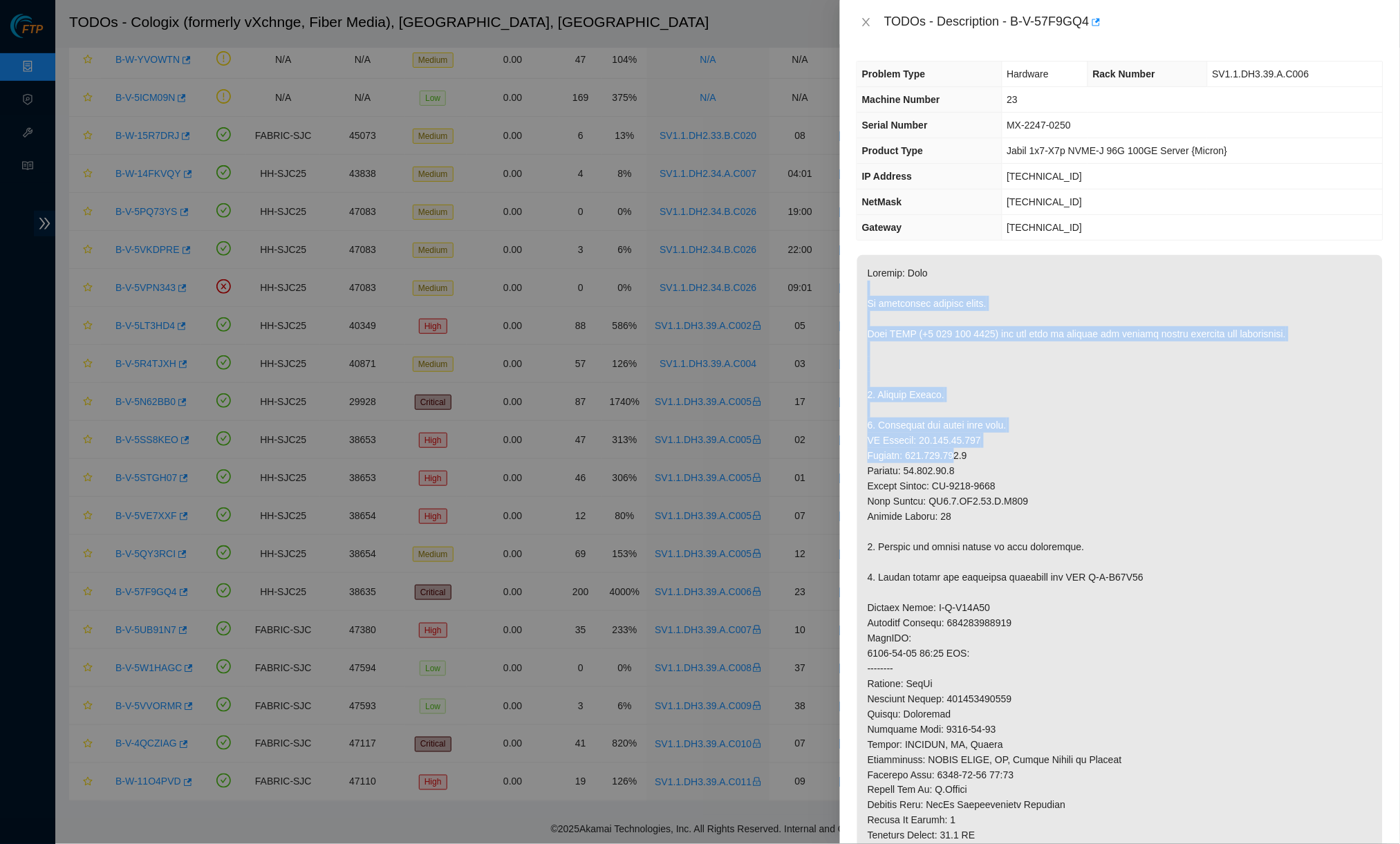
drag, startPoint x: 896, startPoint y: 288, endPoint x: 965, endPoint y: 400, distance: 131.5
click at [969, 441] on p at bounding box center [1120, 630] width 525 height 751
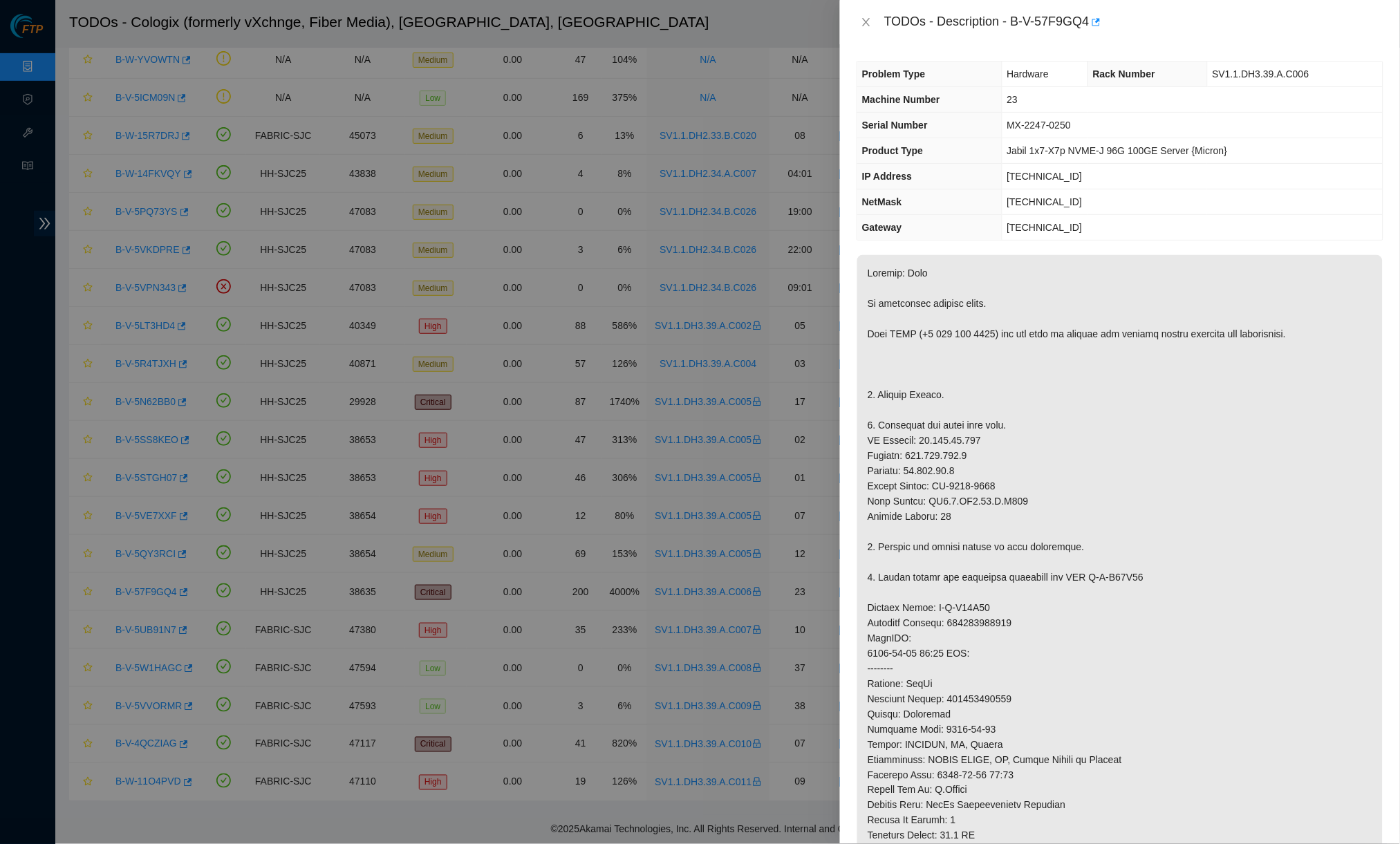
click at [970, 257] on p at bounding box center [1120, 630] width 525 height 751
click at [867, 24] on icon "close" at bounding box center [865, 22] width 8 height 8
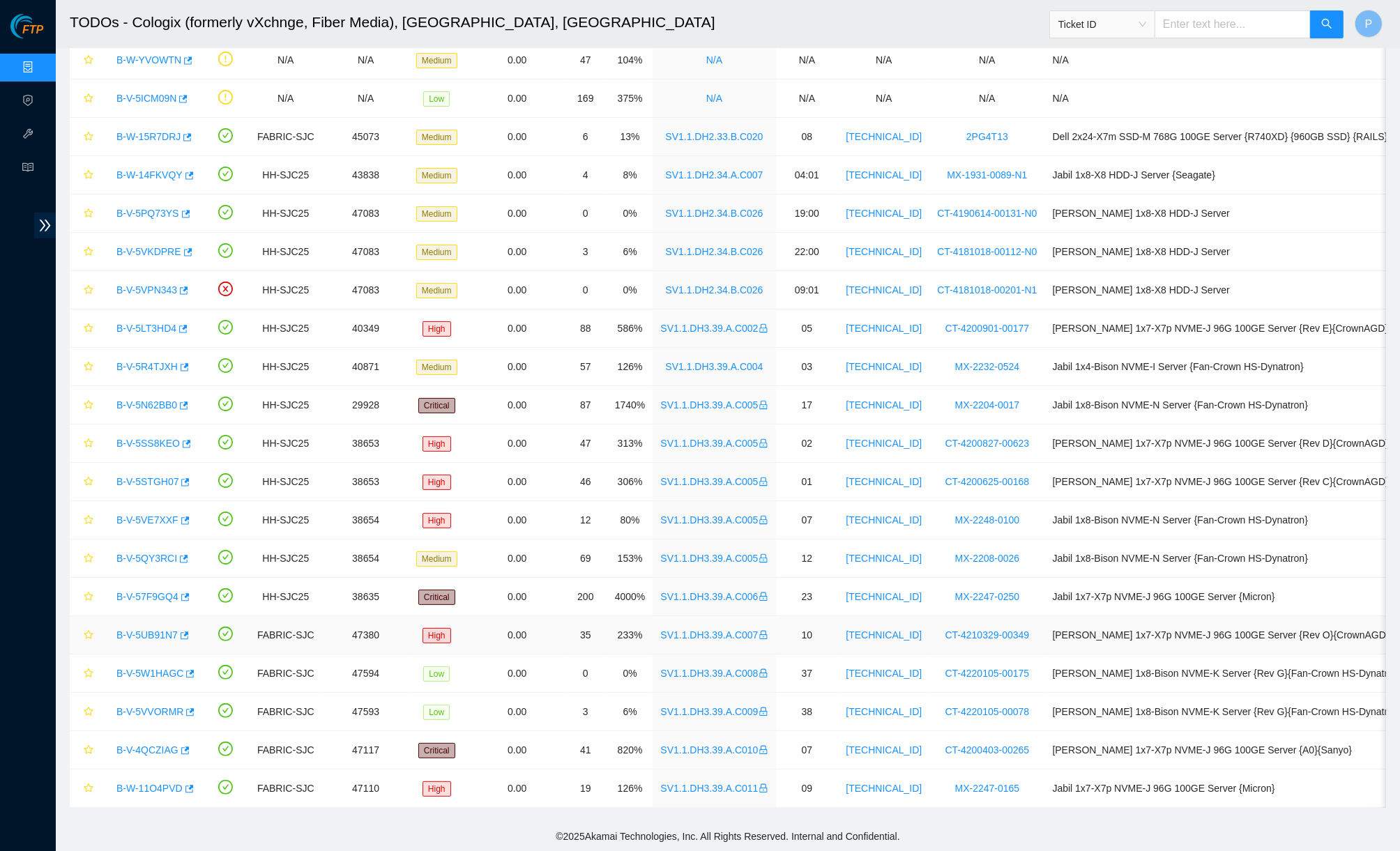
click at [156, 629] on link "B-V-5UB91N7" at bounding box center [147, 635] width 61 height 11
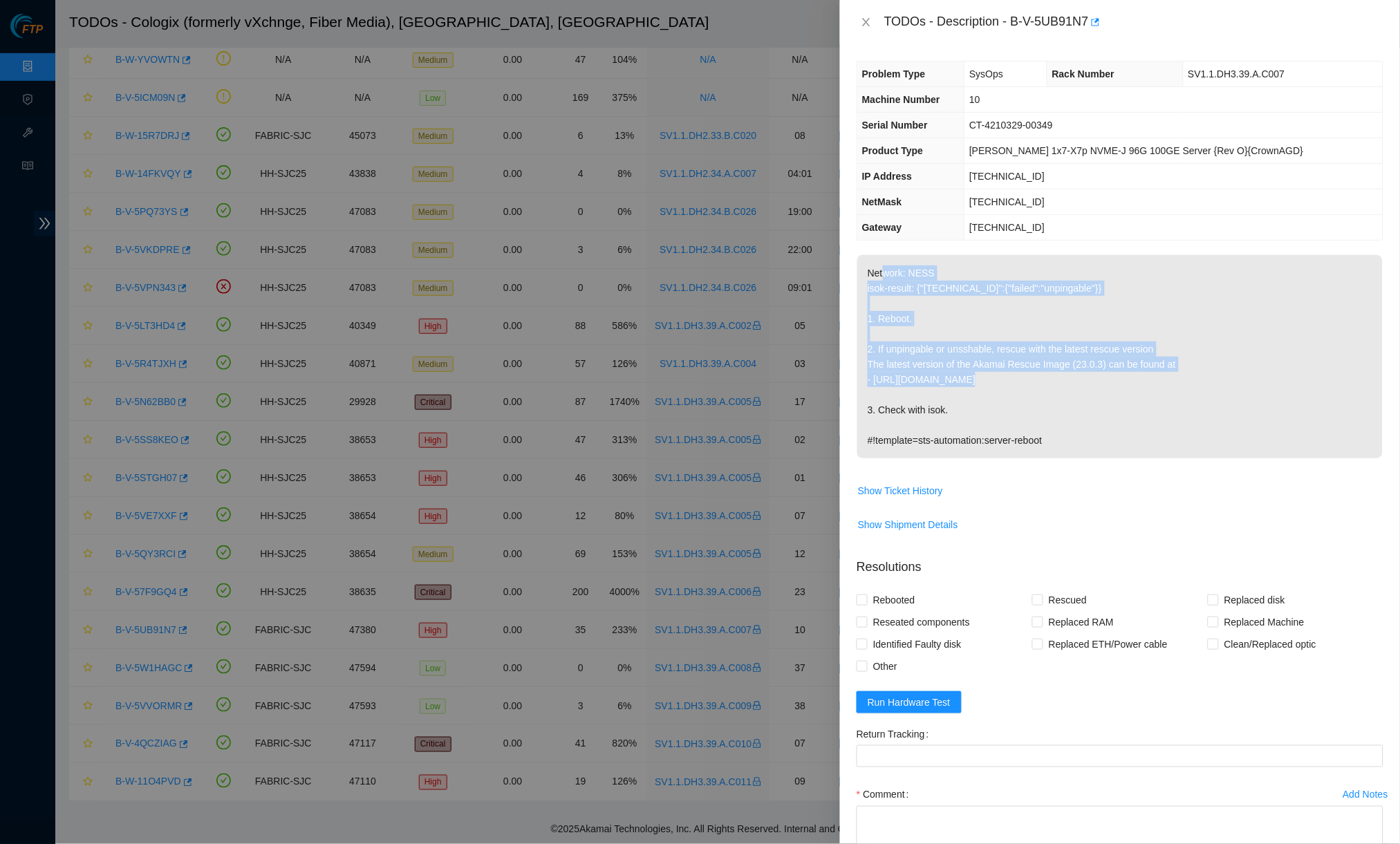
drag, startPoint x: 886, startPoint y: 273, endPoint x: 970, endPoint y: 374, distance: 131.4
click at [970, 374] on p "Network: NESS isok-result: {"72.246.40.13":{"failed":"unpingable"}} 1. Reboot. …" at bounding box center [1120, 357] width 525 height 203
click at [983, 291] on p "Network: NESS isok-result: {"72.246.40.13":{"failed":"unpingable"}} 1. Reboot. …" at bounding box center [1120, 357] width 525 height 203
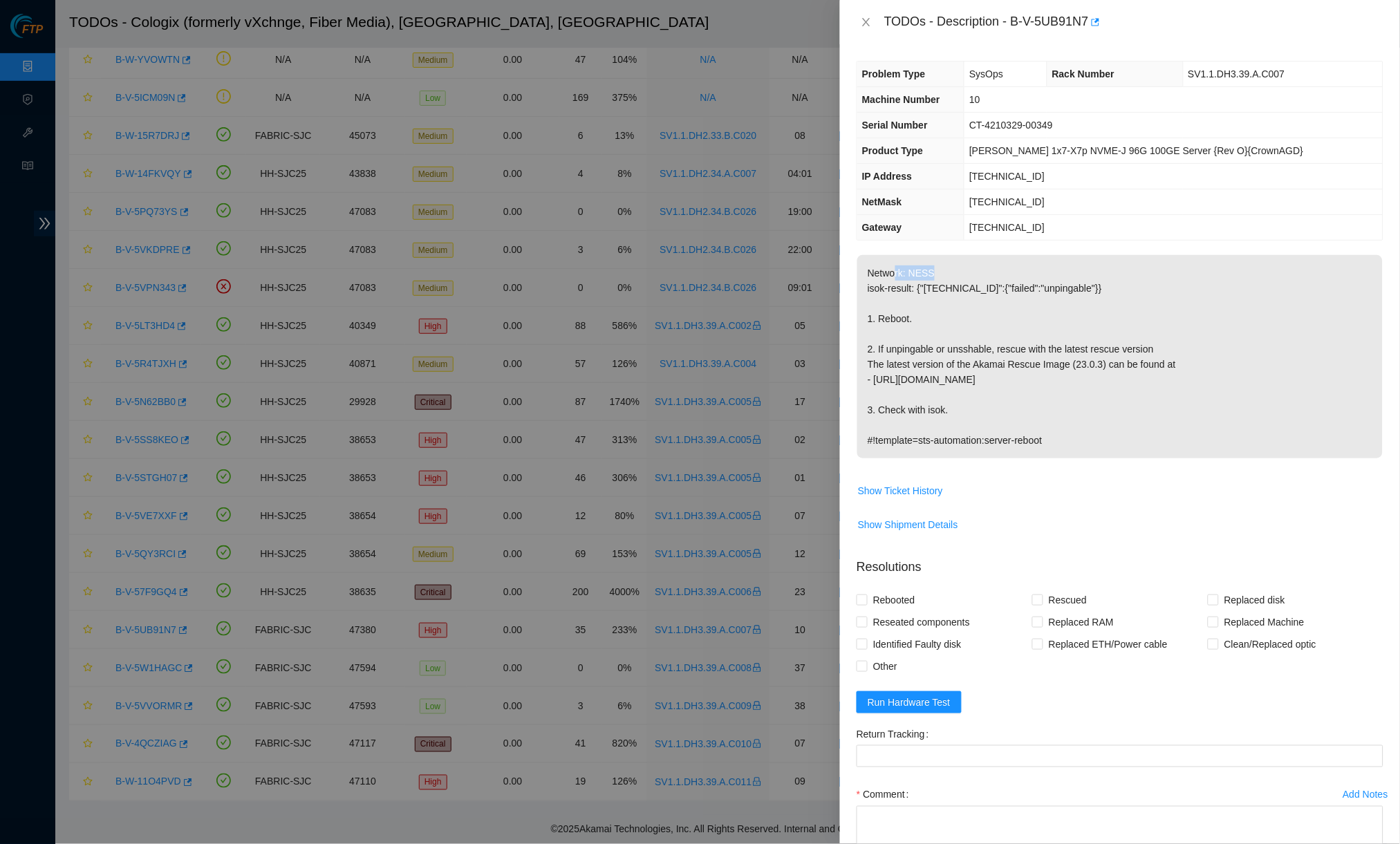
drag, startPoint x: 896, startPoint y: 263, endPoint x: 1010, endPoint y: 264, distance: 114.0
click at [1010, 264] on p "Network: NESS isok-result: {"72.246.40.13":{"failed":"unpingable"}} 1. Reboot. …" at bounding box center [1120, 357] width 525 height 203
click at [873, 26] on button "Close" at bounding box center [866, 22] width 20 height 13
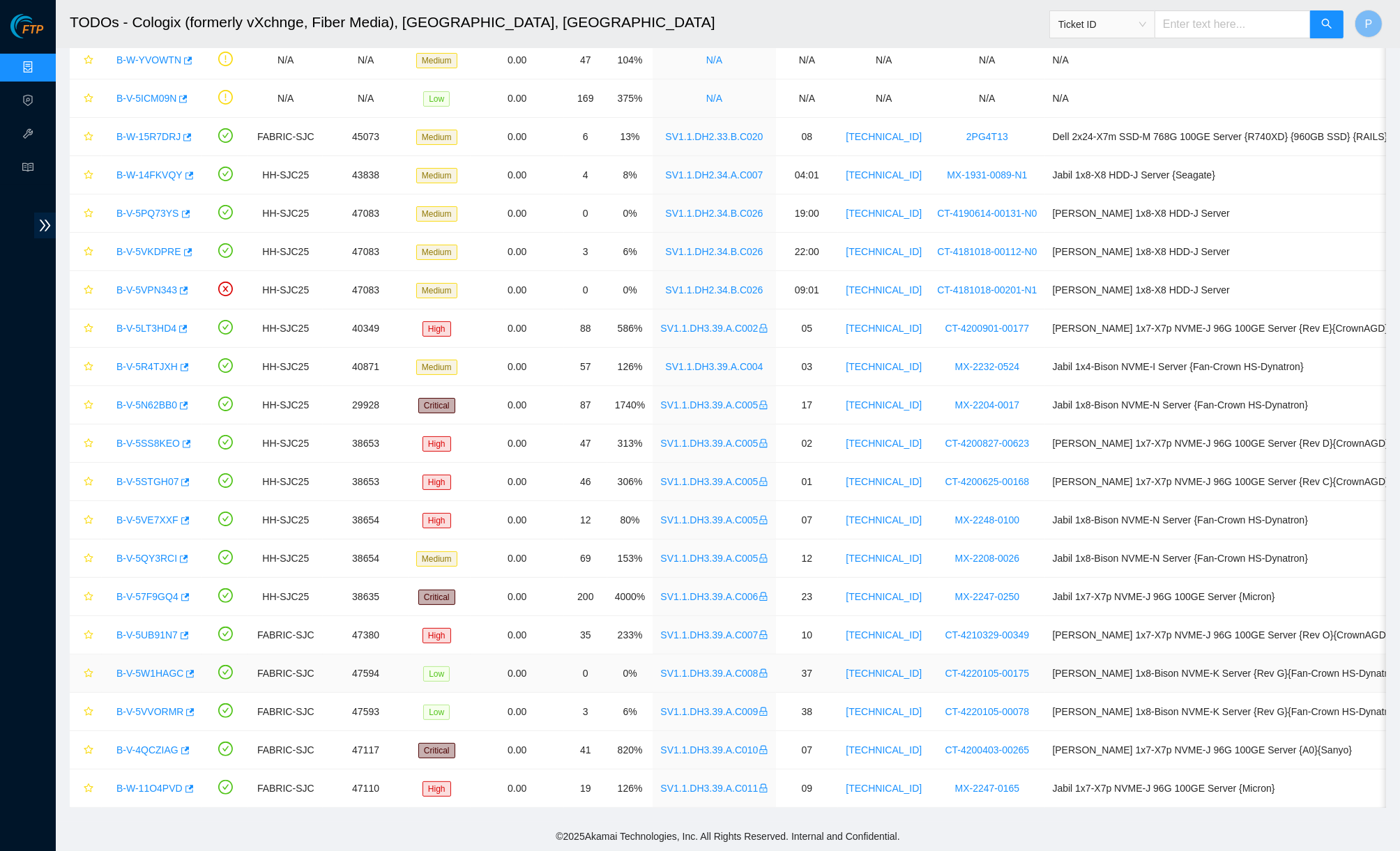
click at [152, 668] on link "B-V-5W1HAGC" at bounding box center [150, 673] width 67 height 11
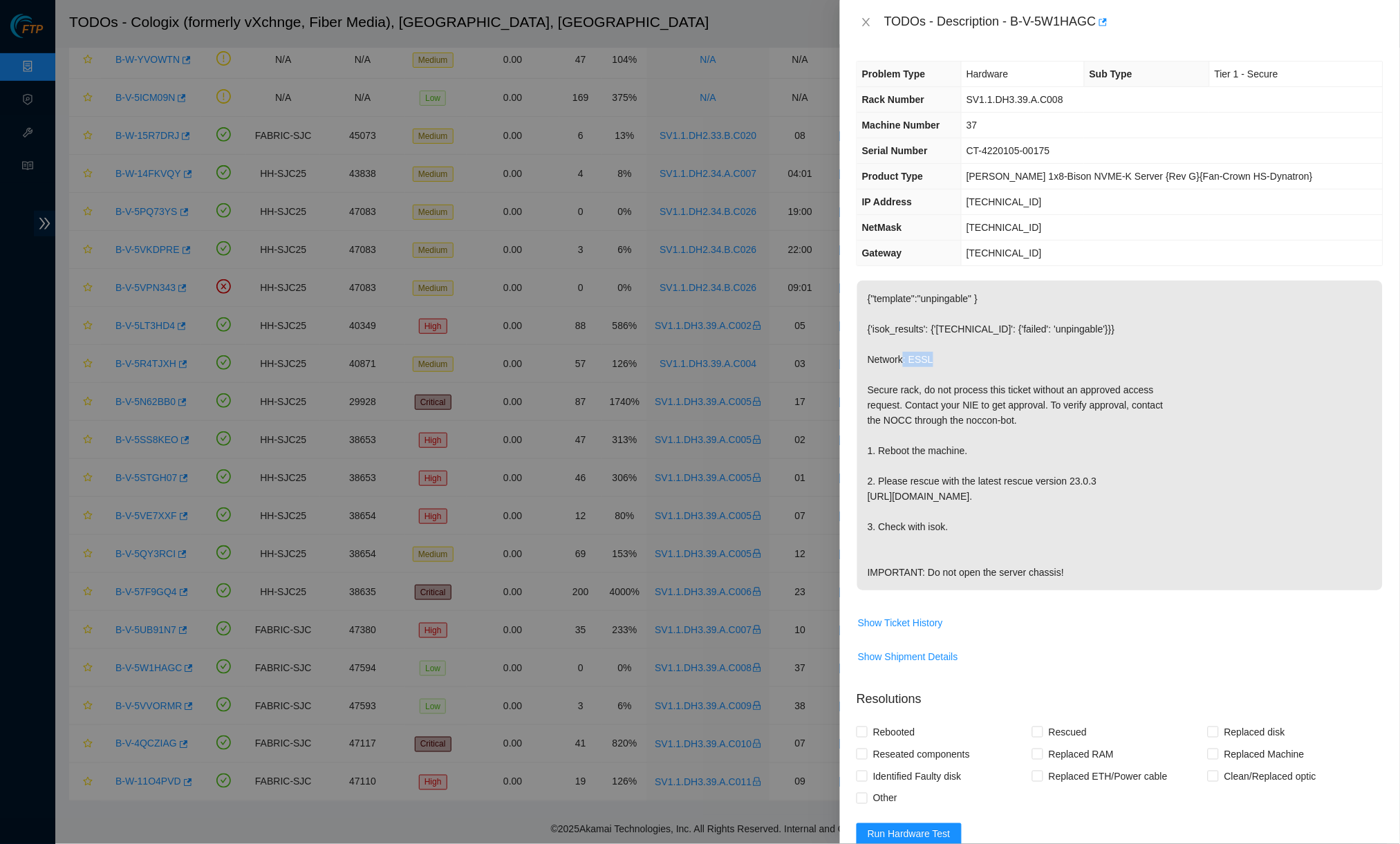
drag, startPoint x: 909, startPoint y: 357, endPoint x: 951, endPoint y: 346, distance: 43.4
click at [951, 346] on p "{"template":"unpingable" } {'isok_results': {'23.203.167.40': {'failed': 'unpin…" at bounding box center [1120, 435] width 525 height 310
click at [860, 24] on button "Close" at bounding box center [866, 22] width 20 height 13
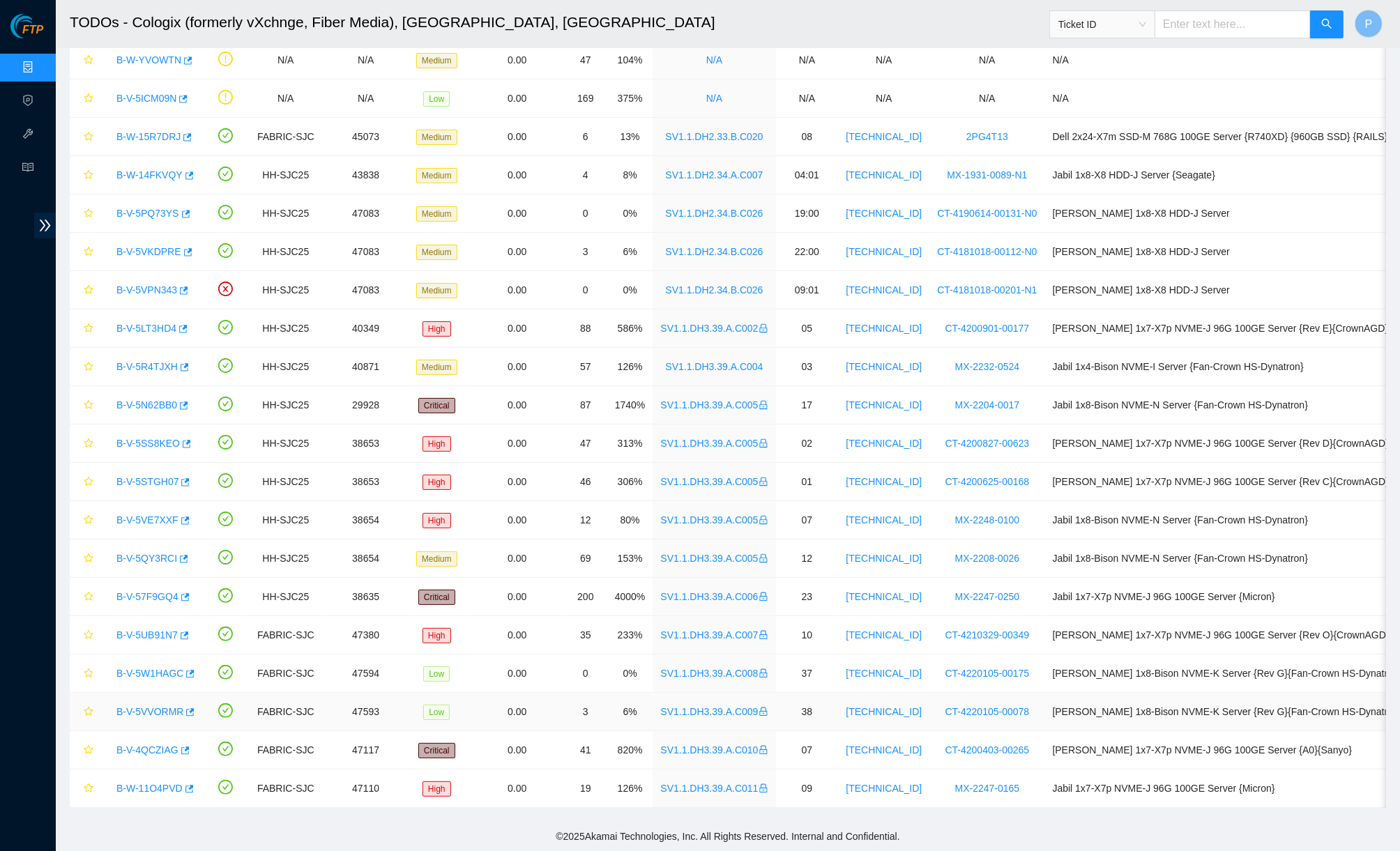
click at [146, 706] on link "B-V-5VVORMR" at bounding box center [150, 711] width 67 height 11
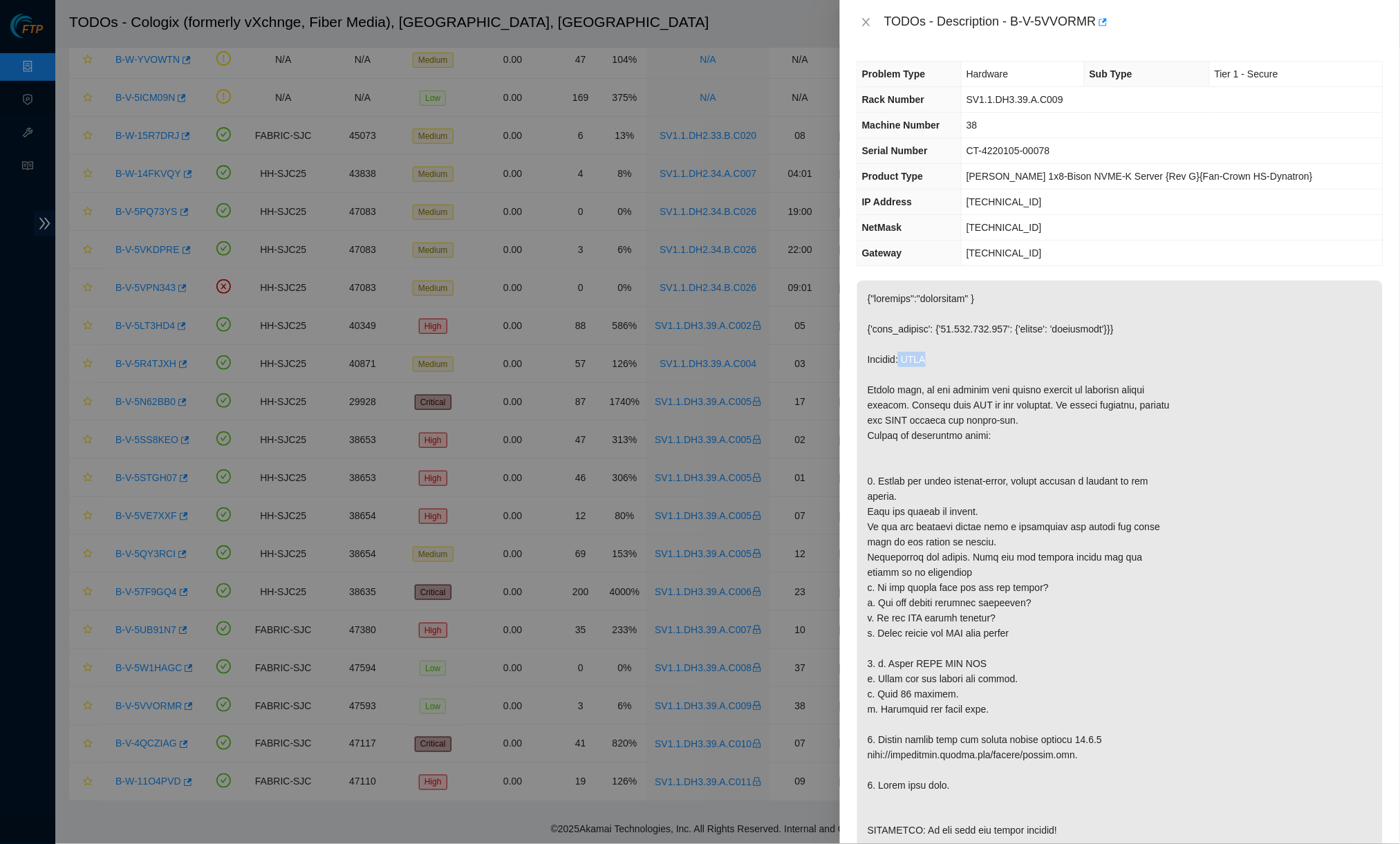
drag, startPoint x: 910, startPoint y: 348, endPoint x: 1007, endPoint y: 345, distance: 97.0
click at [1007, 345] on p at bounding box center [1120, 565] width 525 height 568
click at [860, 19] on div "TODOs - Description - B-V-5VVORMR" at bounding box center [1120, 22] width 527 height 22
click at [862, 26] on icon "close" at bounding box center [866, 22] width 11 height 11
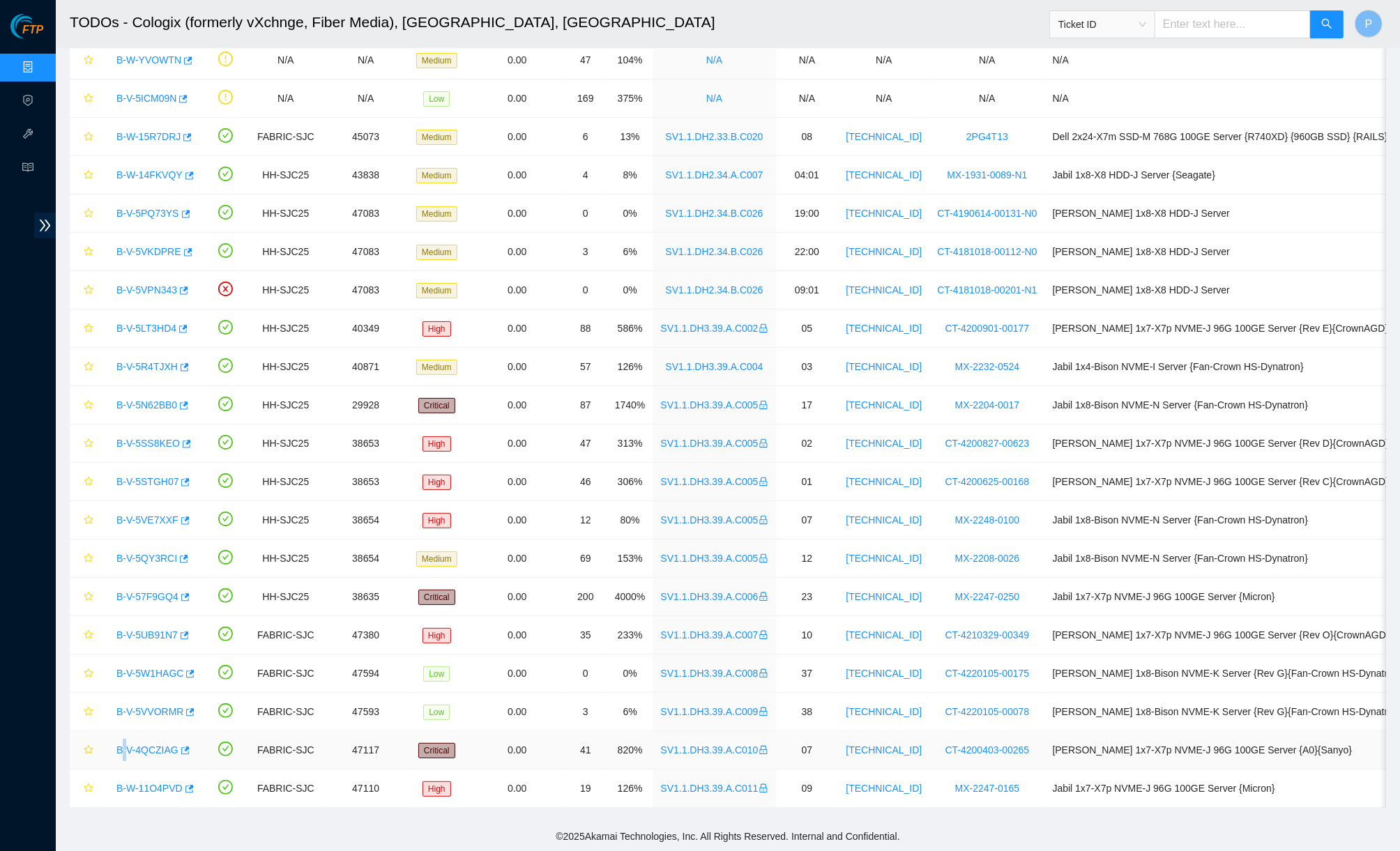
click at [126, 746] on div "B-V-4QCZIAG" at bounding box center [152, 750] width 85 height 22
click at [129, 744] on link "B-V-4QCZIAG" at bounding box center [148, 750] width 62 height 11
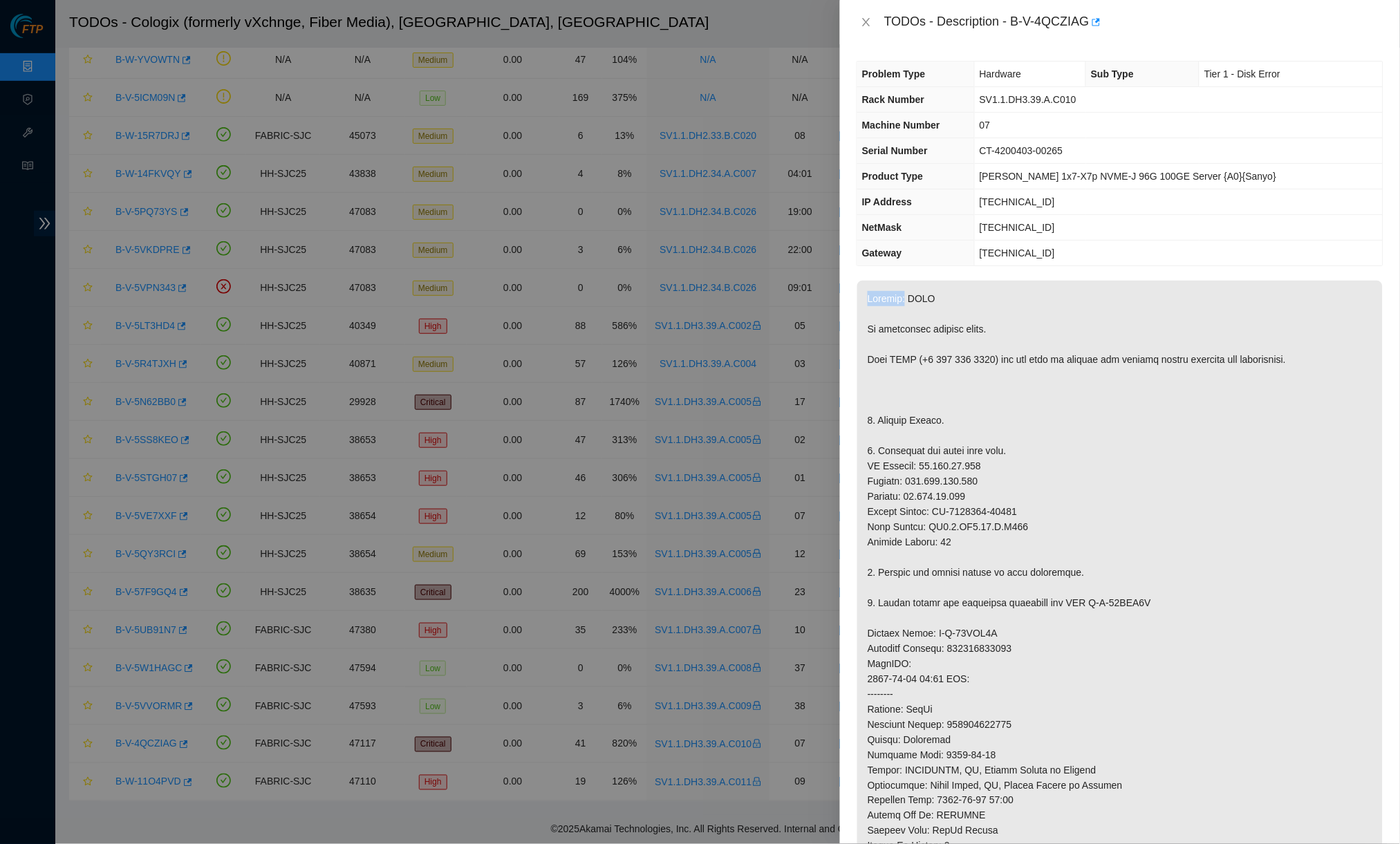
drag, startPoint x: 907, startPoint y: 293, endPoint x: 1007, endPoint y: 287, distance: 100.2
click at [1007, 287] on p at bounding box center [1120, 656] width 525 height 751
click at [863, 17] on icon "close" at bounding box center [866, 22] width 11 height 11
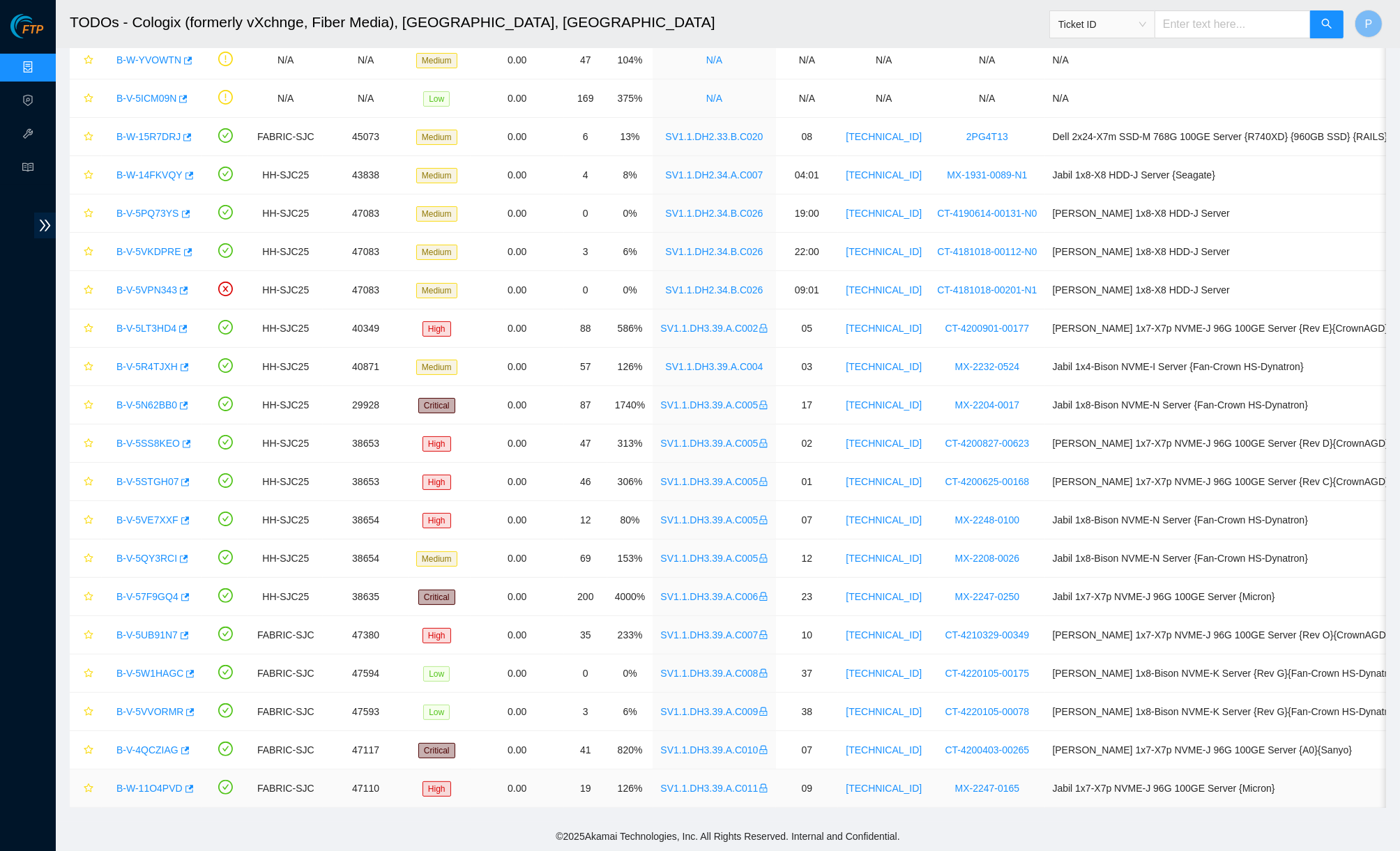
click at [171, 782] on link "B-W-11O4PVD" at bounding box center [150, 788] width 66 height 11
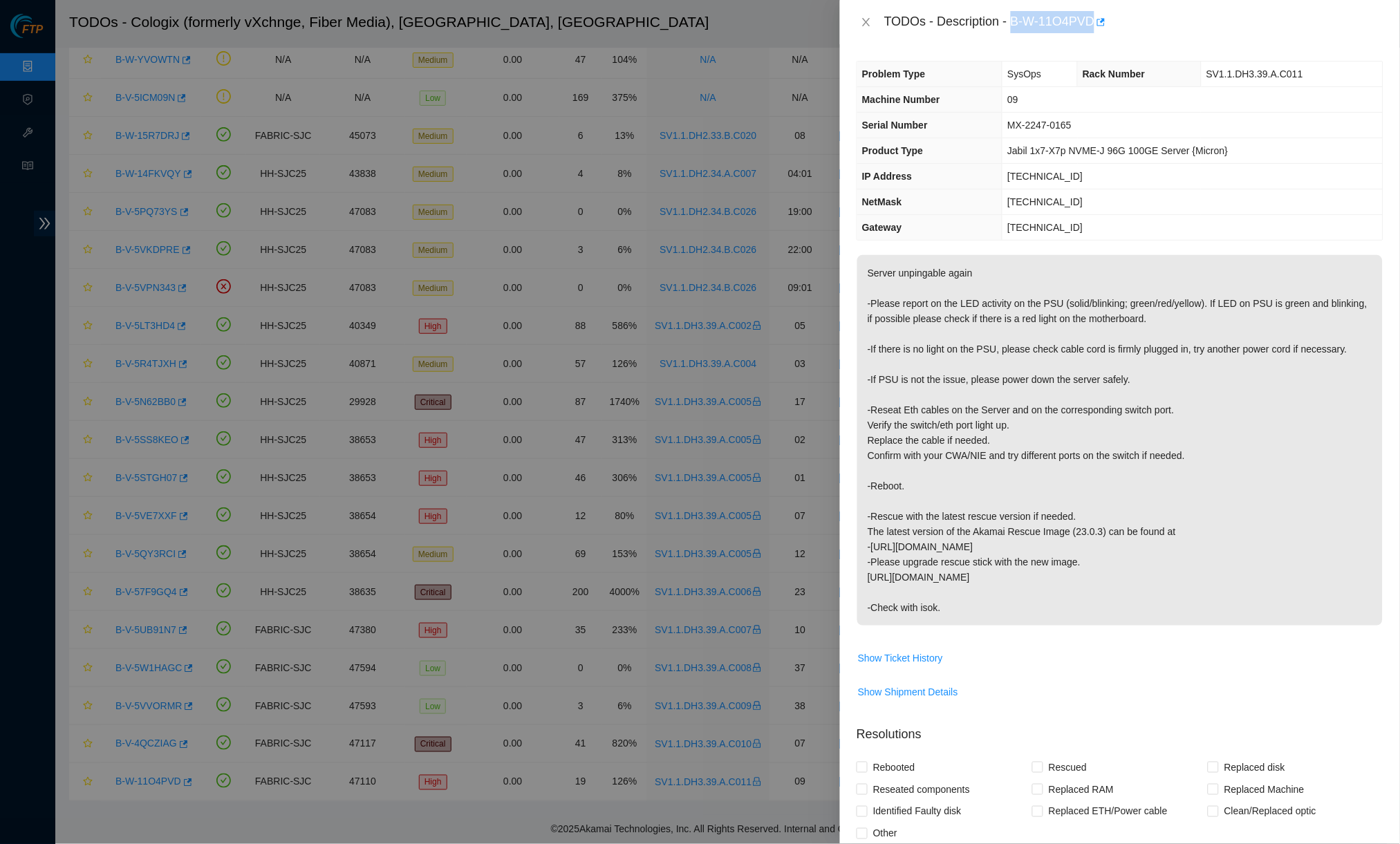
drag, startPoint x: 1018, startPoint y: 19, endPoint x: 1105, endPoint y: 19, distance: 87.0
click at [1089, 17] on div "TODOs - Description - B-W-11O4PVD" at bounding box center [1133, 22] width 499 height 22
click at [1089, 21] on div "TODOs - Description - B-W-11O4PVD" at bounding box center [1133, 22] width 499 height 22
drag, startPoint x: 1020, startPoint y: 19, endPoint x: 1104, endPoint y: 19, distance: 84.0
click at [1089, 19] on div "TODOs - Description - B-W-11O4PVD" at bounding box center [1133, 22] width 499 height 22
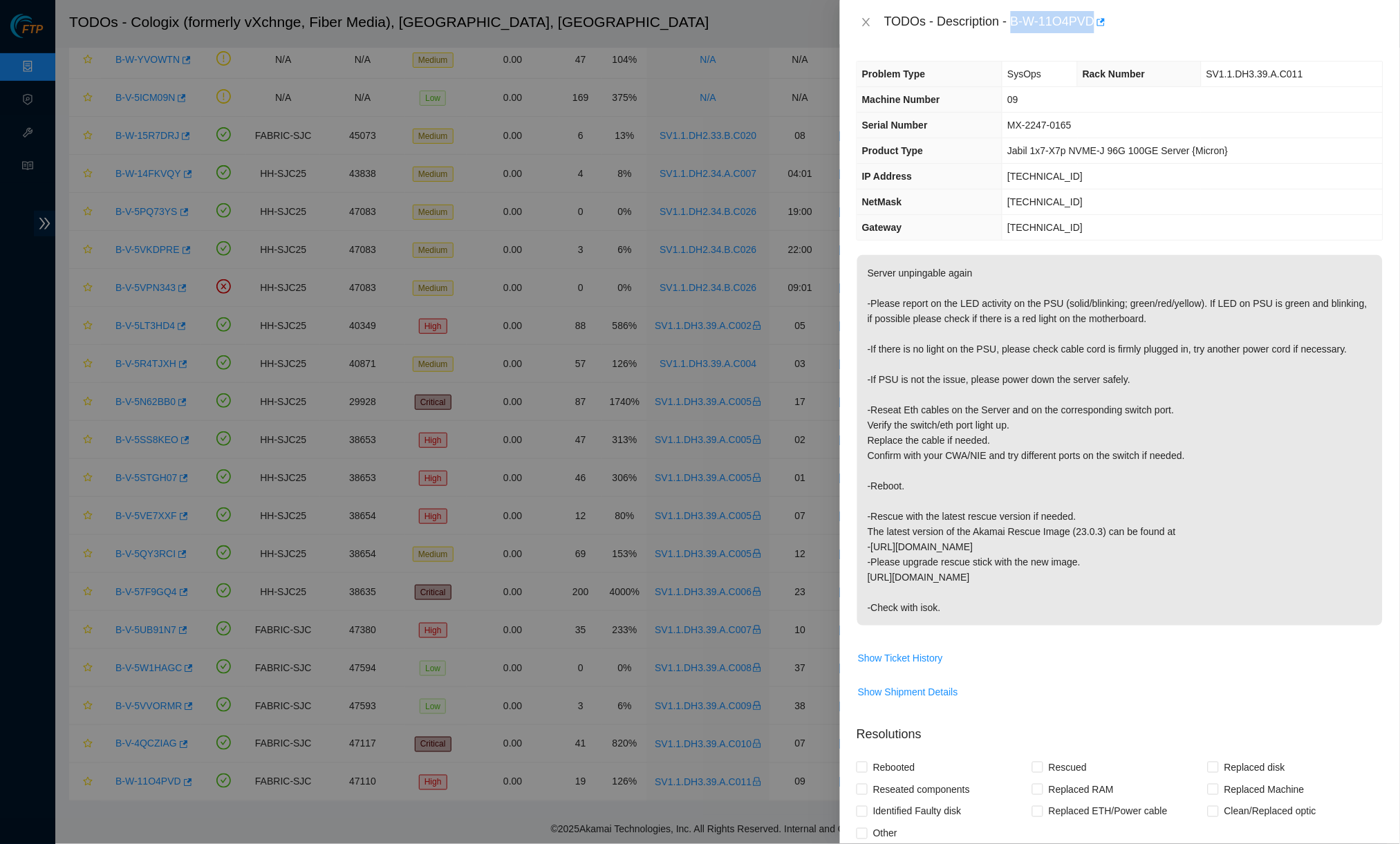
copy div "B-W-11O4PVD"
click at [862, 24] on icon "close" at bounding box center [866, 22] width 11 height 11
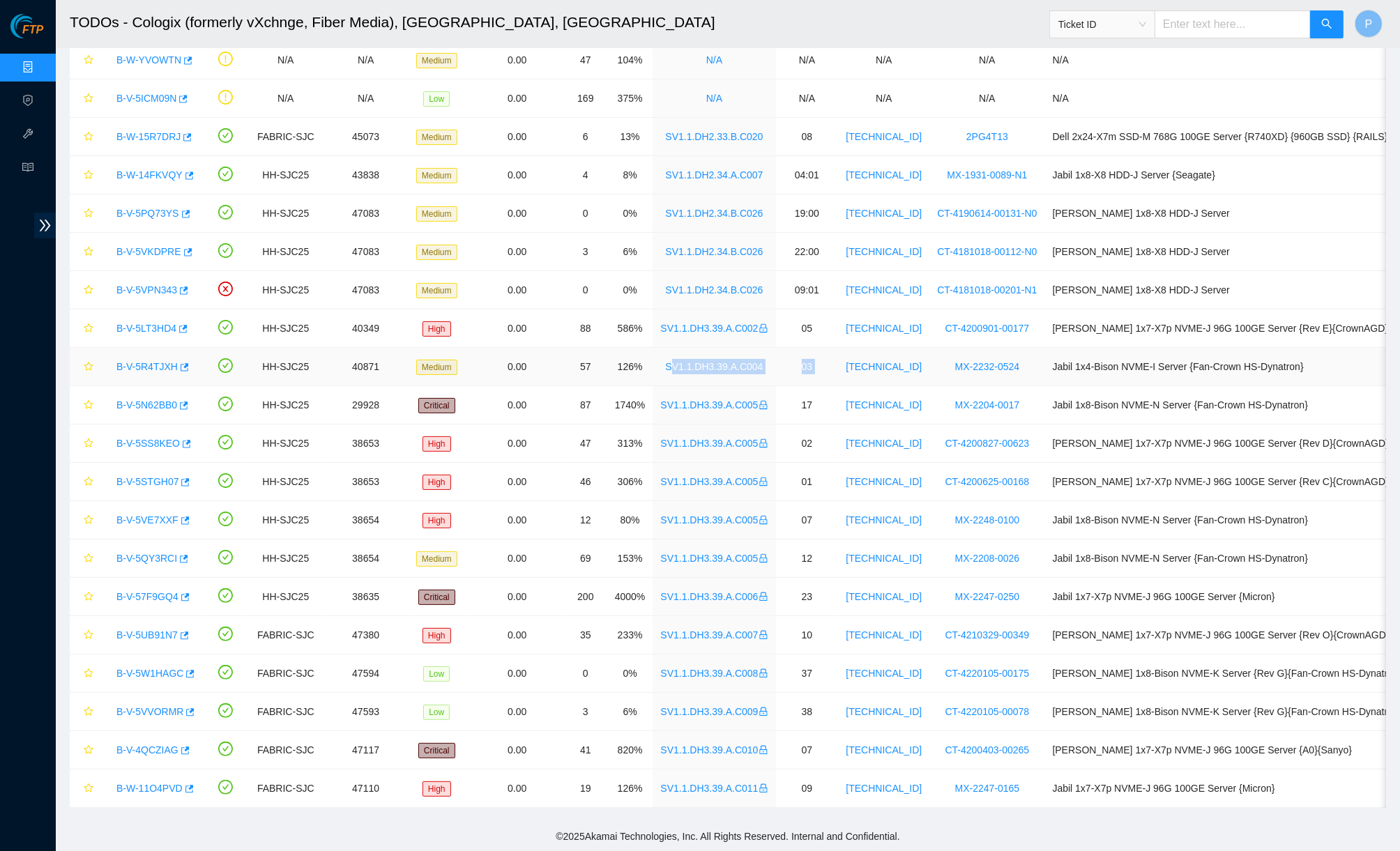
drag, startPoint x: 681, startPoint y: 354, endPoint x: 894, endPoint y: 340, distance: 213.5
click at [894, 348] on tr "B-V-5R4TJXH HH-SJC25 40871 Medium 0.00 57 126% SV1.1.DH3.39.A.C004 03 72.247.36…" at bounding box center [747, 367] width 1355 height 39
click at [812, 348] on td "03" at bounding box center [807, 367] width 63 height 39
drag, startPoint x: 830, startPoint y: 769, endPoint x: 671, endPoint y: 783, distance: 159.6
click at [671, 782] on tr "B-W-11O4PVD FABRIC-SJC 47110 High 0.00 19 126% SV1.1.DH3.39.A.C011 09 23.40.199…" at bounding box center [747, 789] width 1355 height 39
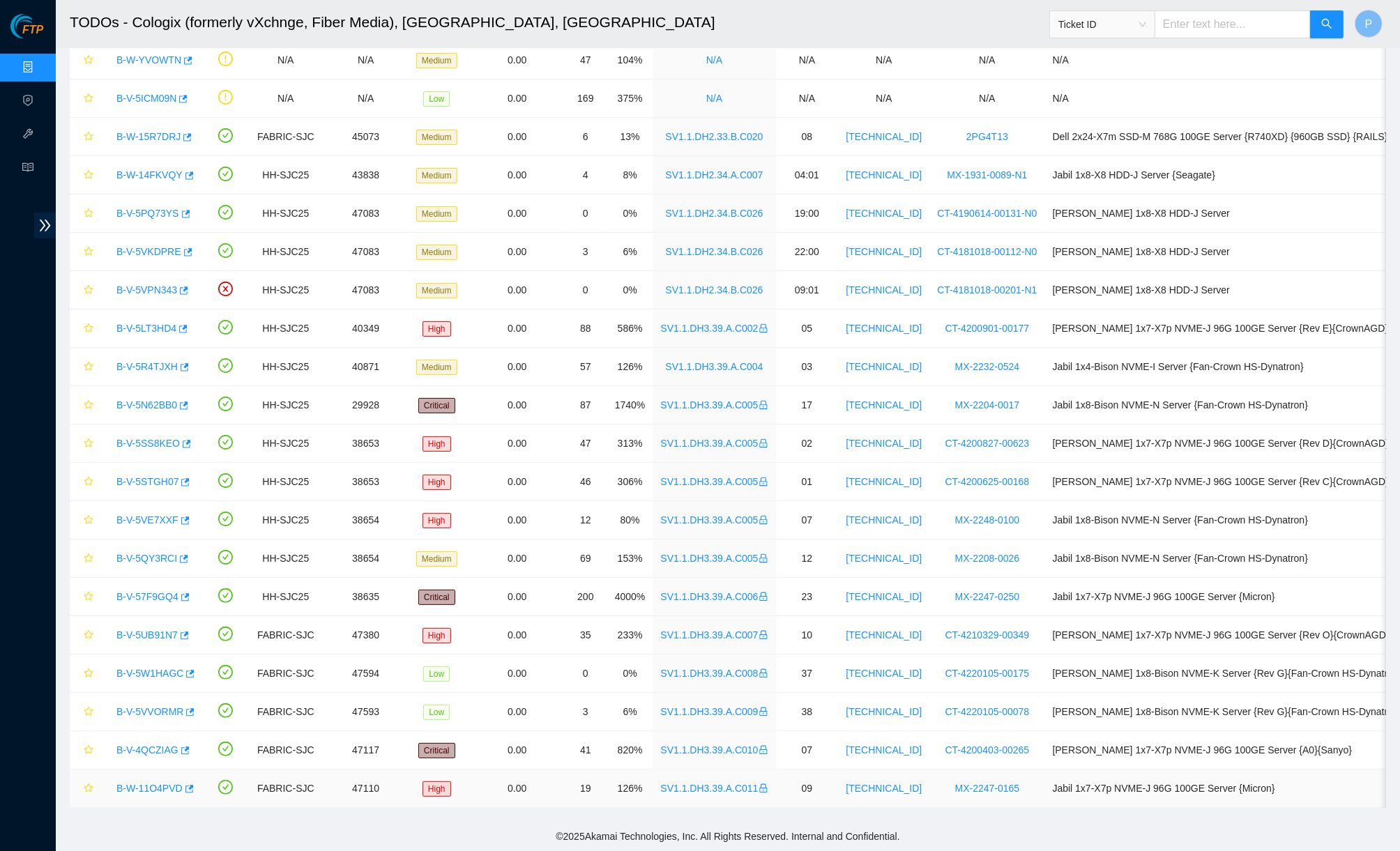
click at [839, 770] on td "09" at bounding box center [807, 789] width 63 height 39
click at [746, 770] on td "SV1.1.DH3.39.A.C011" at bounding box center [714, 789] width 123 height 39
click at [750, 782] on link "SV1.1.DH3.39.A.C011" at bounding box center [714, 788] width 107 height 11
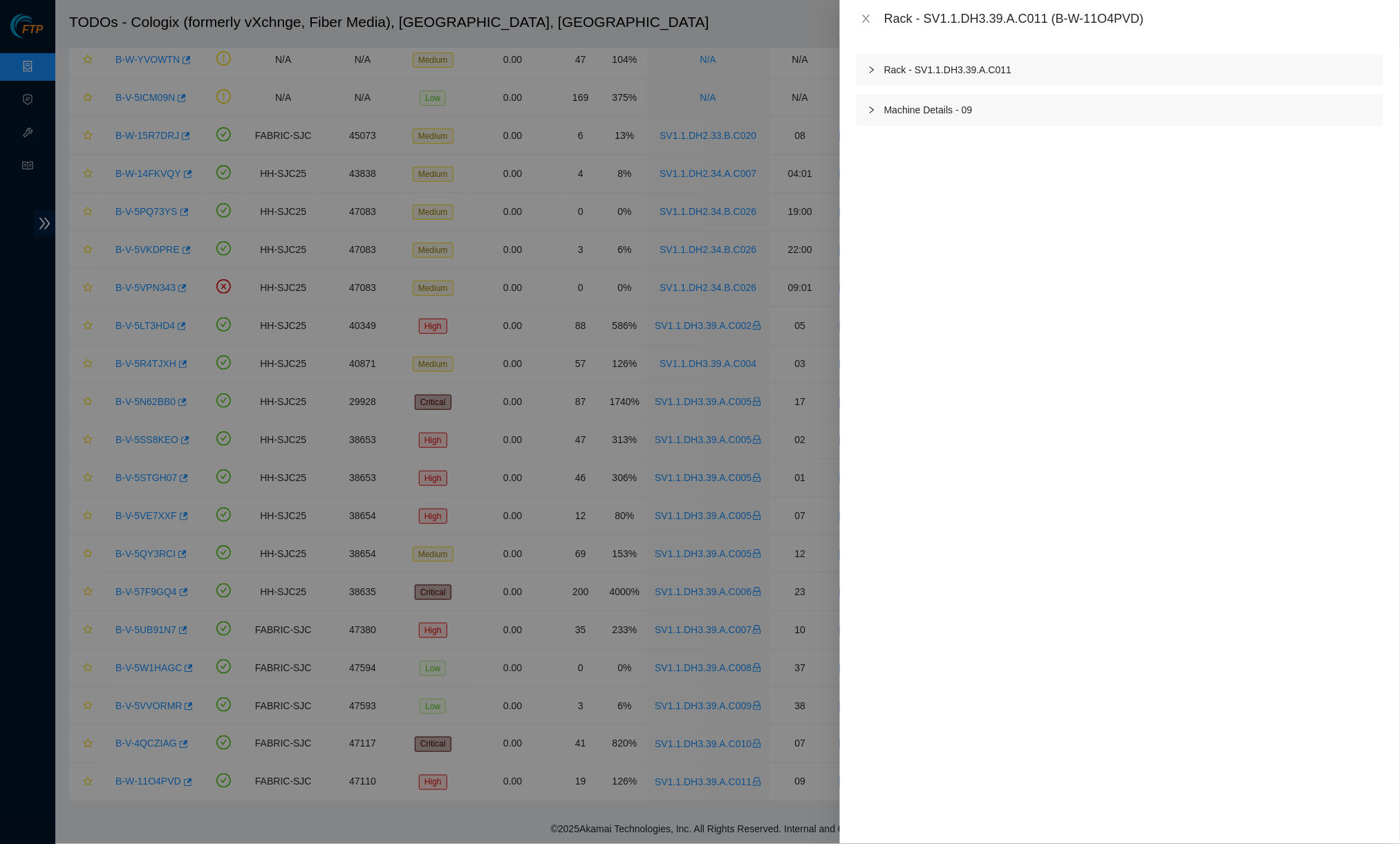
click at [997, 52] on div "Rack - SV1.1.DH3.39.A.C011 Machine Details - 09" at bounding box center [1120, 441] width 560 height 806
click at [1006, 61] on div "Rack - SV1.1.DH3.39.A.C011" at bounding box center [1120, 70] width 527 height 32
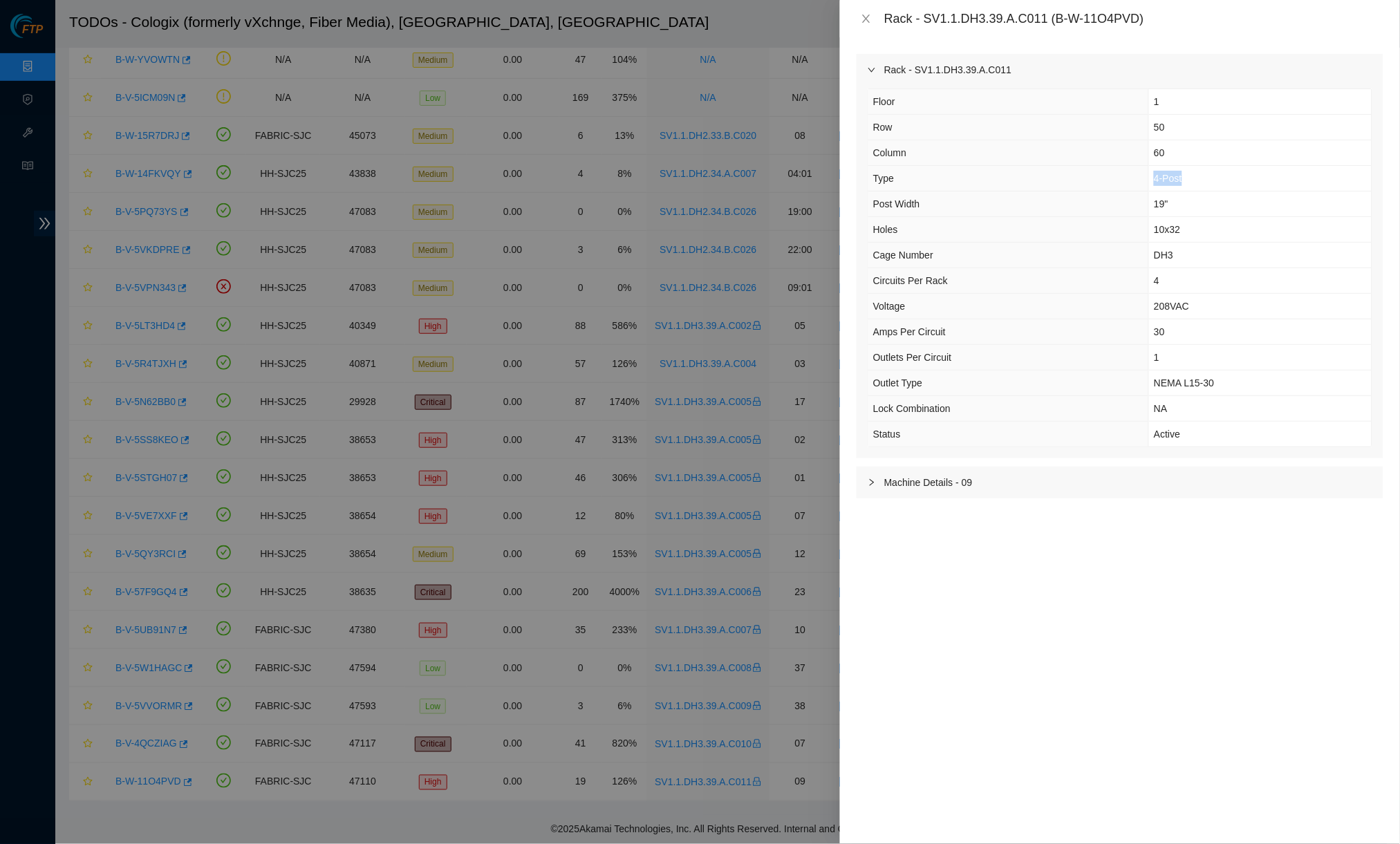
drag, startPoint x: 1139, startPoint y: 175, endPoint x: 1105, endPoint y: 175, distance: 34.0
click at [1089, 175] on tr "Type 4-Post" at bounding box center [1119, 178] width 503 height 26
click at [1046, 242] on th "Cage Number" at bounding box center [1008, 255] width 281 height 26
click at [869, 13] on icon "close" at bounding box center [866, 19] width 11 height 11
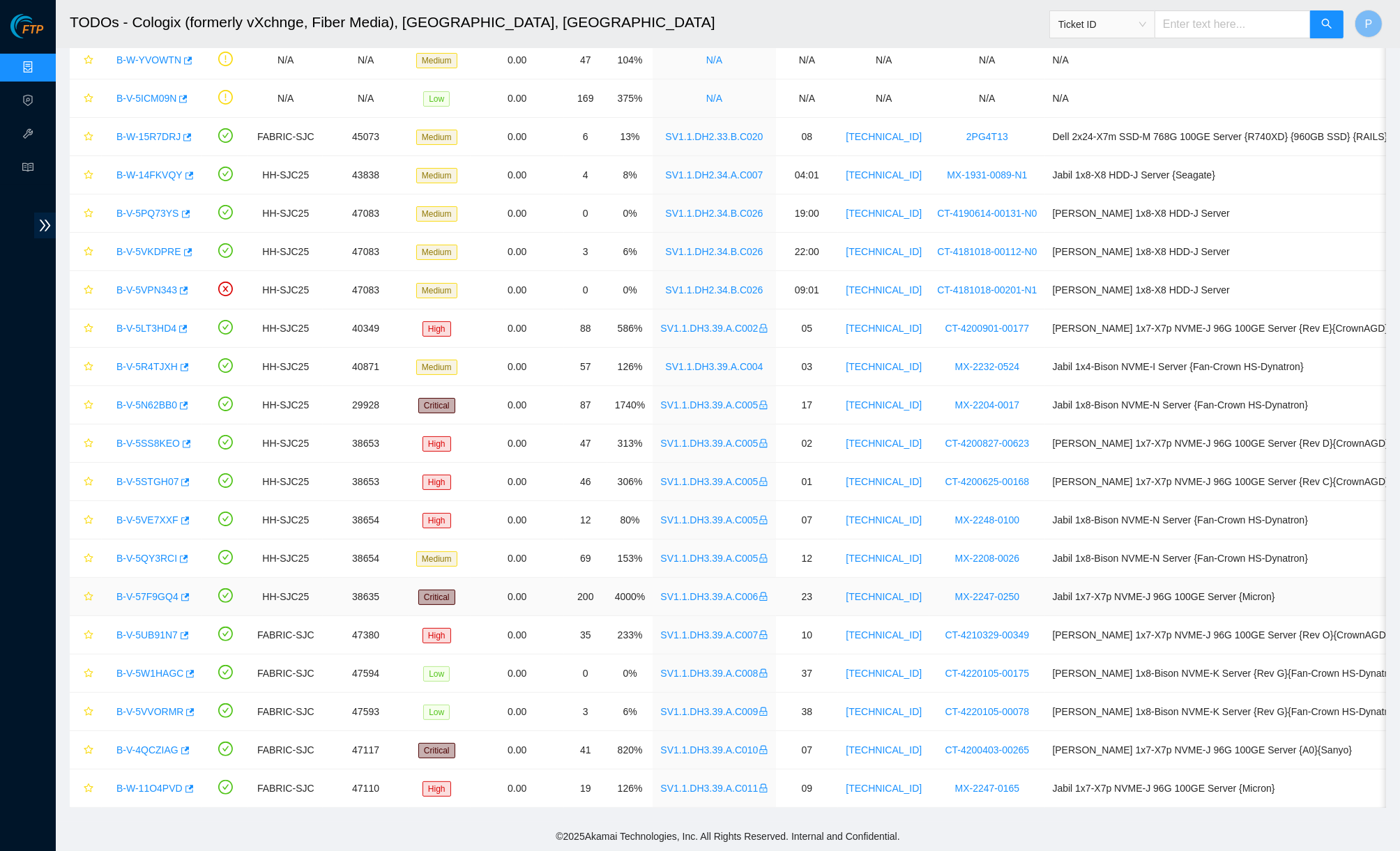
click at [747, 591] on link "SV1.1.DH3.39.A.C006" at bounding box center [714, 597] width 107 height 11
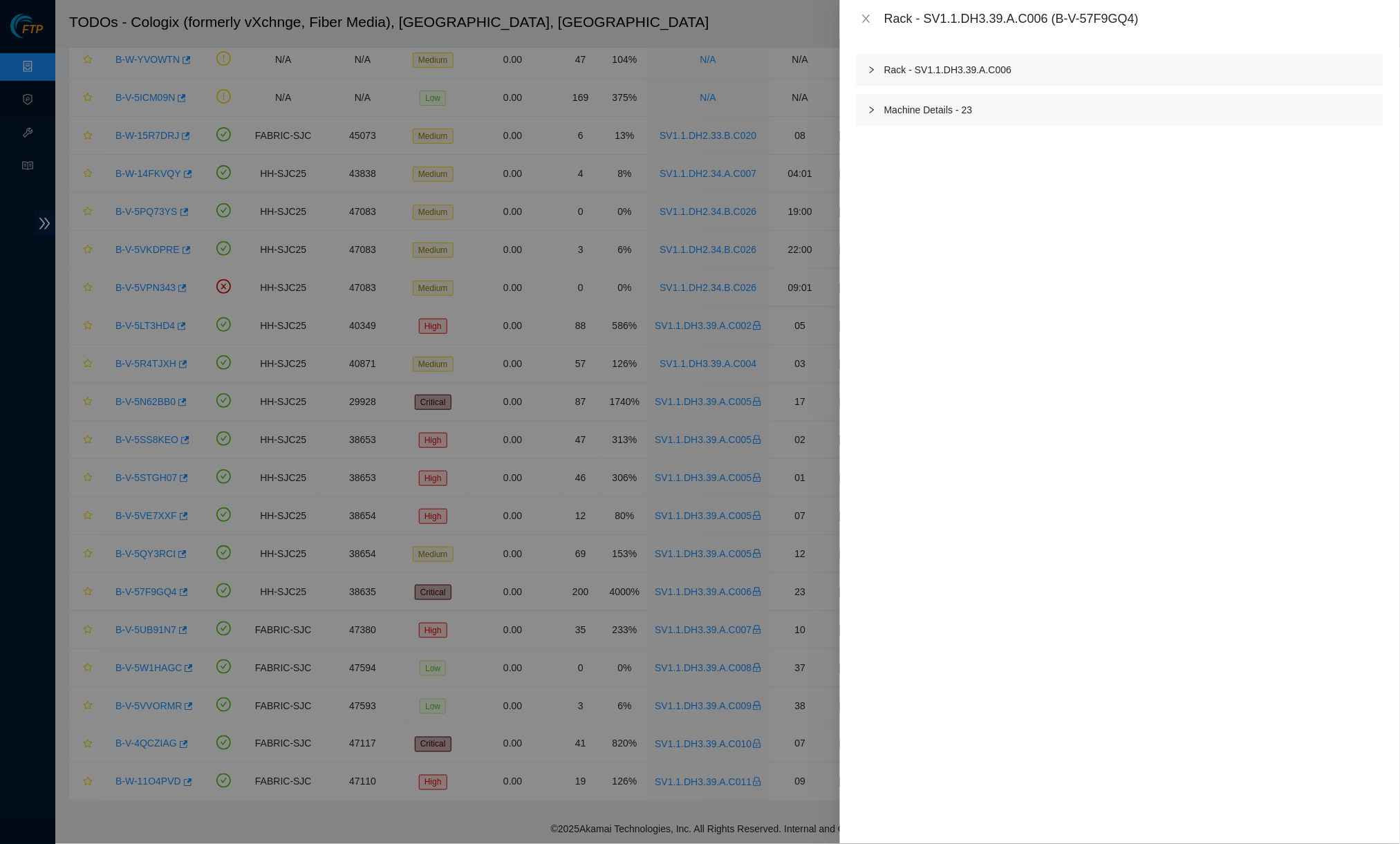
click at [1089, 70] on div "Rack - SV1.1.DH3.39.A.C006" at bounding box center [1120, 70] width 527 height 32
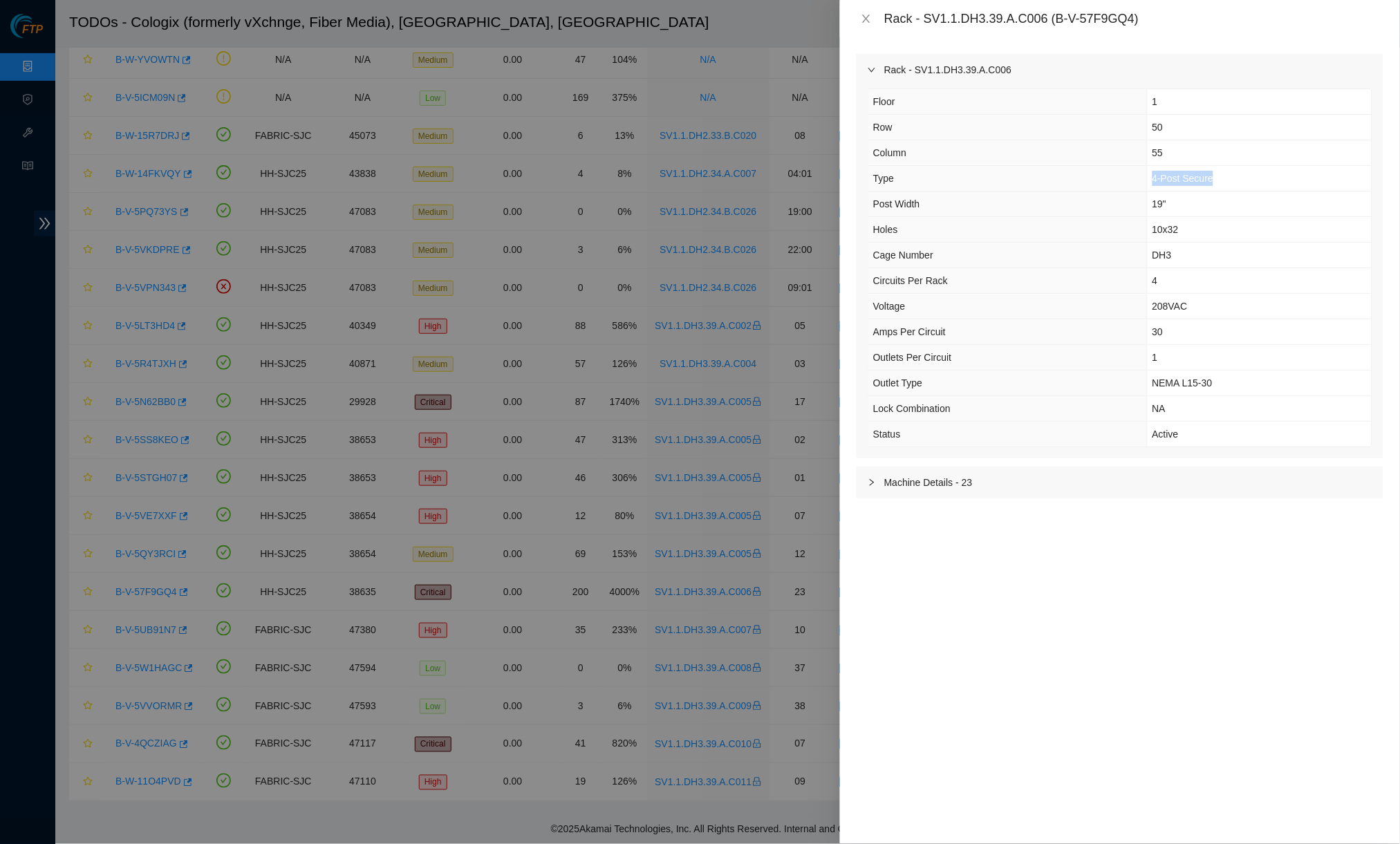
drag, startPoint x: 1237, startPoint y: 172, endPoint x: 1134, endPoint y: 173, distance: 103.0
click at [1089, 173] on tr "Type 4-Post Secure" at bounding box center [1119, 178] width 503 height 26
click at [1089, 275] on td "4" at bounding box center [1259, 281] width 225 height 26
drag, startPoint x: 1243, startPoint y: 176, endPoint x: 1064, endPoint y: 189, distance: 179.5
click at [1062, 189] on tbody "Floor 1 Row 50 Column 55 Type 4-Post Secure Post Width 19" Holes 10x32 Cage Num…" at bounding box center [1119, 267] width 503 height 357
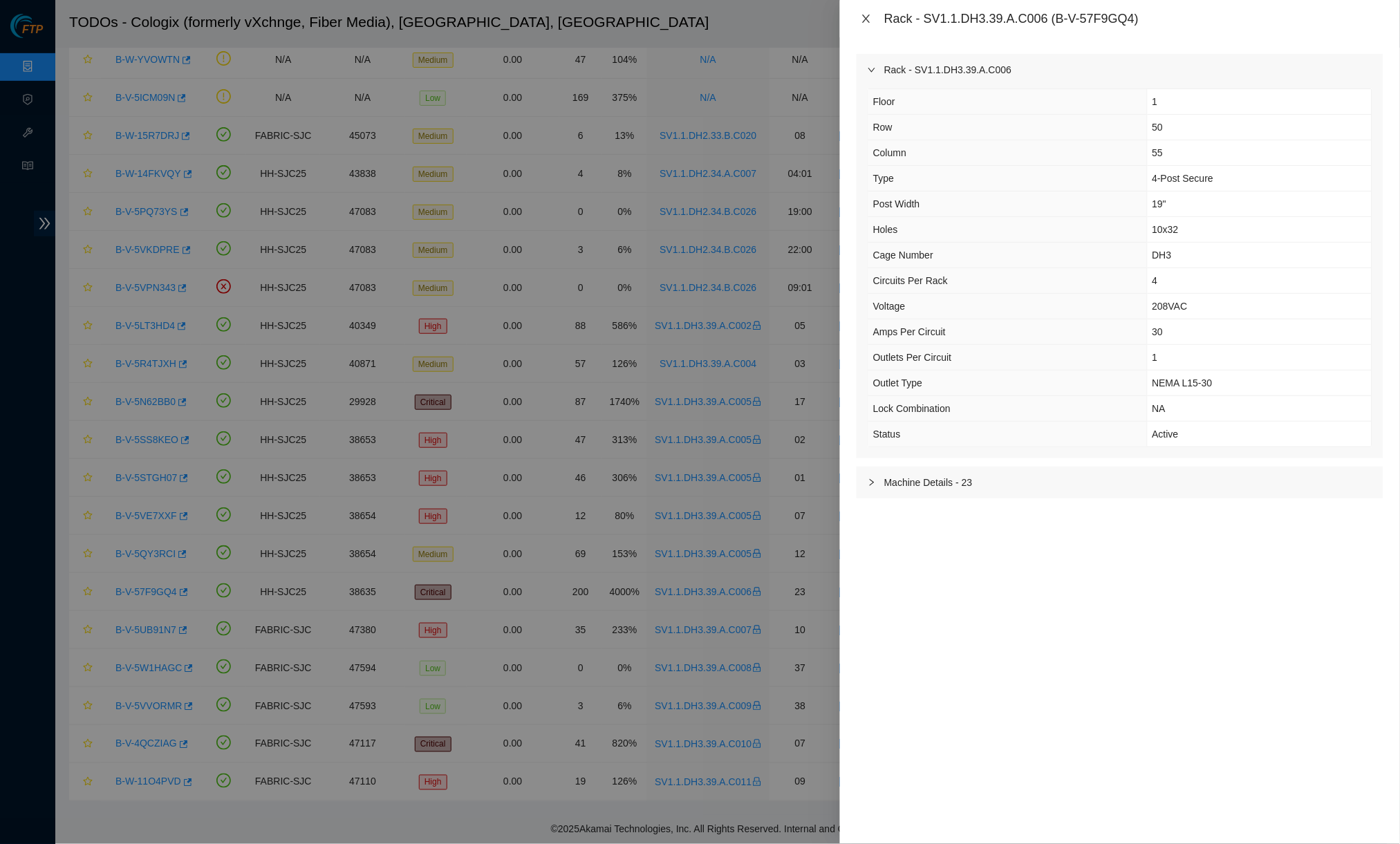
click at [864, 22] on icon "close" at bounding box center [866, 19] width 11 height 11
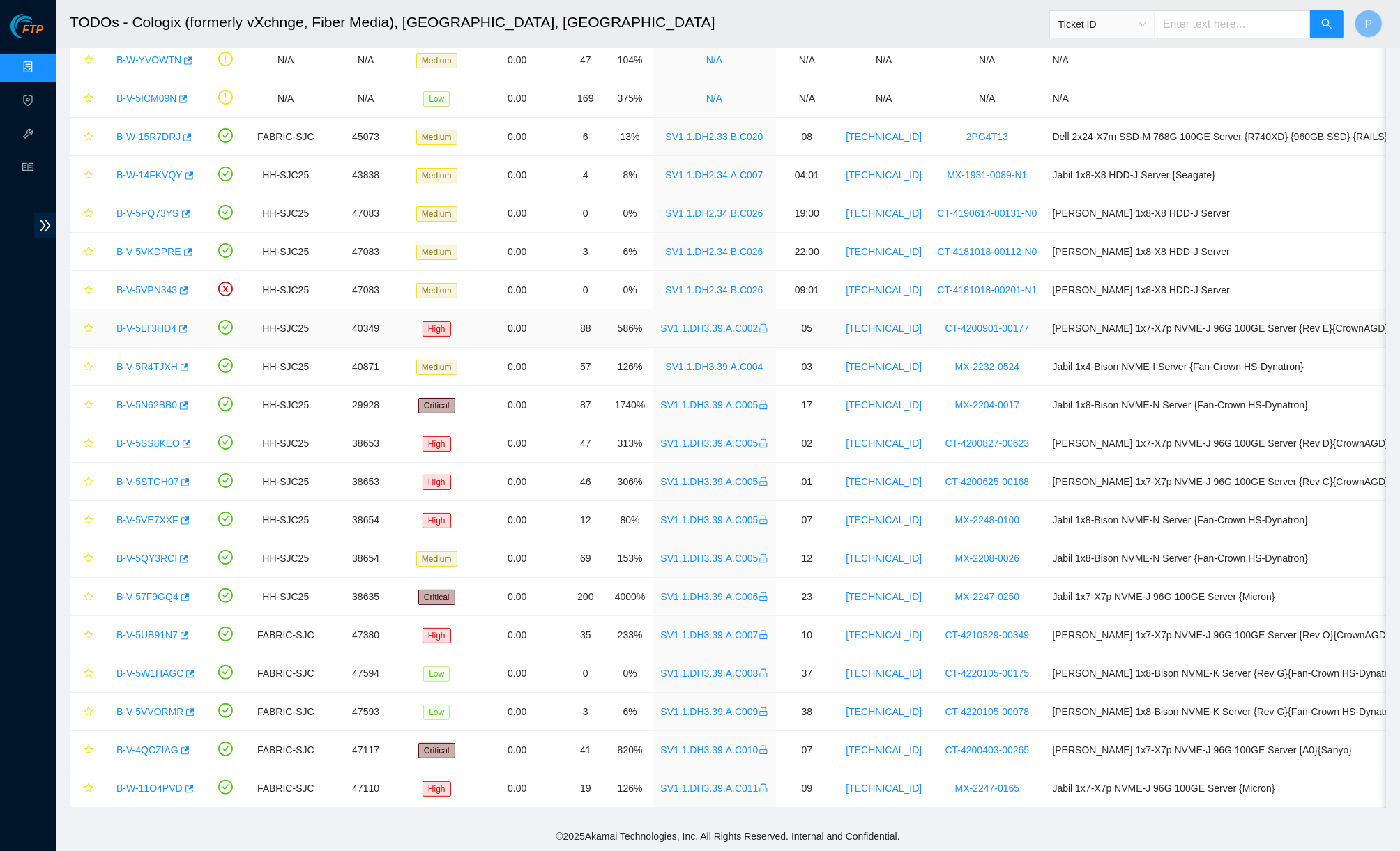
click at [754, 322] on link "SV1.1.DH3.39.A.C002" at bounding box center [714, 328] width 107 height 11
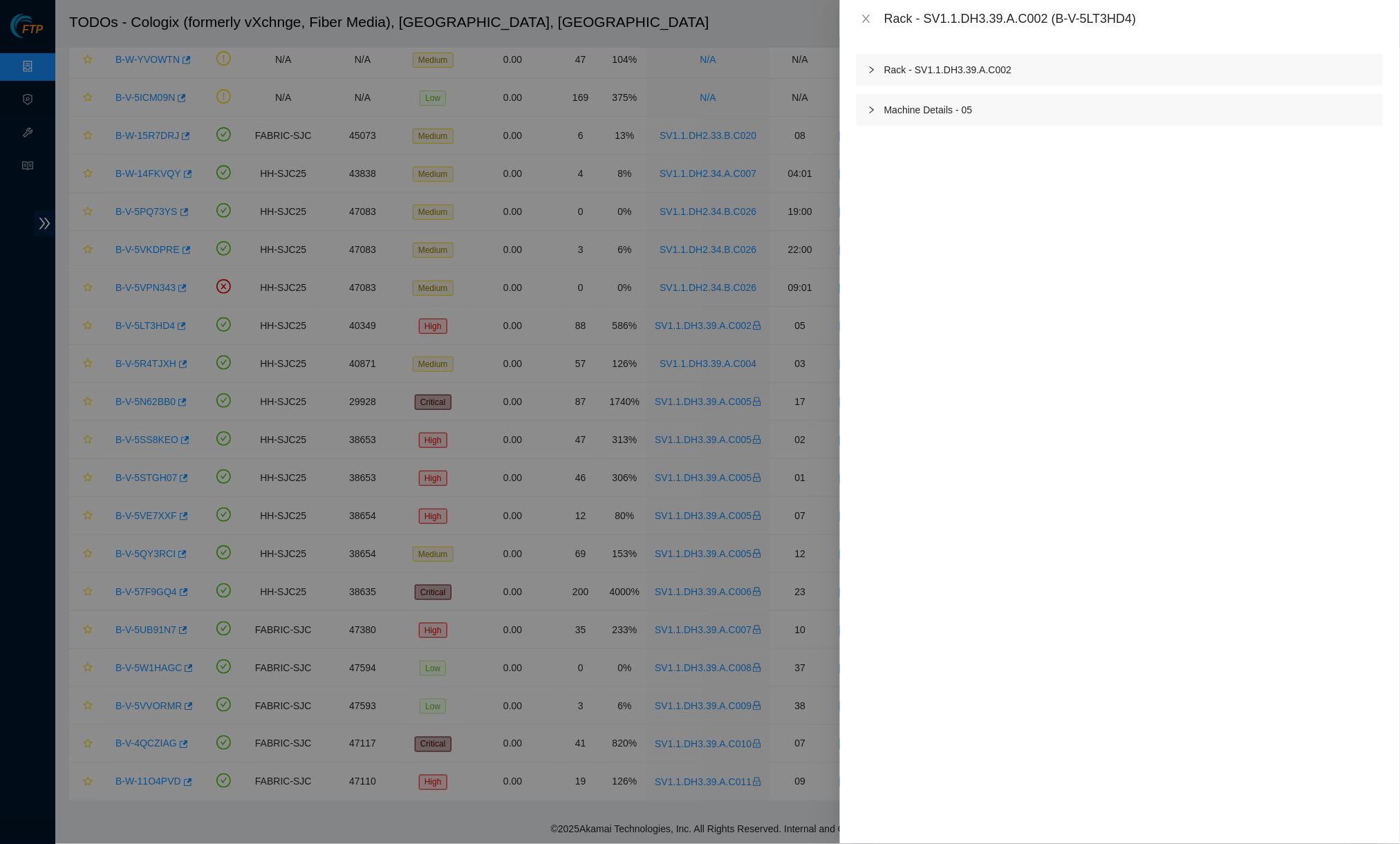
click at [1089, 51] on div "Rack - SV1.1.DH3.39.A.C002 Machine Details - 05" at bounding box center [1120, 441] width 560 height 806
click at [1089, 70] on div "Rack - SV1.1.DH3.39.A.C002" at bounding box center [1120, 70] width 527 height 32
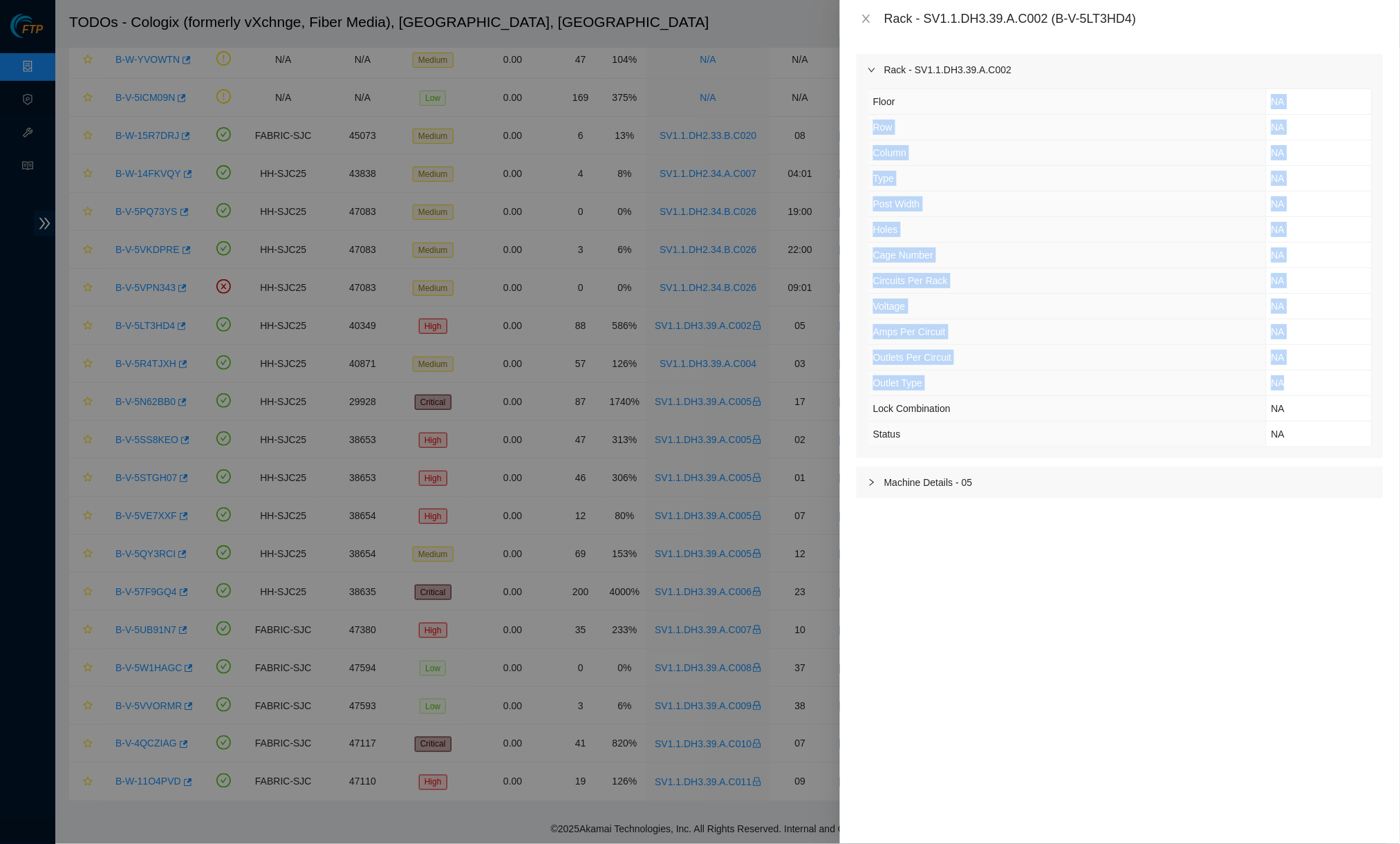
drag, startPoint x: 1259, startPoint y: 97, endPoint x: 1353, endPoint y: 391, distance: 308.7
click at [1089, 391] on tbody "Floor NA Row NA Column NA Type NA Post Width NA Holes NA Cage Number NA Circuit…" at bounding box center [1119, 267] width 503 height 357
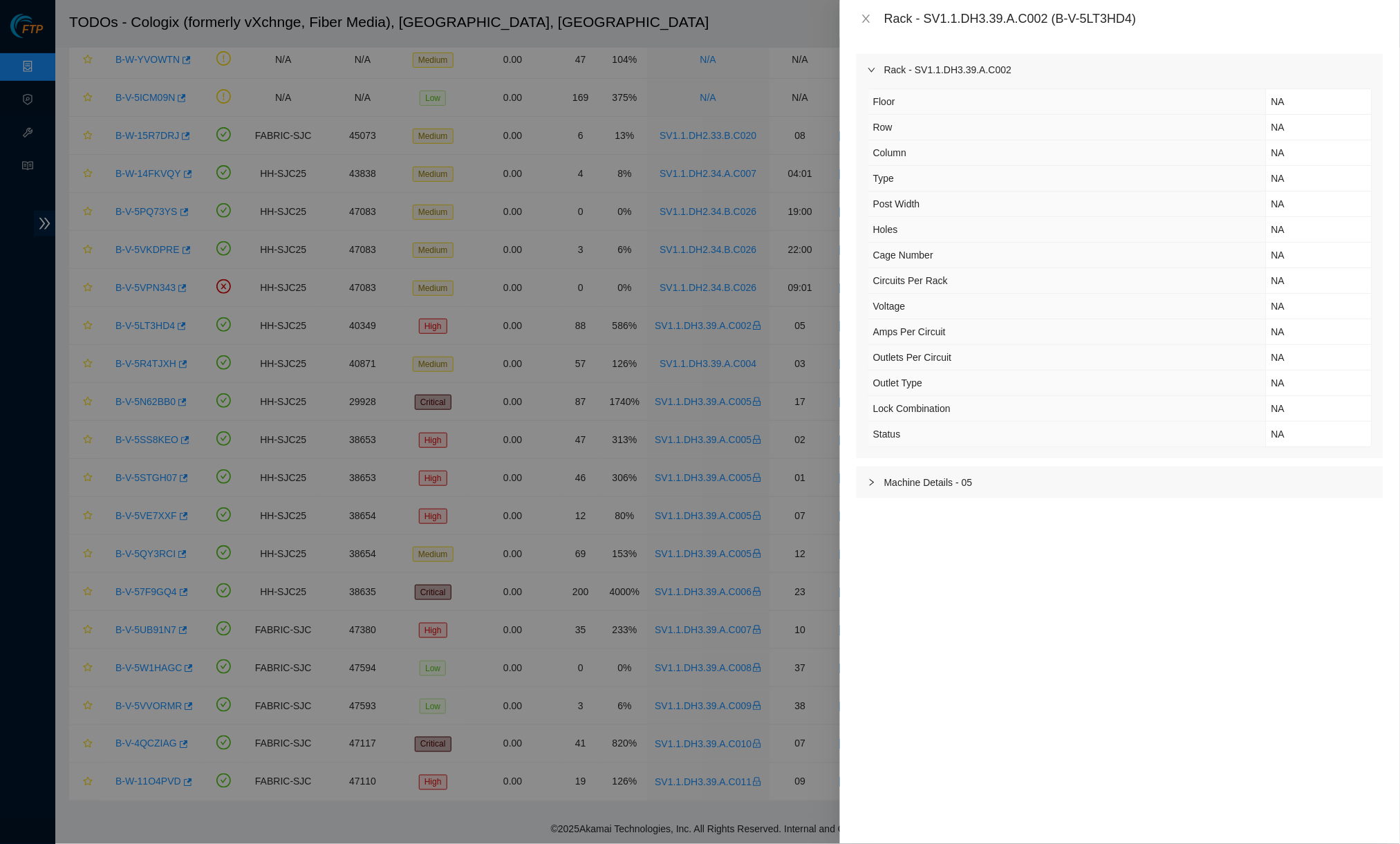
click at [1089, 396] on th "Lock Combination" at bounding box center [1066, 409] width 398 height 26
drag, startPoint x: 990, startPoint y: 10, endPoint x: 1107, endPoint y: 10, distance: 117.0
click at [1089, 10] on div "Rack - SV1.1.DH3.39.A.C002 (B-V-5LT3HD4)" at bounding box center [1120, 19] width 560 height 38
drag, startPoint x: 858, startPoint y: 0, endPoint x: 864, endPoint y: 17, distance: 18.0
click at [860, 3] on div "Rack - SV1.1.DH3.39.A.C002 (B-V-5LT3HD4)" at bounding box center [1120, 19] width 560 height 38
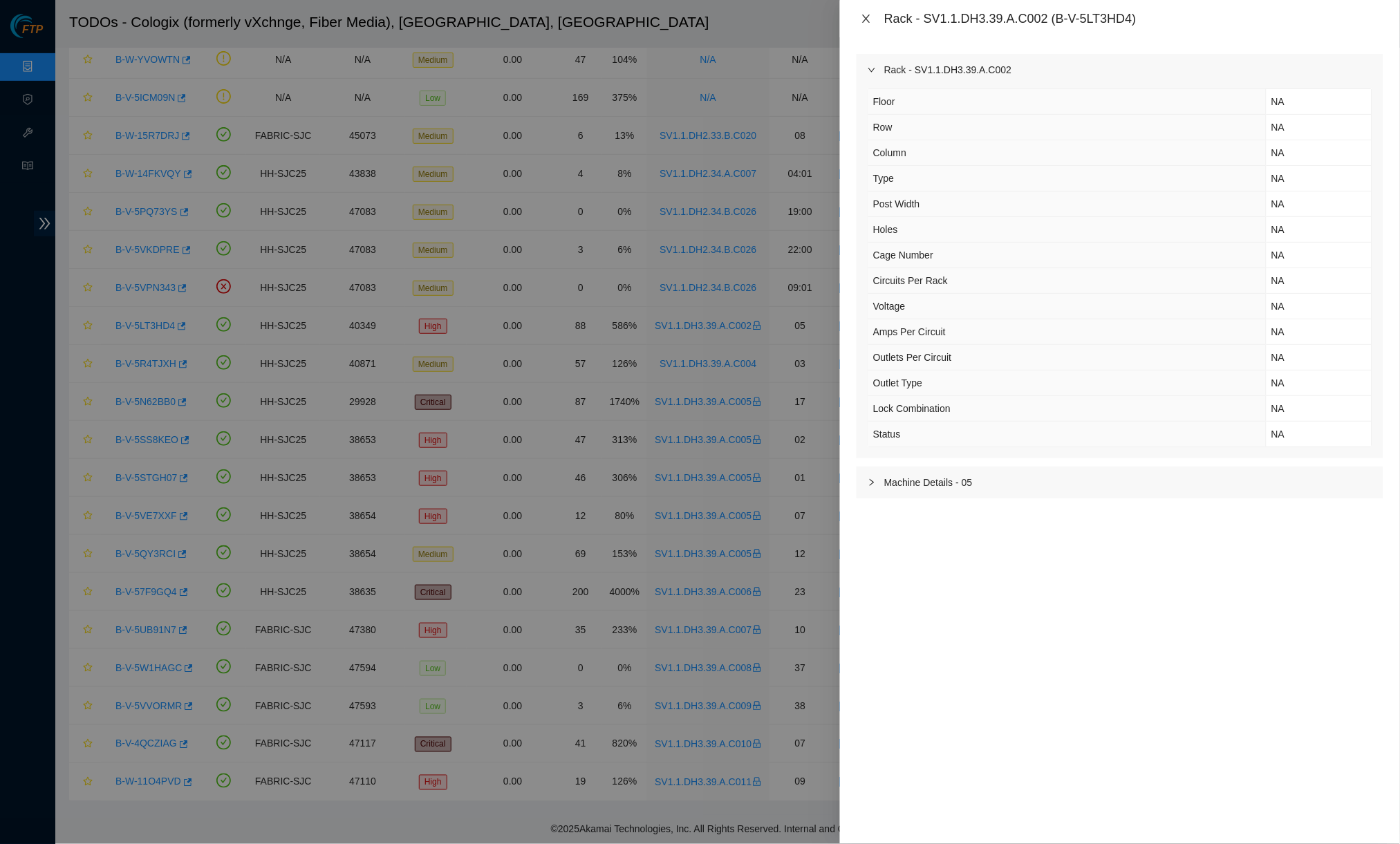
click at [867, 17] on icon "close" at bounding box center [866, 19] width 11 height 11
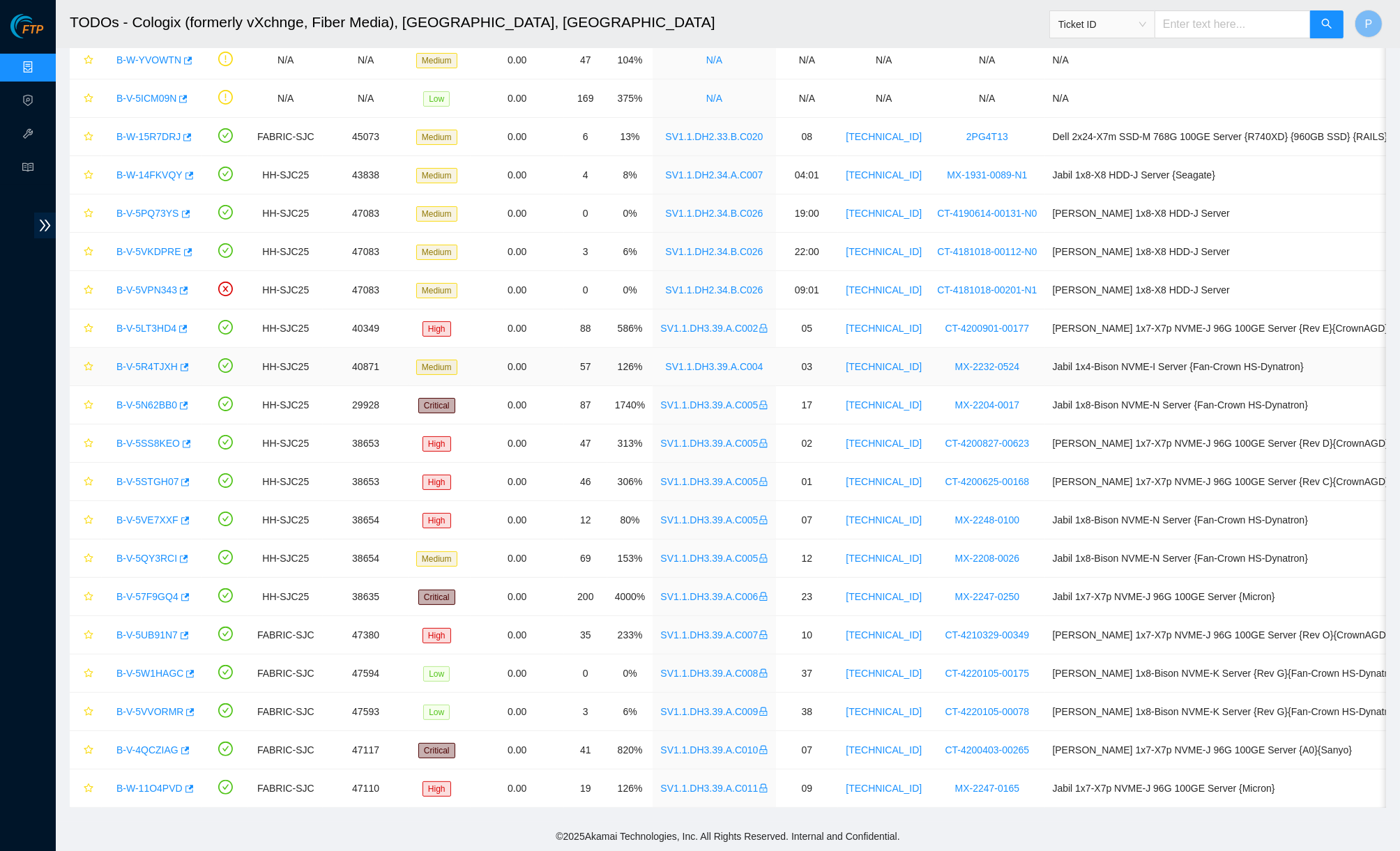
click at [750, 361] on link "SV1.1.DH3.39.A.C004" at bounding box center [714, 367] width 98 height 11
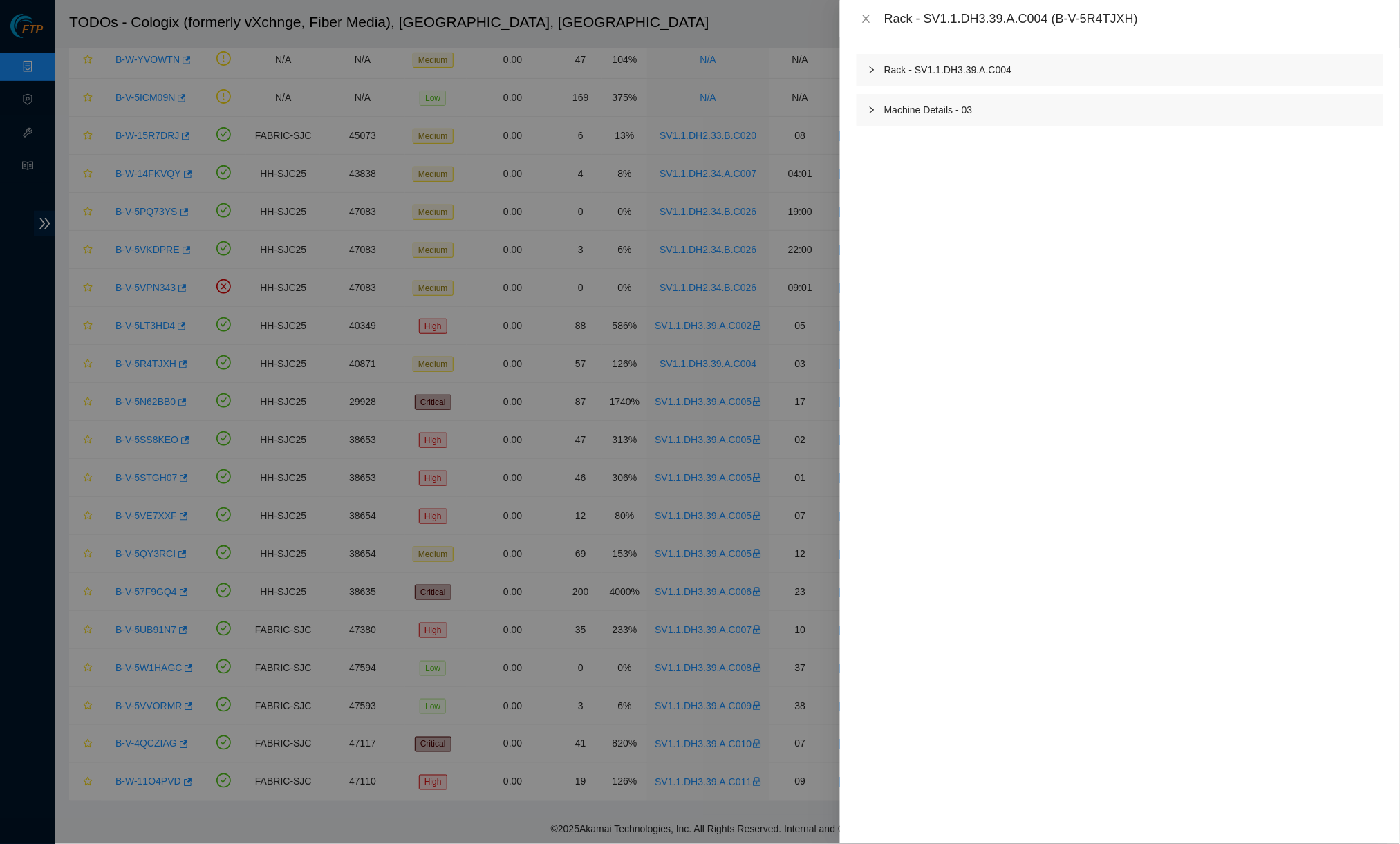
click at [1089, 70] on div "Rack - SV1.1.DH3.39.A.C004" at bounding box center [1120, 70] width 527 height 32
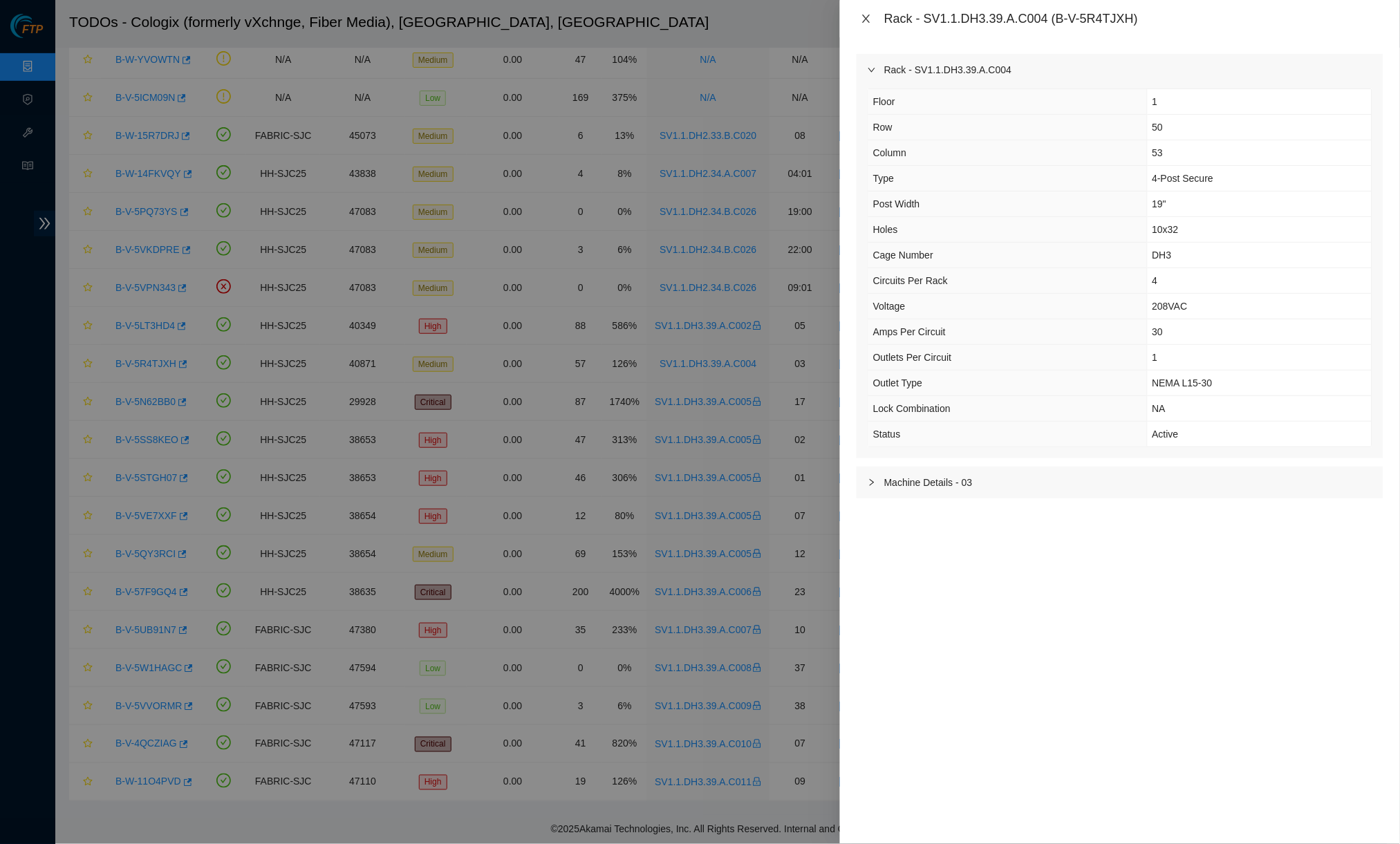
click at [866, 16] on icon "close" at bounding box center [866, 19] width 11 height 11
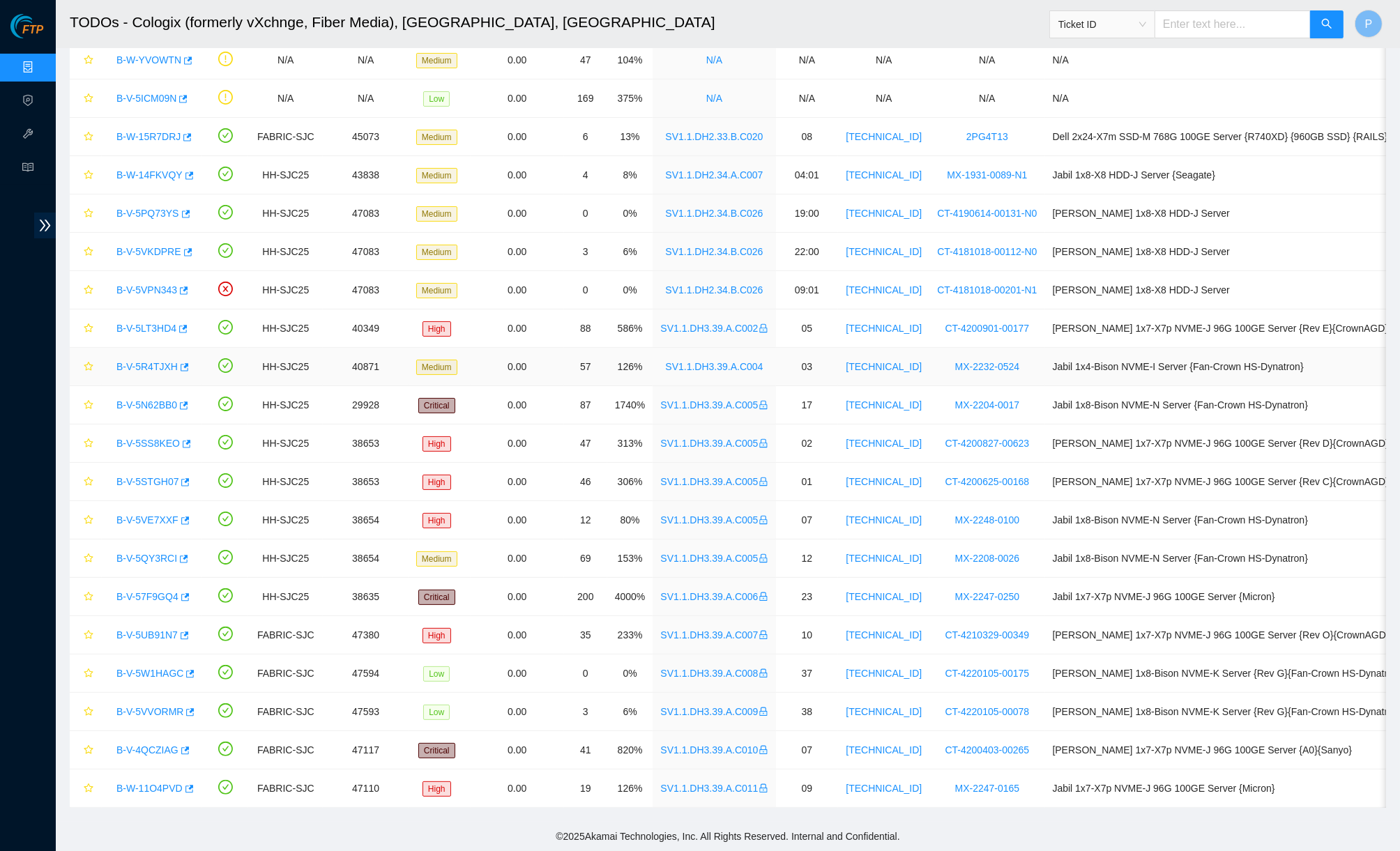
click at [742, 361] on link "SV1.1.DH3.39.A.C004" at bounding box center [714, 367] width 98 height 11
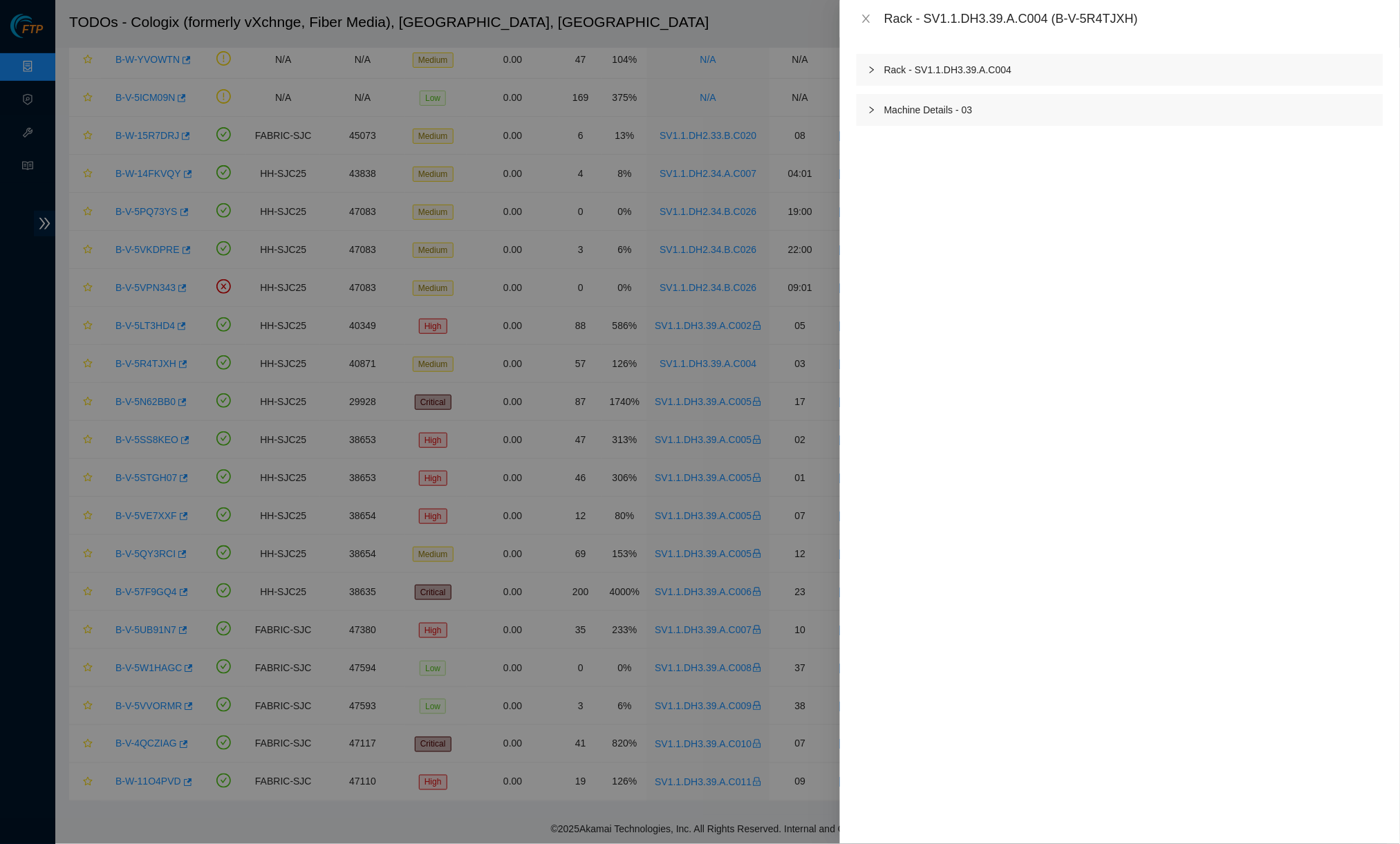
click at [983, 76] on div "Rack - SV1.1.DH3.39.A.C004" at bounding box center [1120, 70] width 527 height 32
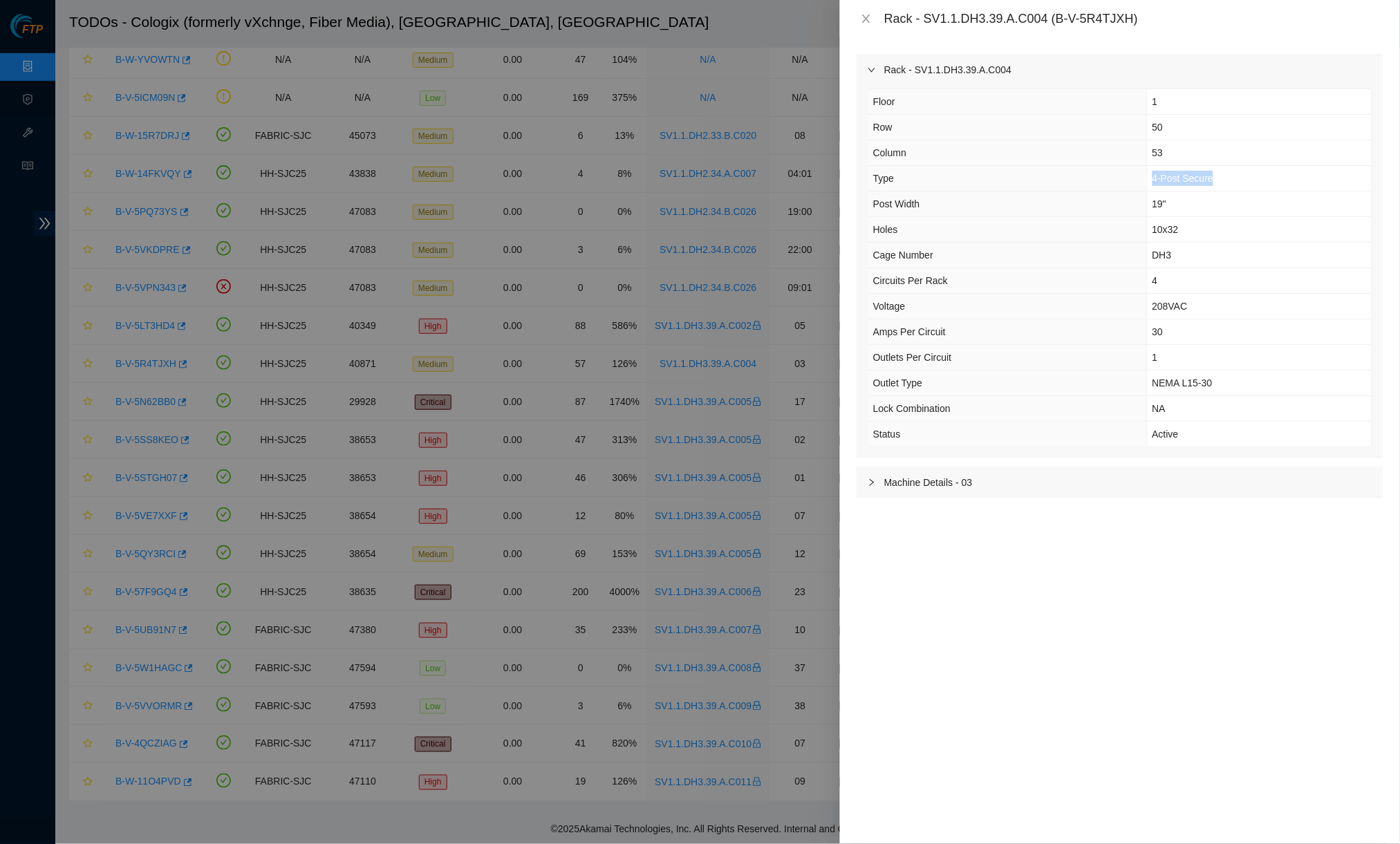
drag, startPoint x: 1227, startPoint y: 174, endPoint x: 1140, endPoint y: 178, distance: 87.1
click at [1089, 178] on tr "Type 4-Post Secure" at bounding box center [1119, 178] width 503 height 26
click at [993, 192] on th "Post Width" at bounding box center [1007, 204] width 279 height 26
click at [872, 13] on button "Close" at bounding box center [866, 19] width 20 height 13
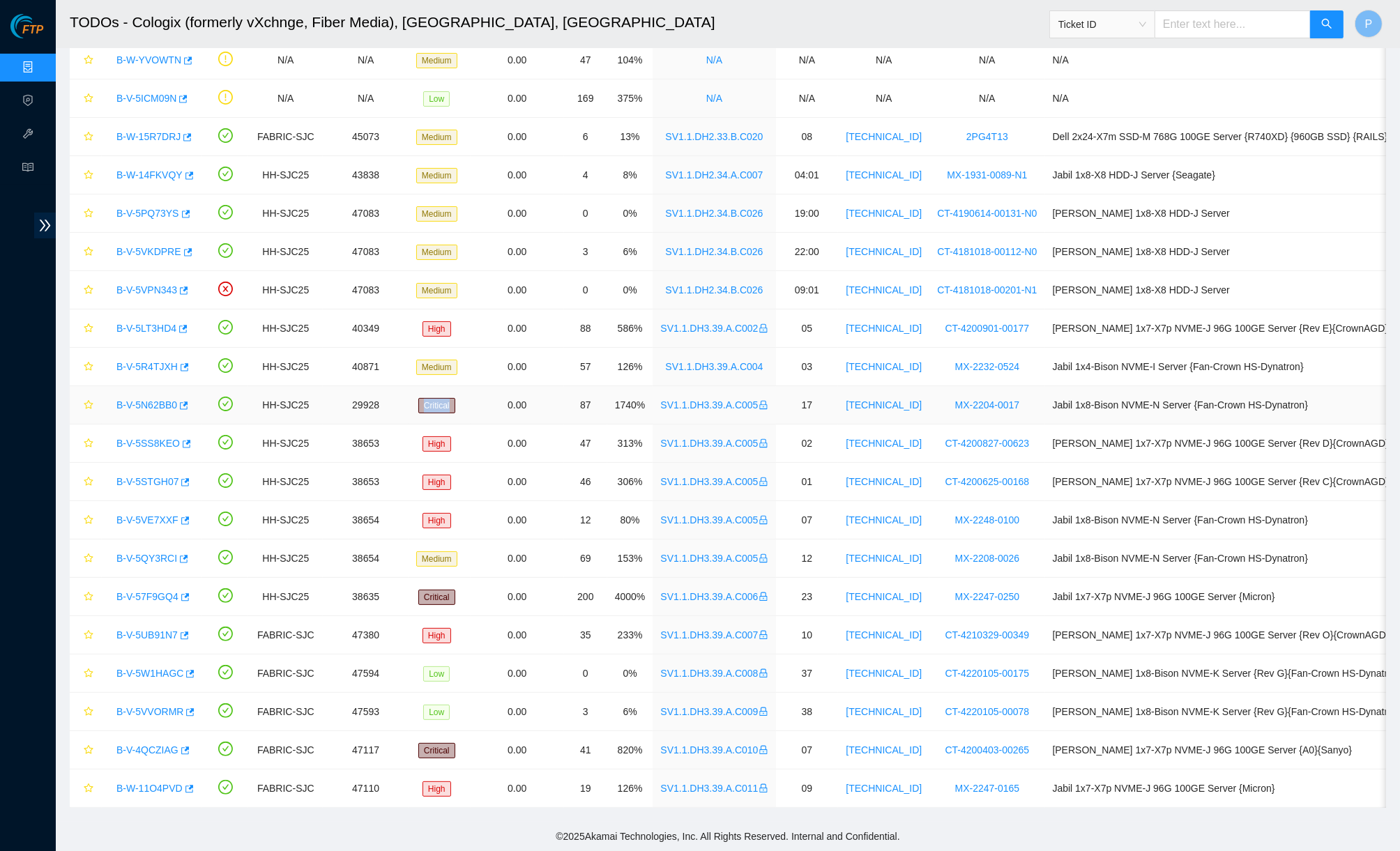
drag, startPoint x: 485, startPoint y: 390, endPoint x: 338, endPoint y: 397, distance: 147.2
click at [359, 396] on tr "B-V-5N62BB0 HH-SJC25 29928 Critical 0.00 87 1740% SV1.1.DH3.39.A.C005 17 72.247…" at bounding box center [747, 405] width 1355 height 39
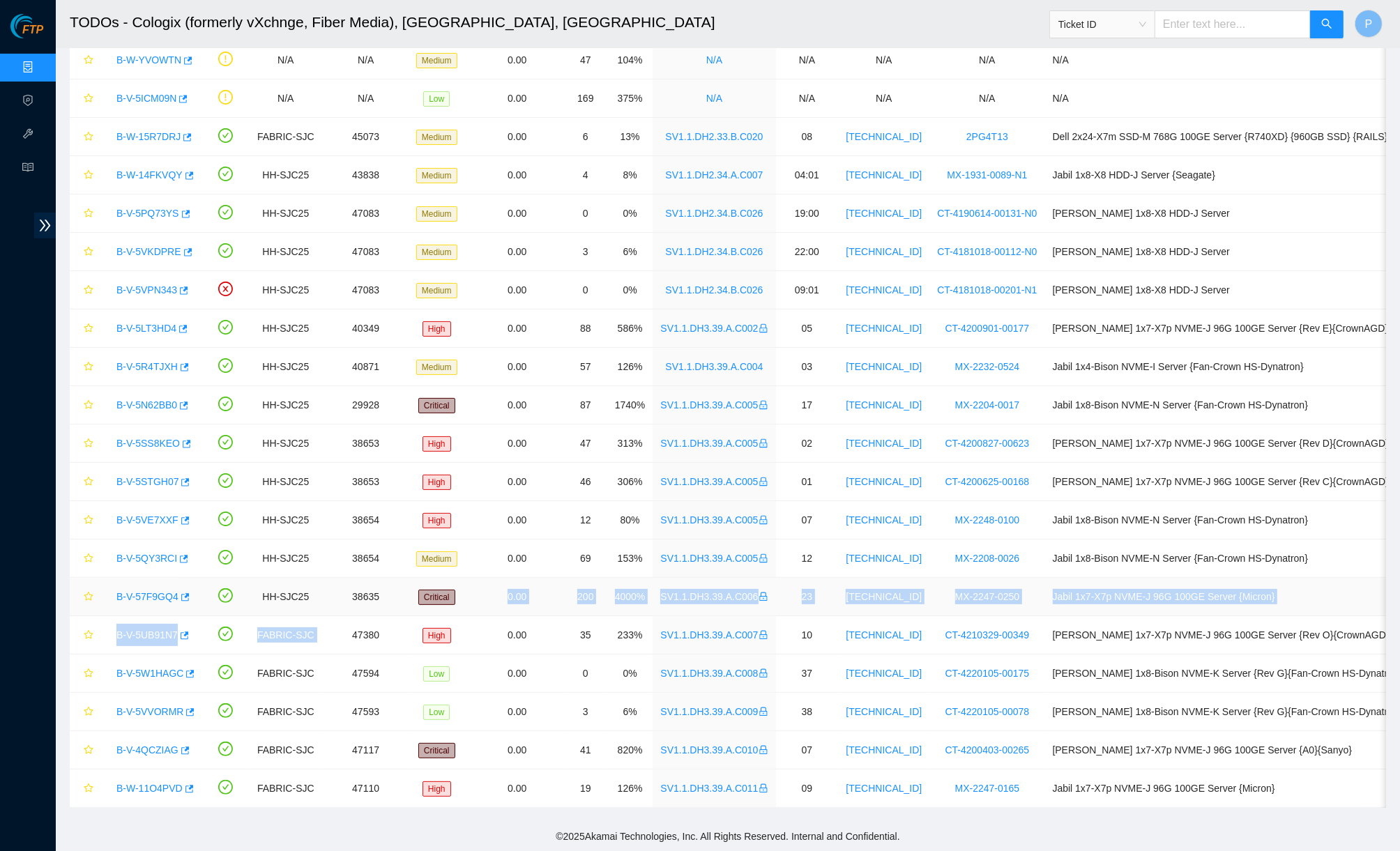
drag, startPoint x: 467, startPoint y: 588, endPoint x: 421, endPoint y: 600, distance: 47.5
click at [341, 619] on tbody "B-V-5JHM4QG FABRIC-SJC N/A High 0.00 1 6% N/A N/A N/A N/A N/A B-V-5J1J373 FABRI…" at bounding box center [747, 385] width 1355 height 843
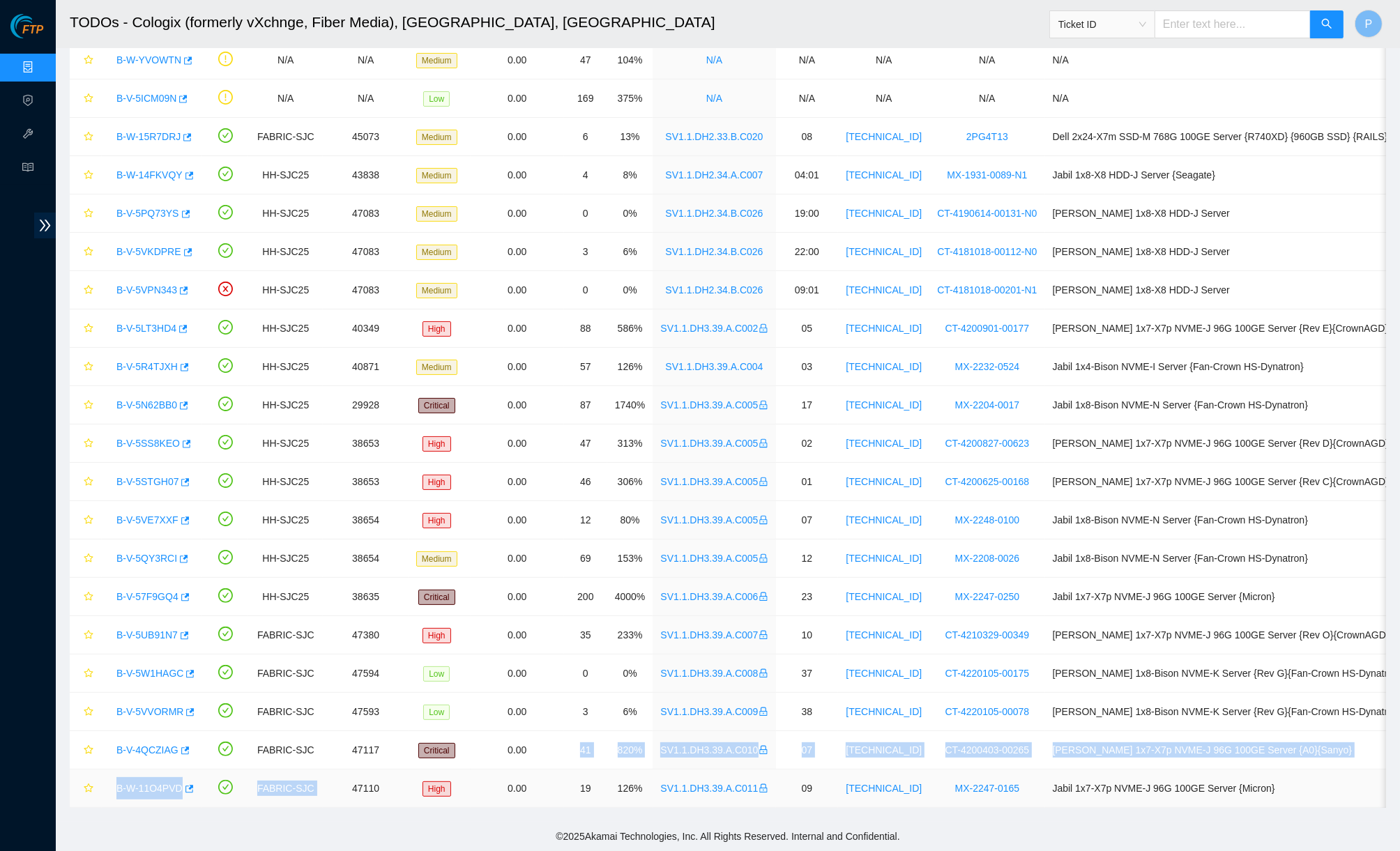
drag, startPoint x: 468, startPoint y: 753, endPoint x: 373, endPoint y: 764, distance: 95.6
click at [373, 764] on tbody "B-V-5JHM4QG FABRIC-SJC N/A High 0.00 1 6% N/A N/A N/A N/A N/A B-V-5J1J373 FABRI…" at bounding box center [747, 385] width 1355 height 843
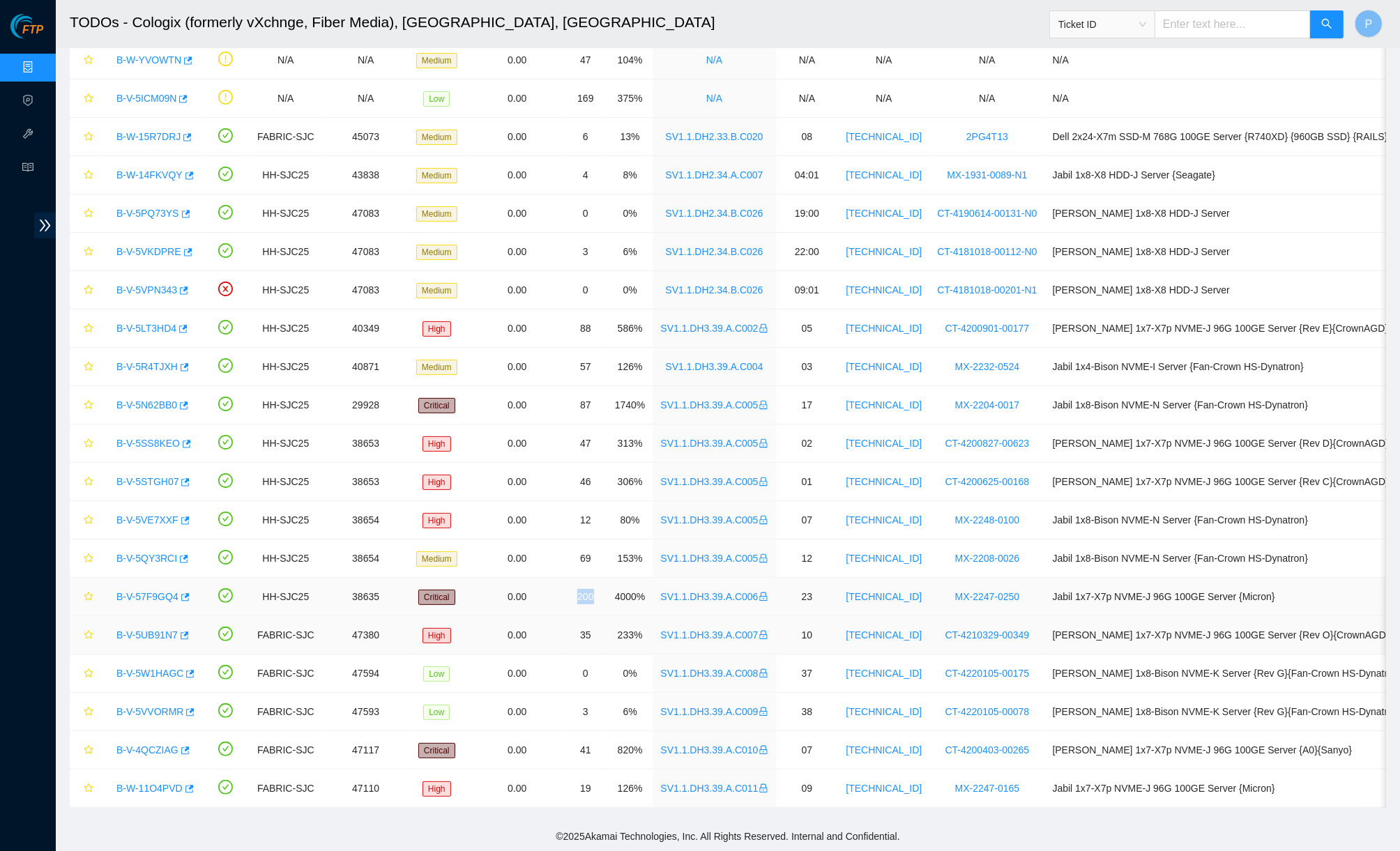
drag, startPoint x: 624, startPoint y: 585, endPoint x: 459, endPoint y: 602, distance: 165.9
click at [452, 609] on tbody "B-V-5JHM4QG FABRIC-SJC N/A High 0.00 1 6% N/A N/A N/A N/A N/A B-V-5J1J373 FABRI…" at bounding box center [747, 385] width 1355 height 843
click at [589, 585] on td "200" at bounding box center [586, 597] width 44 height 39
click at [145, 591] on link "B-V-57F9GQ4" at bounding box center [148, 597] width 62 height 11
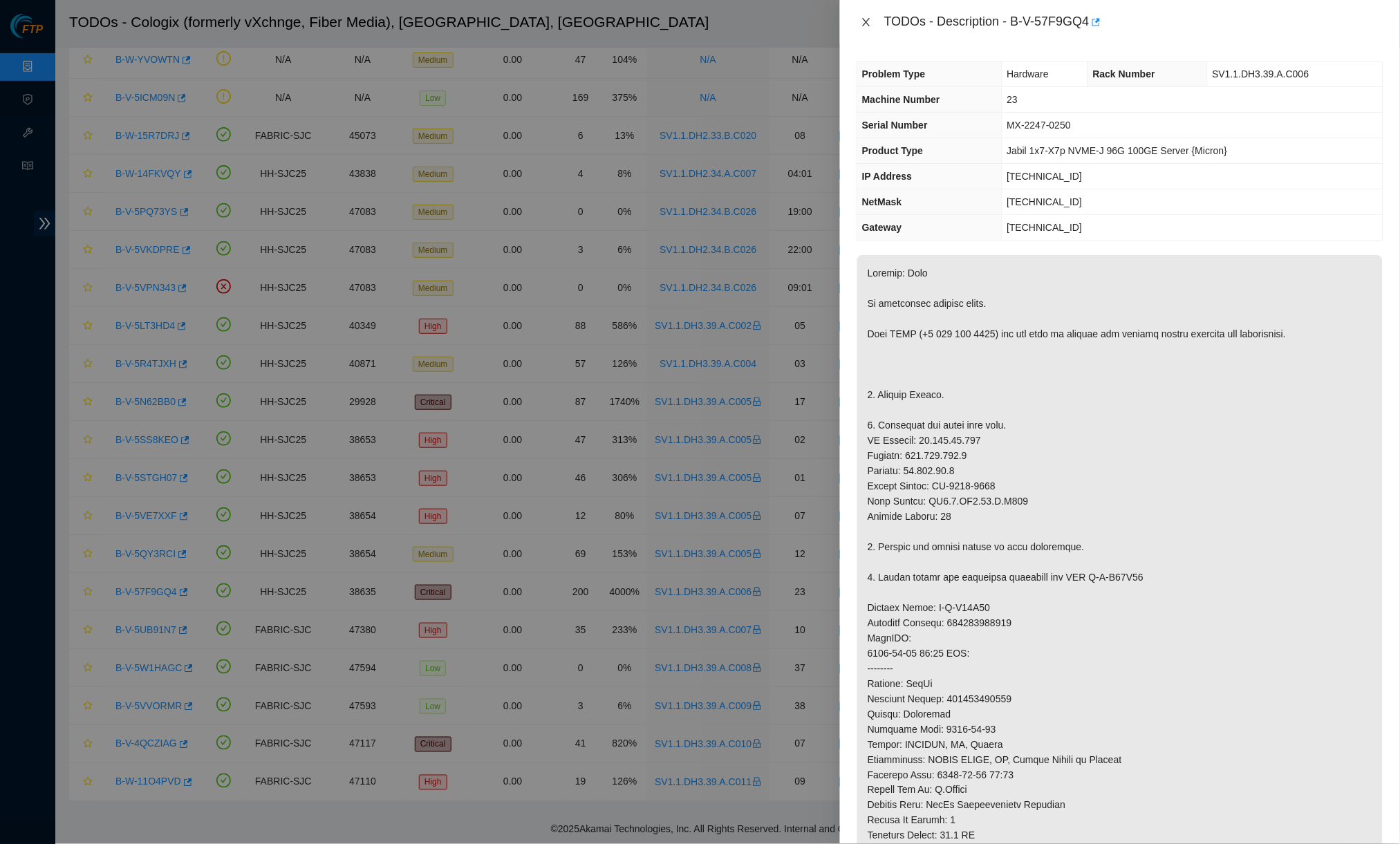
click at [866, 22] on icon "close" at bounding box center [865, 22] width 8 height 8
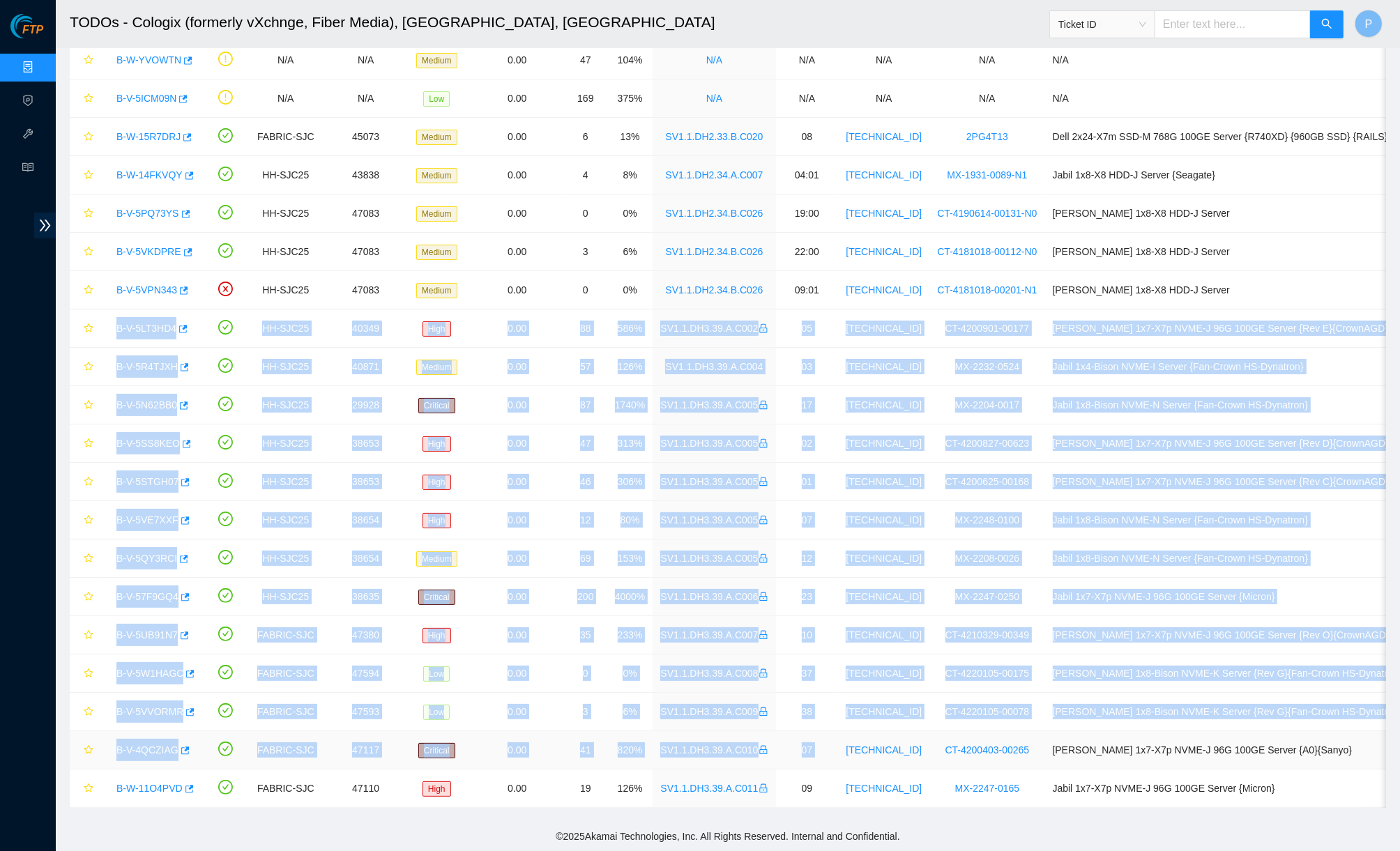
drag, startPoint x: 97, startPoint y: 305, endPoint x: 880, endPoint y: 734, distance: 892.8
click at [877, 736] on tbody "B-V-5JHM4QG FABRIC-SJC N/A High 0.00 1 6% N/A N/A N/A N/A N/A B-V-5J1J373 FABRI…" at bounding box center [747, 385] width 1355 height 843
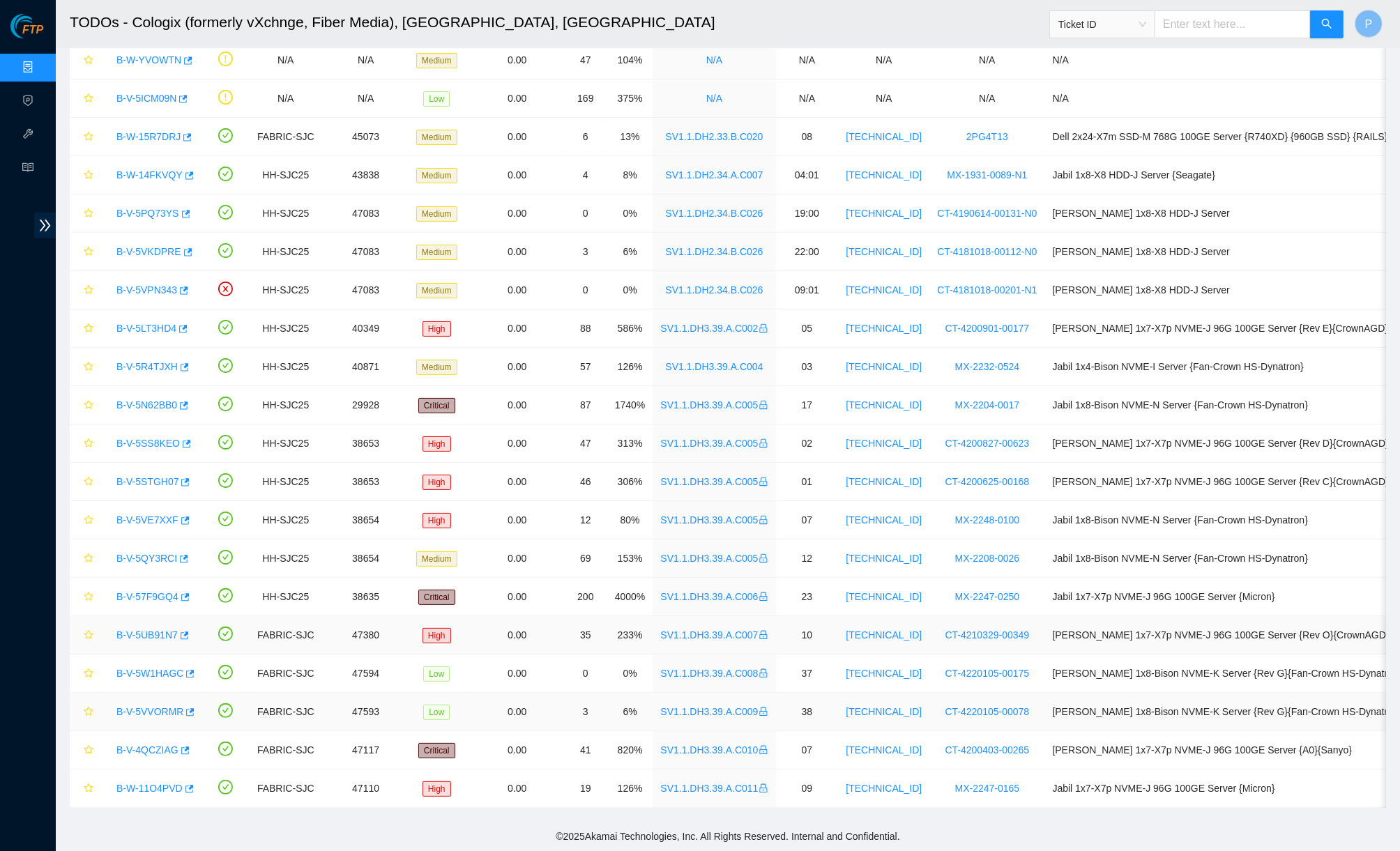
click at [839, 632] on td "10" at bounding box center [807, 635] width 63 height 39
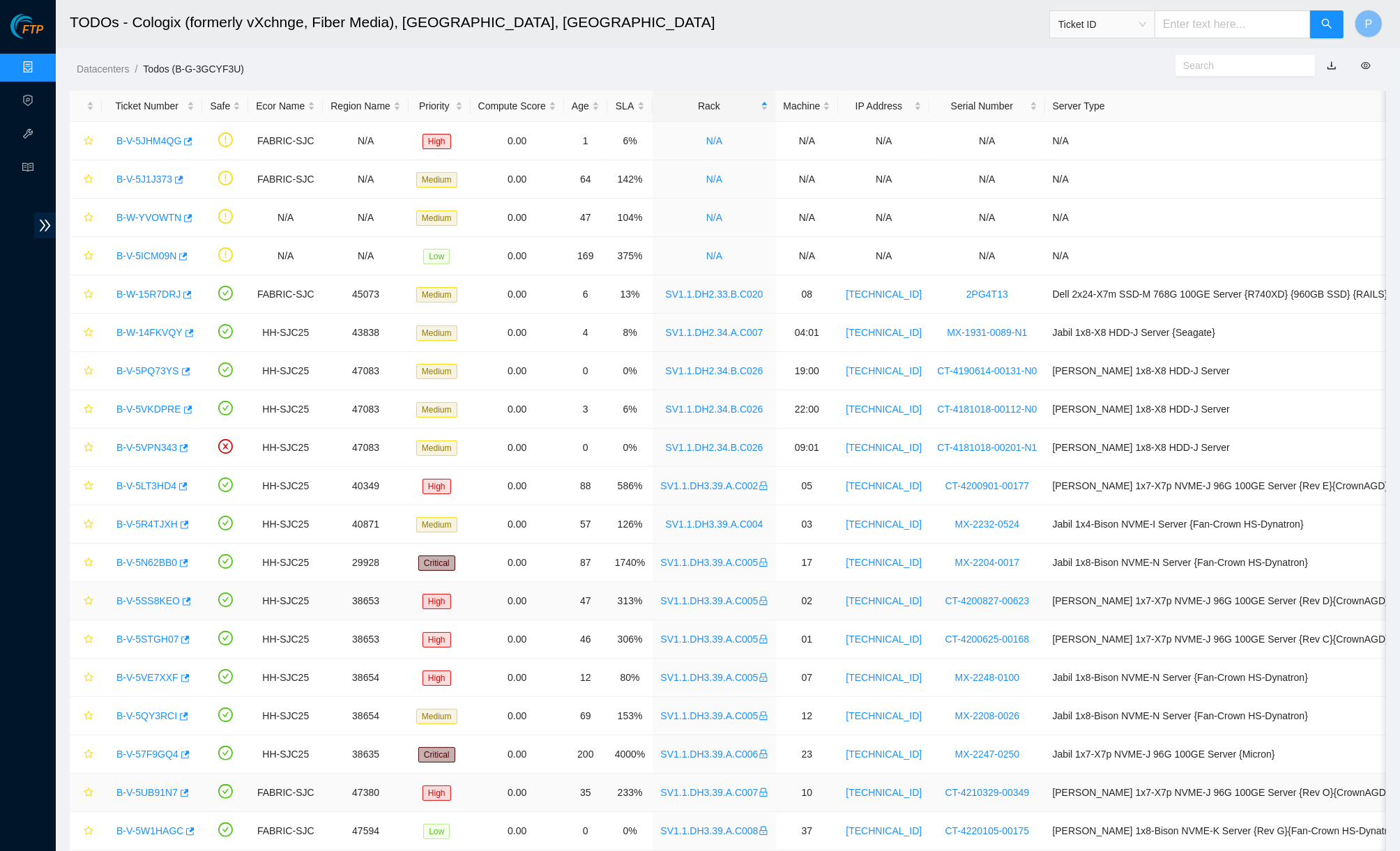
scroll to position [0, 0]
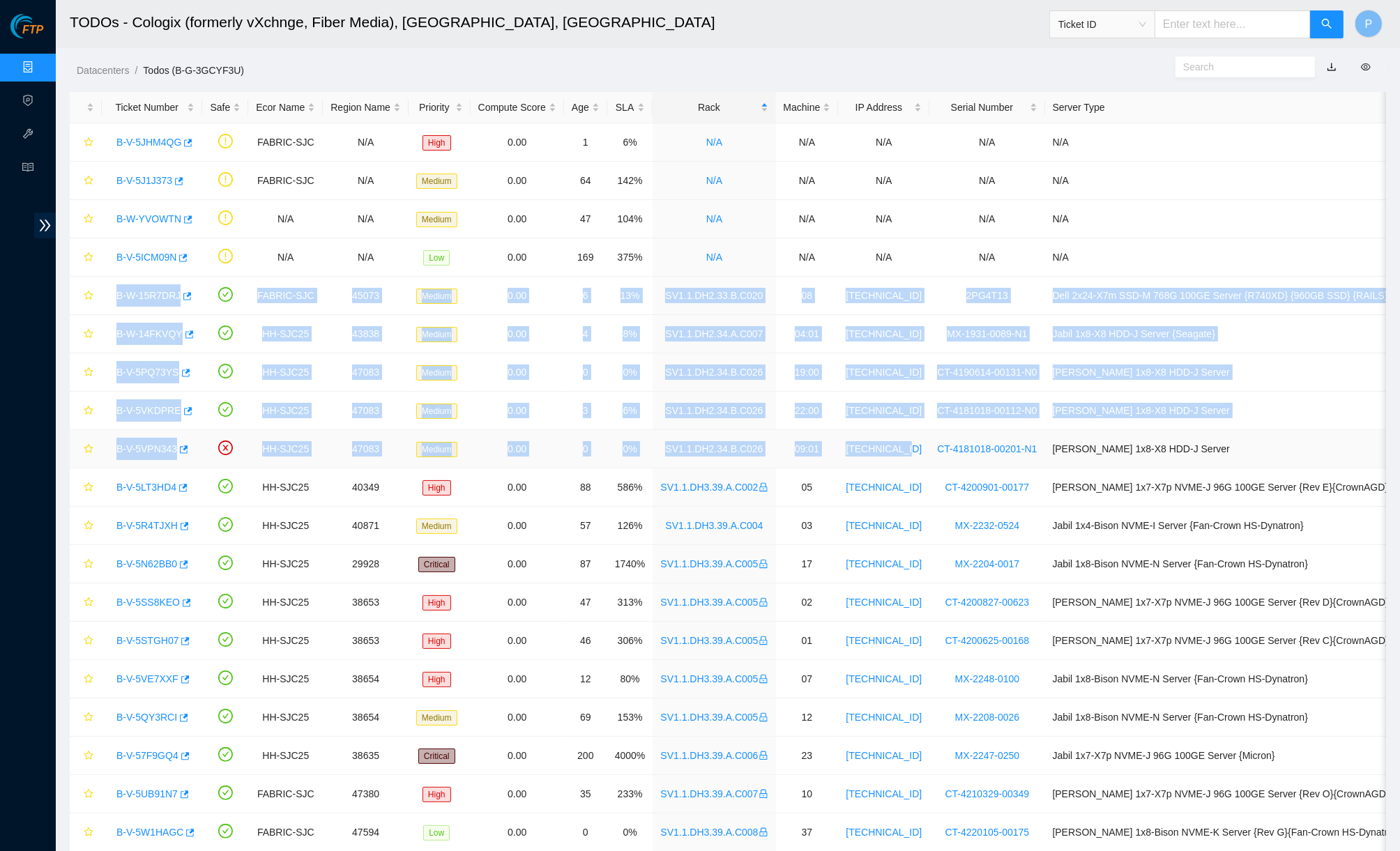
drag, startPoint x: 105, startPoint y: 282, endPoint x: 929, endPoint y: 440, distance: 839.0
click at [959, 461] on tbody "B-V-5JHM4QG FABRIC-SJC N/A High 0.00 1 6% N/A N/A N/A N/A N/A B-V-5J1J373 FABRI…" at bounding box center [747, 545] width 1355 height 843
click at [805, 354] on td "19:00" at bounding box center [807, 372] width 63 height 39
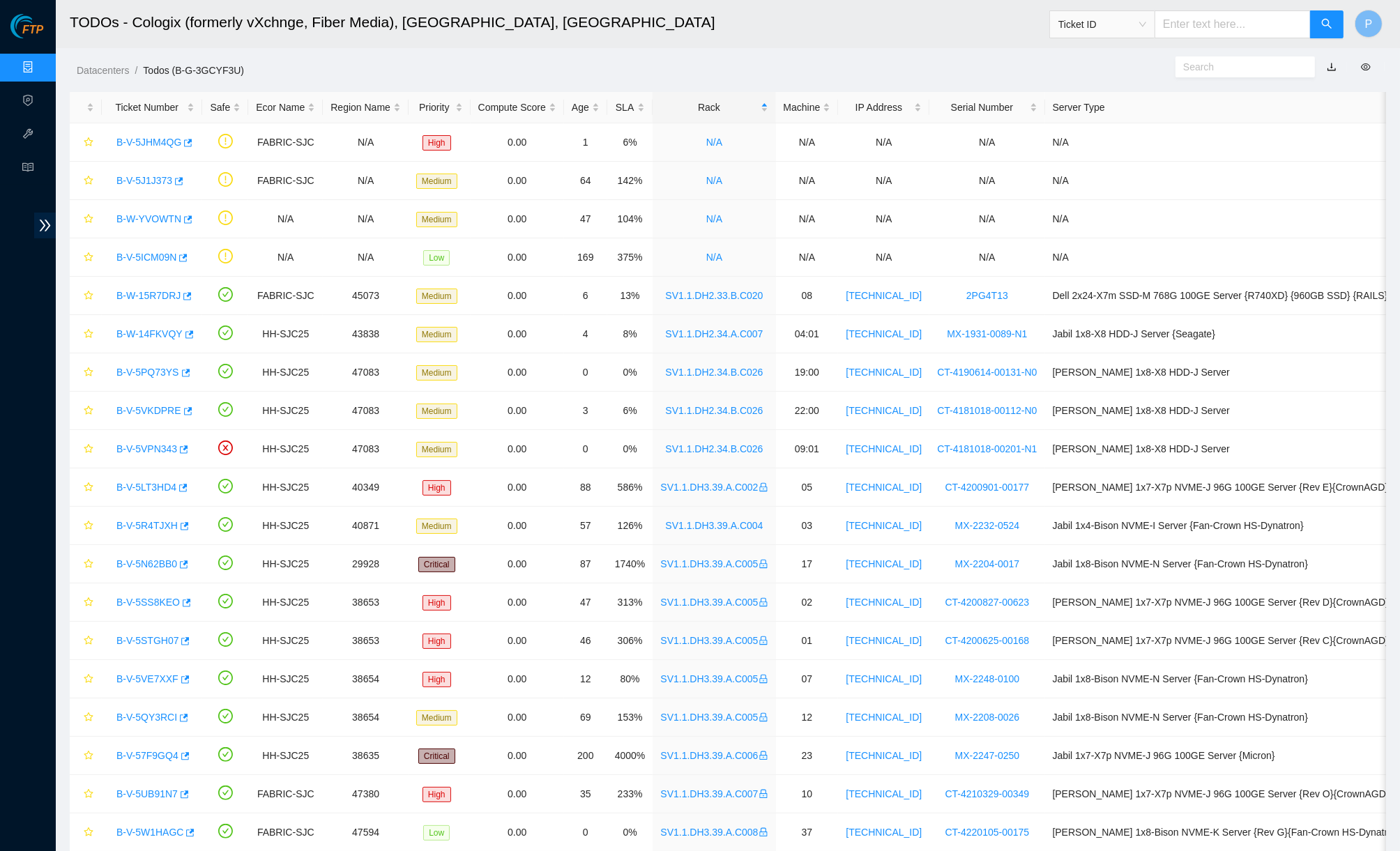
click at [1099, 21] on span "Ticket ID" at bounding box center [1101, 25] width 88 height 21
click at [1099, 95] on div "Rack Number" at bounding box center [1101, 95] width 89 height 15
click at [1099, 32] on input "text" at bounding box center [1232, 25] width 156 height 28
paste input "CL-EF55"
type input "CL-EF55"
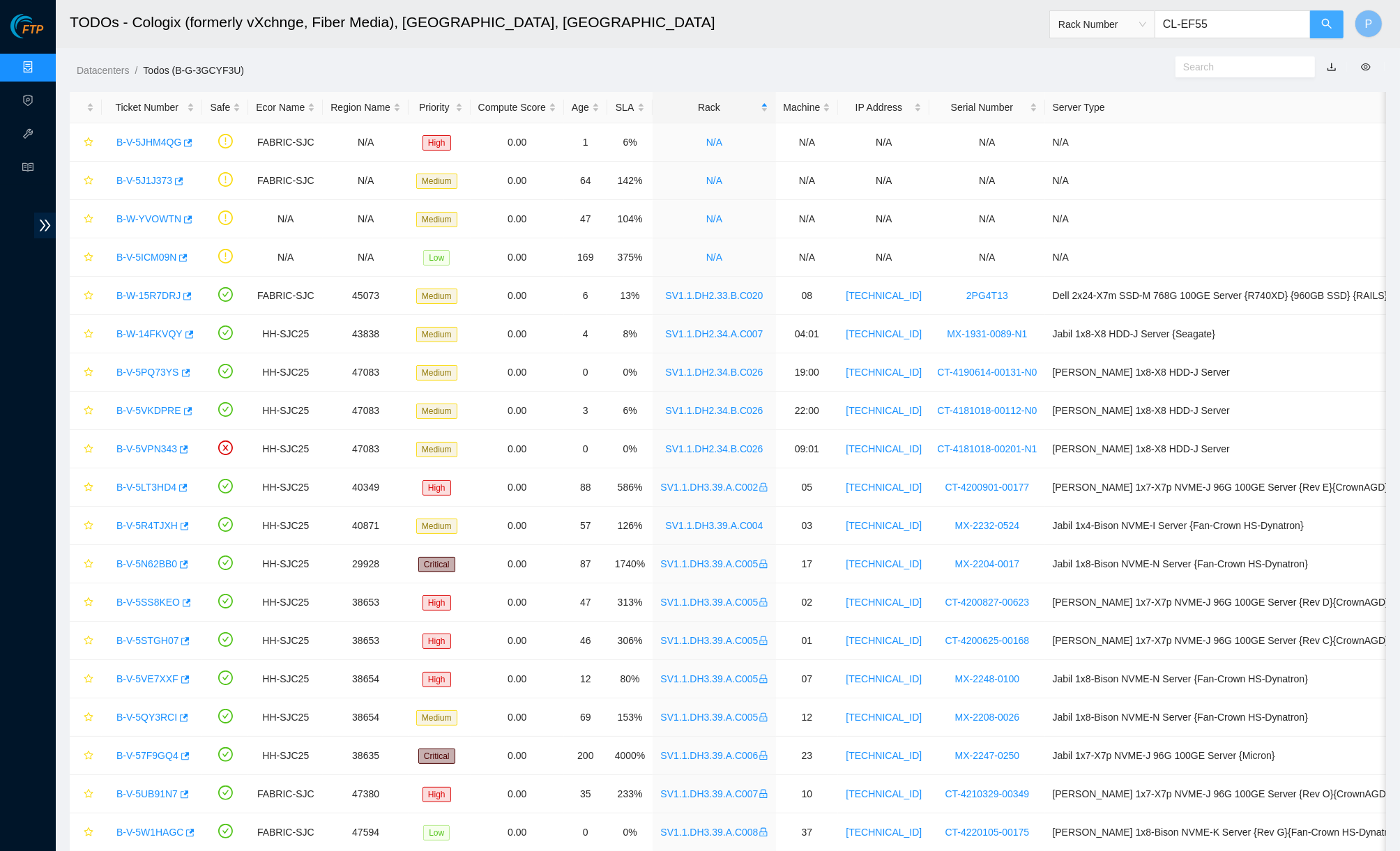
click at [1099, 31] on button "button" at bounding box center [1327, 25] width 34 height 28
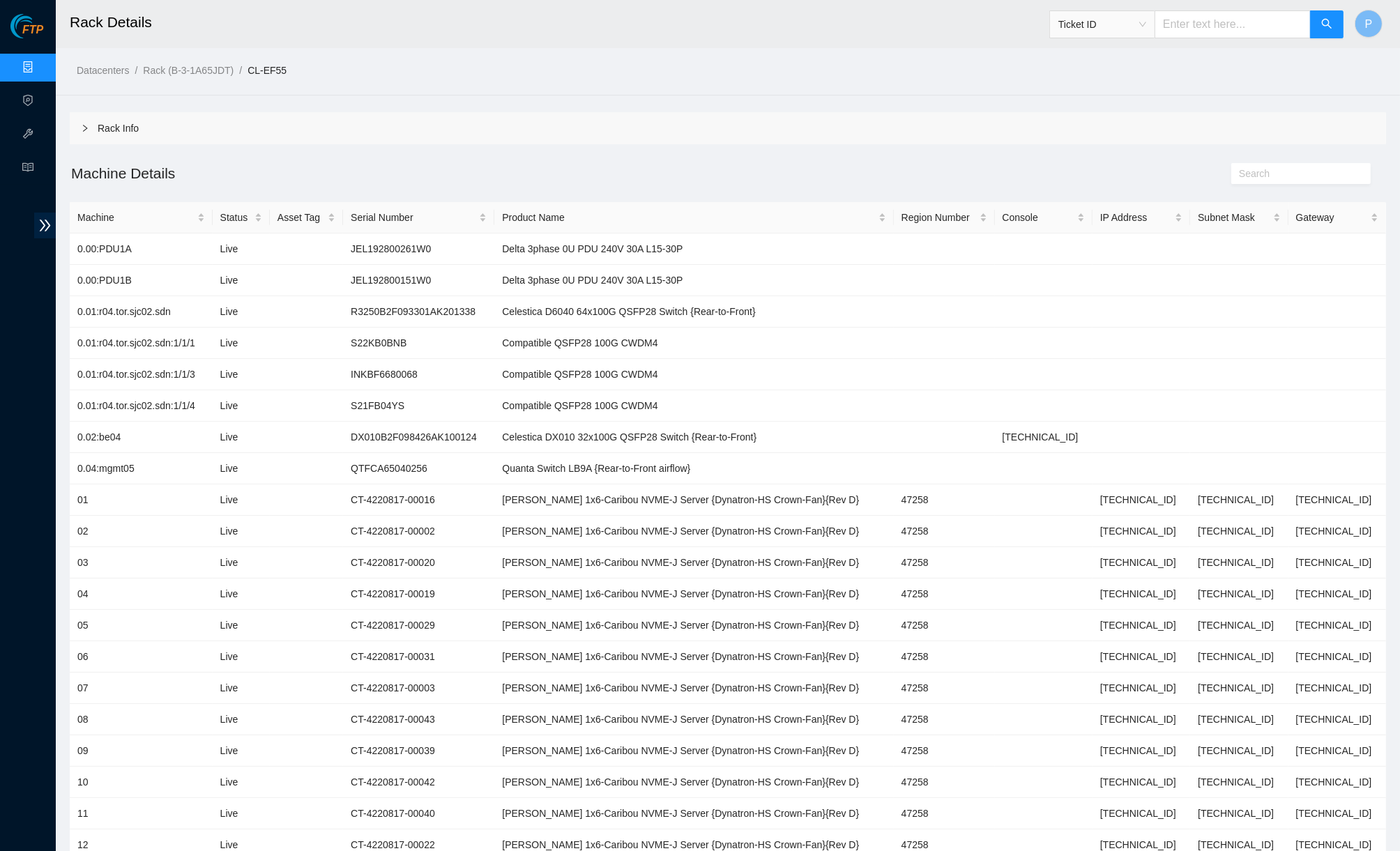
click at [249, 117] on div "Rack Info" at bounding box center [728, 128] width 1316 height 32
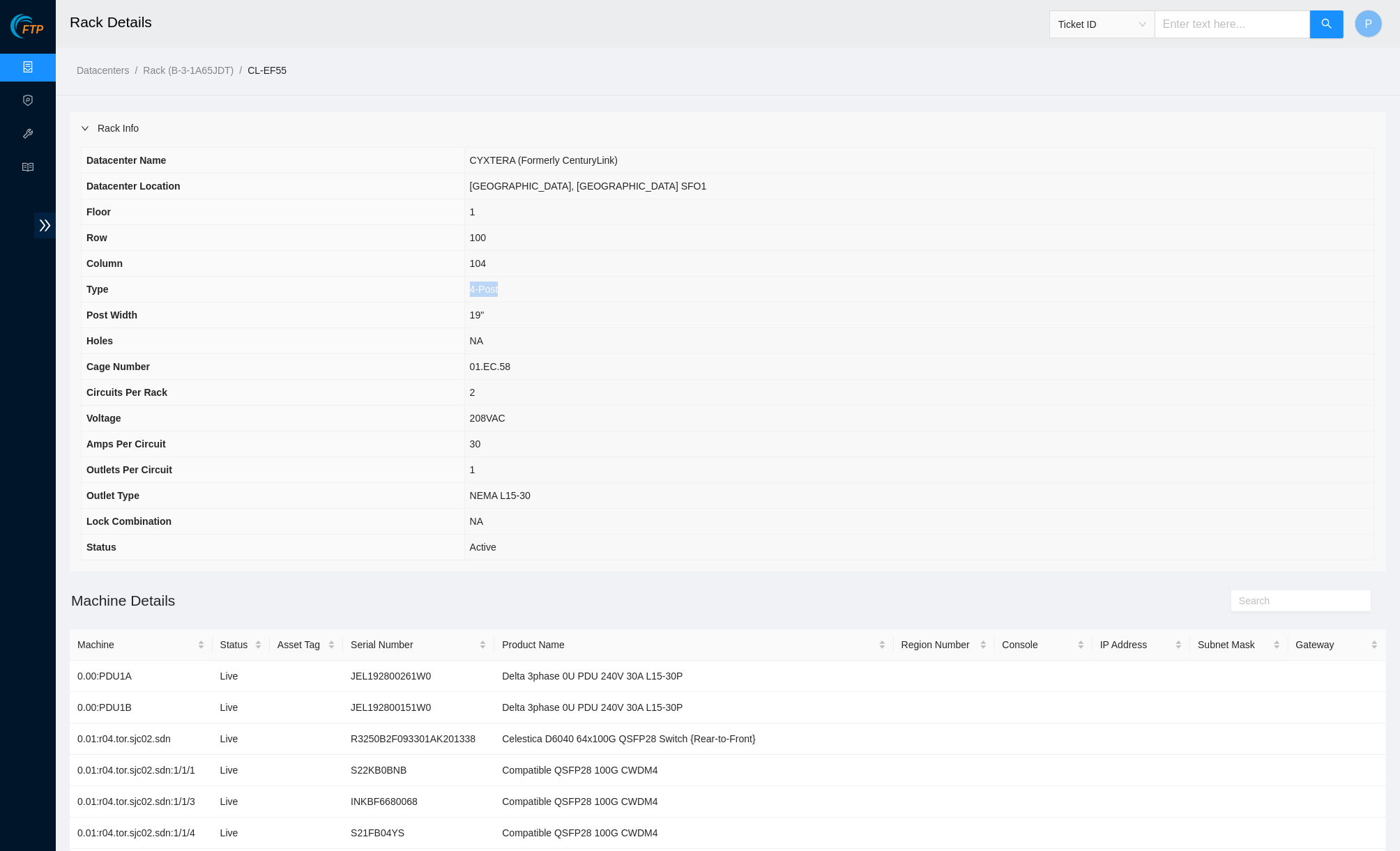
drag, startPoint x: 648, startPoint y: 284, endPoint x: 594, endPoint y: 277, distance: 54.5
click at [594, 277] on td "4-Post" at bounding box center [919, 289] width 910 height 26
click at [438, 279] on th "Type" at bounding box center [273, 289] width 383 height 26
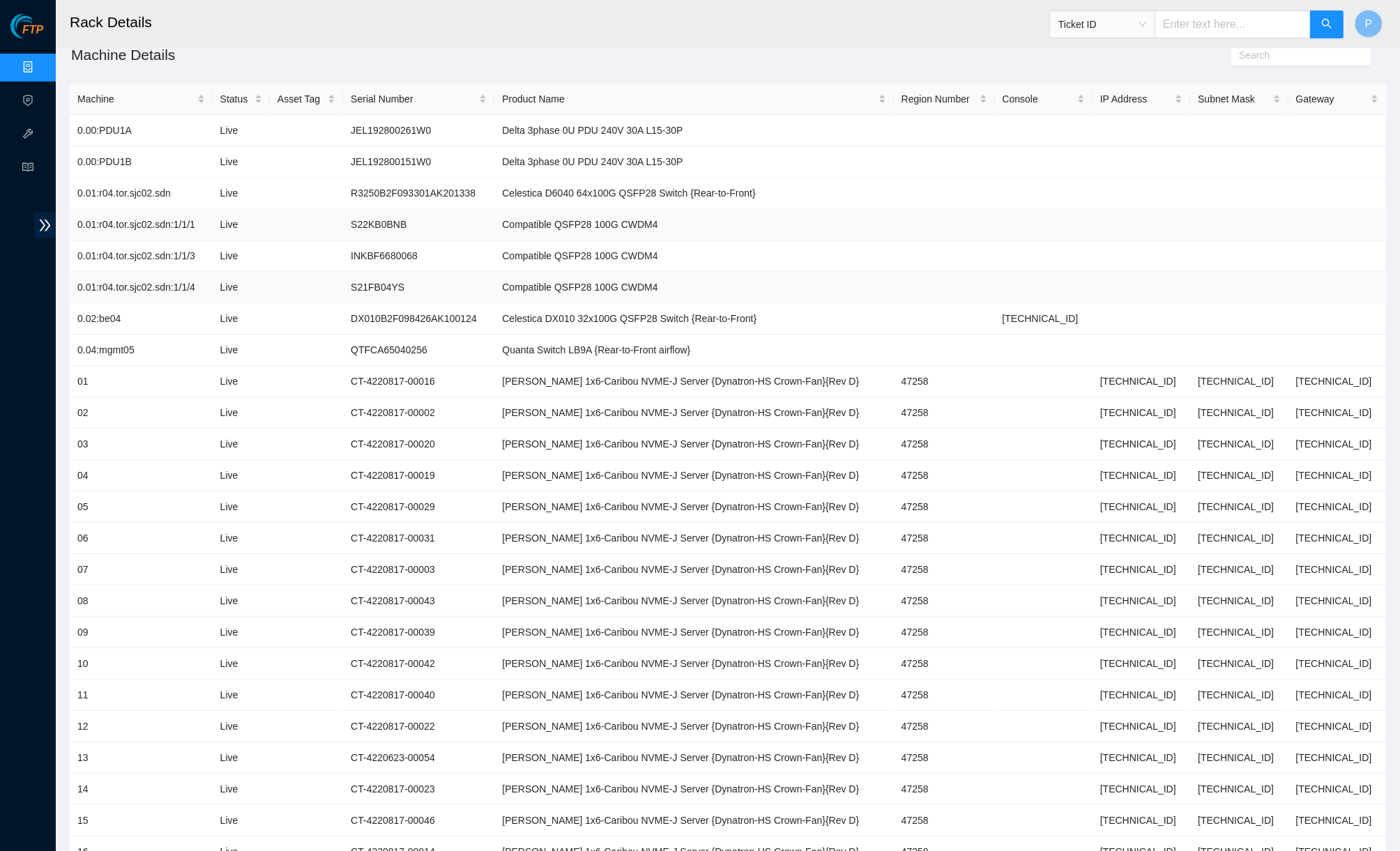
scroll to position [532, 0]
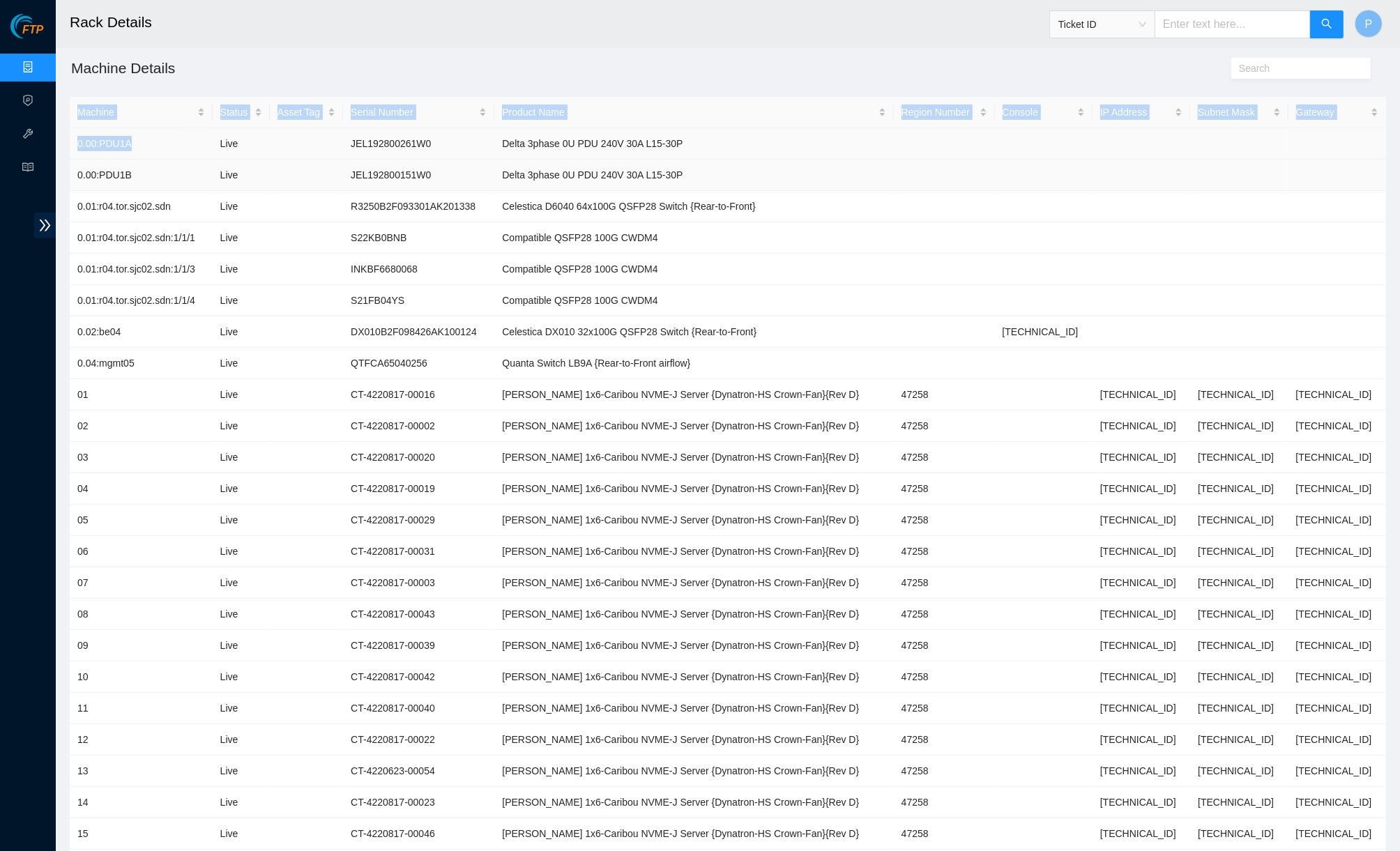
drag, startPoint x: 158, startPoint y: 144, endPoint x: 92, endPoint y: 165, distance: 69.3
click at [62, 140] on main "Rack Details Ticket ID P Datacenters / Rack (B-3-1A65JDT) / CL-EF55 / Rack Info…" at bounding box center [727, 260] width 1344 height 1584
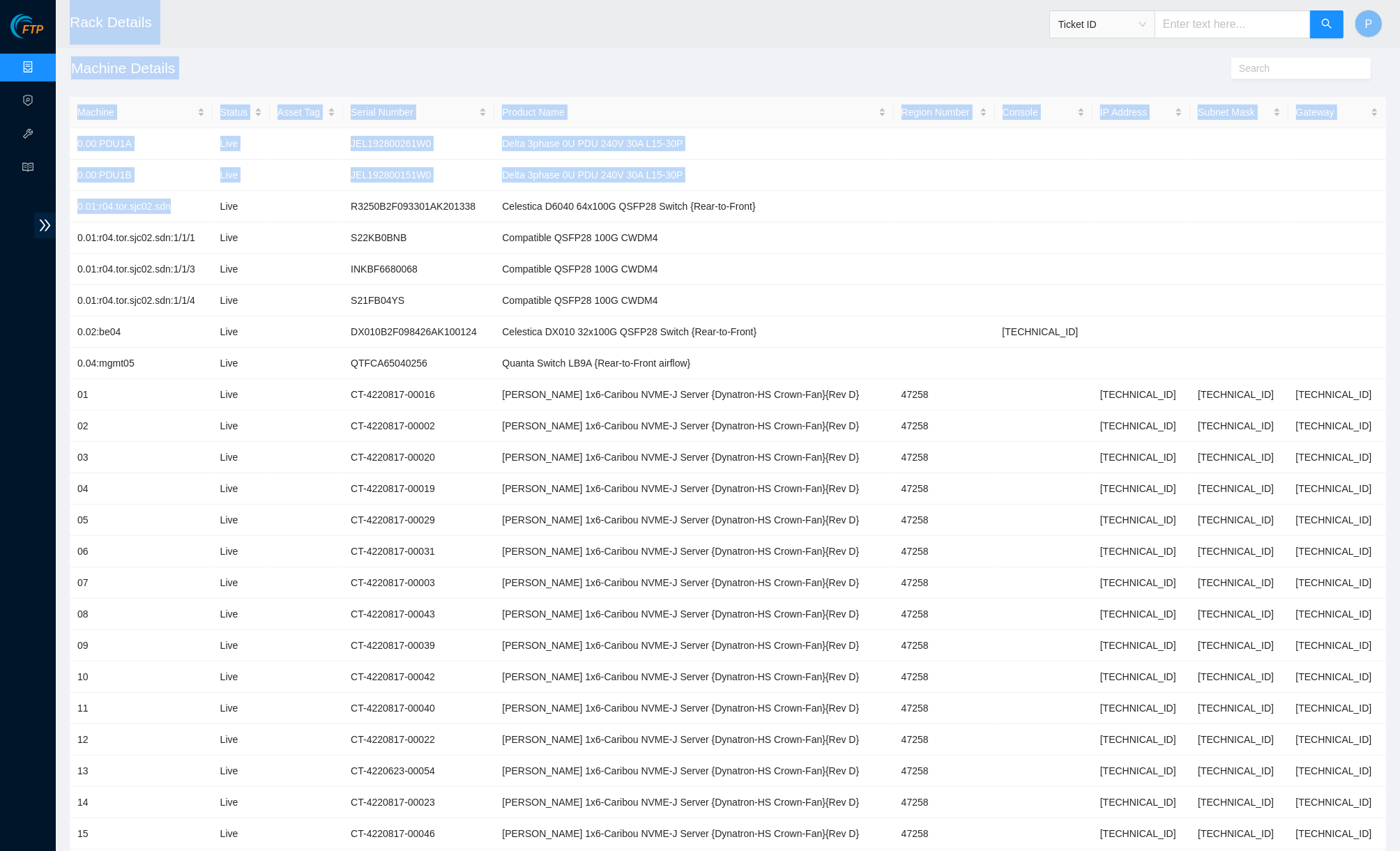
drag, startPoint x: 178, startPoint y: 194, endPoint x: 3, endPoint y: 206, distance: 175.4
click at [3, 206] on section "FTP Data Centers Activity Logs Hardware Test (isok) Support Rack Details Ticket…" at bounding box center [700, 274] width 1400 height 1613
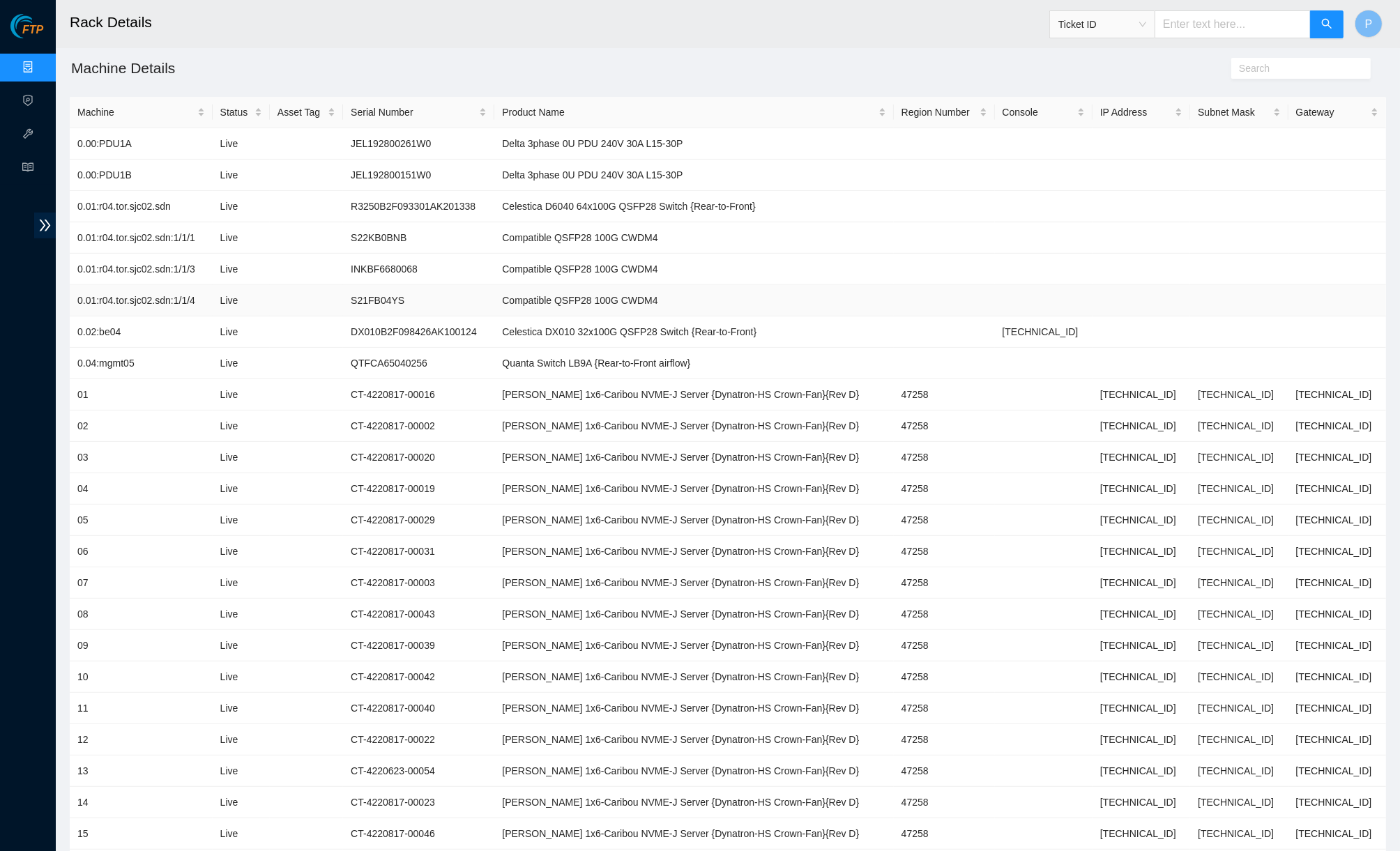
click at [179, 285] on td "0.01:r04.tor.sjc02.sdn:1/1/4" at bounding box center [140, 301] width 143 height 32
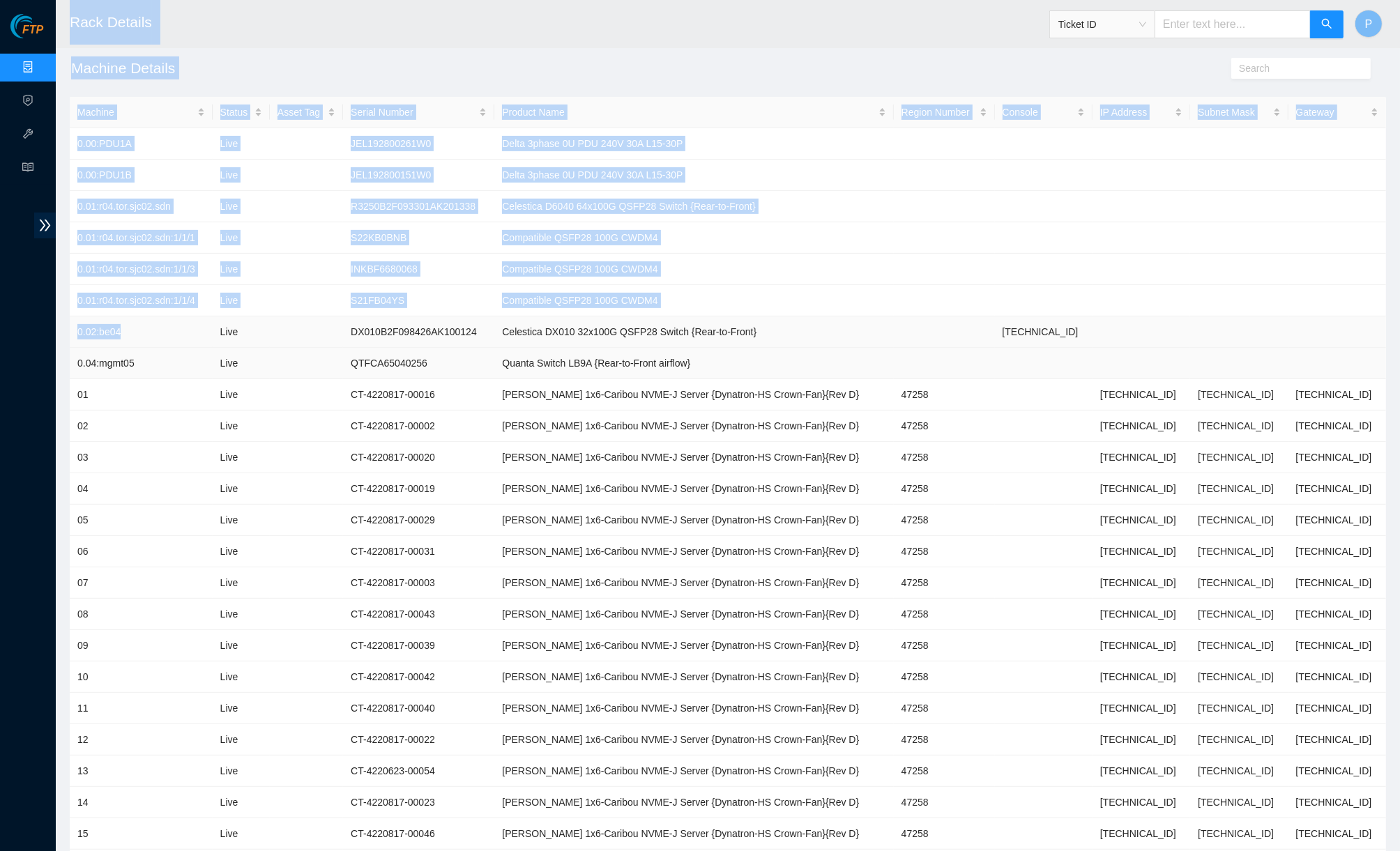
drag, startPoint x: 155, startPoint y: 322, endPoint x: 104, endPoint y: 340, distance: 54.1
click at [46, 340] on section "FTP Data Centers Activity Logs Hardware Test (isok) Support Rack Details Ticket…" at bounding box center [700, 274] width 1400 height 1613
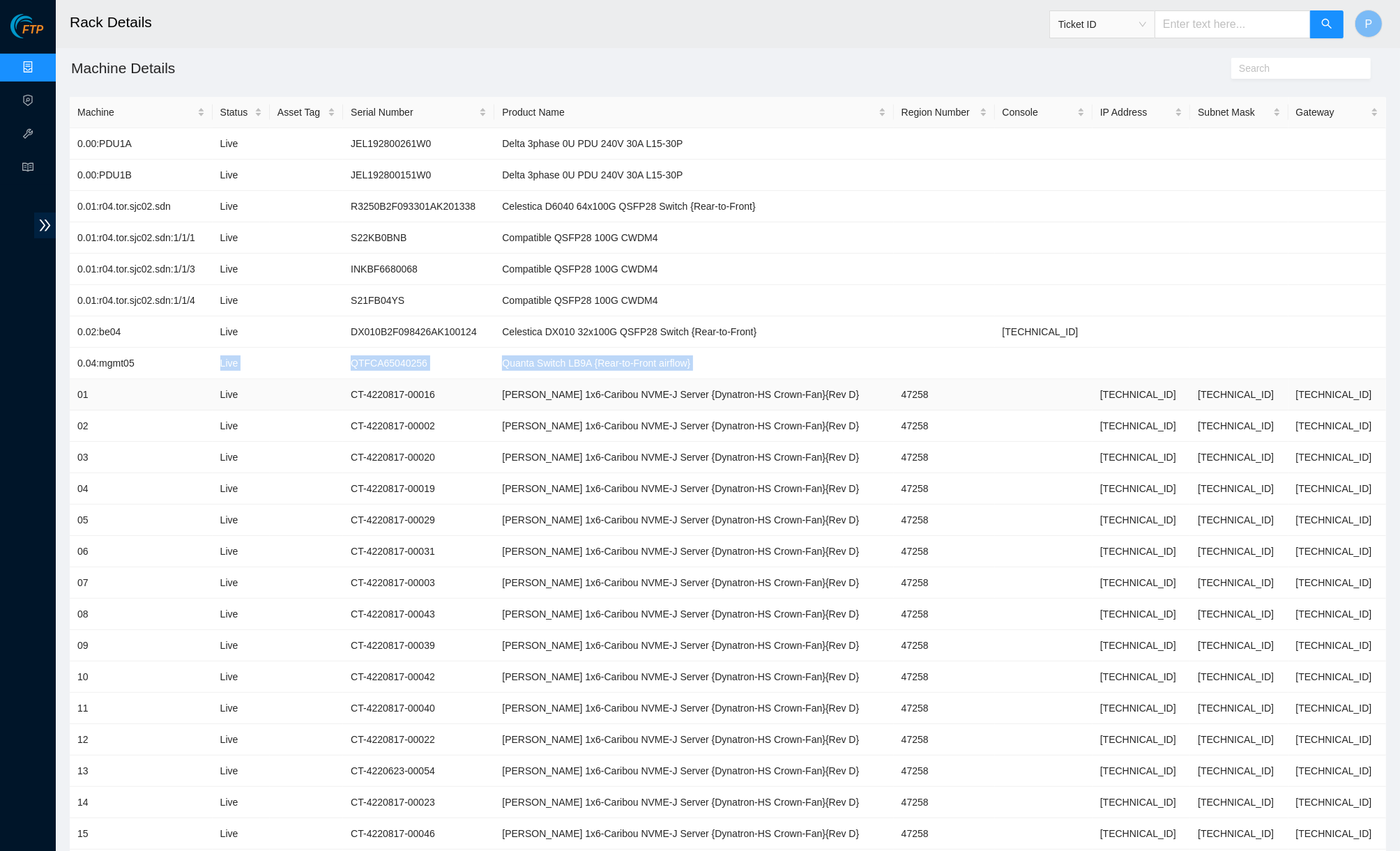
drag, startPoint x: 179, startPoint y: 361, endPoint x: 78, endPoint y: 368, distance: 101.2
click at [78, 368] on tbody "0.00:PDU1A Live JEL192800261W0 Delta 3phase 0U PDU 240V 30A L15-30P 0.00:PDU1B …" at bounding box center [728, 583] width 1316 height 909
click at [258, 504] on td "Live" at bounding box center [241, 520] width 57 height 32
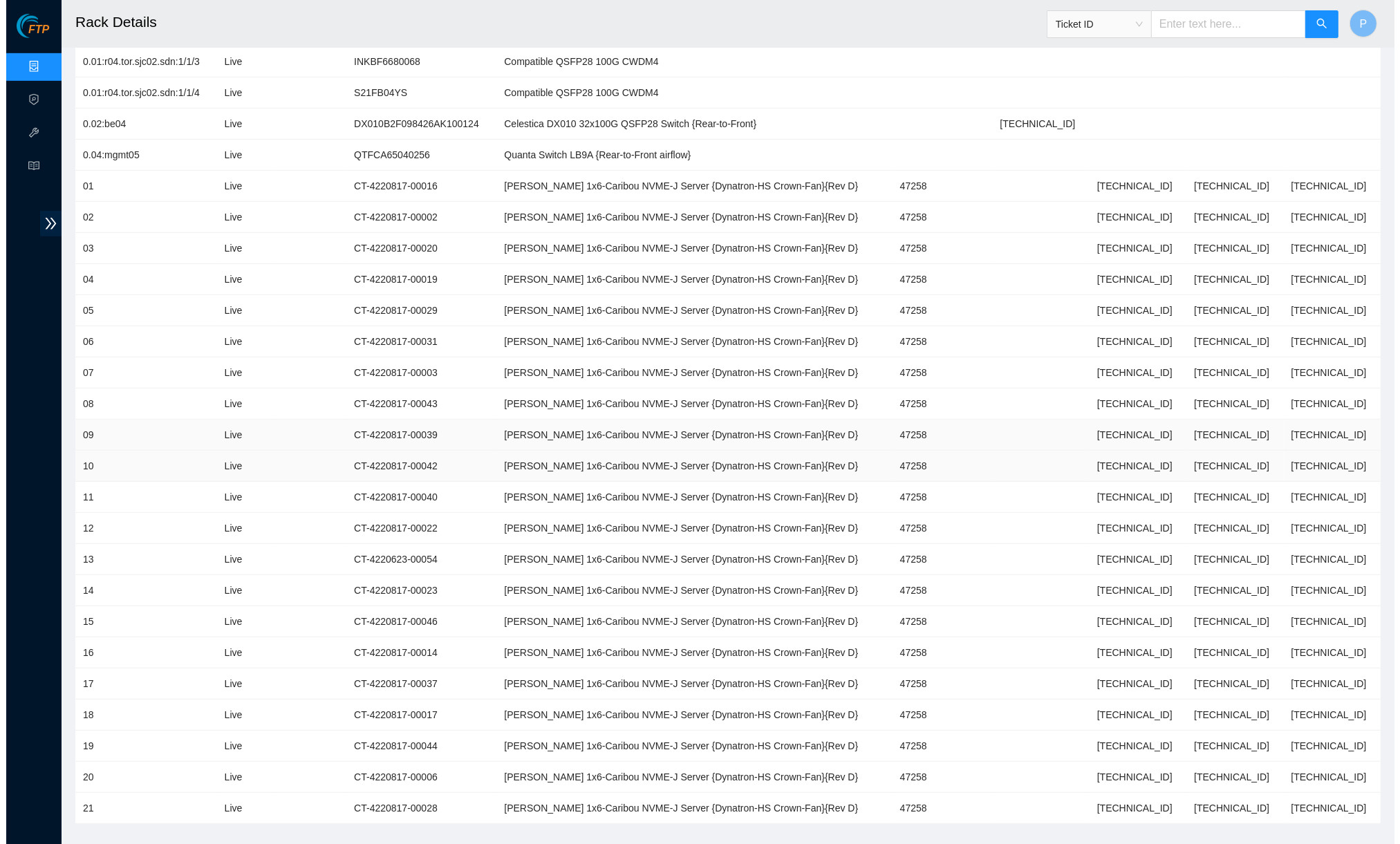
scroll to position [720, 0]
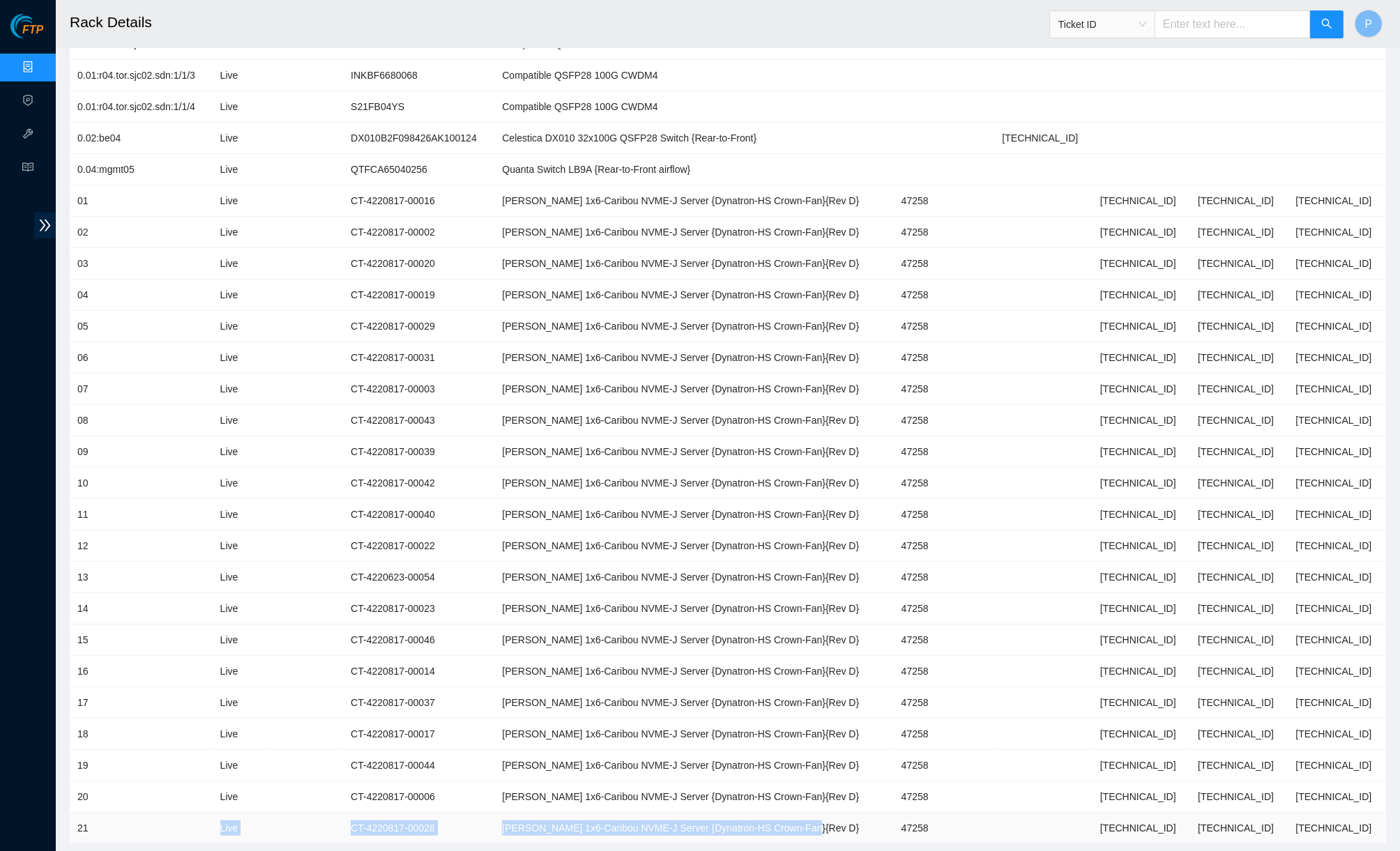
drag, startPoint x: 195, startPoint y: 810, endPoint x: 598, endPoint y: 818, distance: 403.1
click at [598, 818] on tr "21 Live CT-4220817-00028 Ciara 1x6-Caribou NVME-J Server {Dynatron-HS Crown-Fan…" at bounding box center [728, 828] width 1316 height 32
click at [946, 91] on td at bounding box center [951, 107] width 102 height 32
click at [41, 66] on link "Data Centers" at bounding box center [69, 67] width 57 height 11
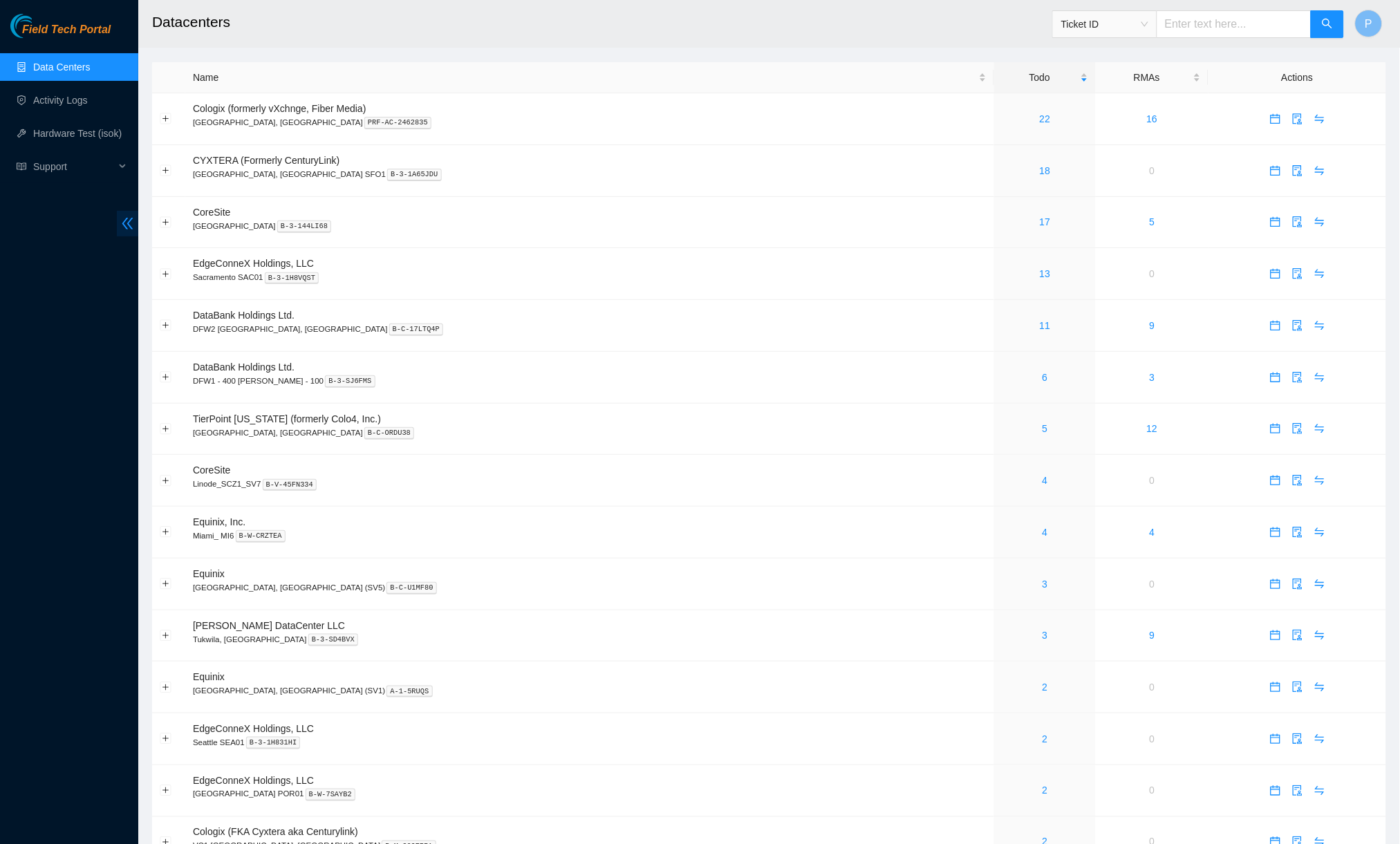
click at [125, 214] on span "double-left" at bounding box center [127, 224] width 22 height 26
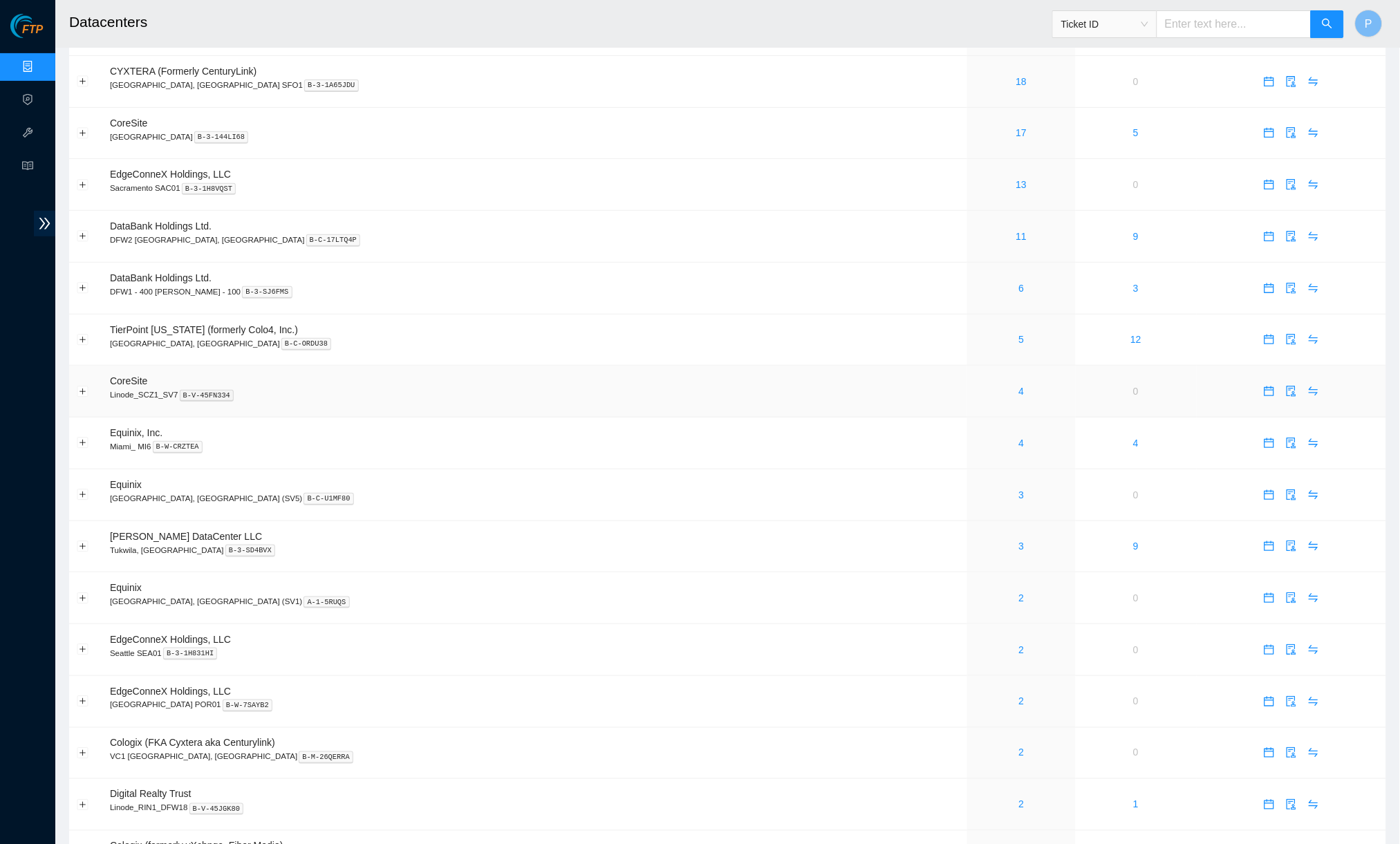
scroll to position [95, 0]
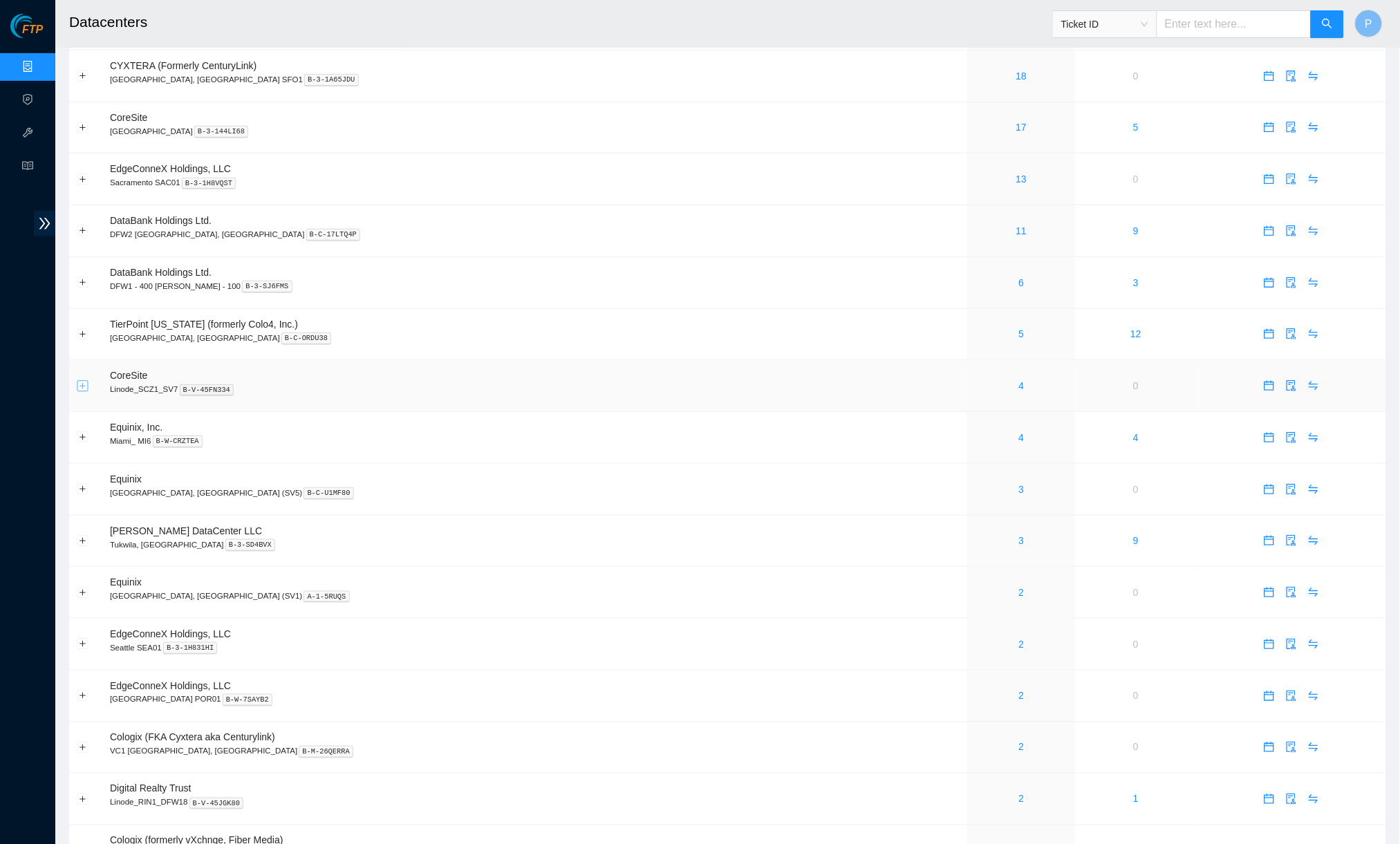
click at [81, 380] on button "Expand row" at bounding box center [83, 386] width 11 height 11
